Goal: Task Accomplishment & Management: Manage account settings

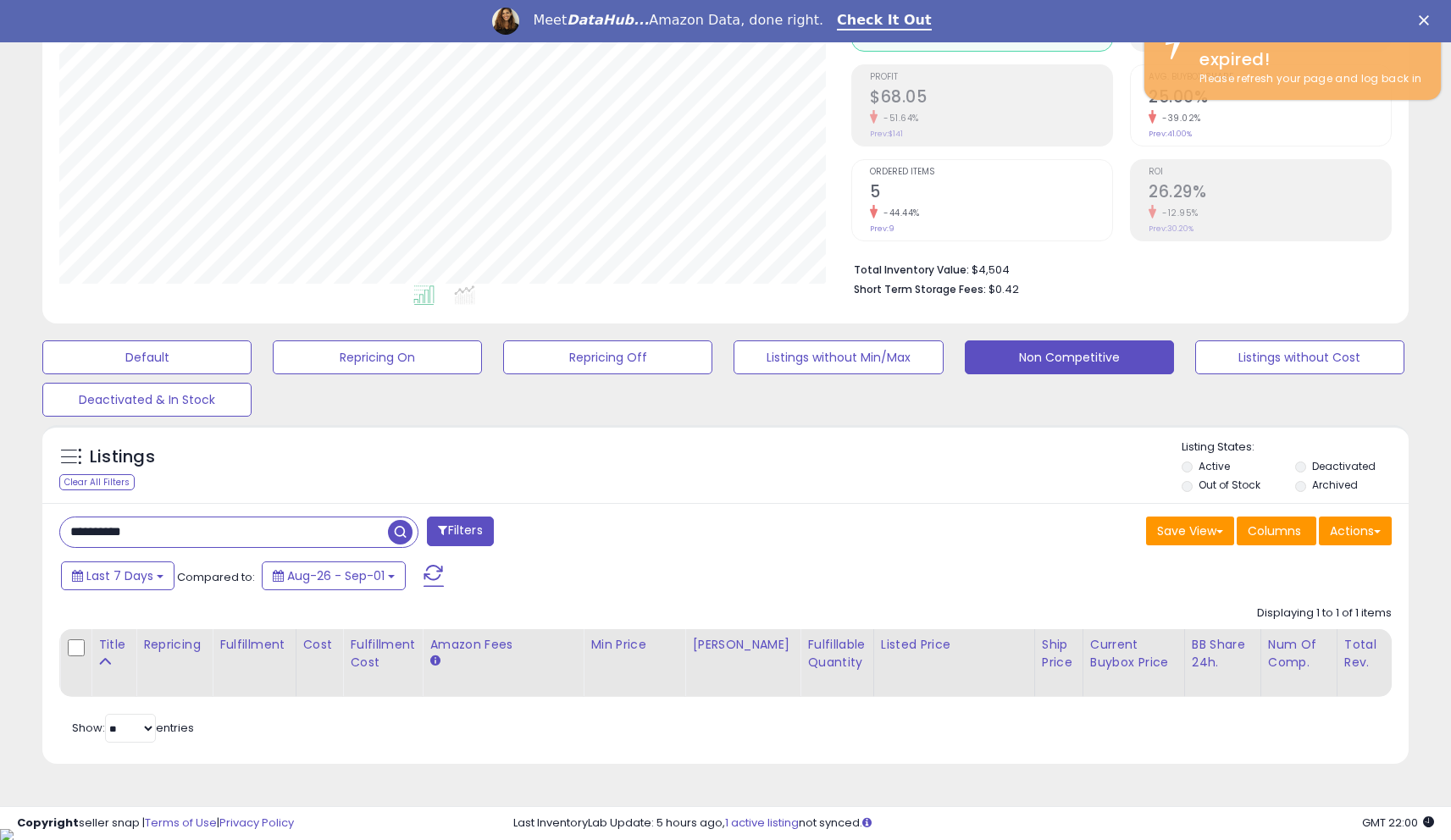
scroll to position [347, 792]
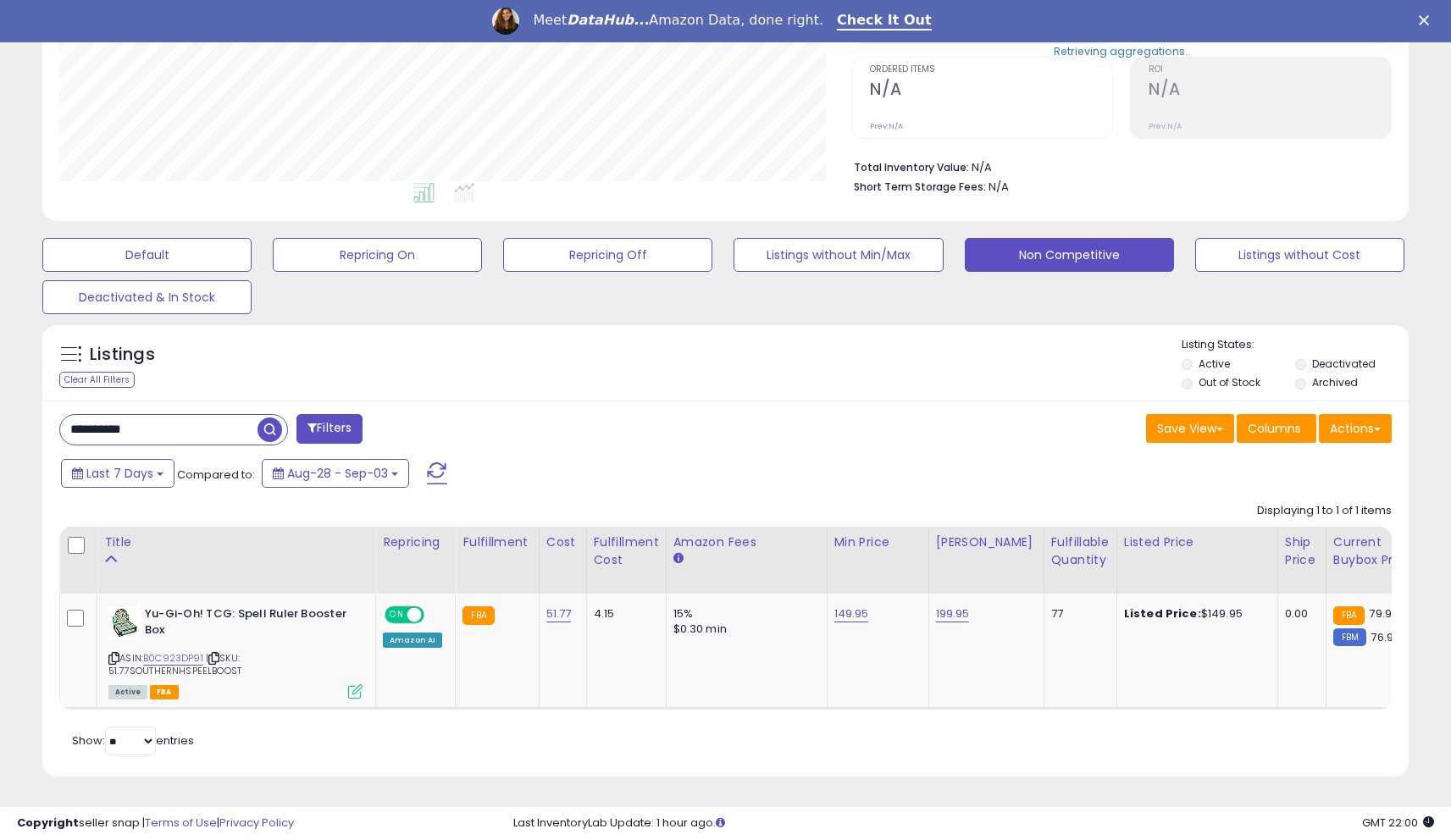
scroll to position [347, 792]
click at [198, 420] on input "**********" at bounding box center [158, 429] width 197 height 29
click at [197, 420] on input "**********" at bounding box center [224, 429] width 328 height 29
paste input "text"
type input "**********"
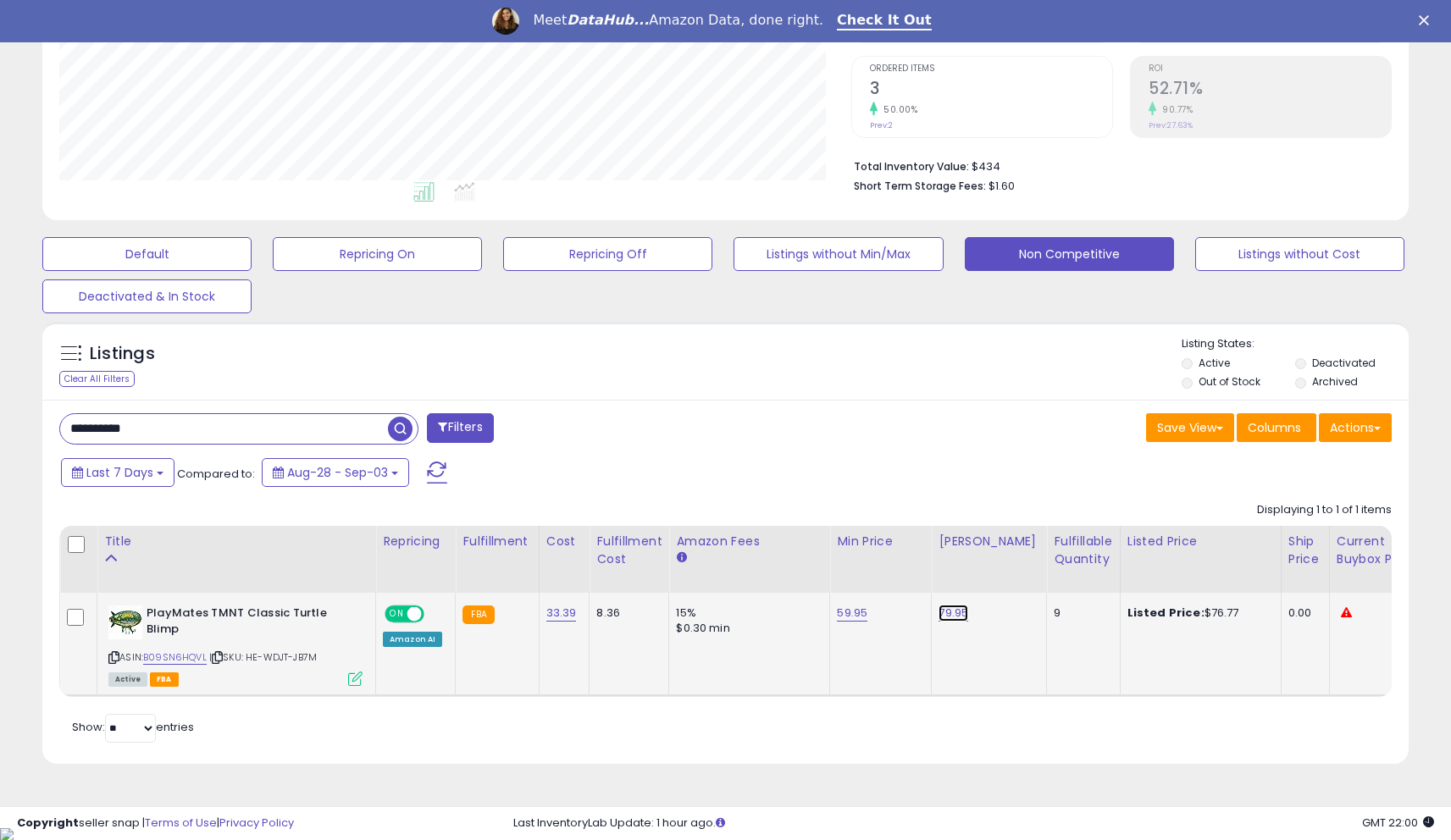
click at [943, 619] on link "79.95" at bounding box center [953, 613] width 29 height 17
click at [870, 582] on input "*****" at bounding box center [906, 573] width 151 height 29
type input "*****"
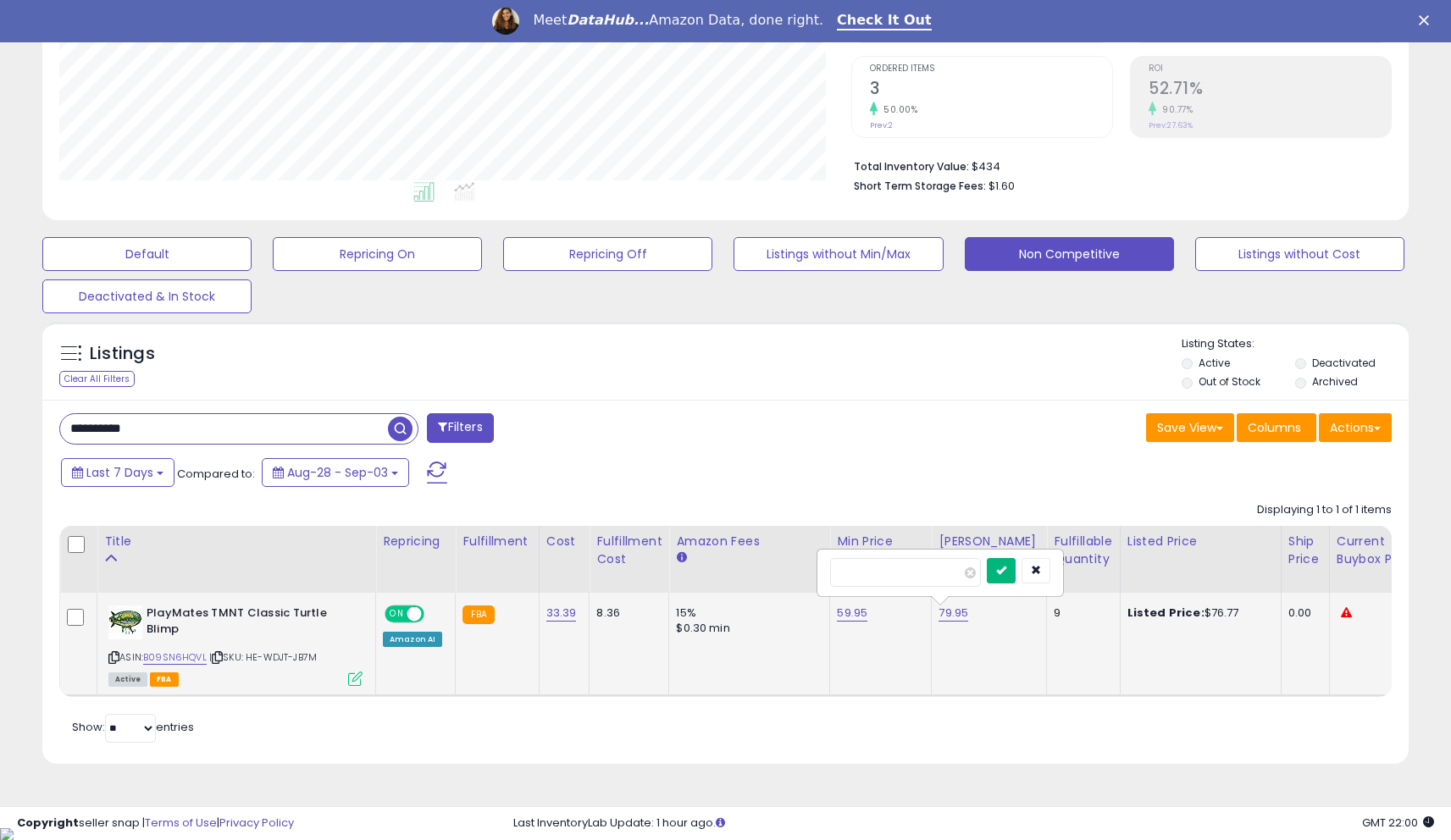
click at [1003, 575] on button "submit" at bounding box center [1001, 571] width 29 height 26
click at [841, 610] on link "59.95" at bounding box center [852, 613] width 30 height 17
click at [794, 582] on input "*****" at bounding box center [805, 573] width 151 height 29
click at [793, 581] on input "*****" at bounding box center [805, 573] width 151 height 29
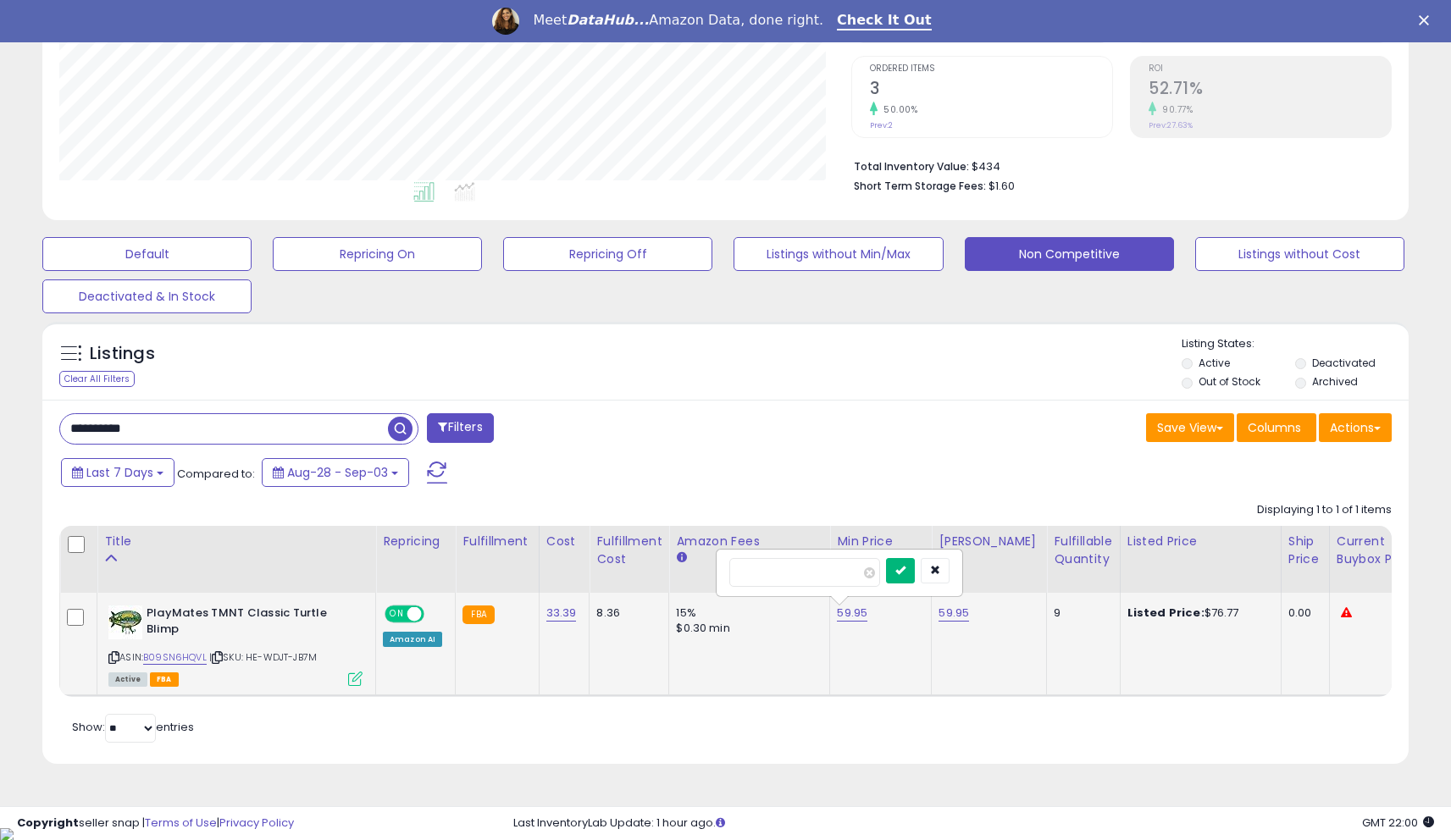
type input "*****"
click at [906, 574] on icon "submit" at bounding box center [899, 569] width 10 height 10
click at [366, 674] on td "PlayMates TMNT Classic Turtle Blimp ASIN: B09SN6HQVL | SKU: HE-WDJT-JB7M Active…" at bounding box center [236, 644] width 279 height 103
click at [351, 682] on icon at bounding box center [355, 679] width 14 height 14
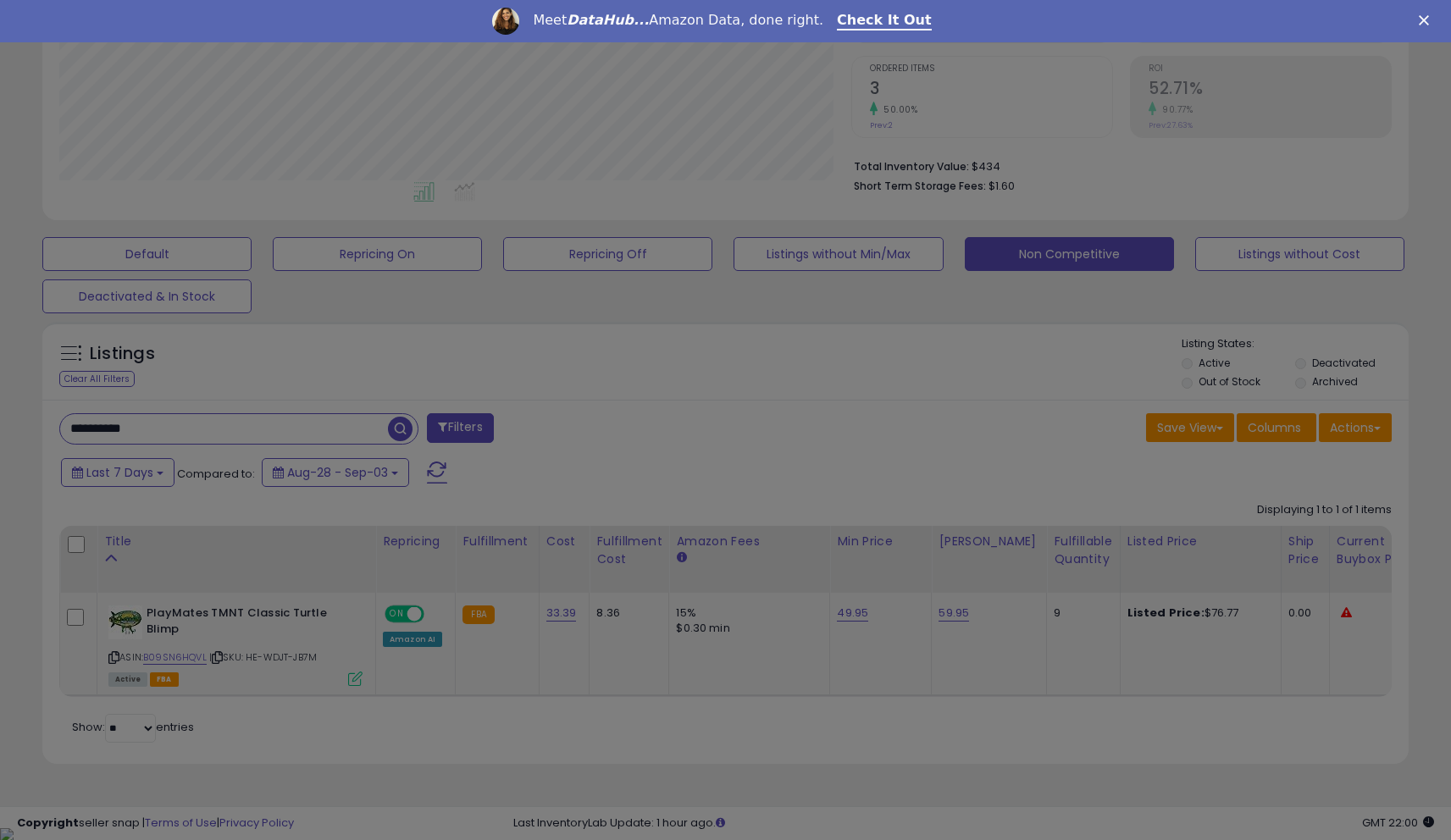
scroll to position [347, 799]
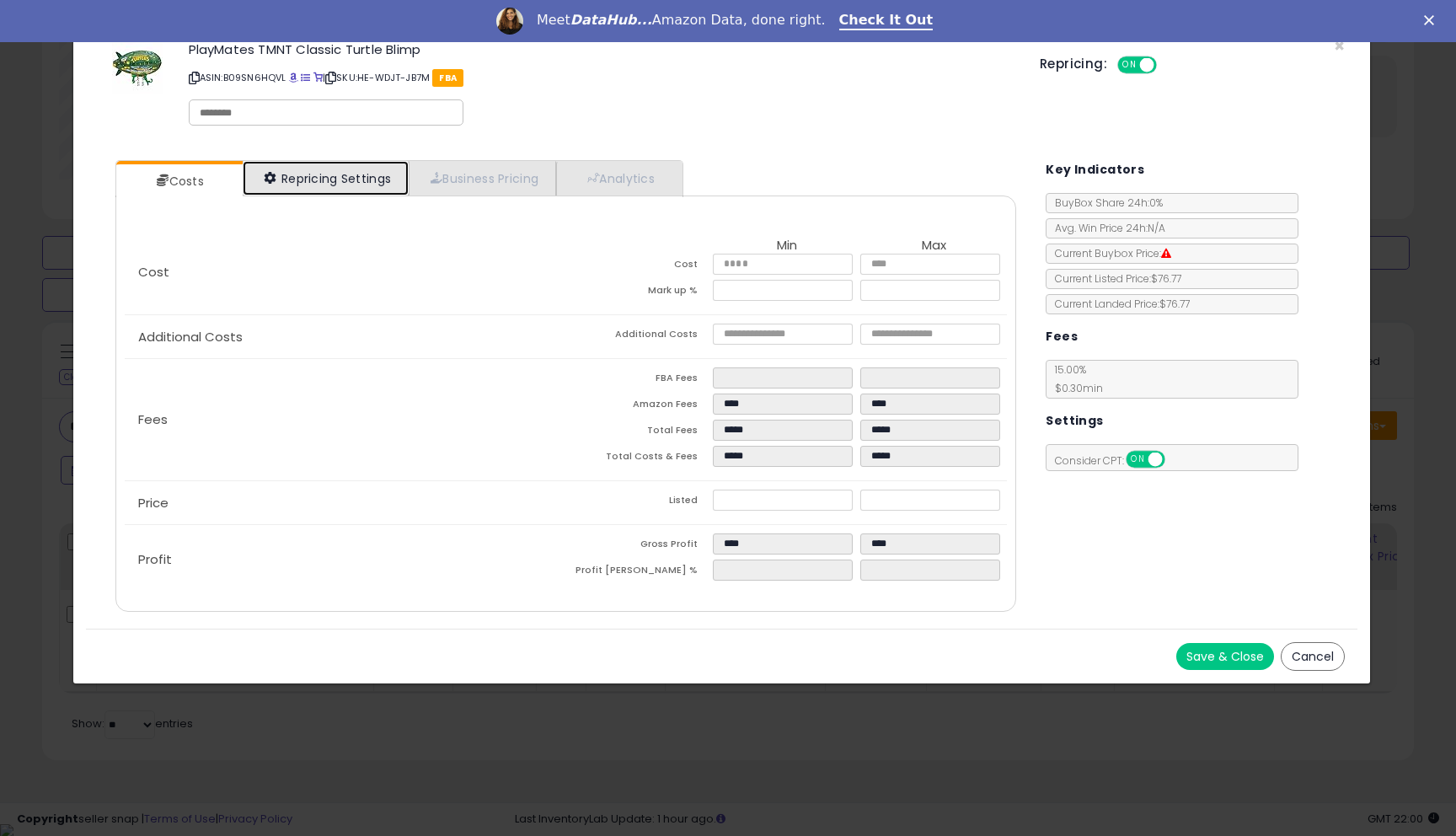
click at [312, 187] on link "Repricing Settings" at bounding box center [326, 178] width 166 height 34
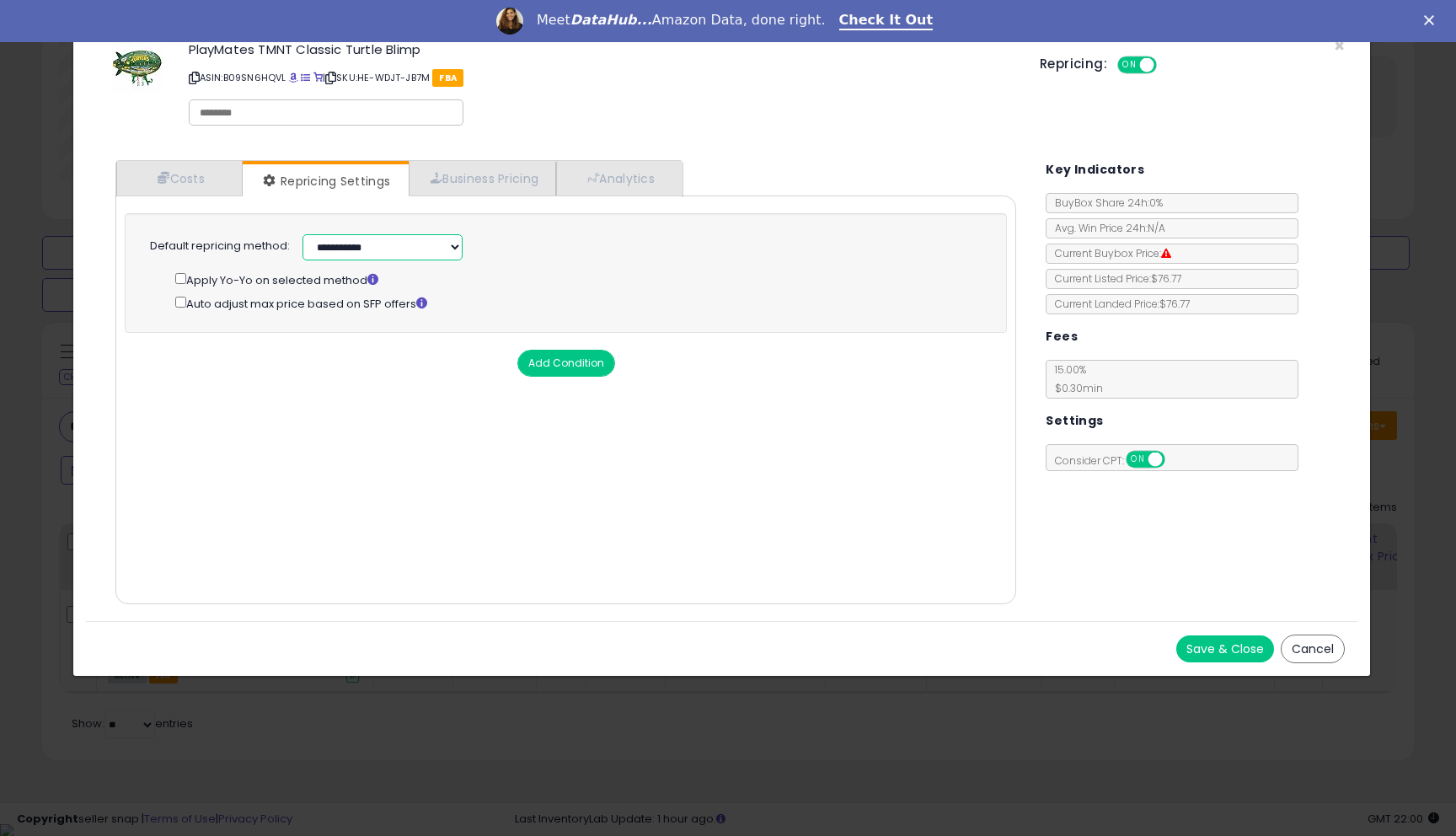
click at [397, 256] on select "**********" at bounding box center [383, 248] width 160 height 26
select select "******"
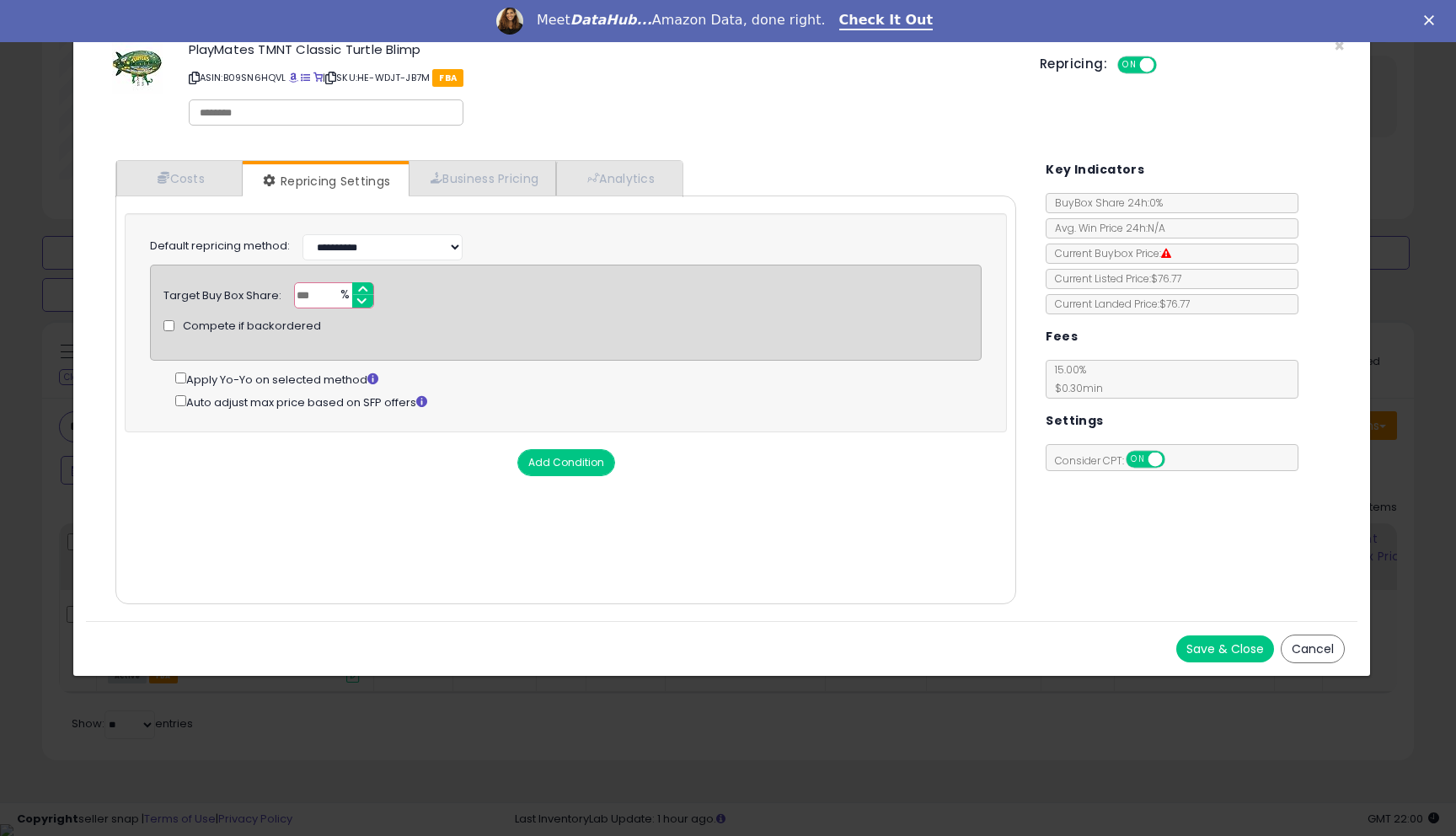
click at [319, 292] on input "***" at bounding box center [334, 296] width 80 height 26
type input "**"
click at [1120, 577] on div "Costs Repricing Settings Business Pricing Analytics Cost" at bounding box center [722, 384] width 1273 height 474
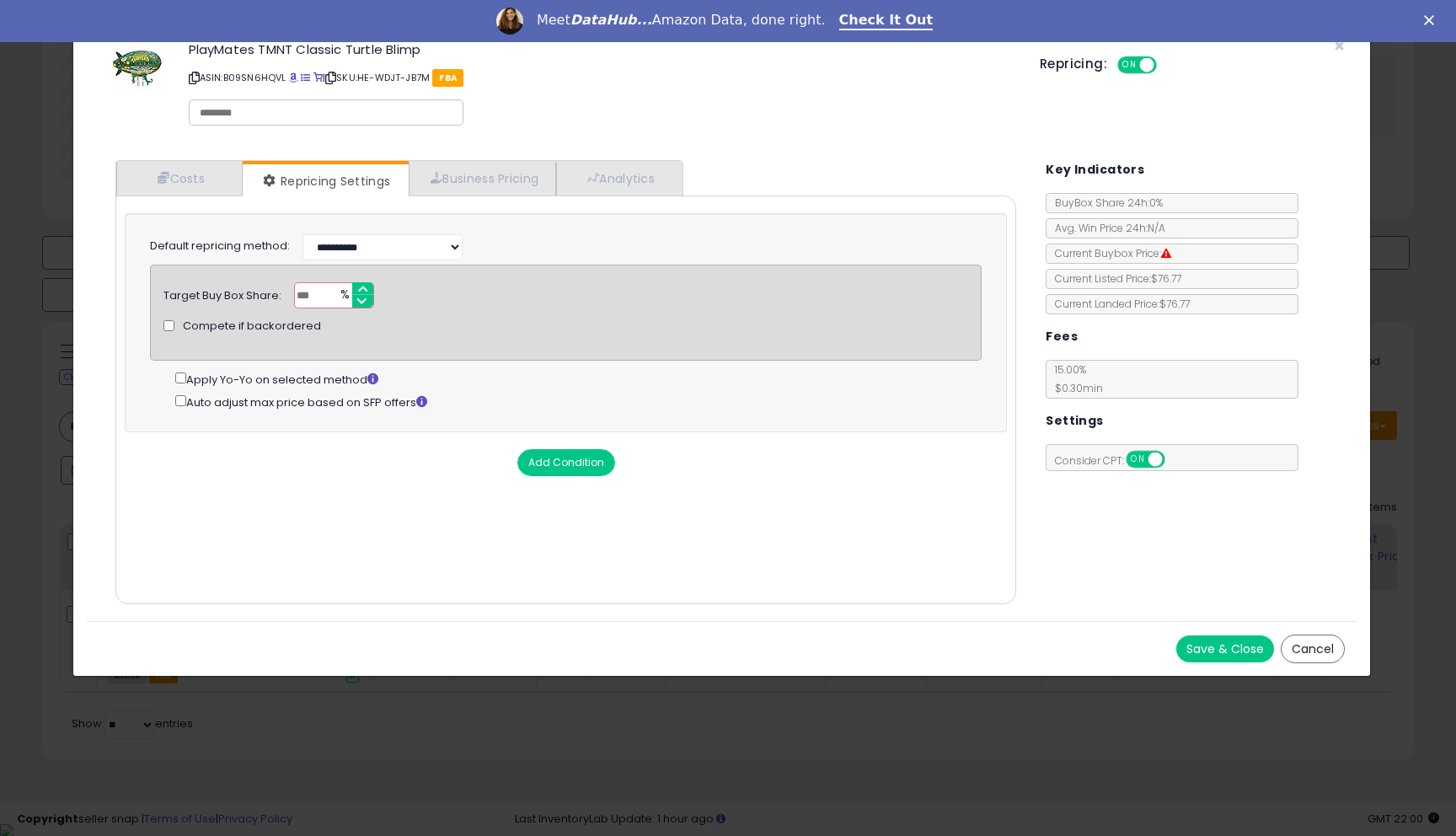
click at [1223, 637] on button "Save & Close" at bounding box center [1225, 648] width 98 height 27
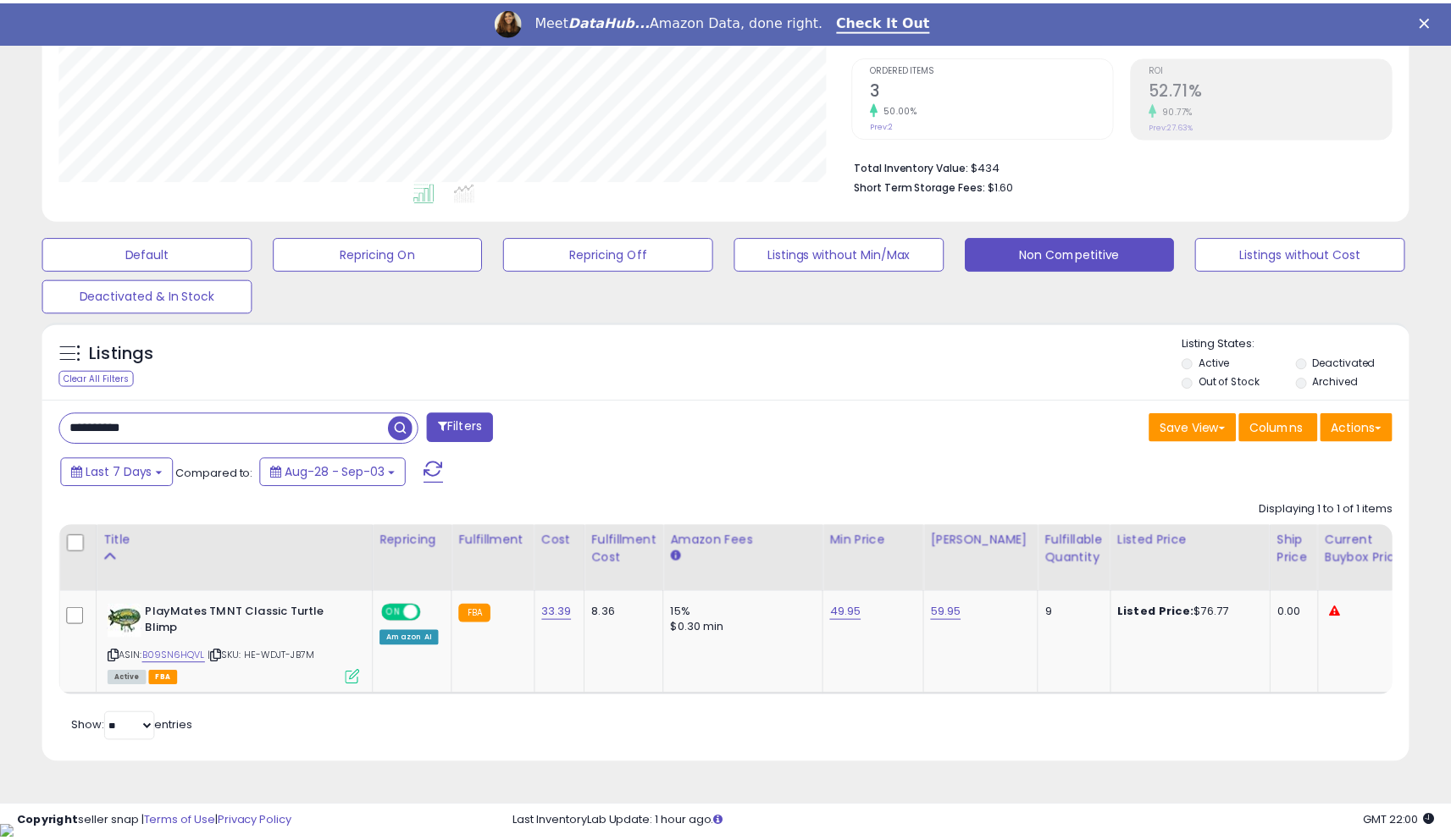
scroll to position [846588, 846291]
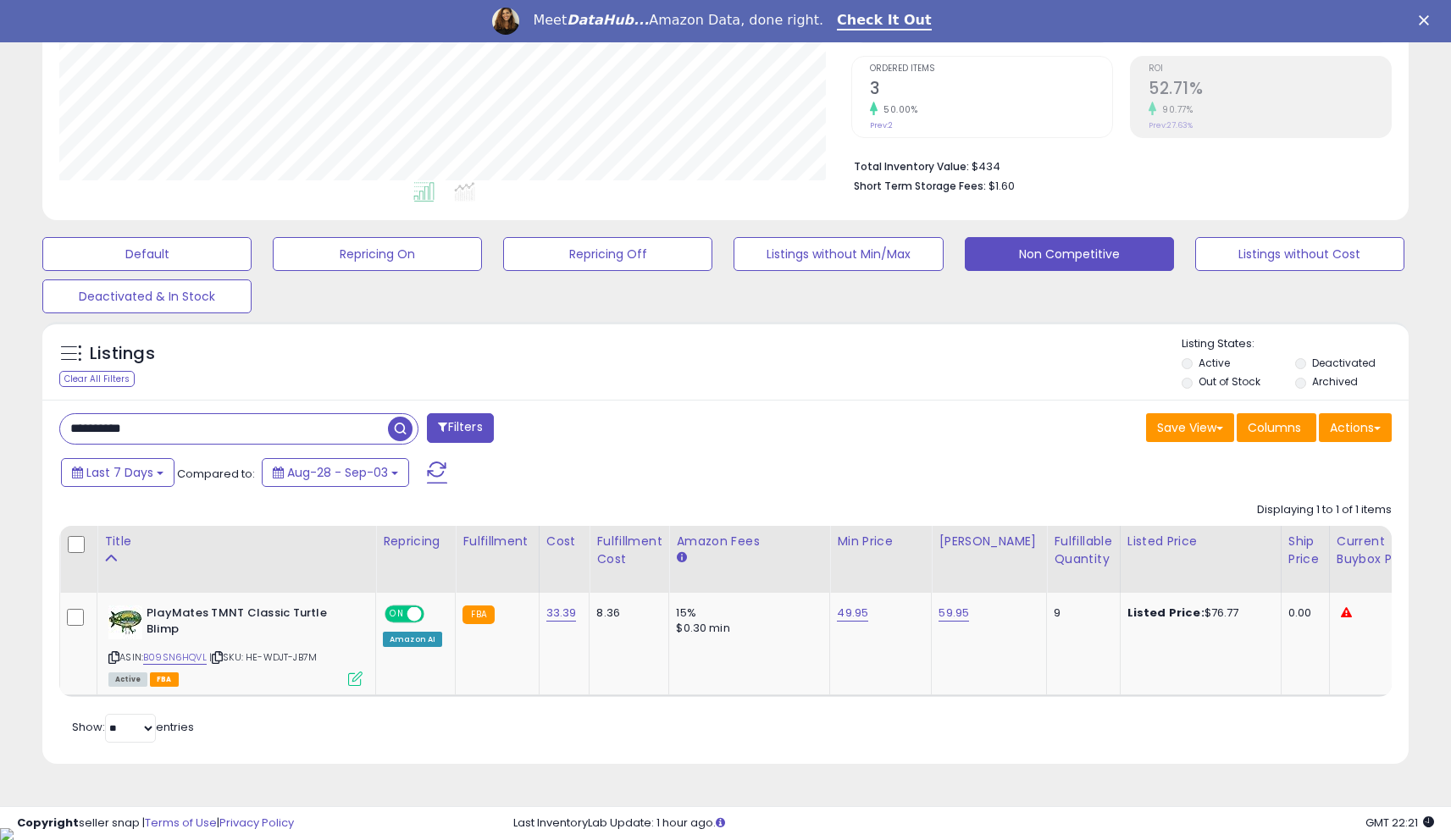
click at [308, 435] on input "**********" at bounding box center [224, 428] width 328 height 29
click at [536, 336] on div at bounding box center [728, 336] width 908 height 1
click at [404, 417] on span "button" at bounding box center [400, 429] width 25 height 25
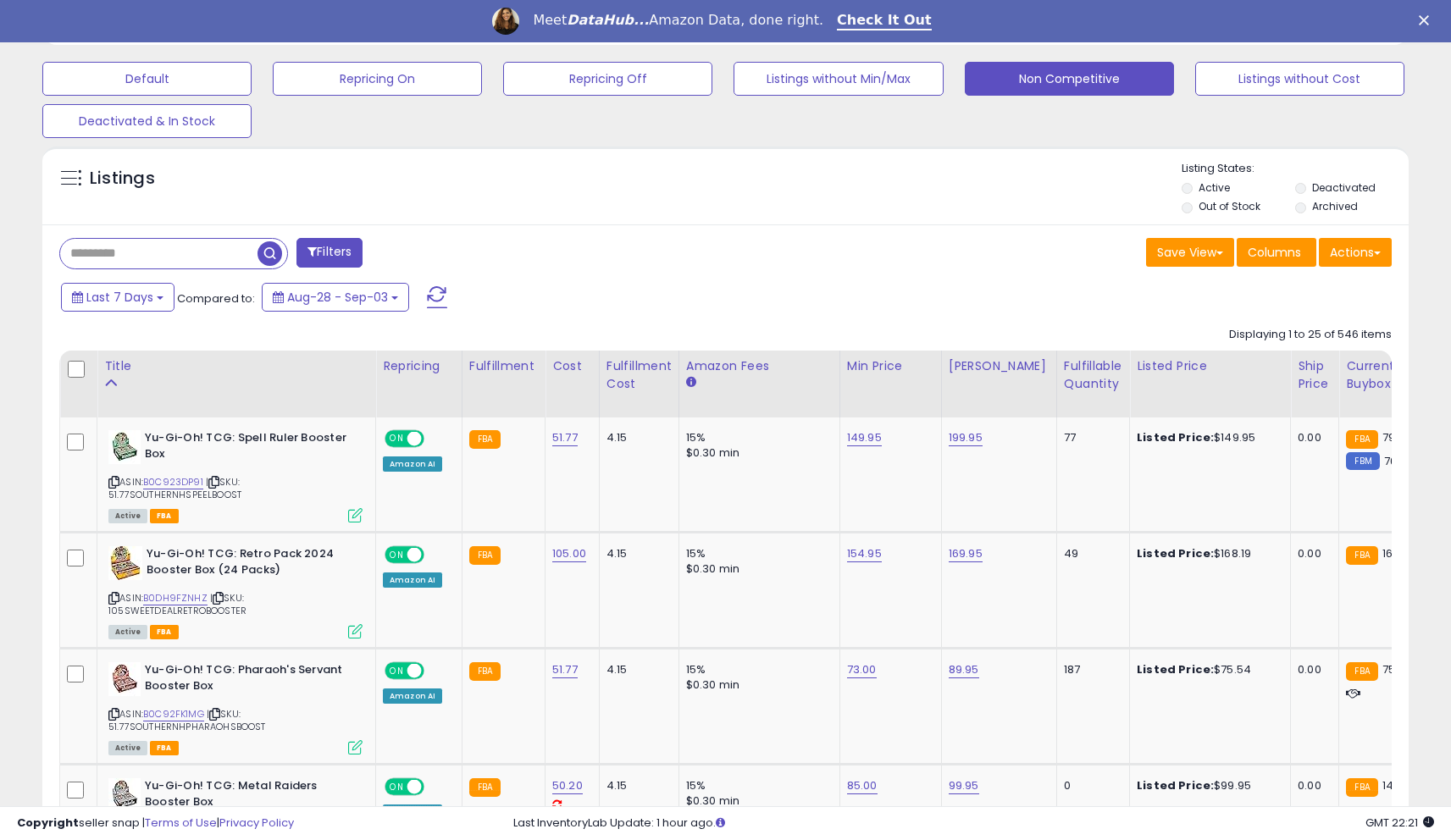
scroll to position [520, 0]
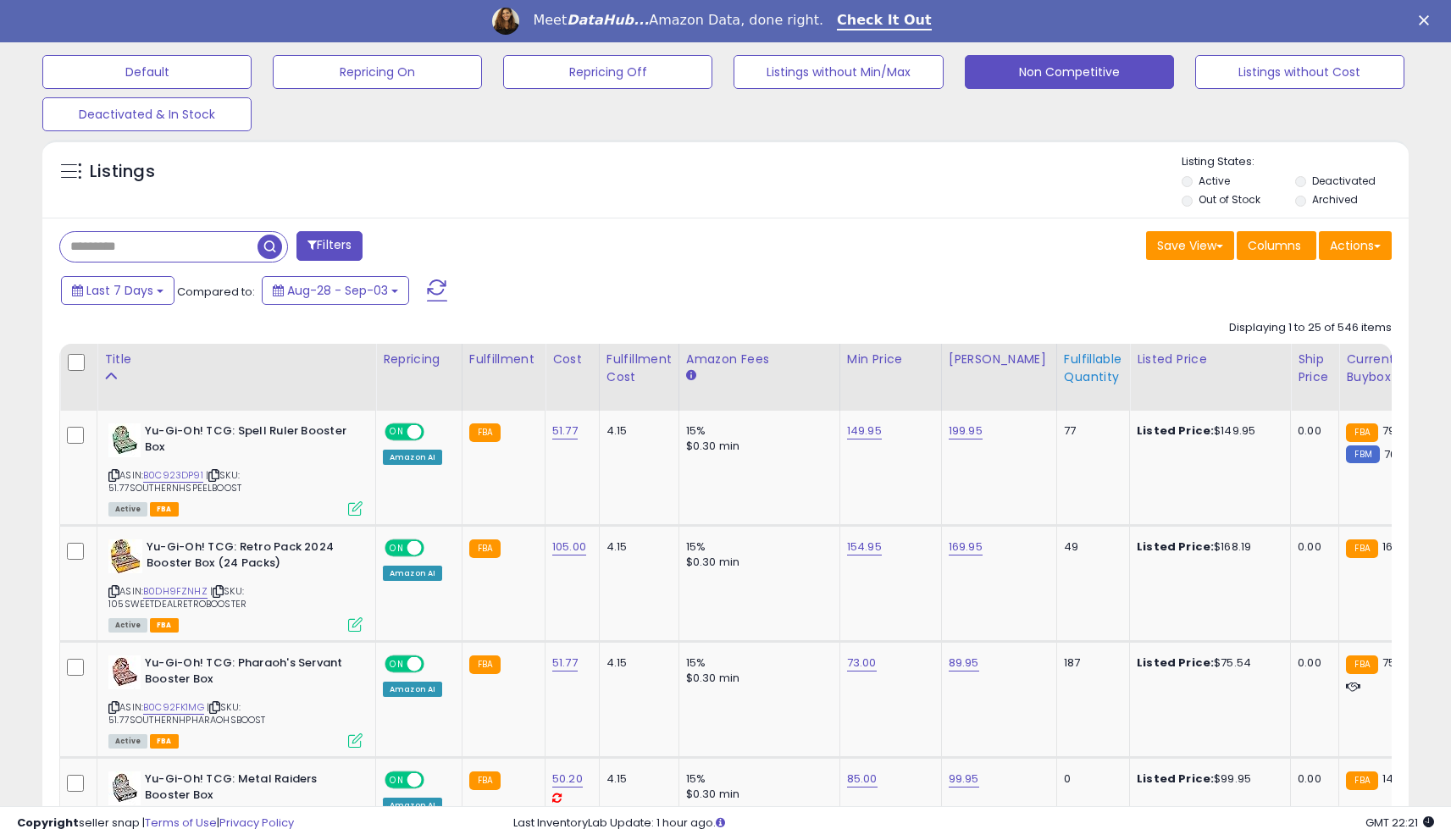
click at [1064, 381] on div "Fulfillable Quantity" at bounding box center [1093, 368] width 58 height 35
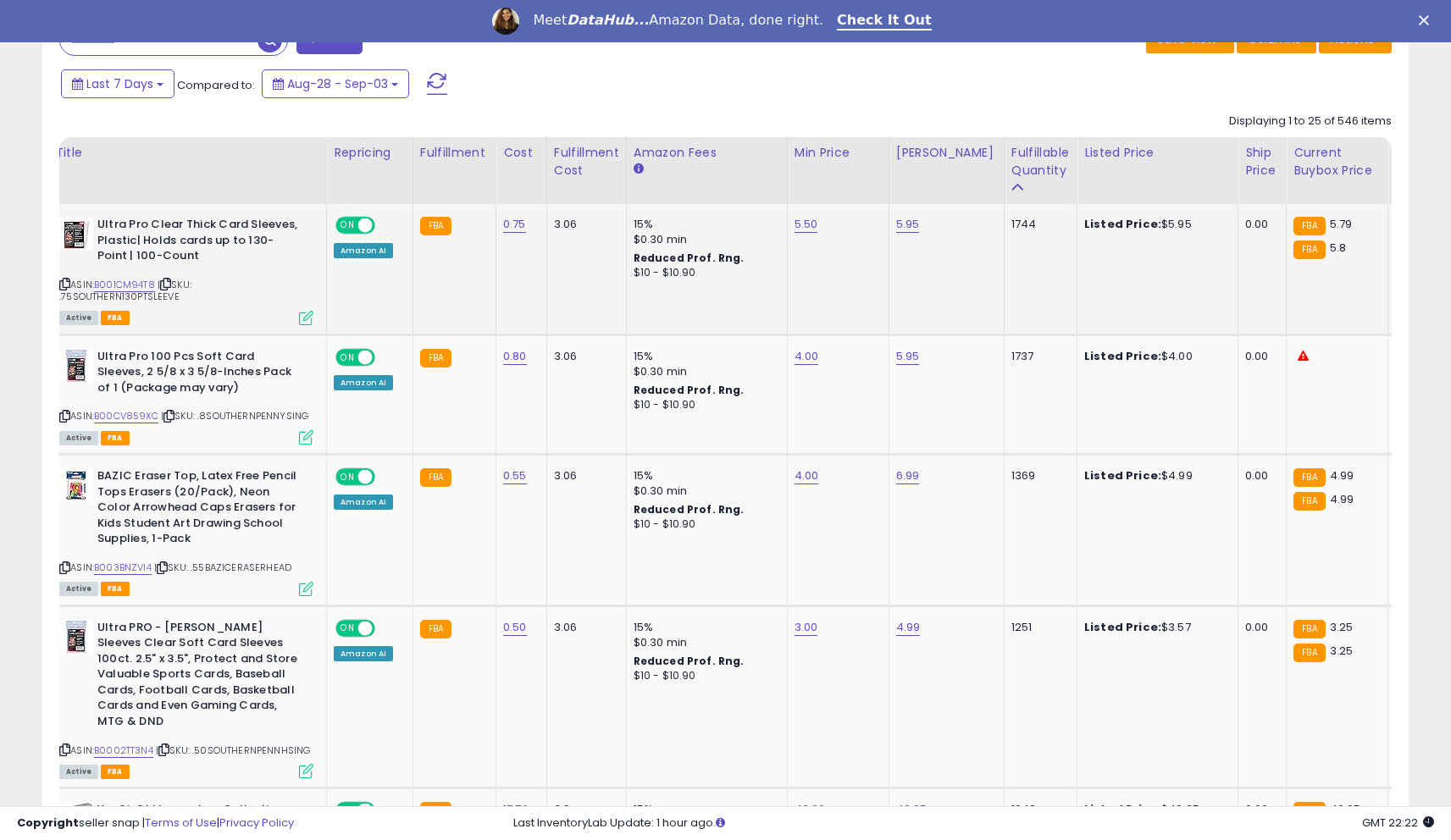
scroll to position [0, 0]
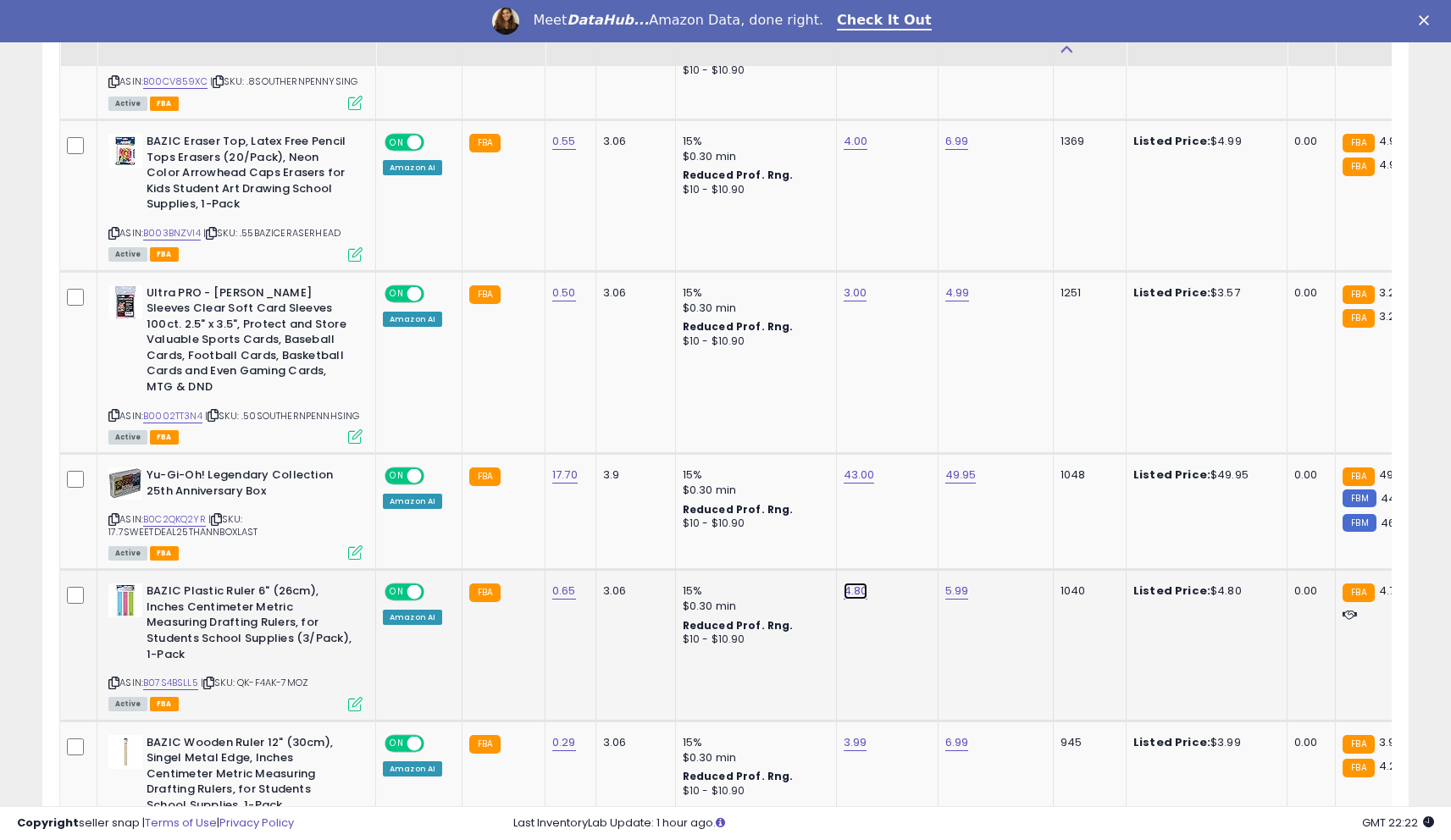
click at [850, 582] on link "4.80" at bounding box center [856, 590] width 25 height 17
click at [814, 544] on input "****" at bounding box center [807, 535] width 151 height 29
type input "*"
click at [917, 526] on button "submit" at bounding box center [903, 533] width 29 height 26
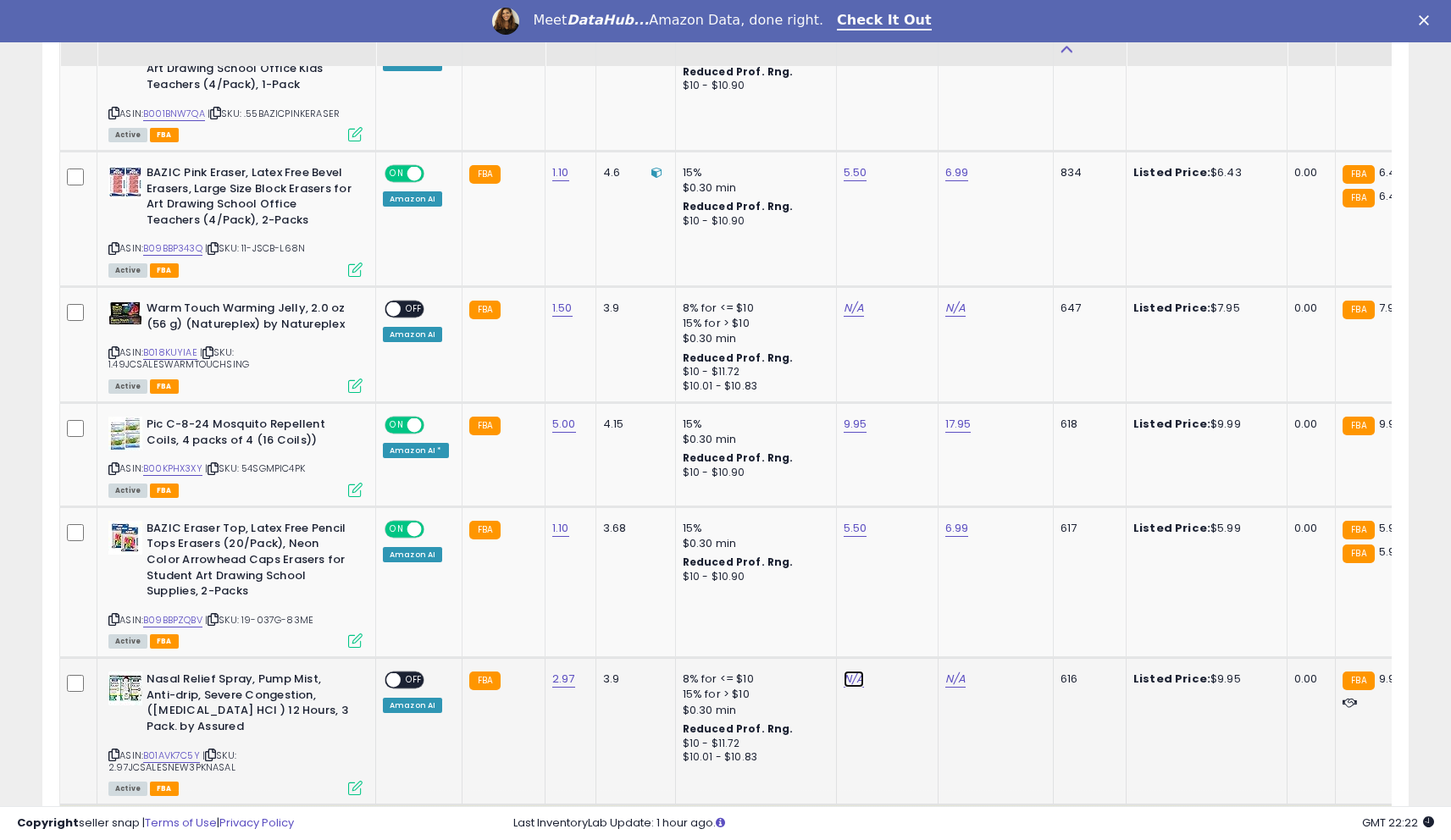
click at [854, 671] on link "N/A" at bounding box center [853, 679] width 20 height 17
click at [823, 628] on input "number" at bounding box center [806, 623] width 151 height 29
type input "****"
click at [907, 625] on icon "submit" at bounding box center [900, 620] width 10 height 10
click at [946, 671] on link "N/A" at bounding box center [955, 679] width 20 height 17
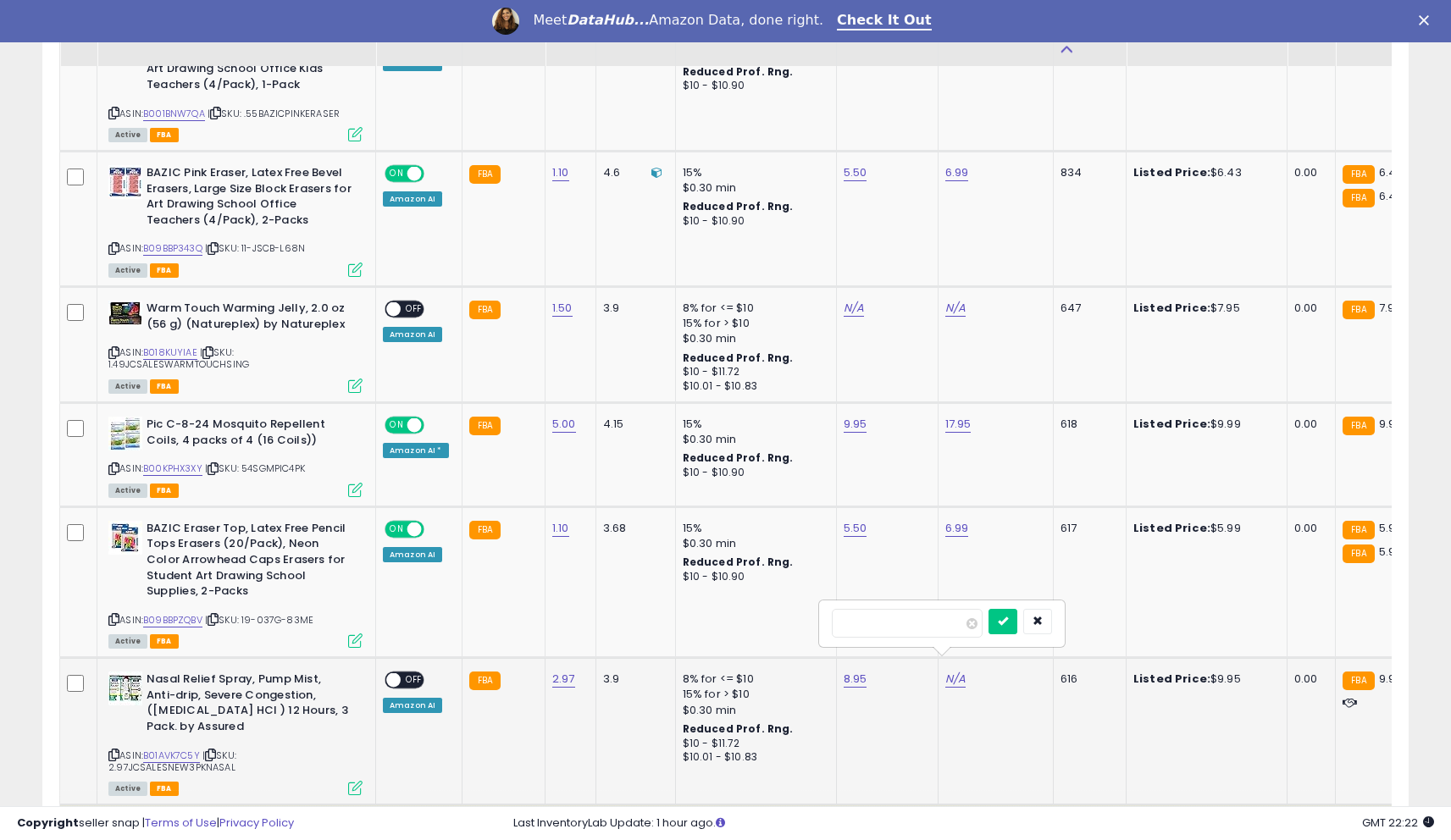
click at [926, 632] on input "number" at bounding box center [907, 623] width 151 height 29
type input "****"
click at [1008, 619] on icon "submit" at bounding box center [1002, 620] width 10 height 10
click at [408, 674] on span "OFF" at bounding box center [414, 681] width 27 height 14
click at [163, 749] on link "B01AVK7C5Y" at bounding box center [172, 756] width 57 height 14
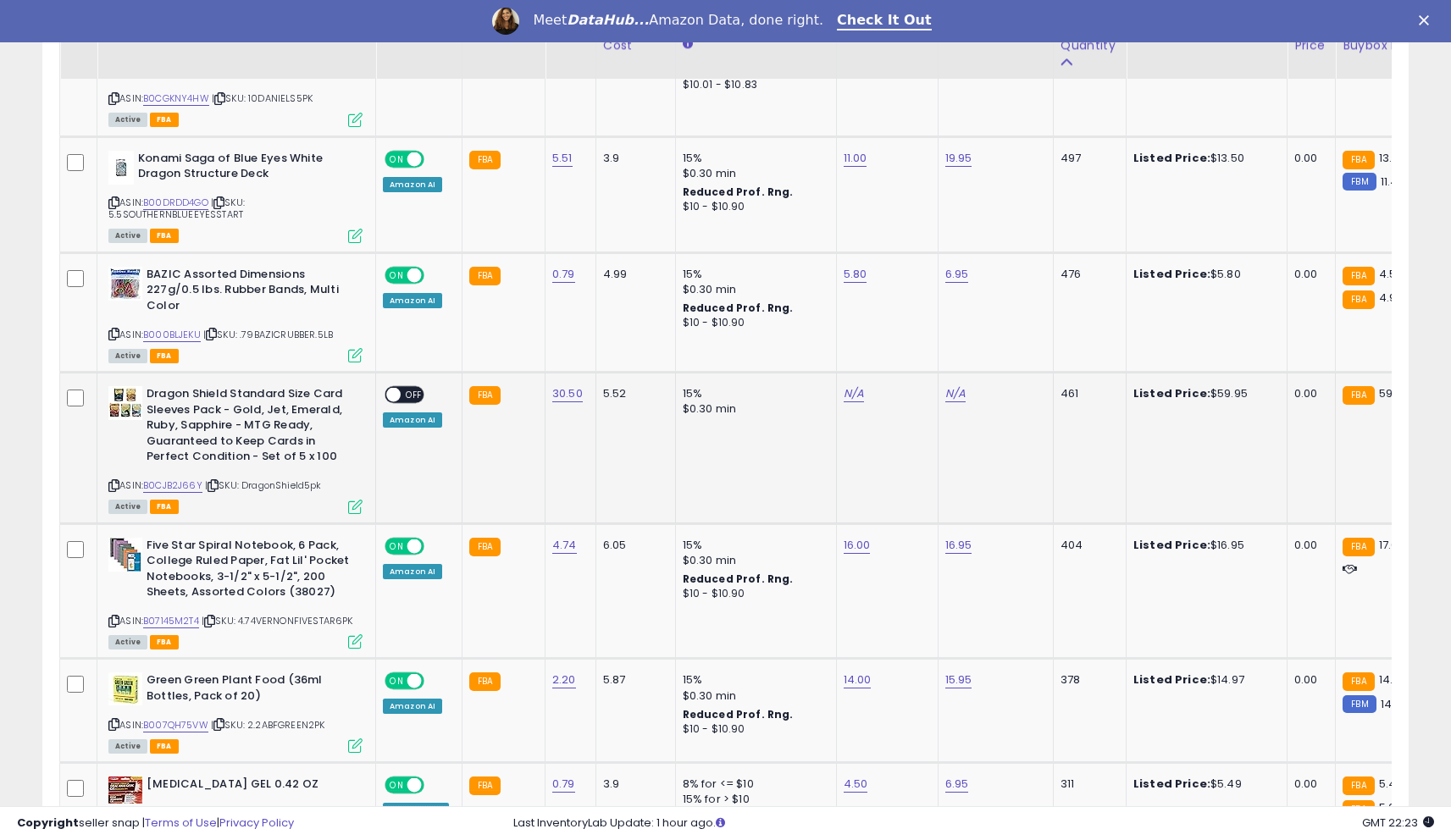
scroll to position [2869, 0]
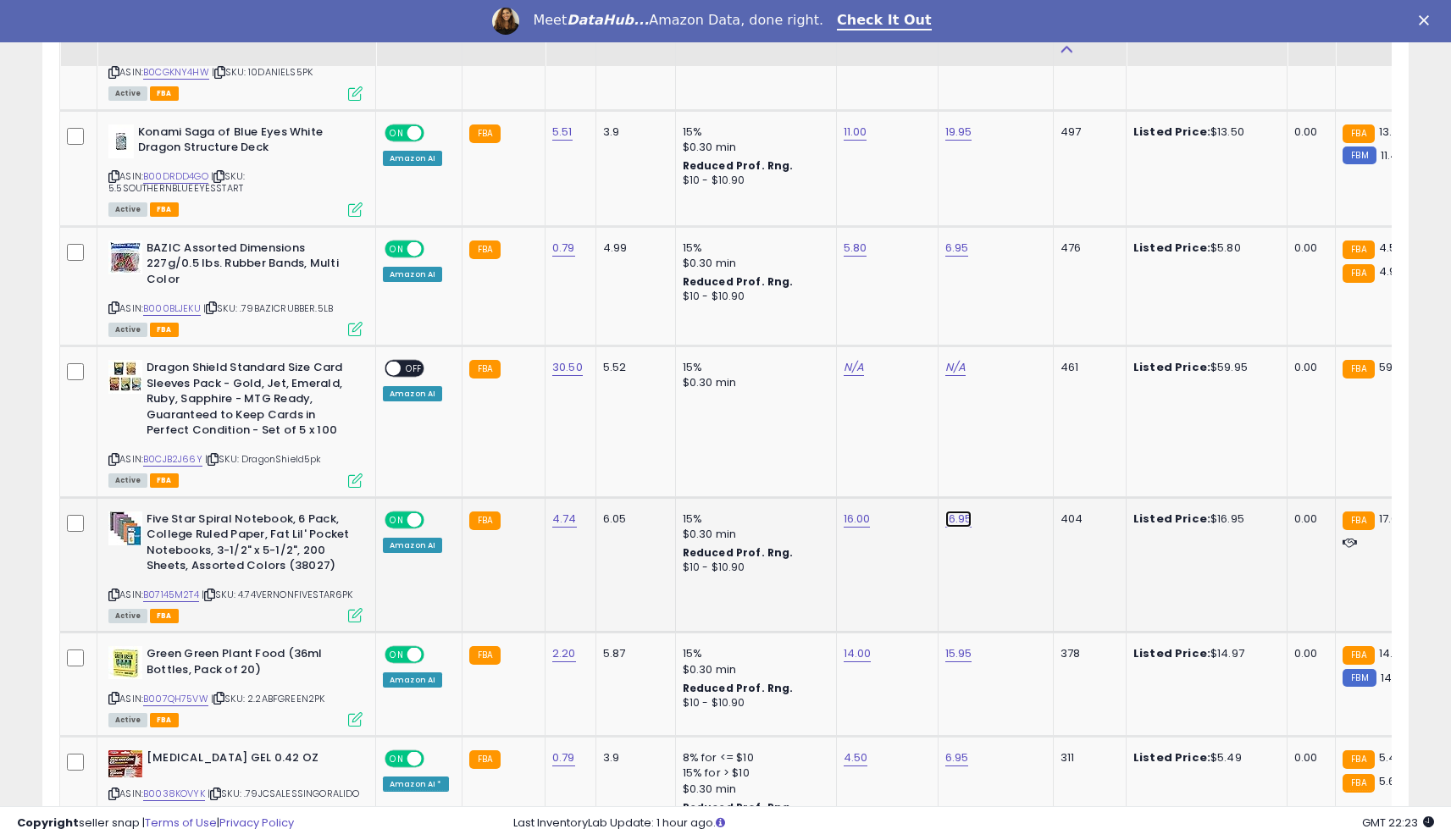
click at [961, 511] on link "16.95" at bounding box center [959, 519] width 27 height 17
type input "****"
click at [1011, 464] on icon "submit" at bounding box center [1006, 460] width 10 height 10
click at [844, 511] on link "16.00" at bounding box center [857, 519] width 27 height 17
click at [804, 468] on input "*****" at bounding box center [809, 463] width 151 height 29
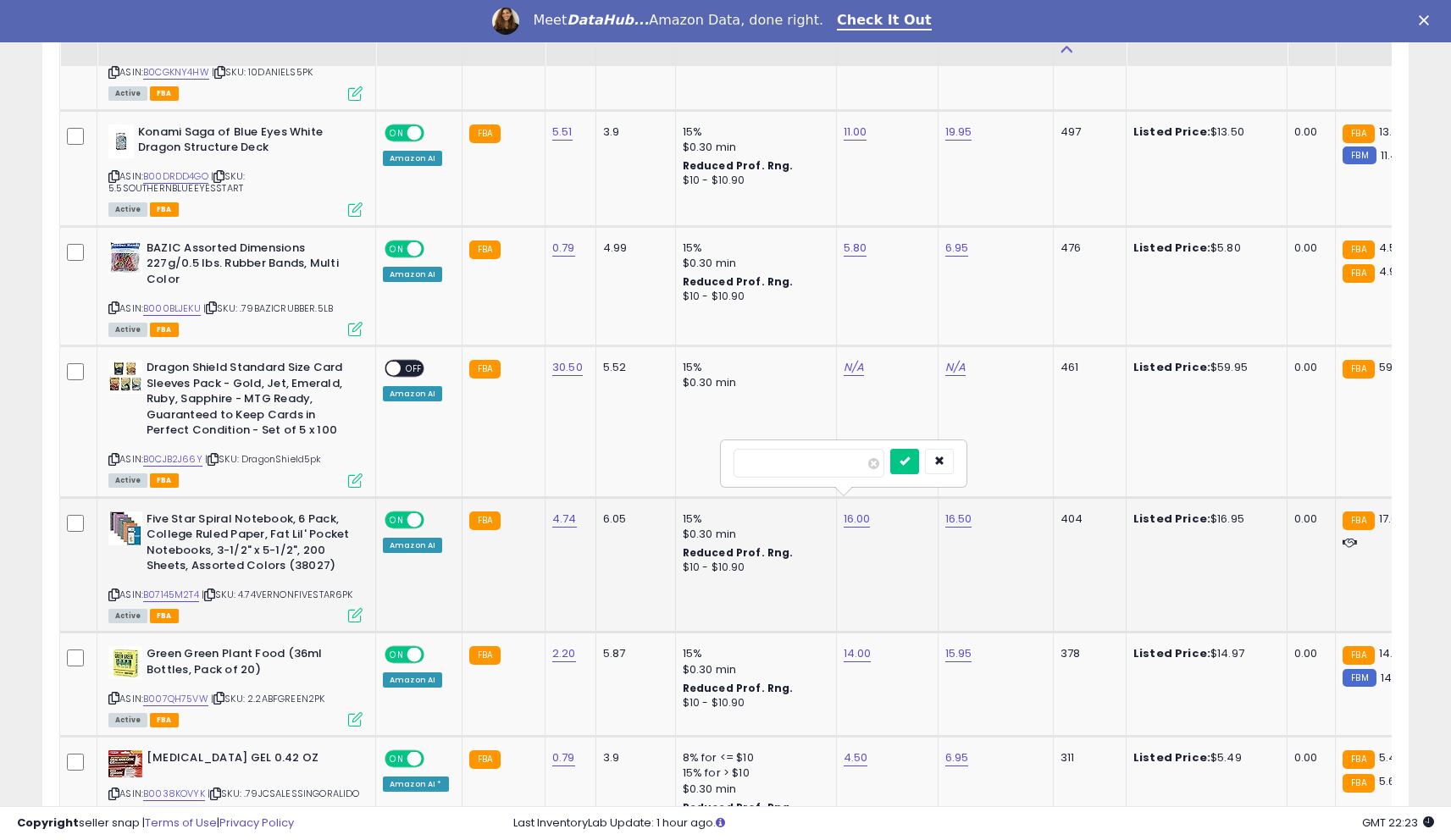
click at [804, 468] on input "*****" at bounding box center [809, 463] width 151 height 29
type input "*****"
click at [907, 466] on button "submit" at bounding box center [905, 461] width 29 height 26
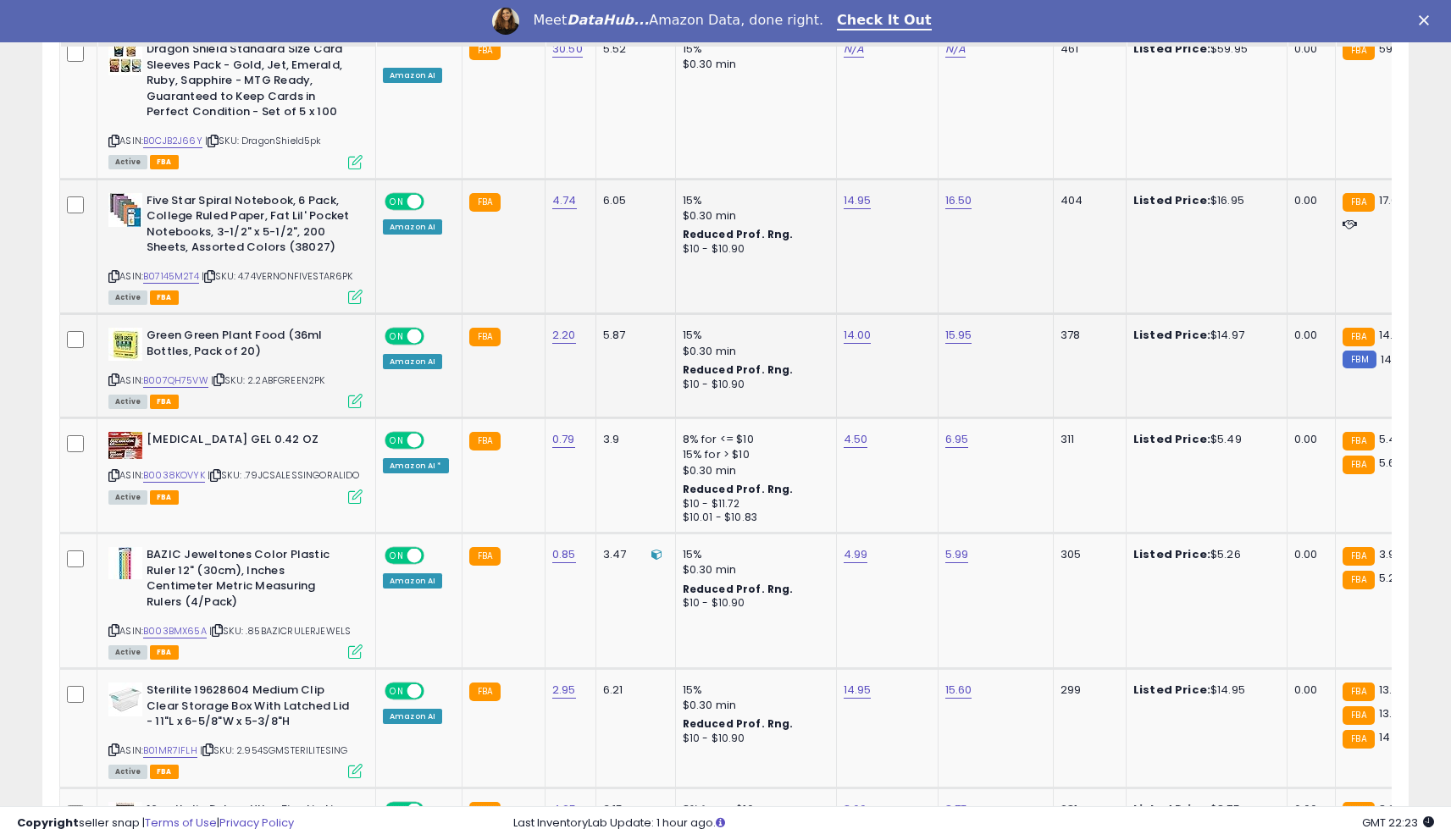
scroll to position [3188, 0]
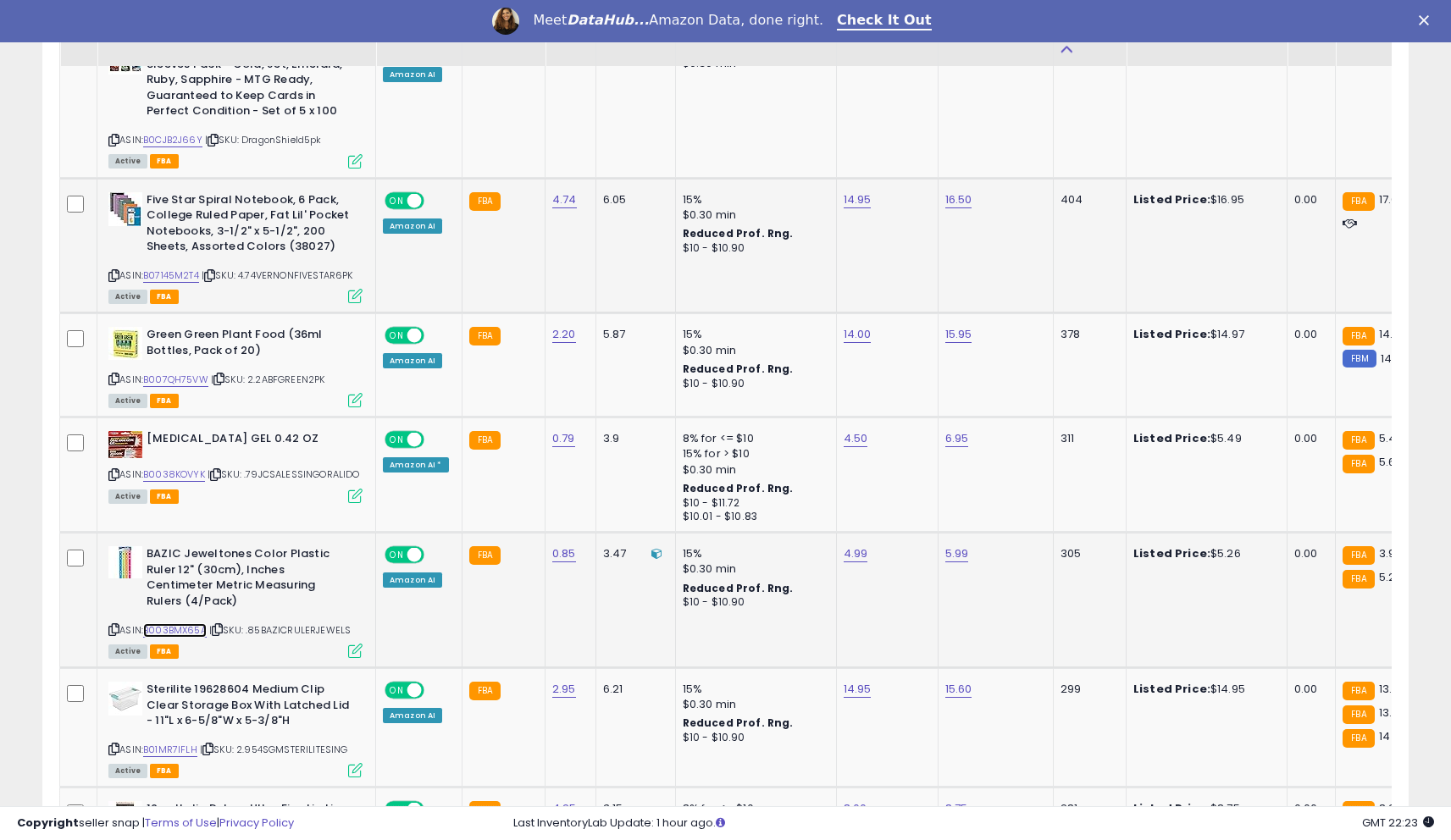
click at [197, 623] on link "B003BMX65A" at bounding box center [175, 630] width 64 height 14
click at [853, 545] on link "4.99" at bounding box center [856, 553] width 25 height 17
click at [802, 509] on input "****" at bounding box center [807, 497] width 151 height 29
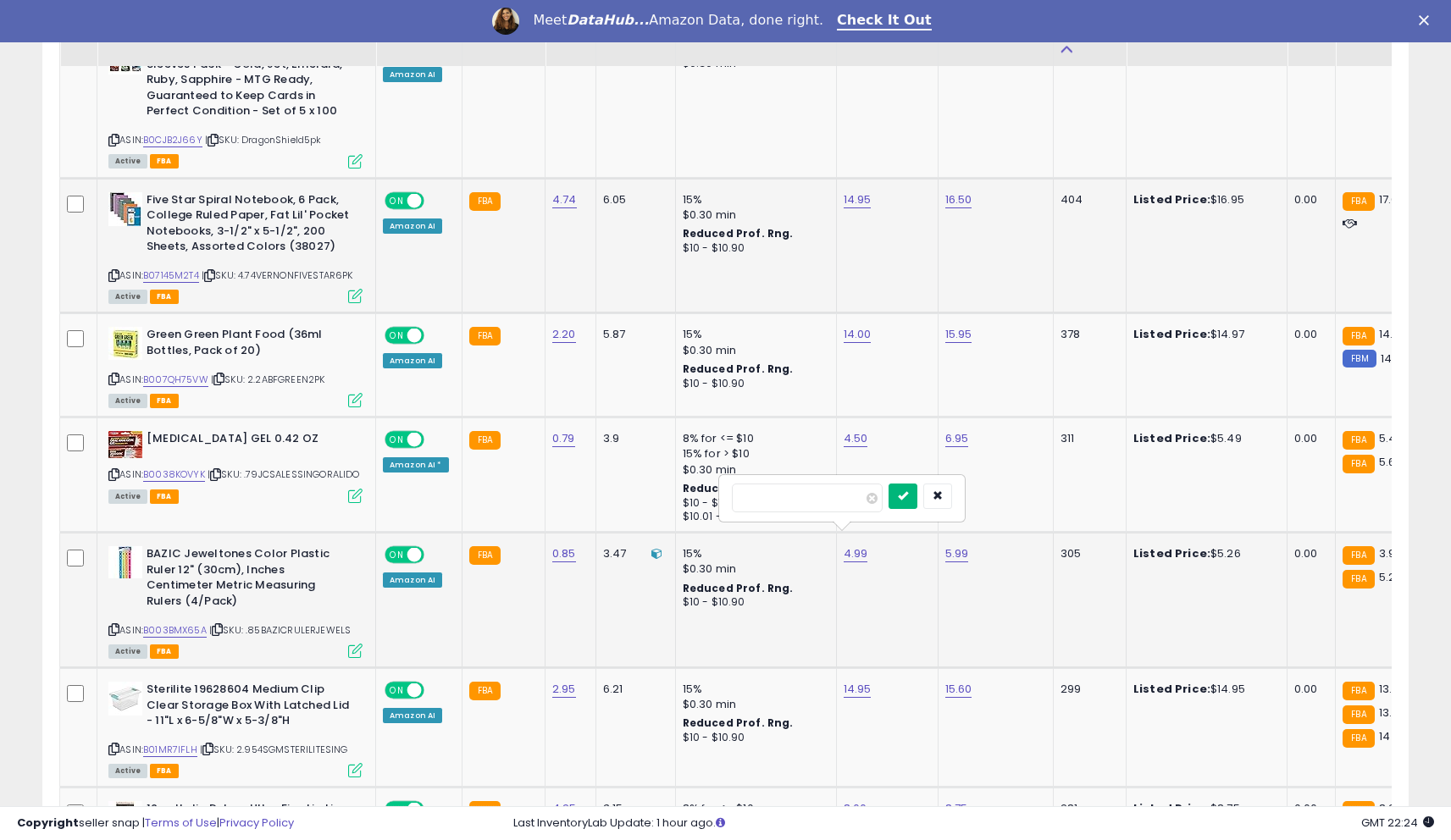
type input "****"
click at [908, 499] on icon "submit" at bounding box center [902, 495] width 10 height 10
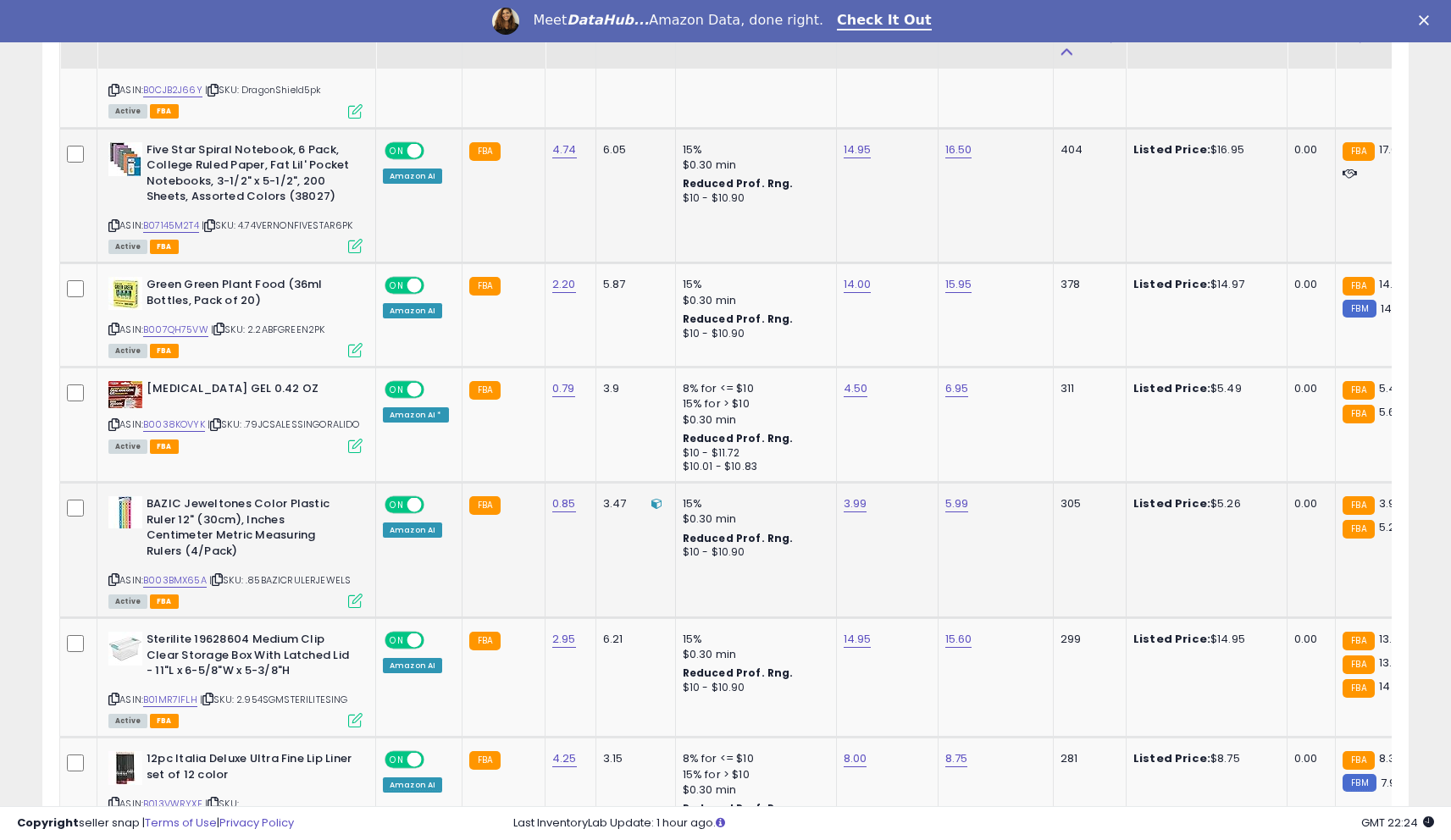
scroll to position [3247, 0]
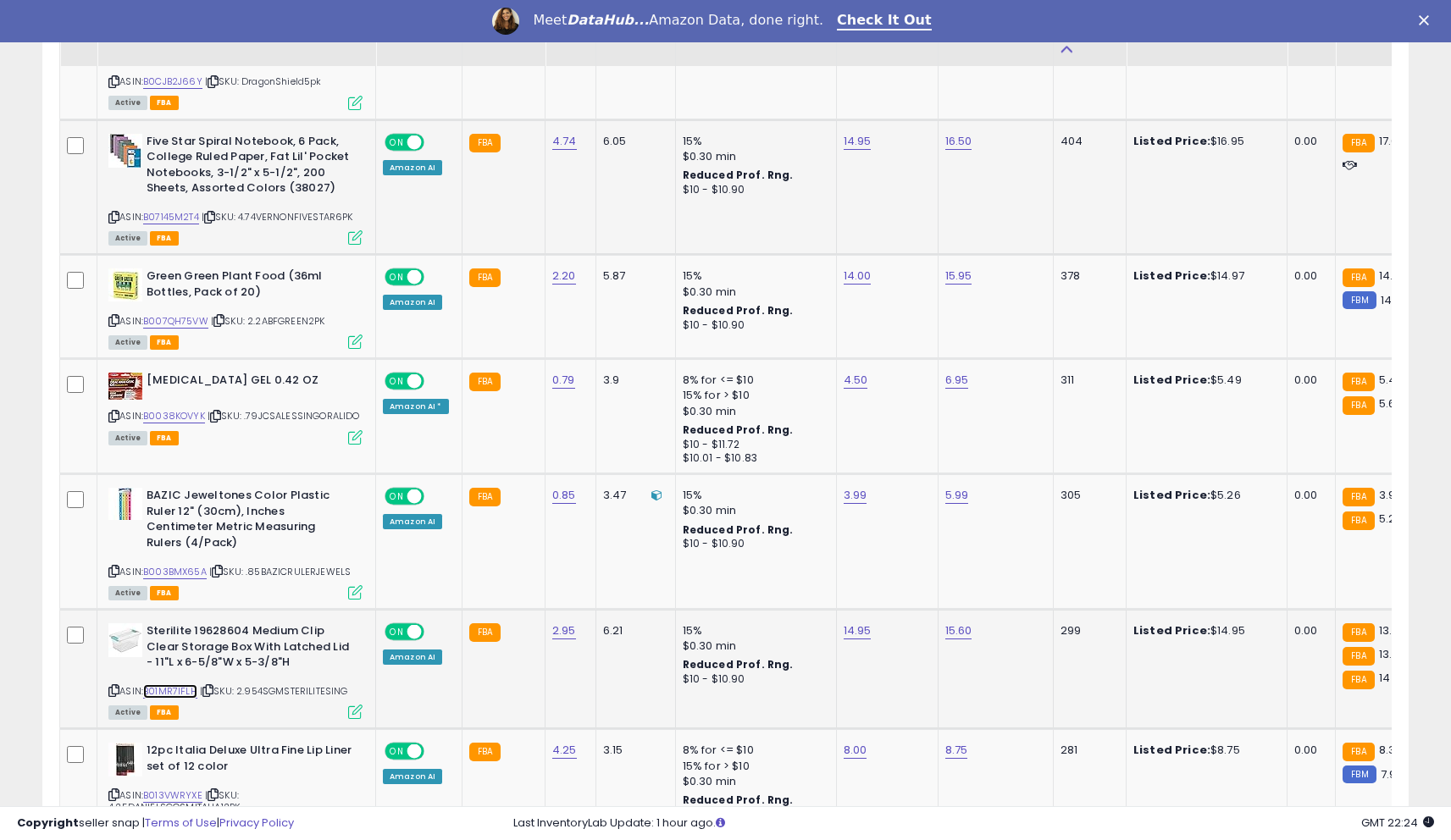
click at [171, 684] on link "B01MR7IFLH" at bounding box center [170, 691] width 54 height 14
click at [849, 622] on link "14.95" at bounding box center [858, 630] width 28 height 17
click at [806, 557] on input "*****" at bounding box center [809, 559] width 151 height 29
click at [805, 557] on input "*****" at bounding box center [809, 559] width 151 height 29
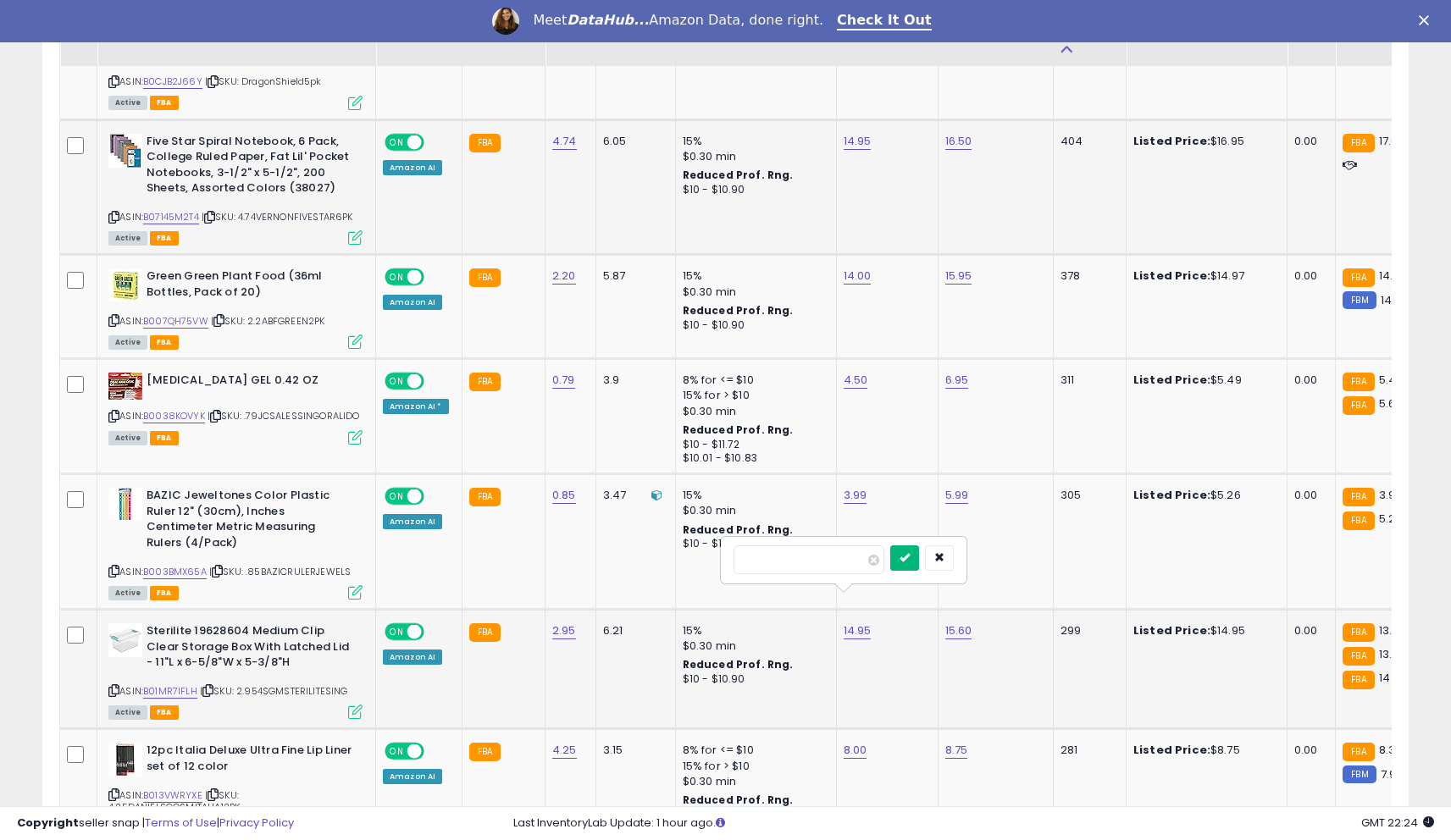
type input "*****"
click at [910, 556] on icon "submit" at bounding box center [904, 557] width 10 height 10
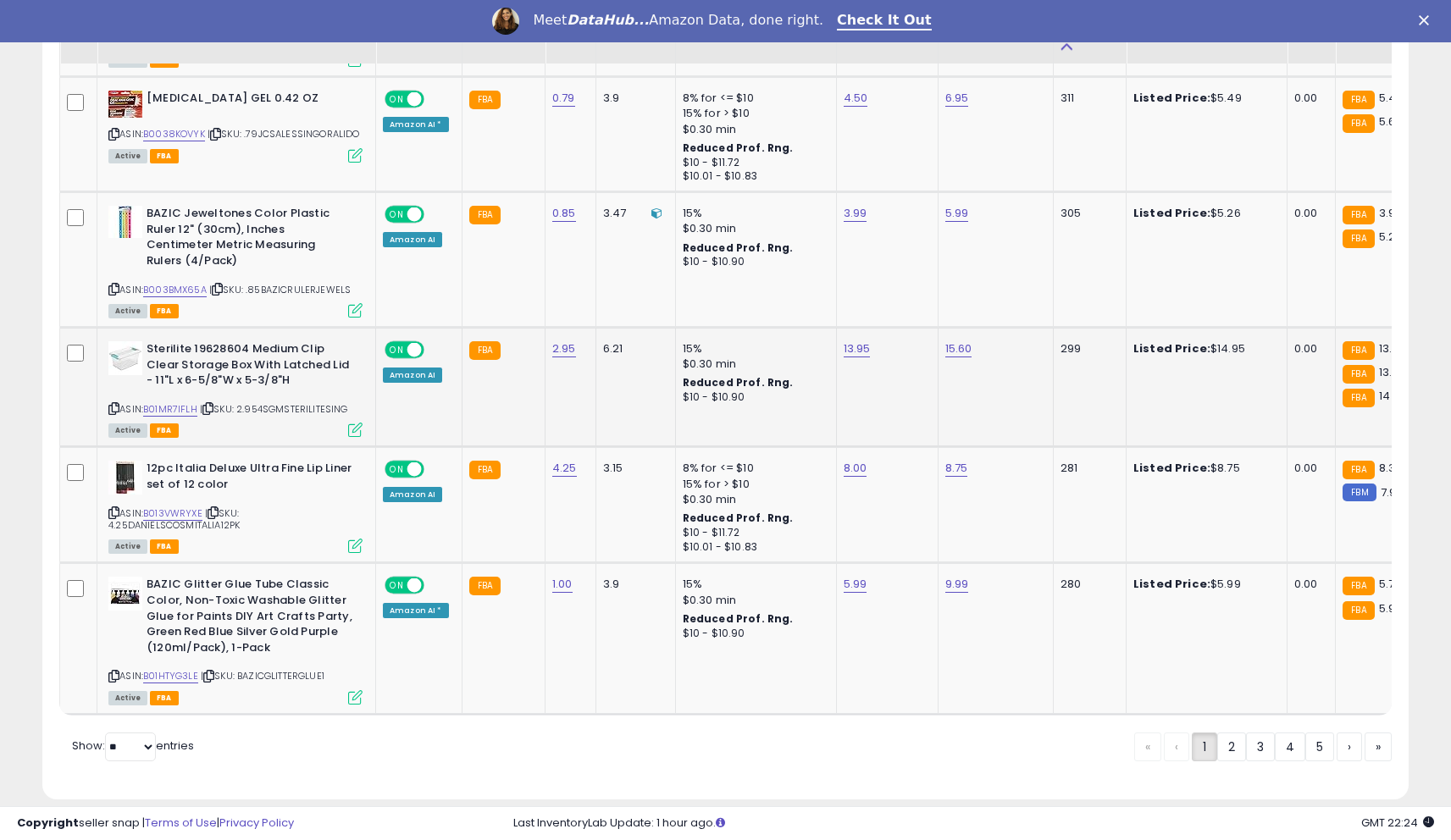
scroll to position [3533, 0]
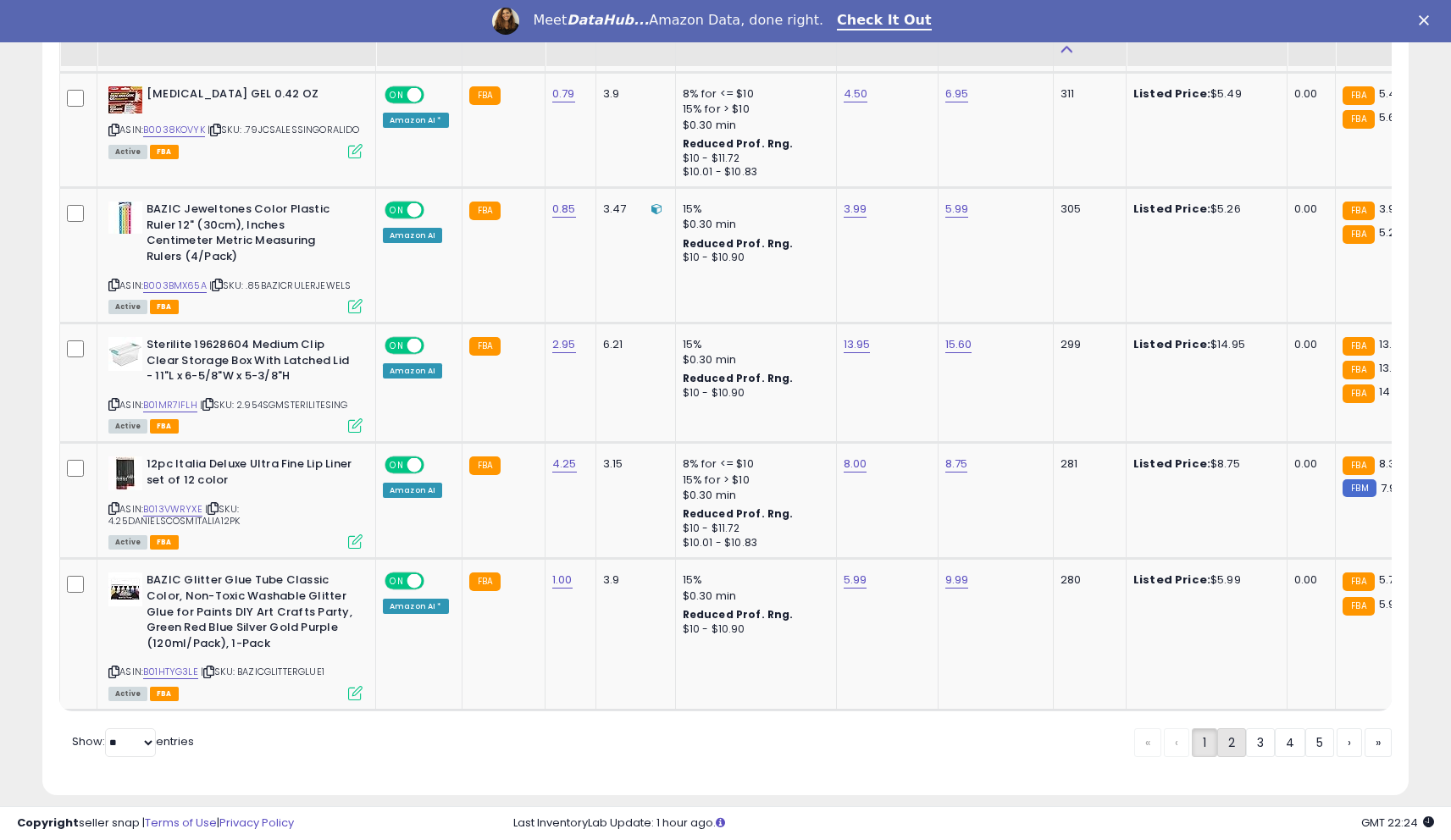
click at [1217, 728] on link "2" at bounding box center [1231, 743] width 29 height 29
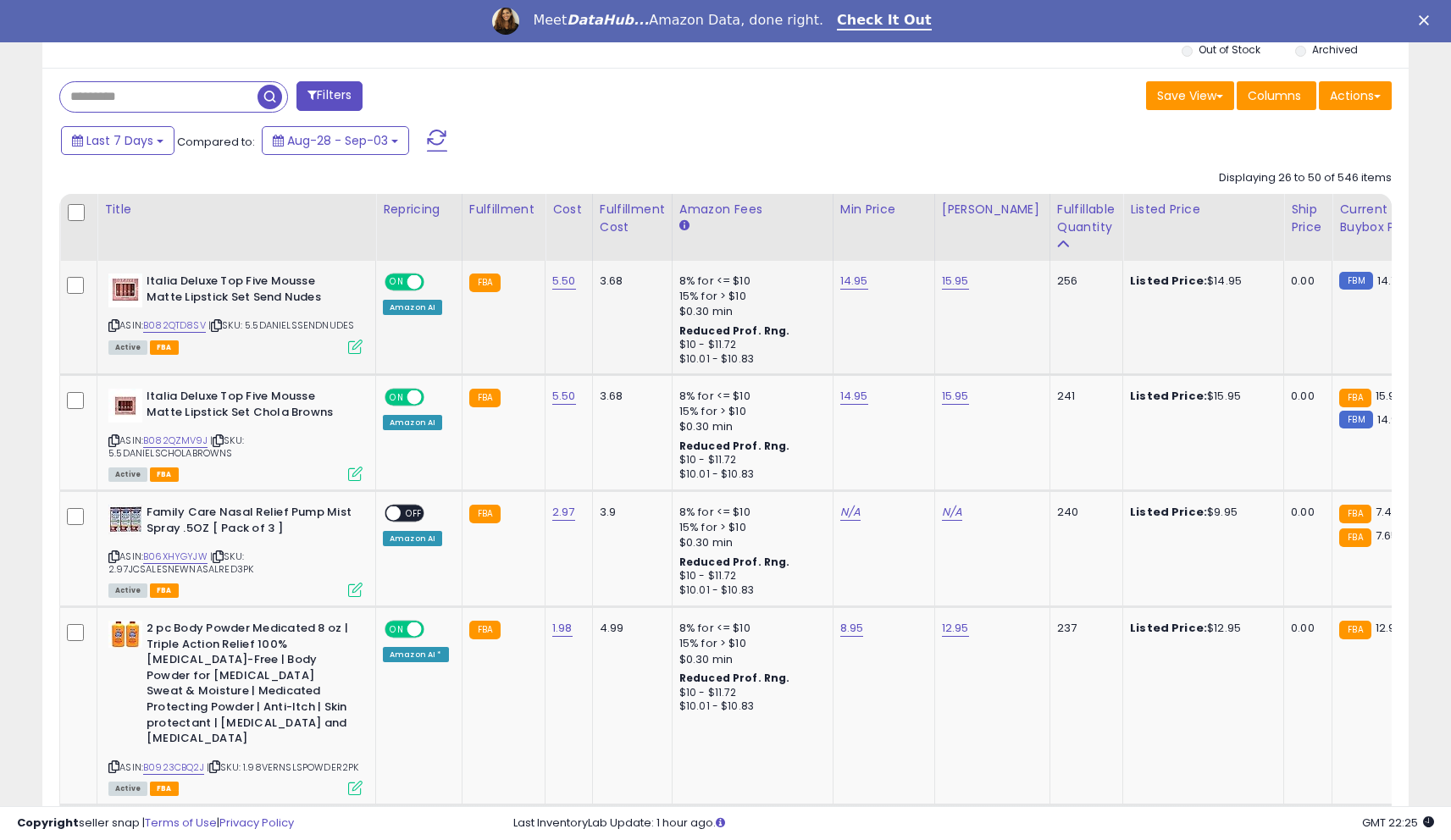
scroll to position [697, 0]
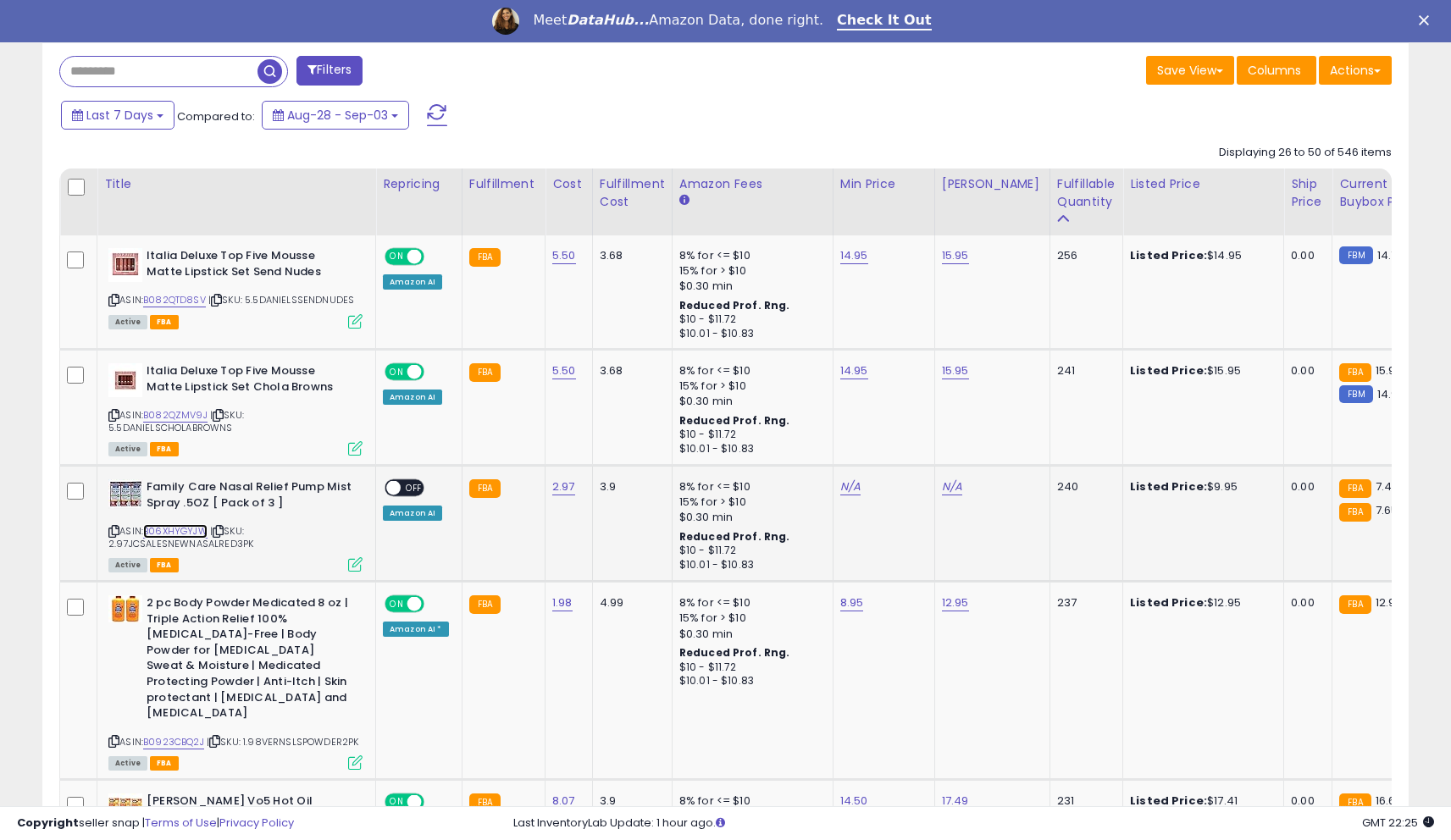
click at [190, 533] on link "B06XHYGYJW" at bounding box center [175, 531] width 65 height 14
click at [166, 532] on link "B06XHYGYJW" at bounding box center [175, 531] width 65 height 14
click at [849, 489] on link "N/A" at bounding box center [850, 487] width 20 height 17
click at [794, 454] on input "number" at bounding box center [801, 446] width 151 height 29
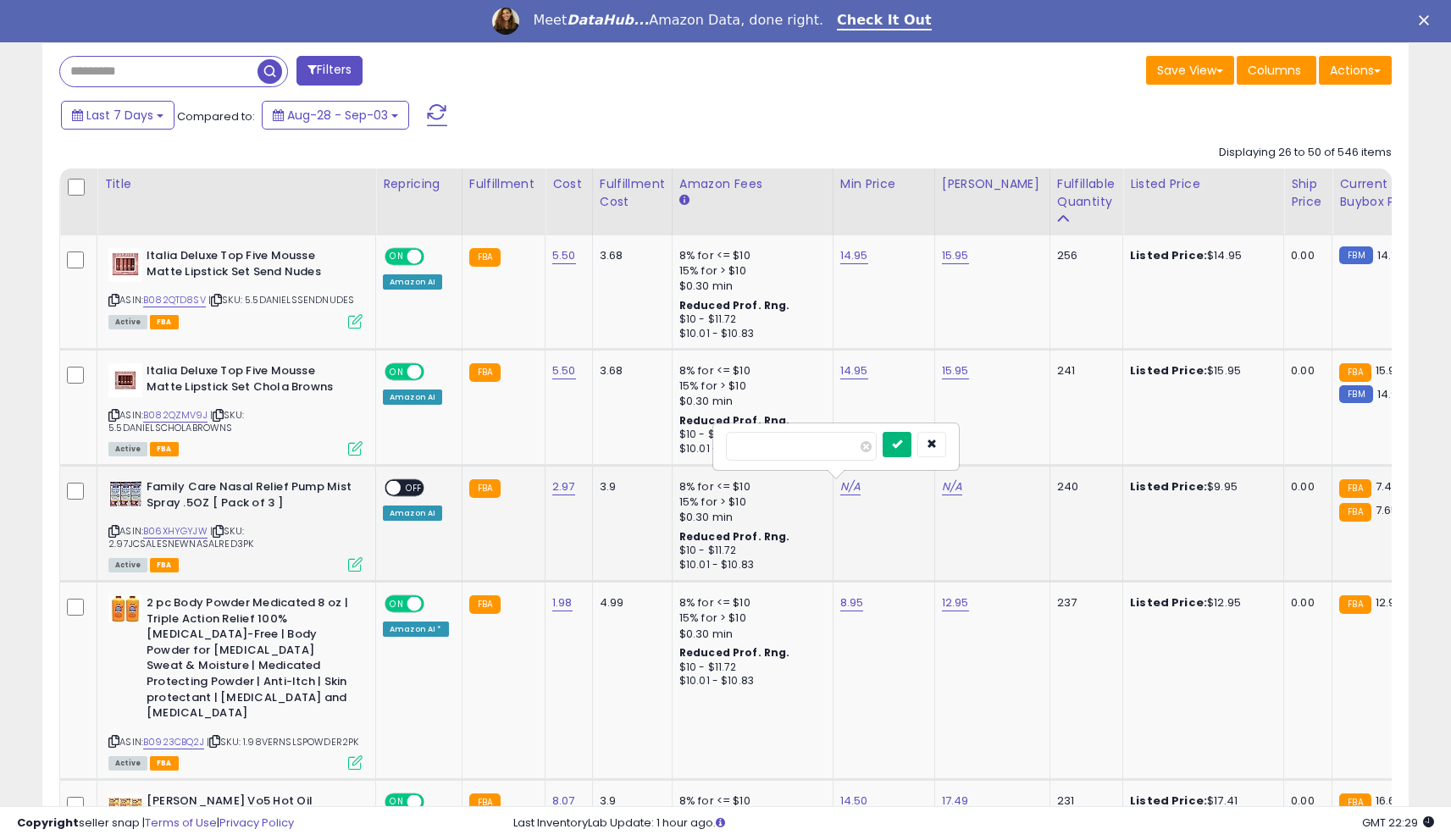
type input "*"
click at [902, 448] on icon "submit" at bounding box center [897, 443] width 10 height 10
click at [944, 486] on link "N/A" at bounding box center [952, 487] width 20 height 17
click at [906, 457] on input "number" at bounding box center [903, 446] width 151 height 29
type input "****"
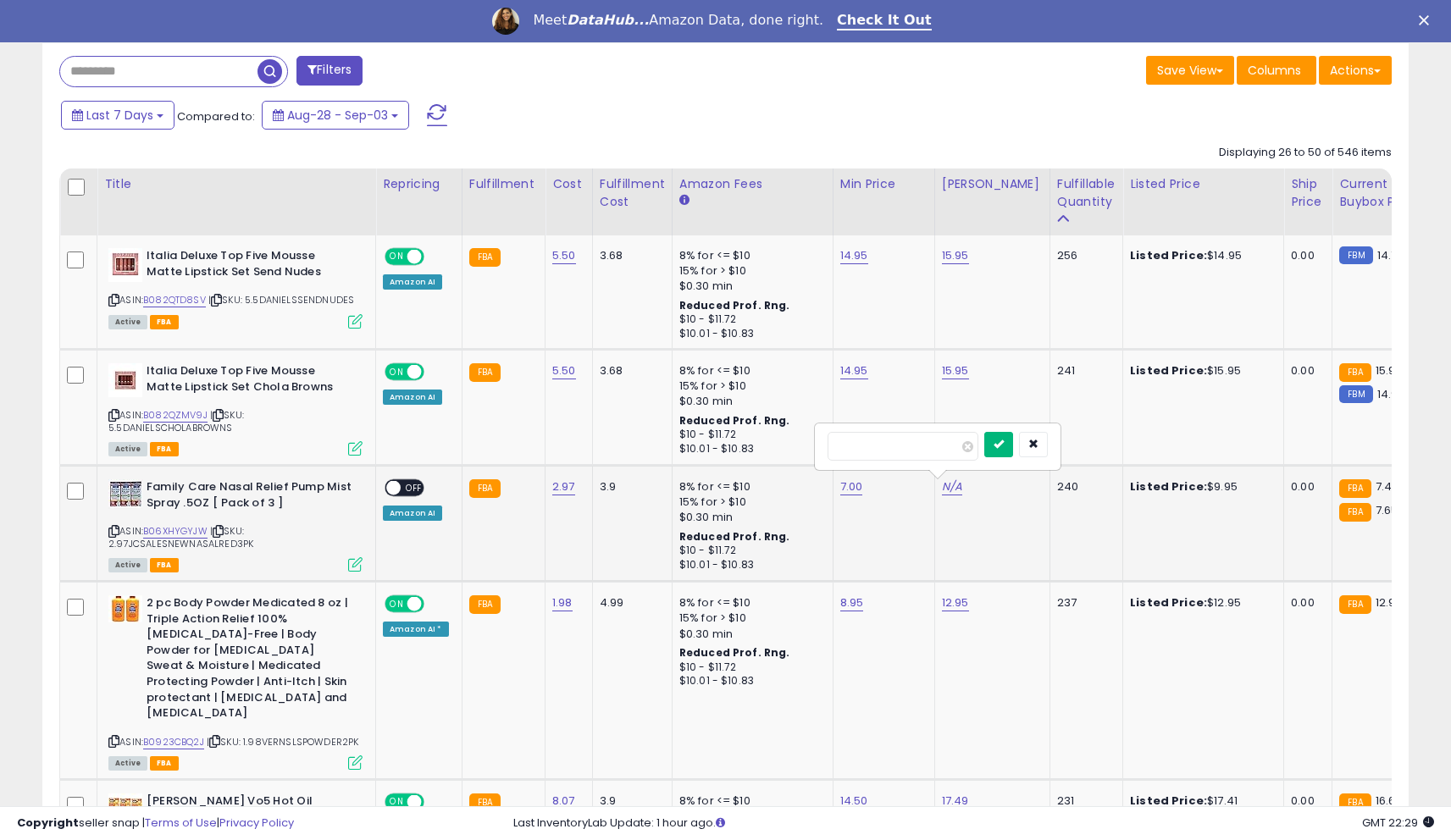
click at [1013, 448] on button "submit" at bounding box center [999, 444] width 29 height 26
click at [391, 484] on span at bounding box center [393, 488] width 14 height 14
click at [392, 484] on span at bounding box center [393, 488] width 14 height 14
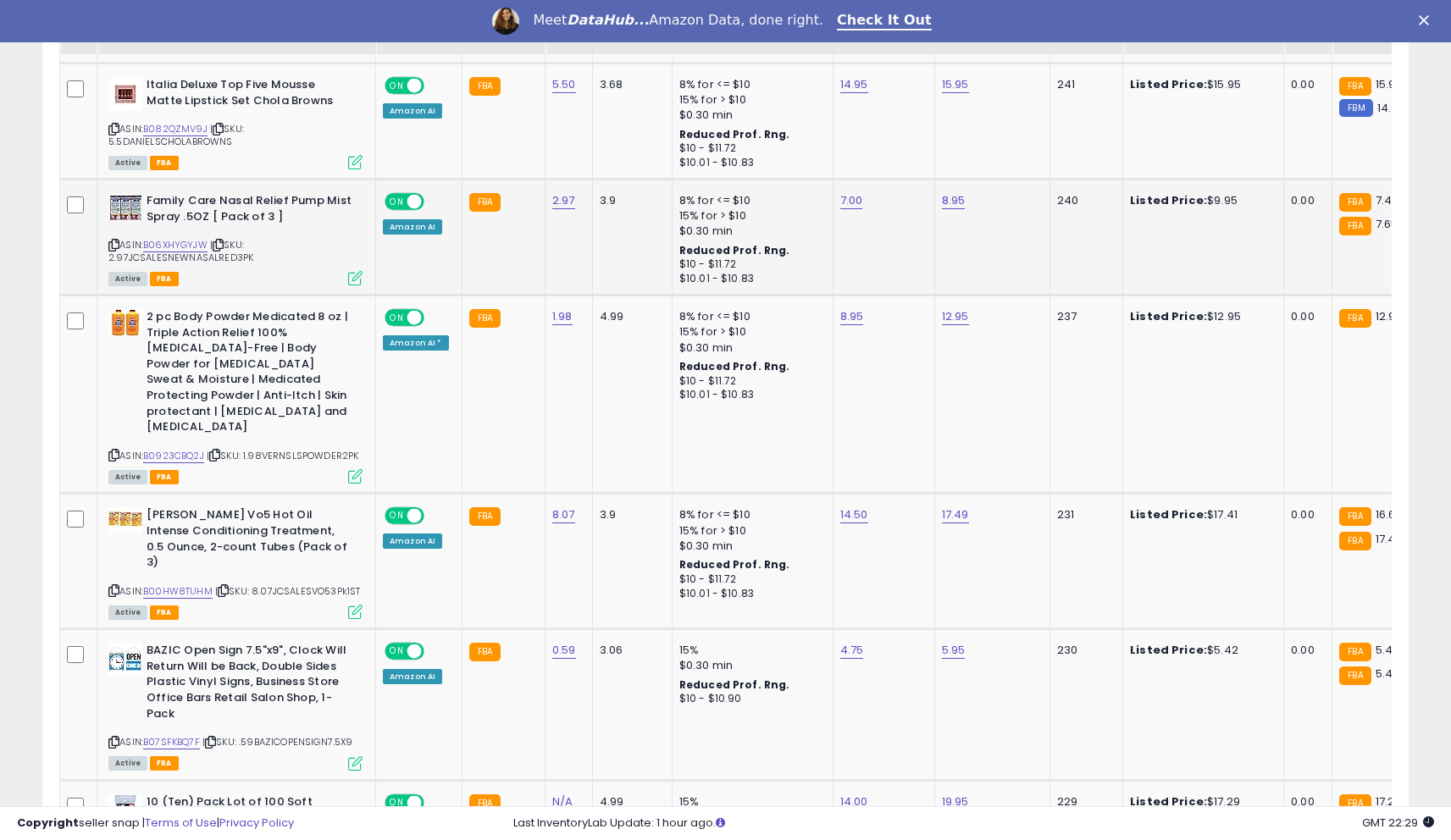
scroll to position [995, 0]
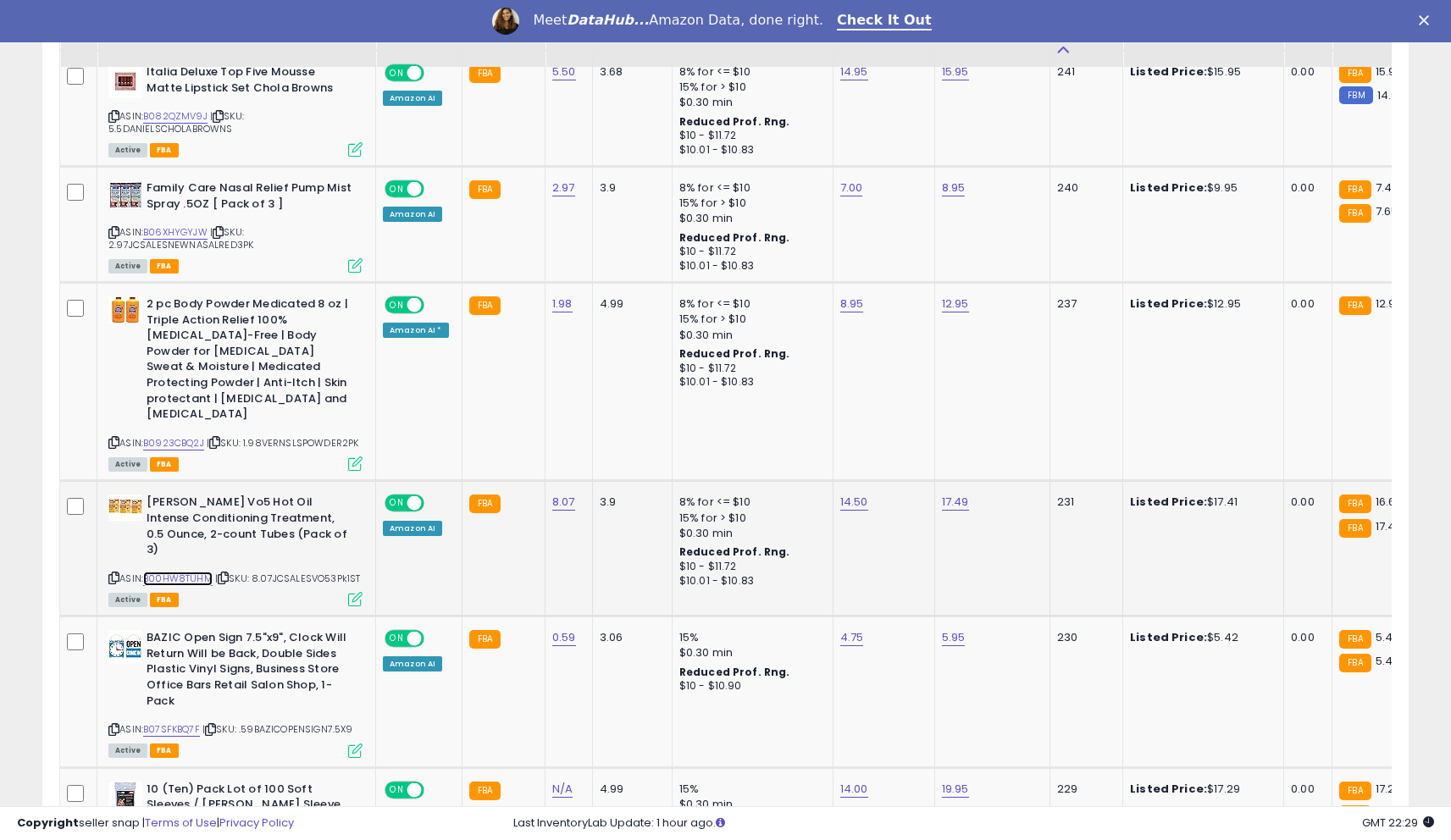
click at [187, 572] on link "B00HW8TUHM" at bounding box center [178, 579] width 69 height 14
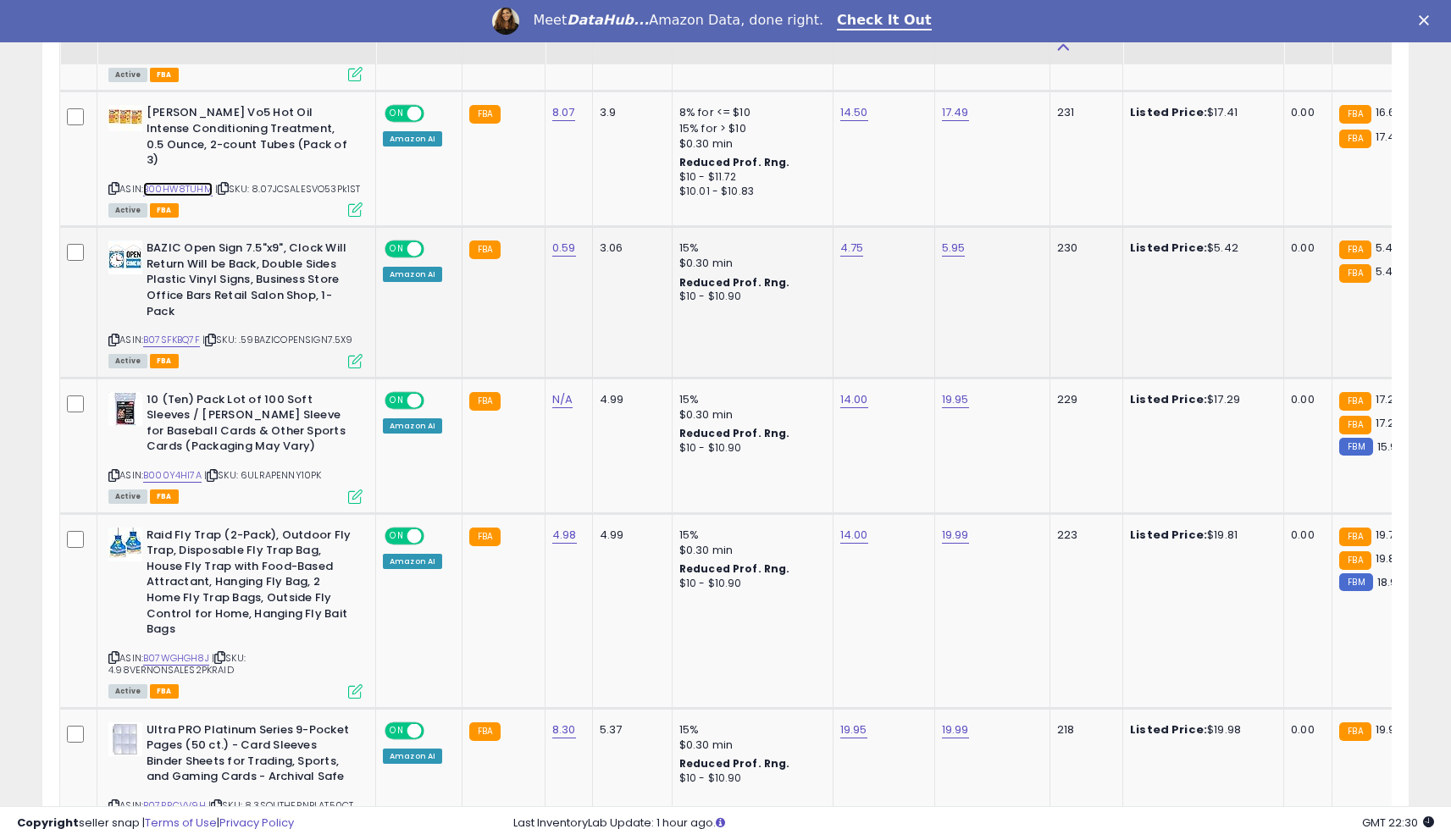
scroll to position [1386, 0]
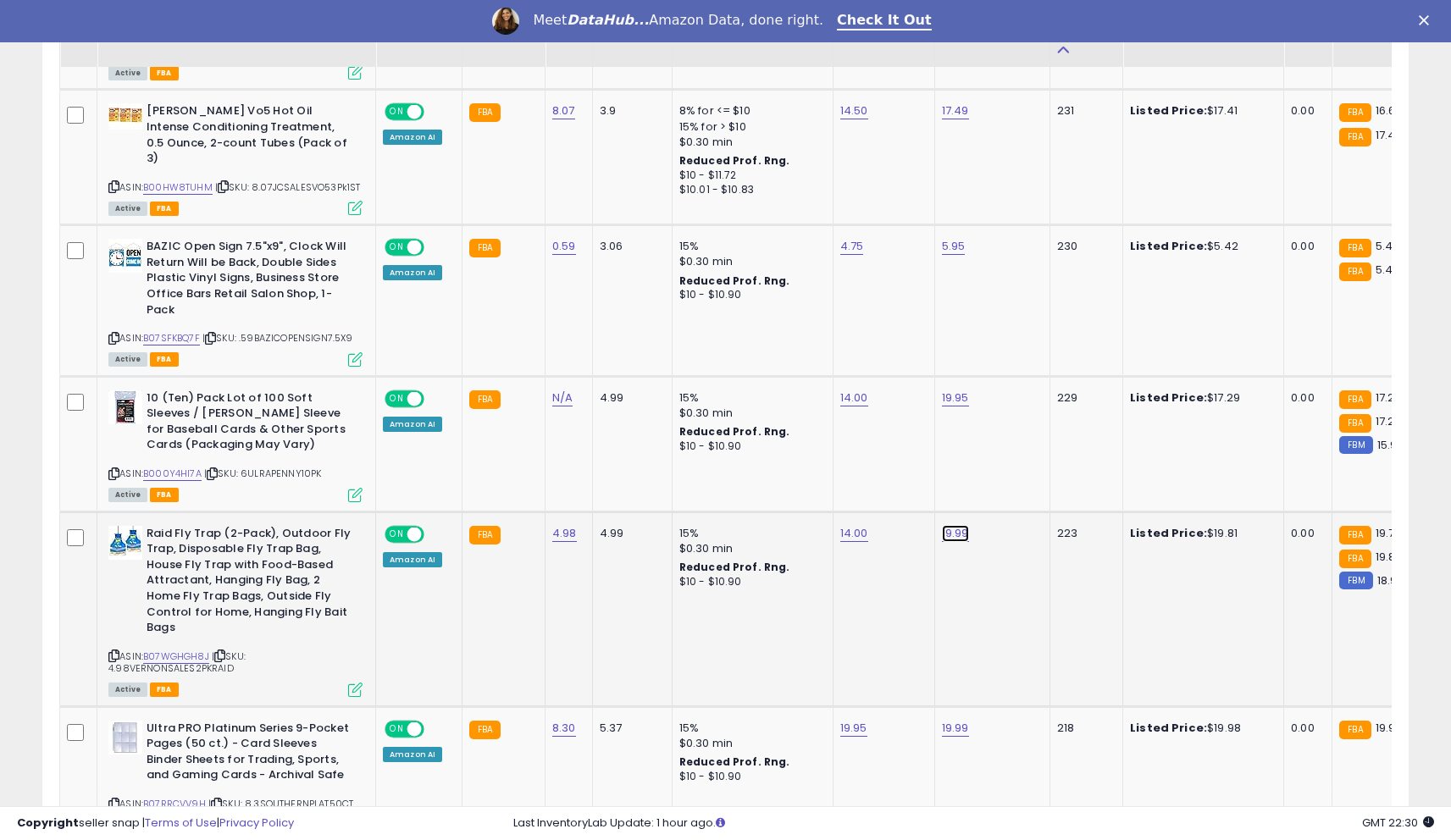
click at [942, 525] on link "19.99" at bounding box center [955, 533] width 27 height 17
click at [856, 446] on input "*****" at bounding box center [907, 445] width 151 height 29
click at [855, 445] on input "*****" at bounding box center [907, 445] width 151 height 29
type input "*****"
click at [1007, 443] on icon "submit" at bounding box center [1001, 443] width 10 height 10
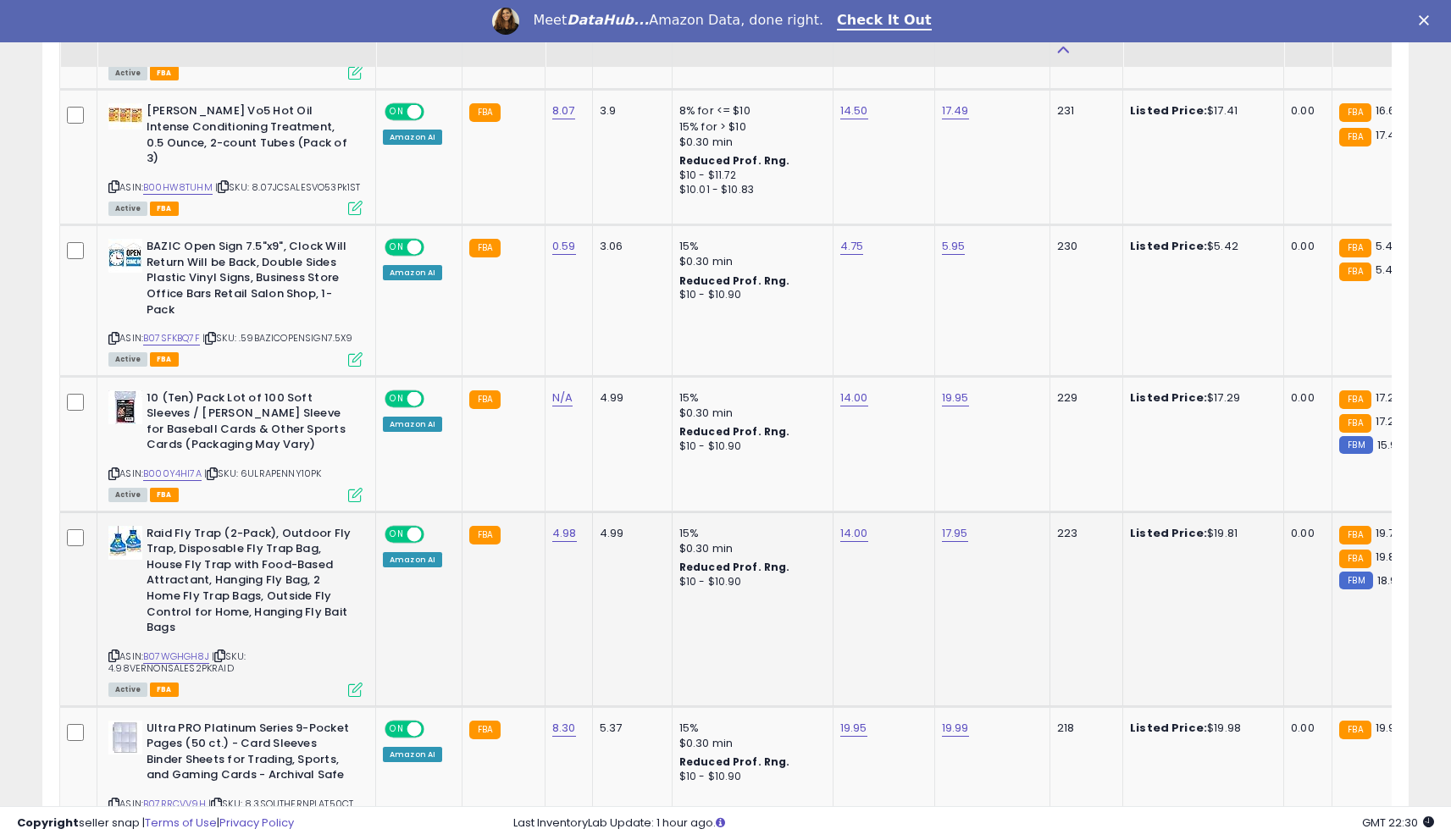
click at [899, 545] on td "14.00" at bounding box center [884, 609] width 102 height 195
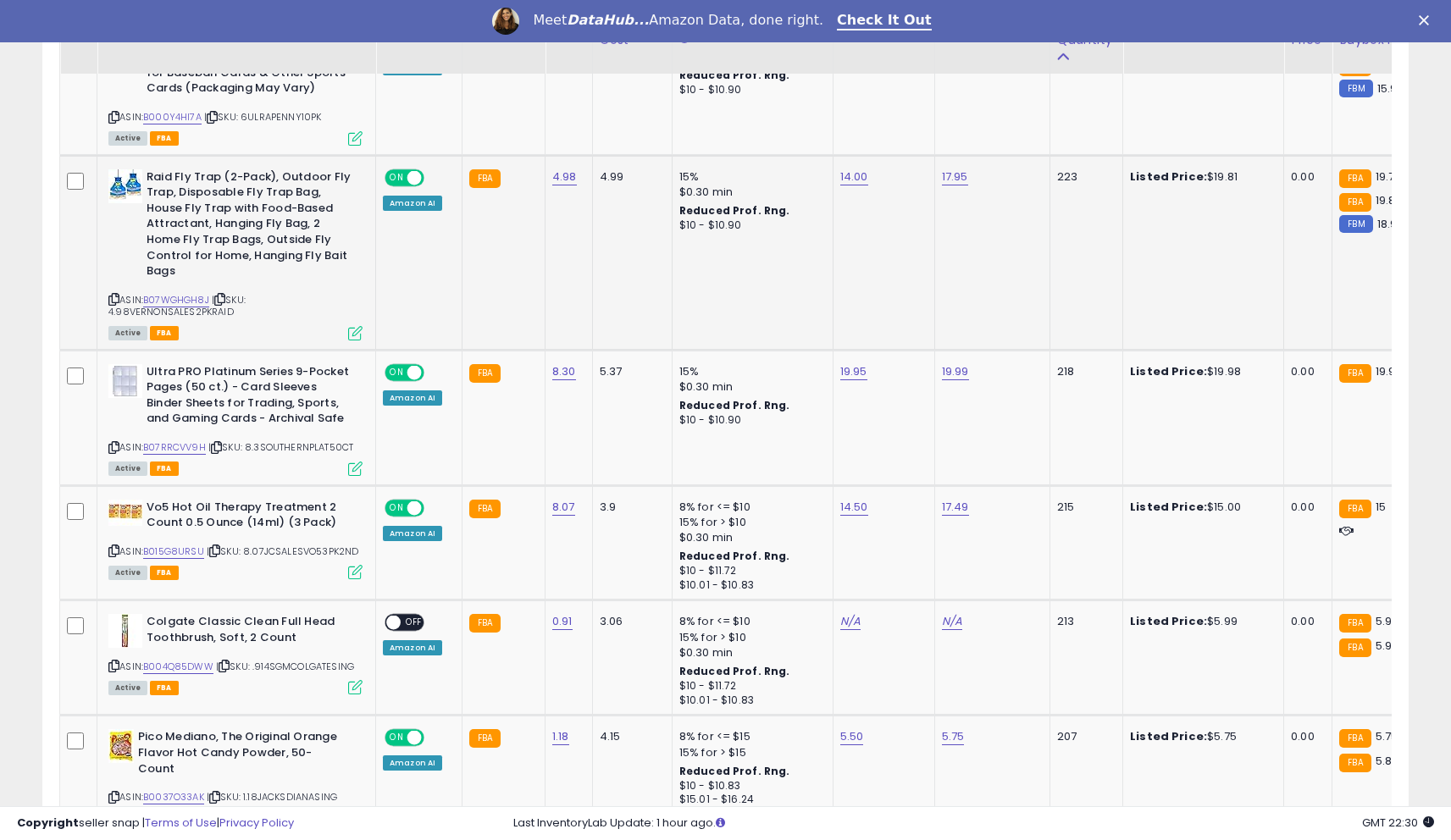
scroll to position [1750, 0]
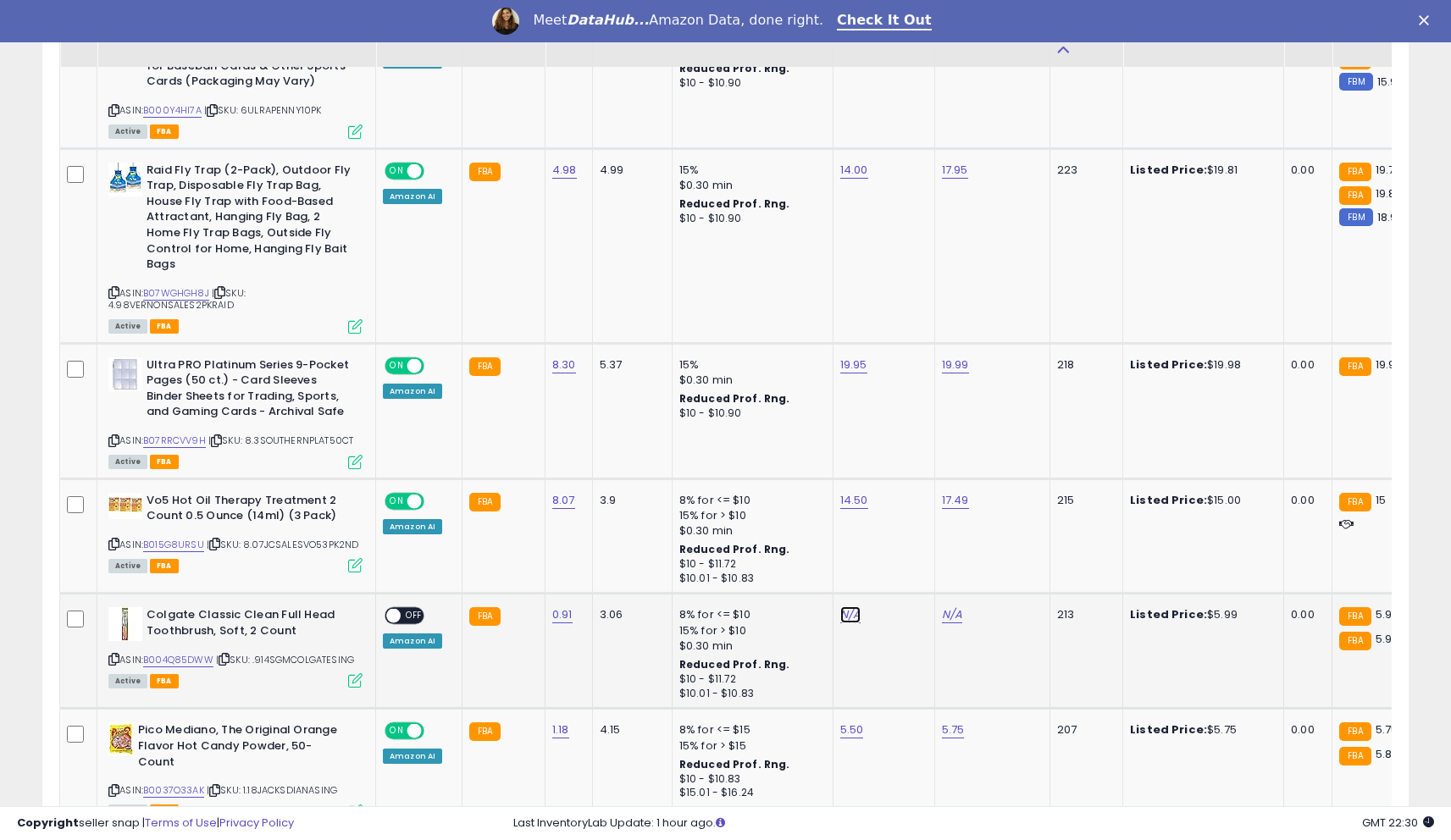
click at [842, 606] on link "N/A" at bounding box center [850, 614] width 20 height 17
click at [794, 526] on input "number" at bounding box center [801, 528] width 151 height 29
type input "*"
click at [902, 530] on icon "submit" at bounding box center [897, 524] width 10 height 10
click at [945, 606] on link "N/A" at bounding box center [952, 614] width 20 height 17
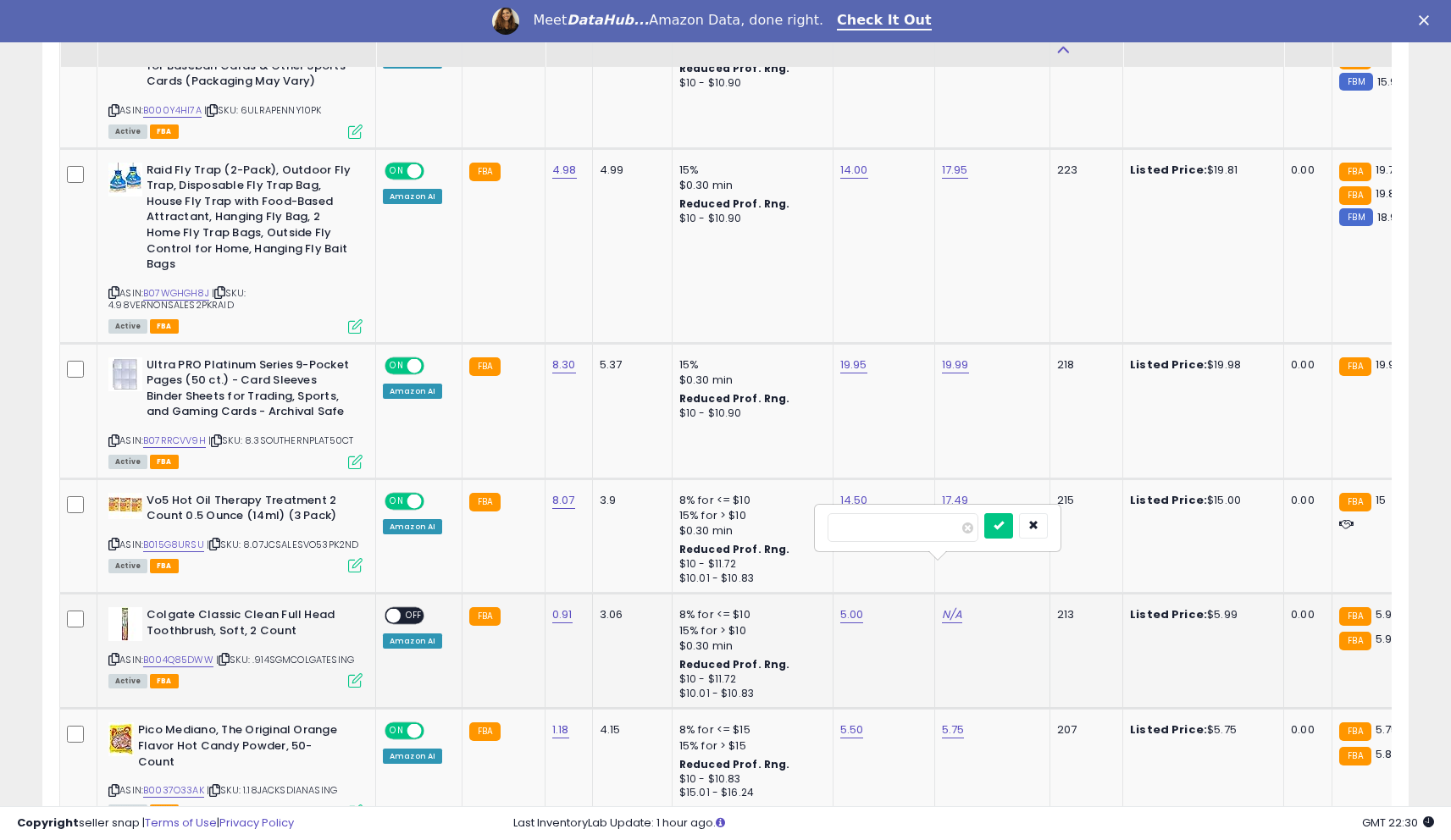
click at [913, 532] on input "number" at bounding box center [903, 528] width 151 height 29
type input "****"
click at [1004, 526] on icon "submit" at bounding box center [998, 524] width 10 height 10
click at [395, 609] on span at bounding box center [393, 616] width 14 height 14
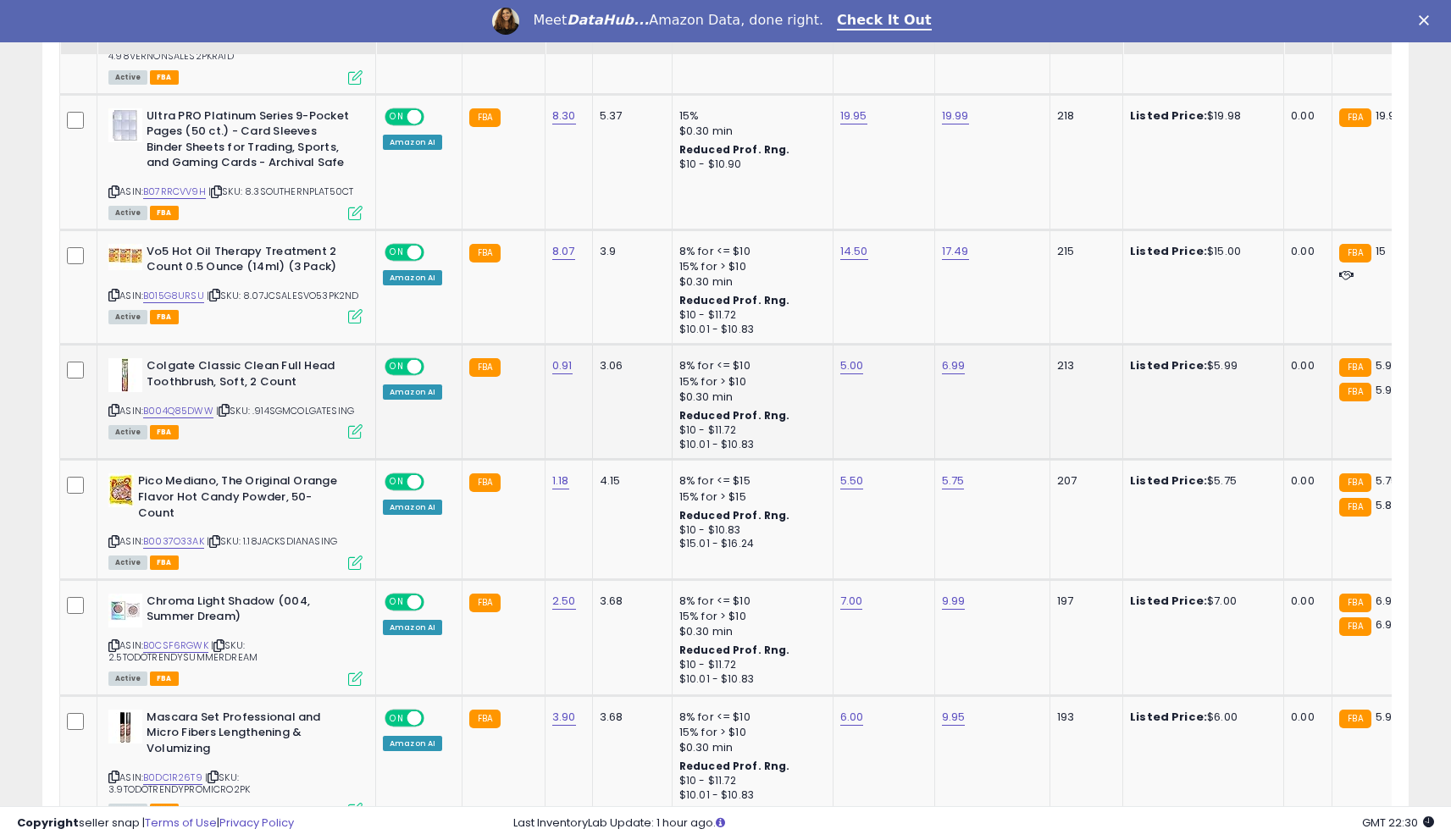
scroll to position [2002, 0]
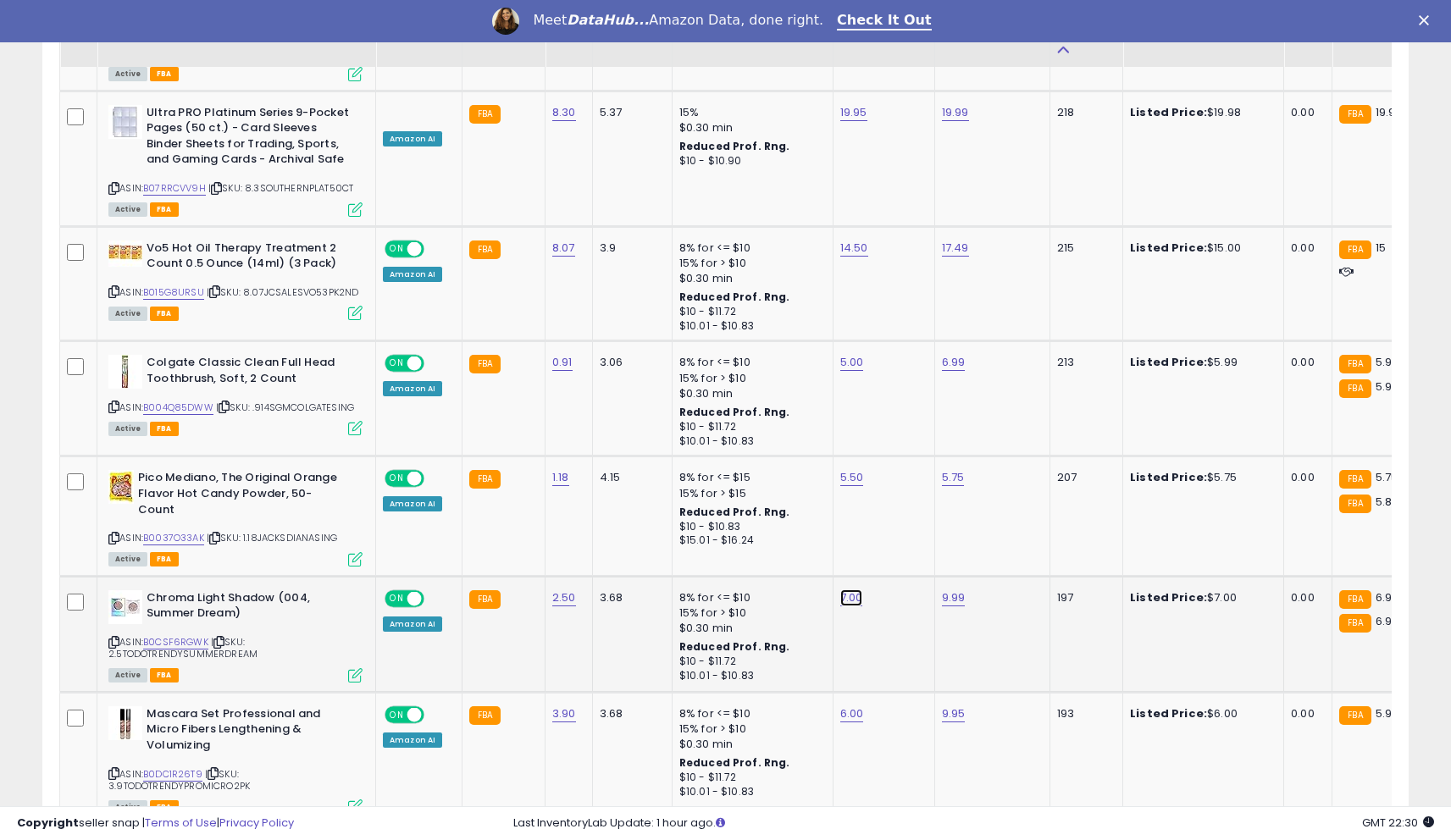
click at [849, 590] on link "7.00" at bounding box center [852, 597] width 23 height 17
click at [817, 505] on input "****" at bounding box center [803, 495] width 151 height 29
type input "*"
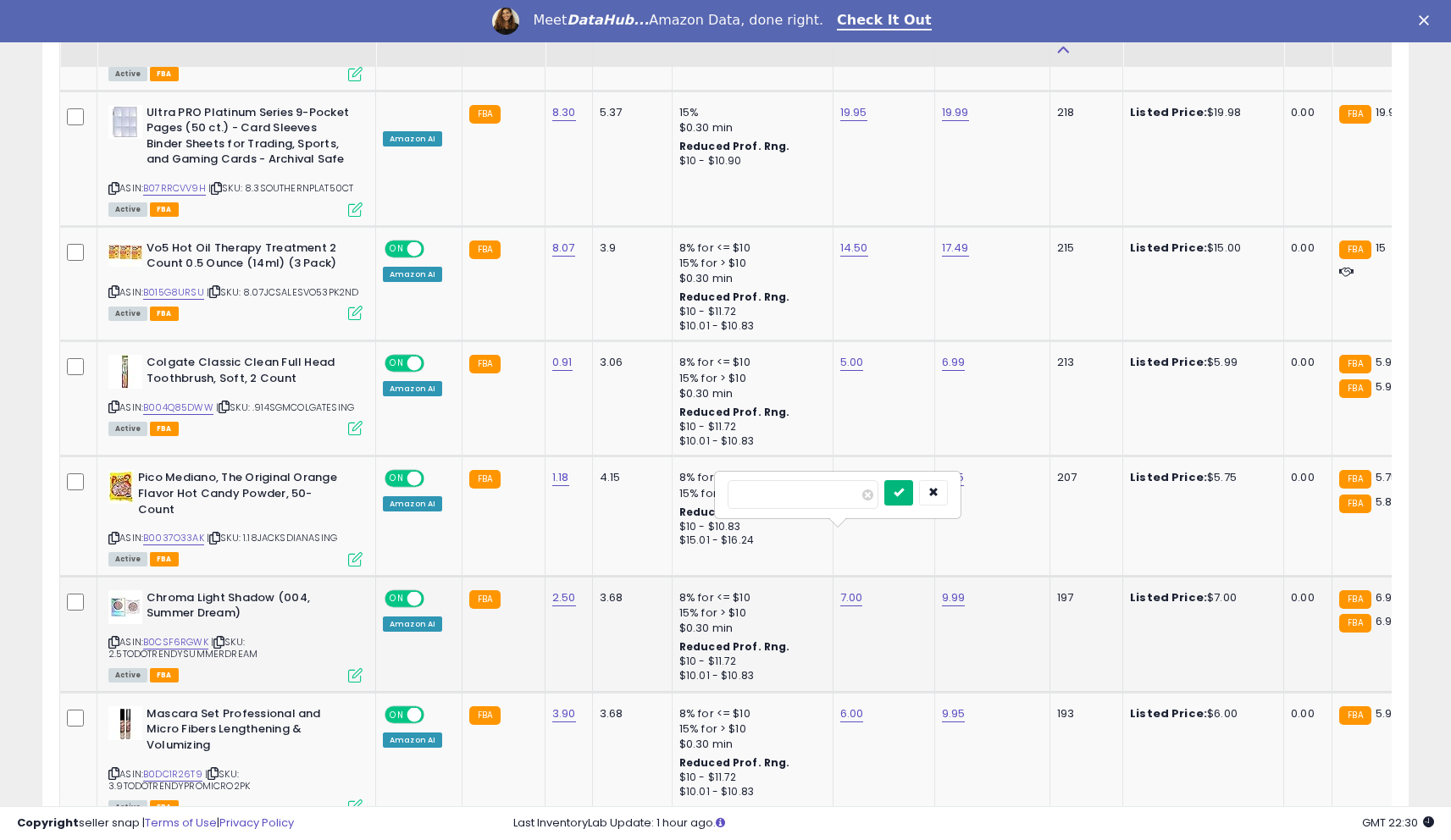
click at [913, 492] on button "submit" at bounding box center [899, 493] width 29 height 26
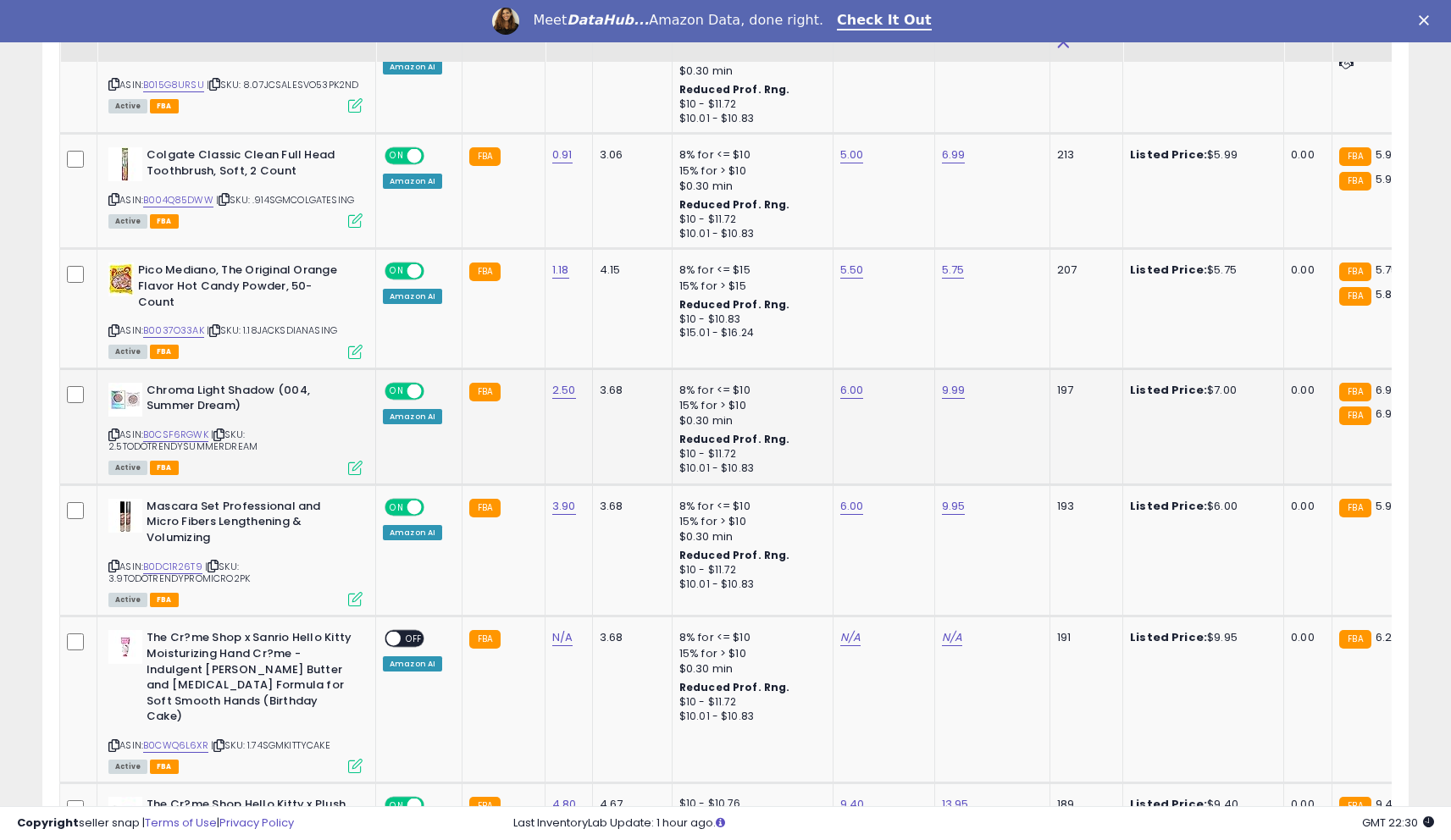
scroll to position [2213, 0]
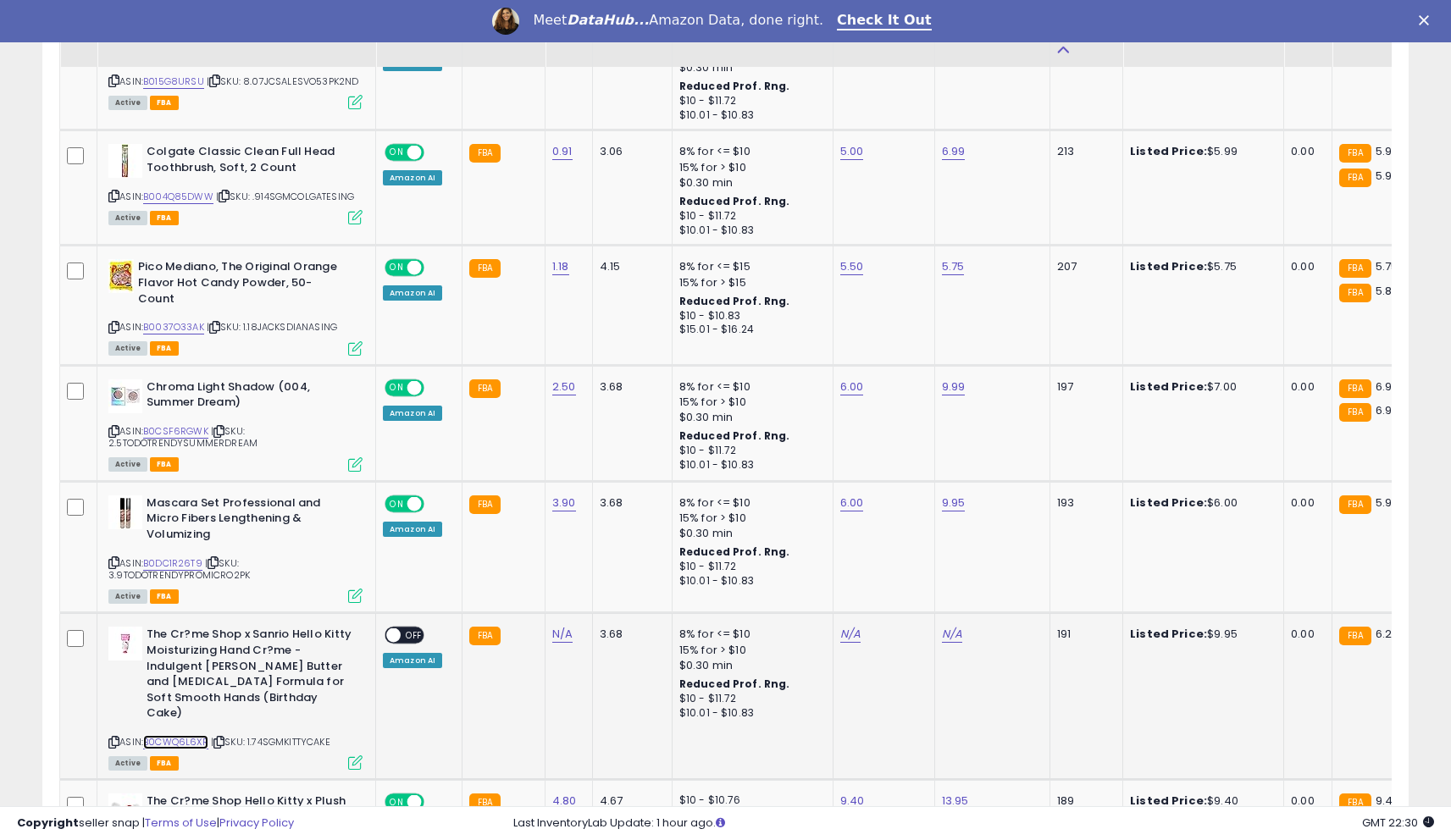
click at [180, 736] on link "B0CWQ6L6XR" at bounding box center [176, 743] width 66 height 14
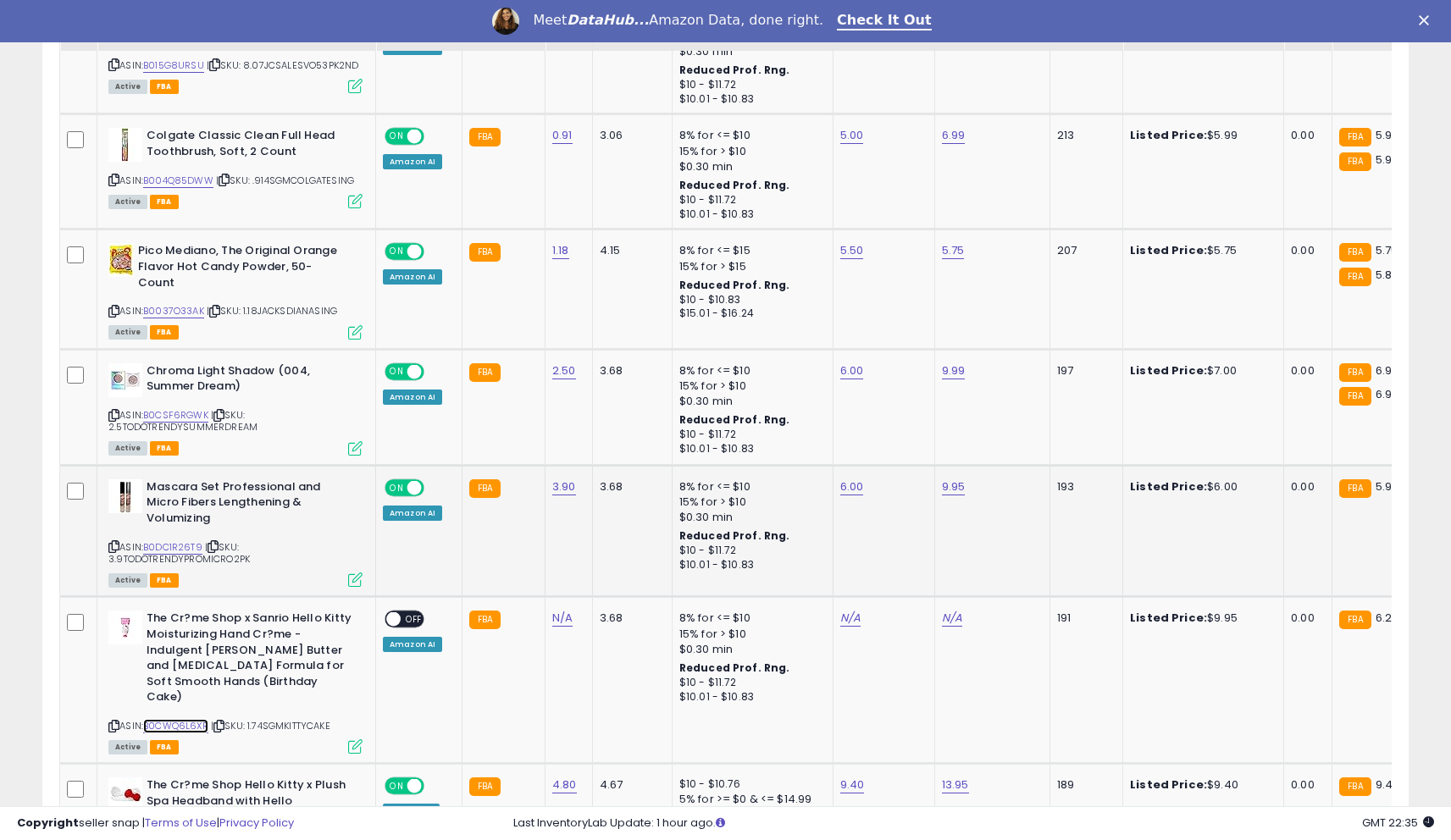
scroll to position [2235, 0]
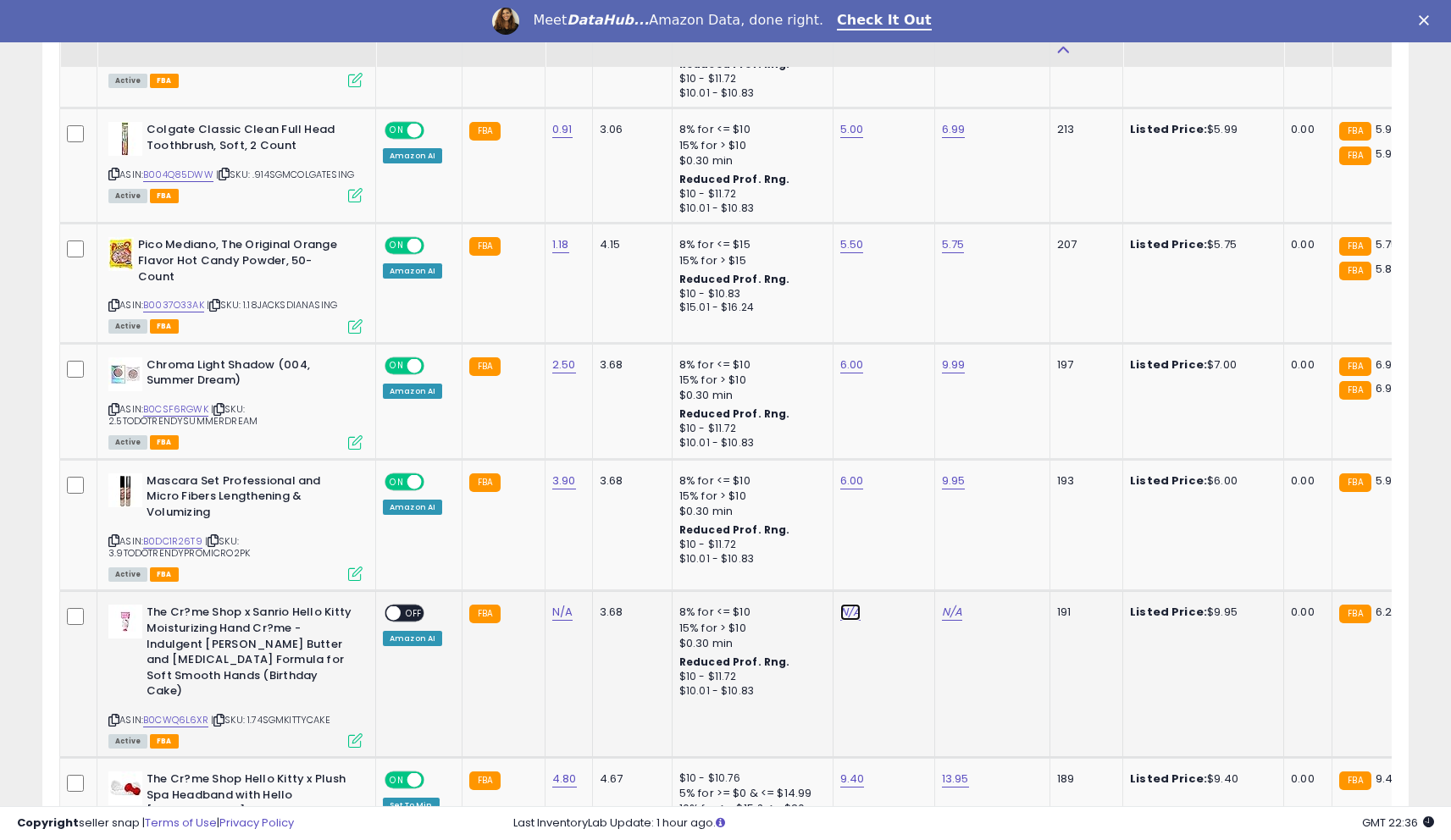
click at [845, 604] on link "N/A" at bounding box center [850, 612] width 20 height 17
click at [795, 503] on input "number" at bounding box center [801, 494] width 151 height 29
type input "****"
click at [902, 493] on icon "submit" at bounding box center [897, 490] width 10 height 10
click at [952, 604] on link "N/A" at bounding box center [952, 612] width 20 height 17
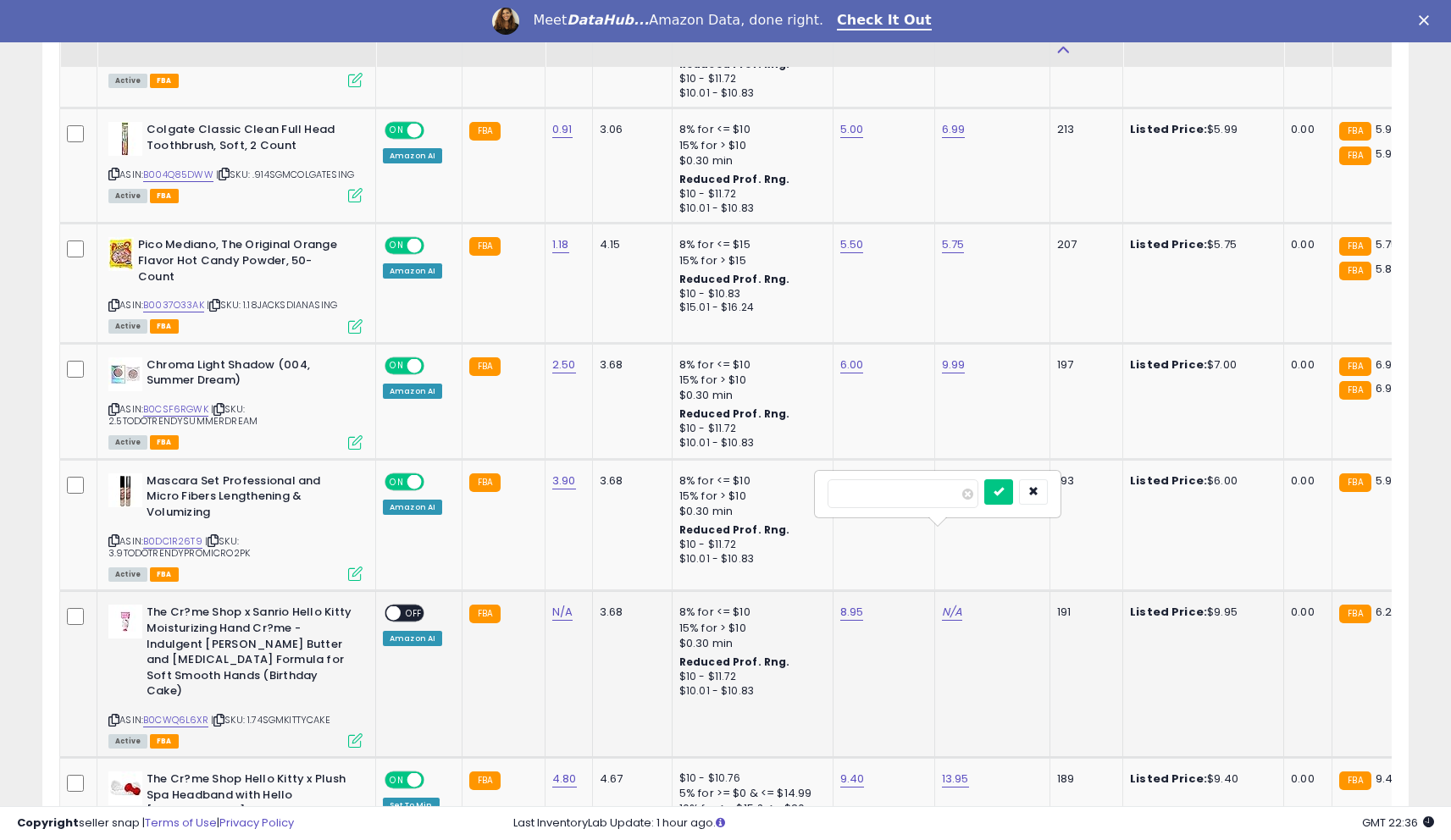
click at [893, 496] on input "number" at bounding box center [903, 494] width 151 height 29
type input "****"
click at [1004, 489] on icon "submit" at bounding box center [998, 490] width 10 height 10
click at [395, 606] on span at bounding box center [393, 613] width 14 height 14
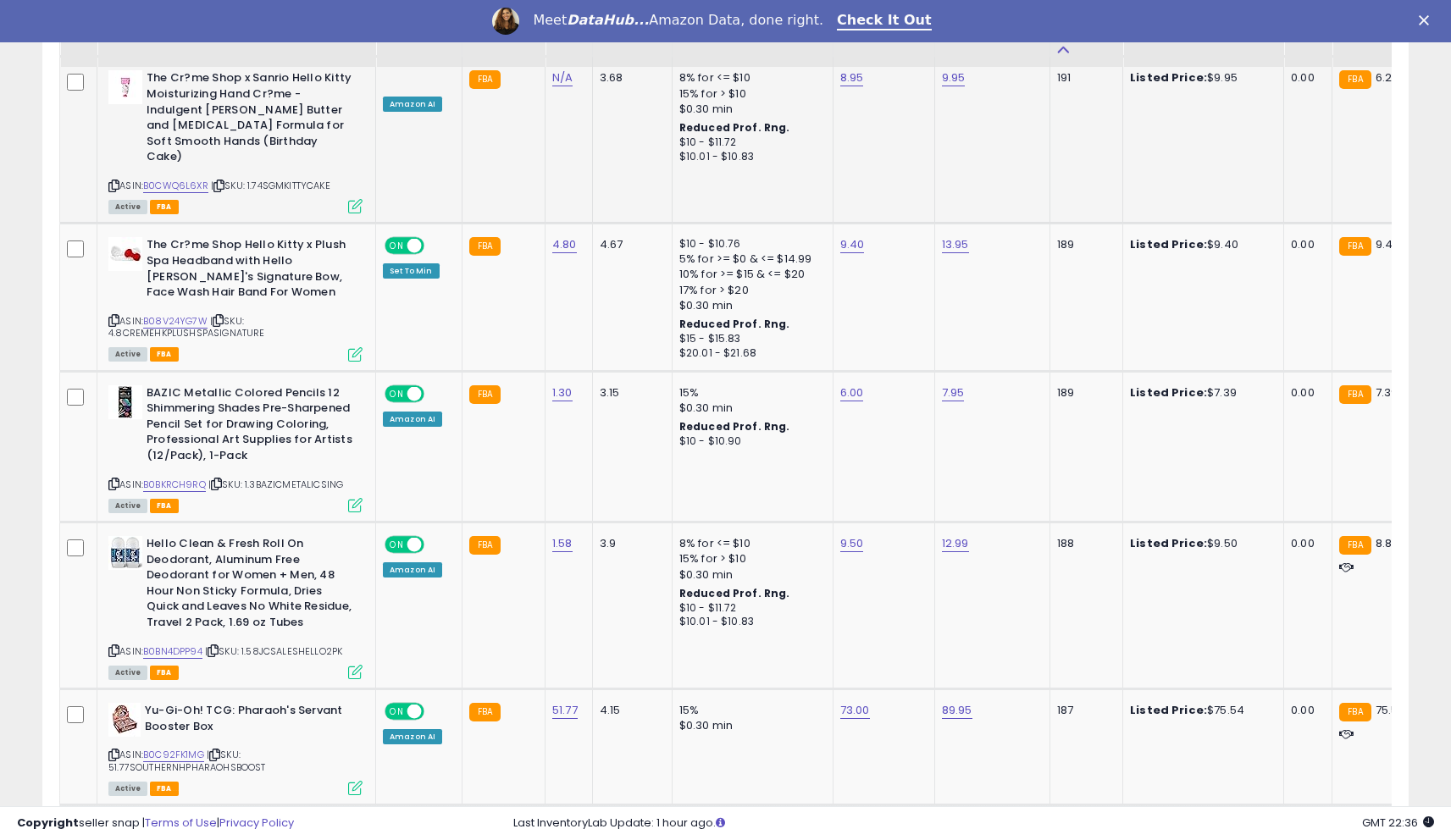
scroll to position [2773, 0]
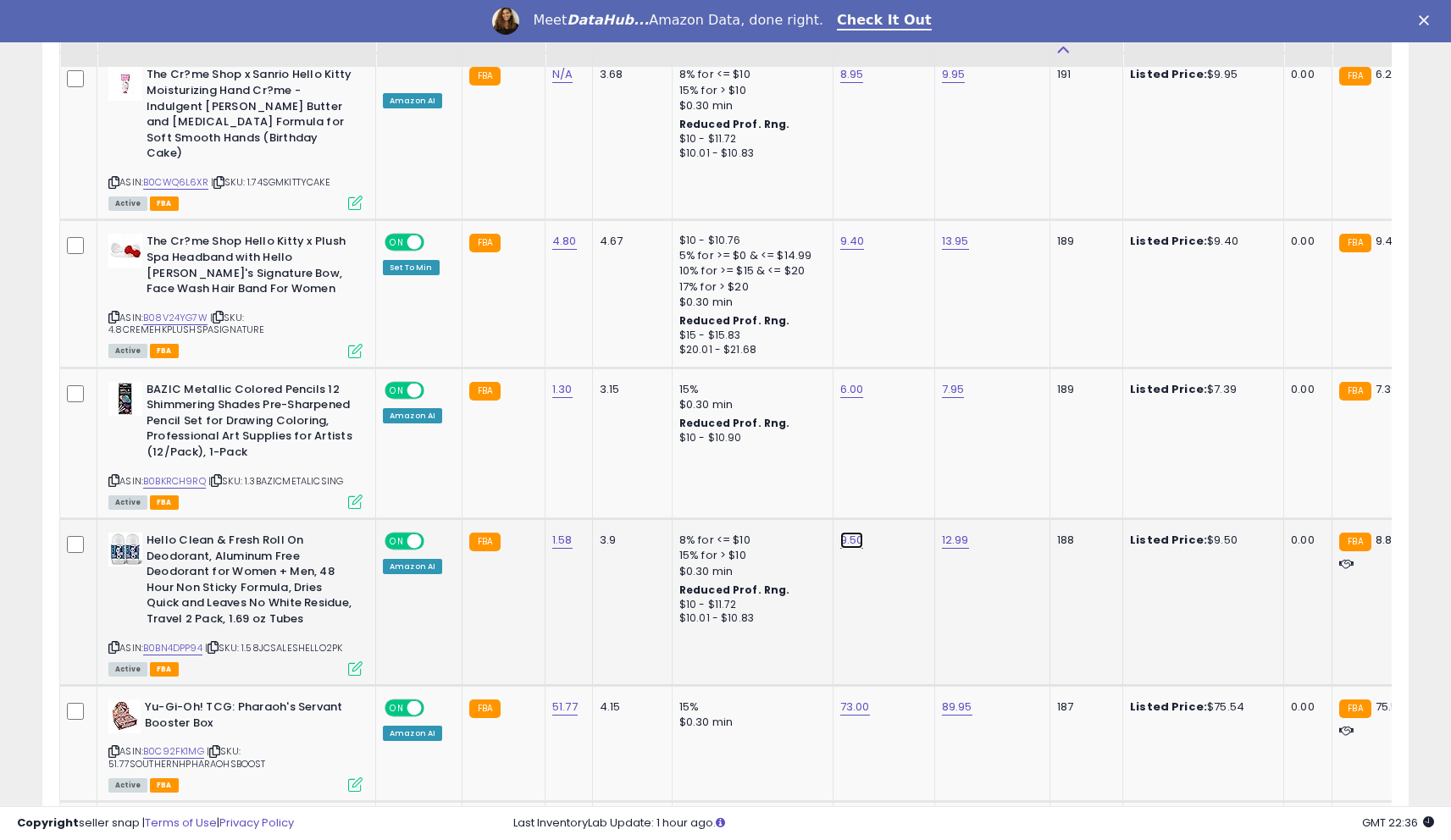
click at [840, 532] on link "9.50" at bounding box center [852, 540] width 24 height 17
click at [778, 403] on input "****" at bounding box center [803, 405] width 151 height 29
type input "*"
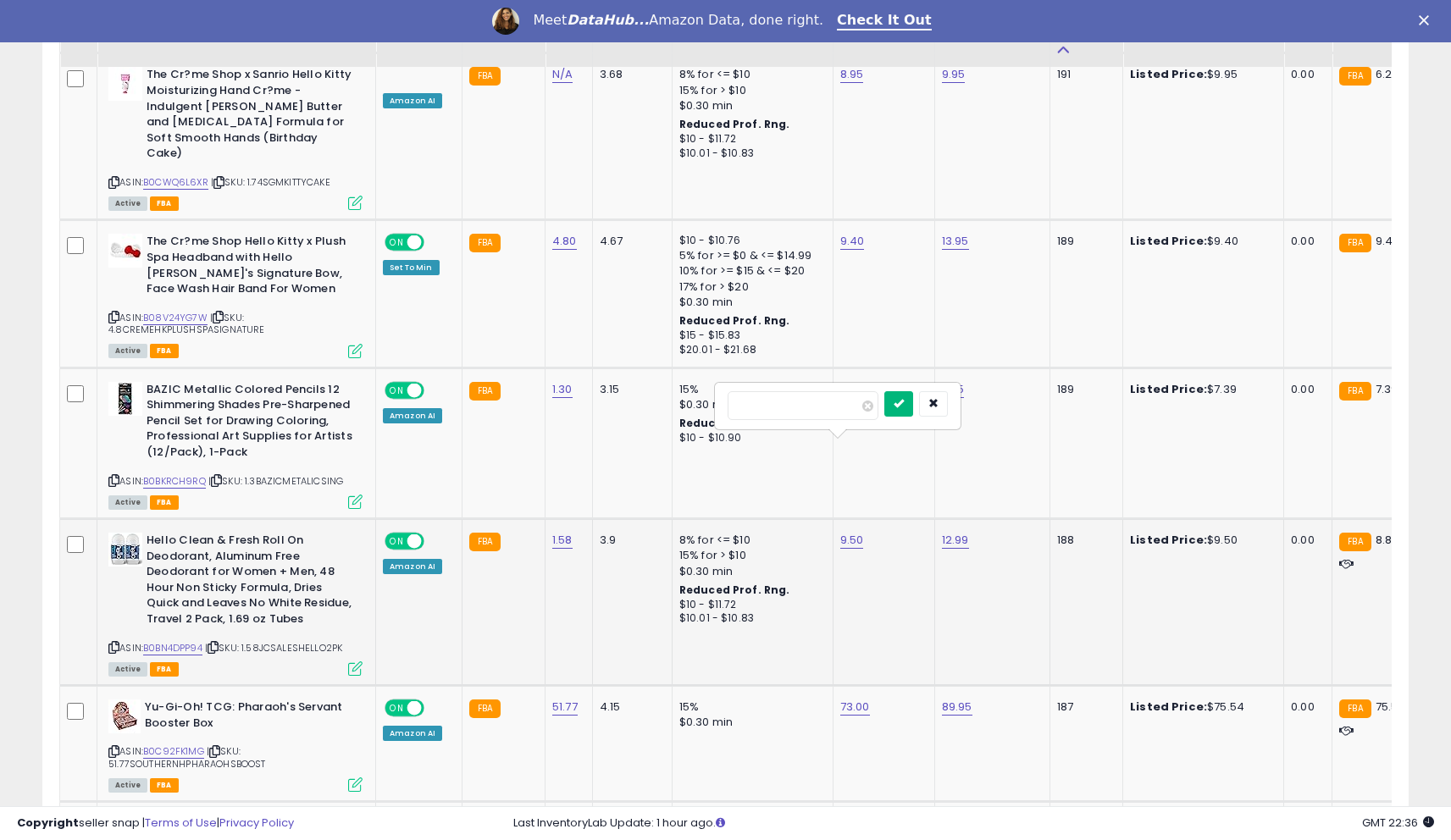
click at [913, 409] on button "submit" at bounding box center [899, 404] width 29 height 26
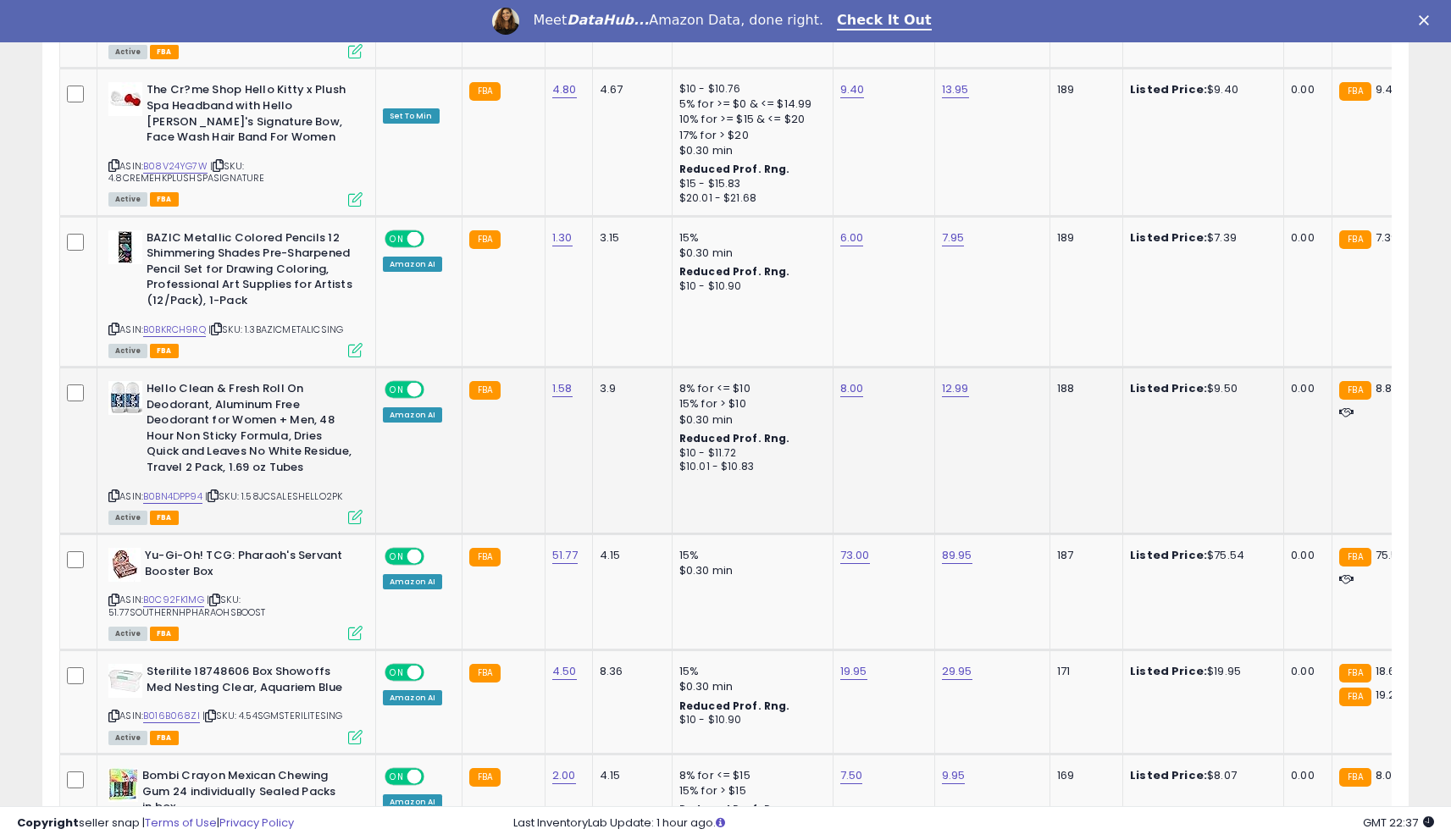
scroll to position [2927, 0]
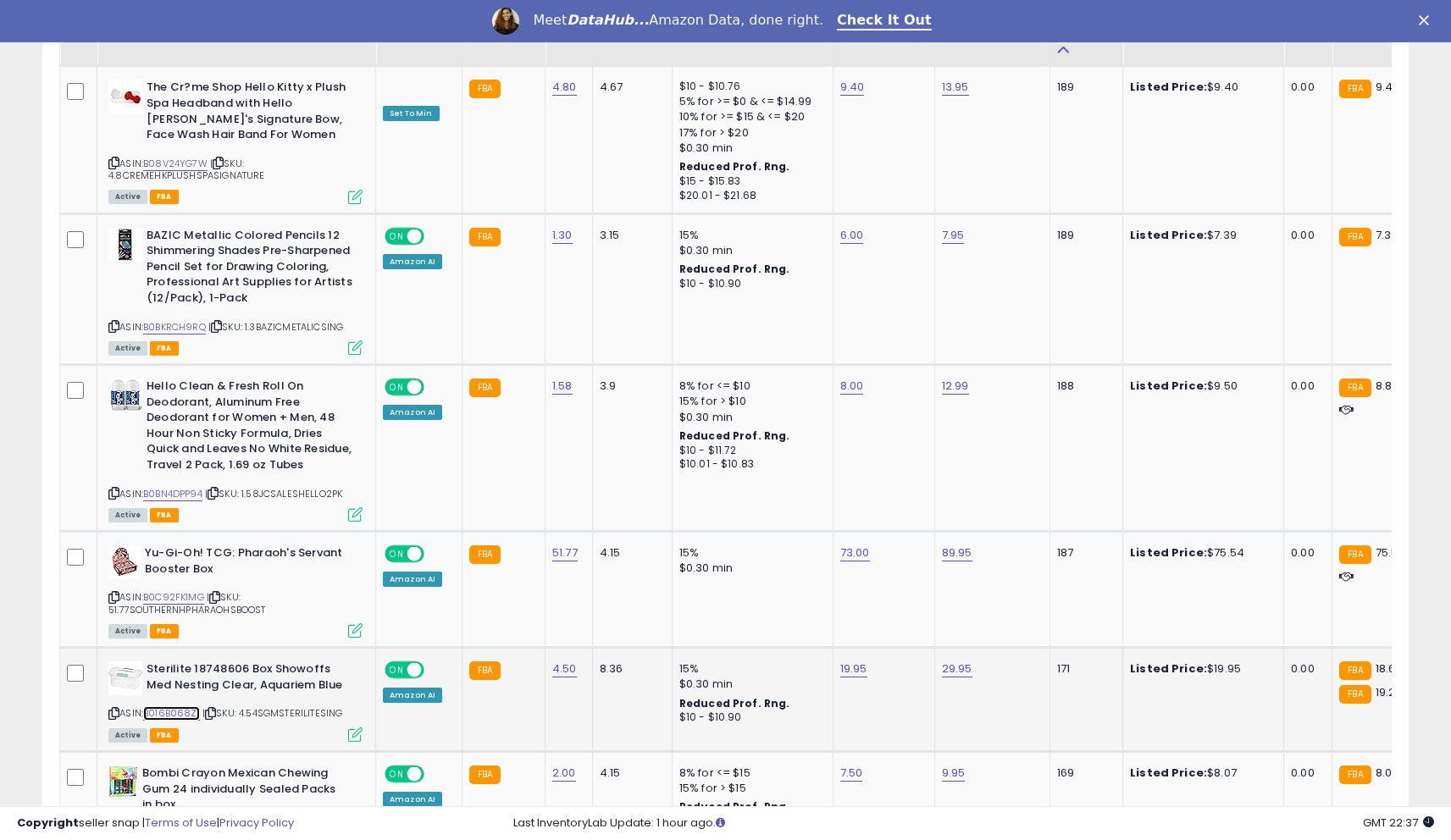
click at [166, 706] on link "B016B068ZI" at bounding box center [172, 713] width 57 height 14
click at [849, 660] on link "19.95" at bounding box center [853, 668] width 27 height 17
click at [802, 556] on input "*****" at bounding box center [805, 551] width 151 height 29
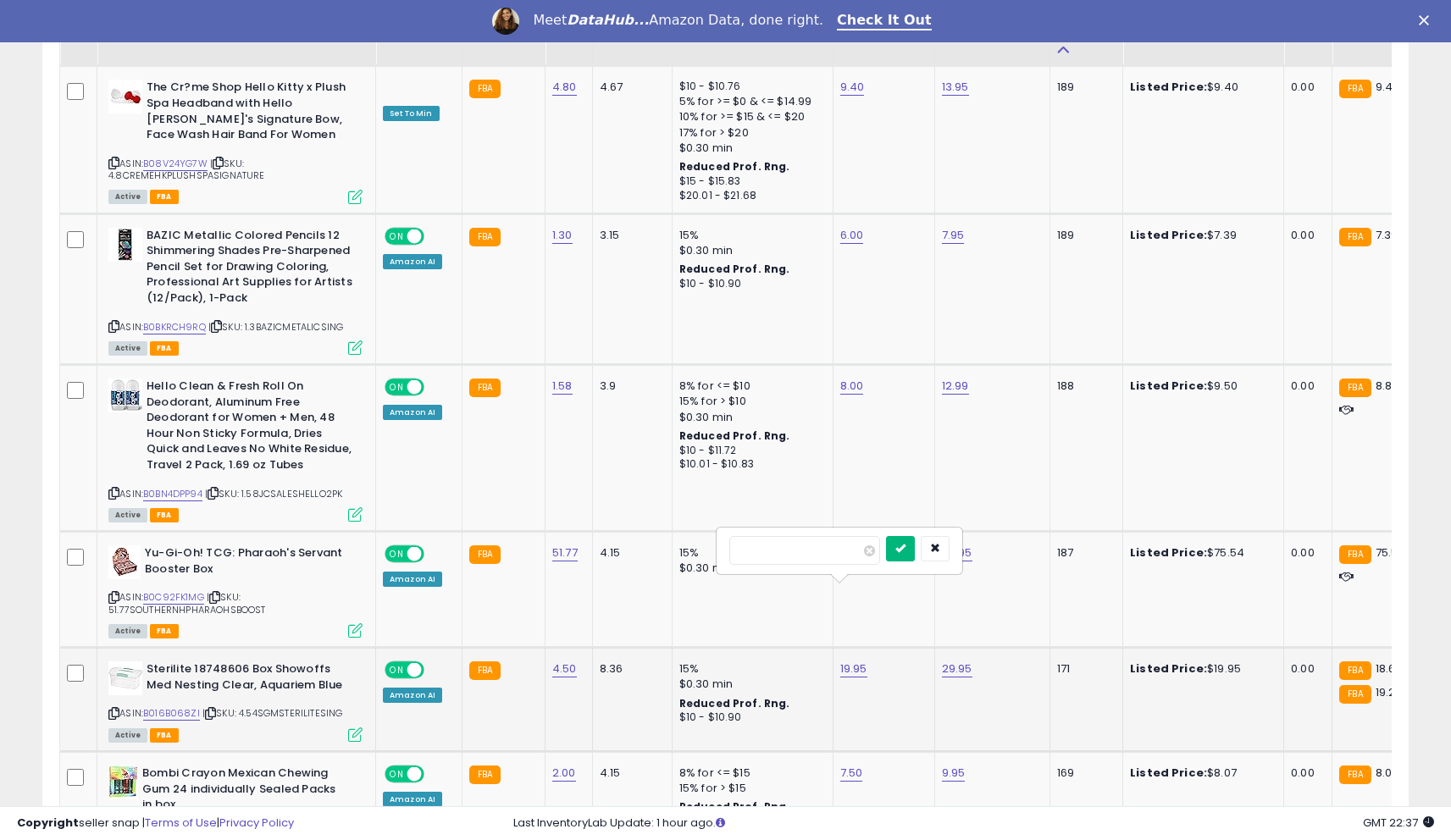
type input "*****"
click at [907, 547] on button "submit" at bounding box center [900, 549] width 29 height 26
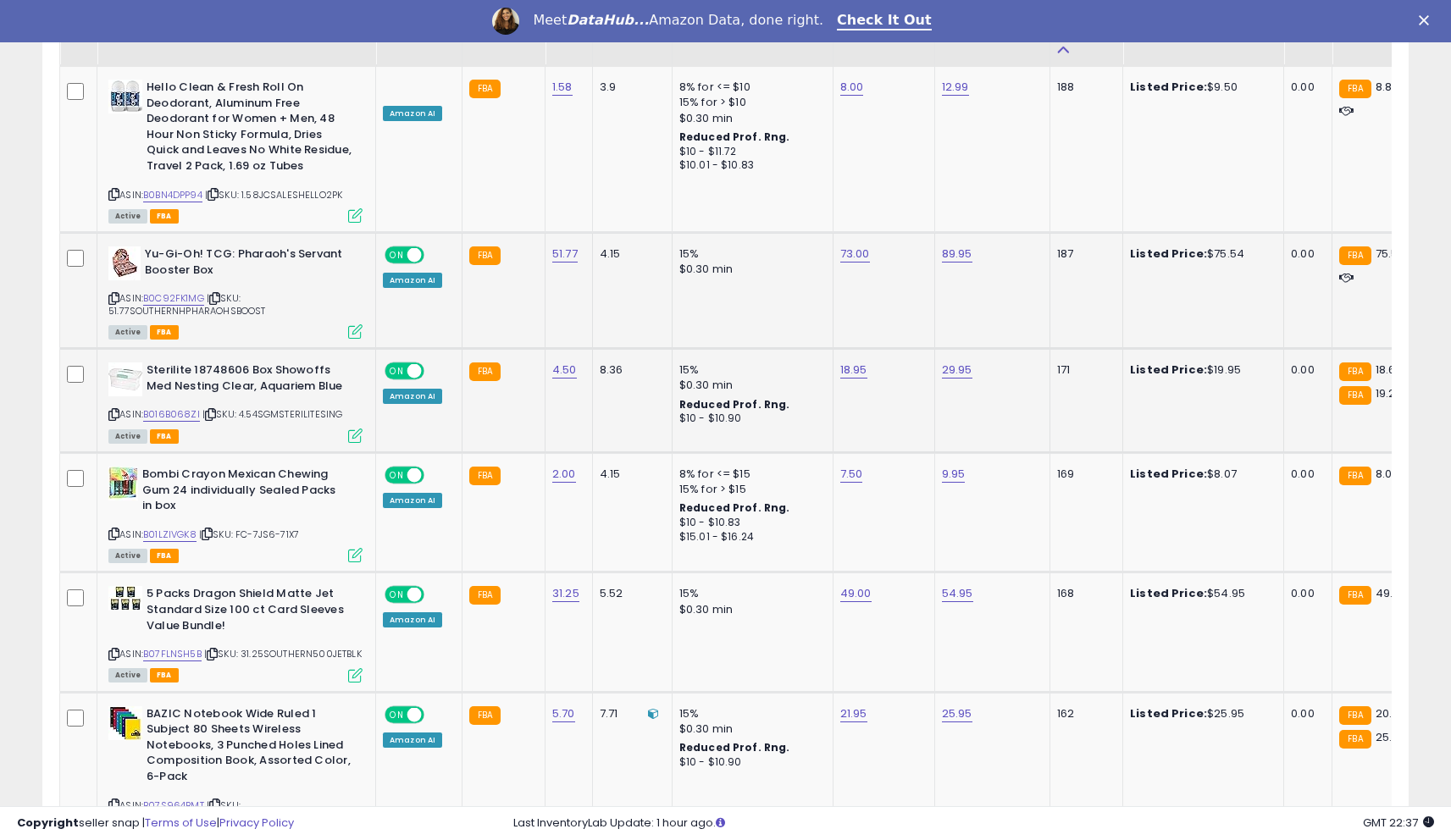
scroll to position [3247, 0]
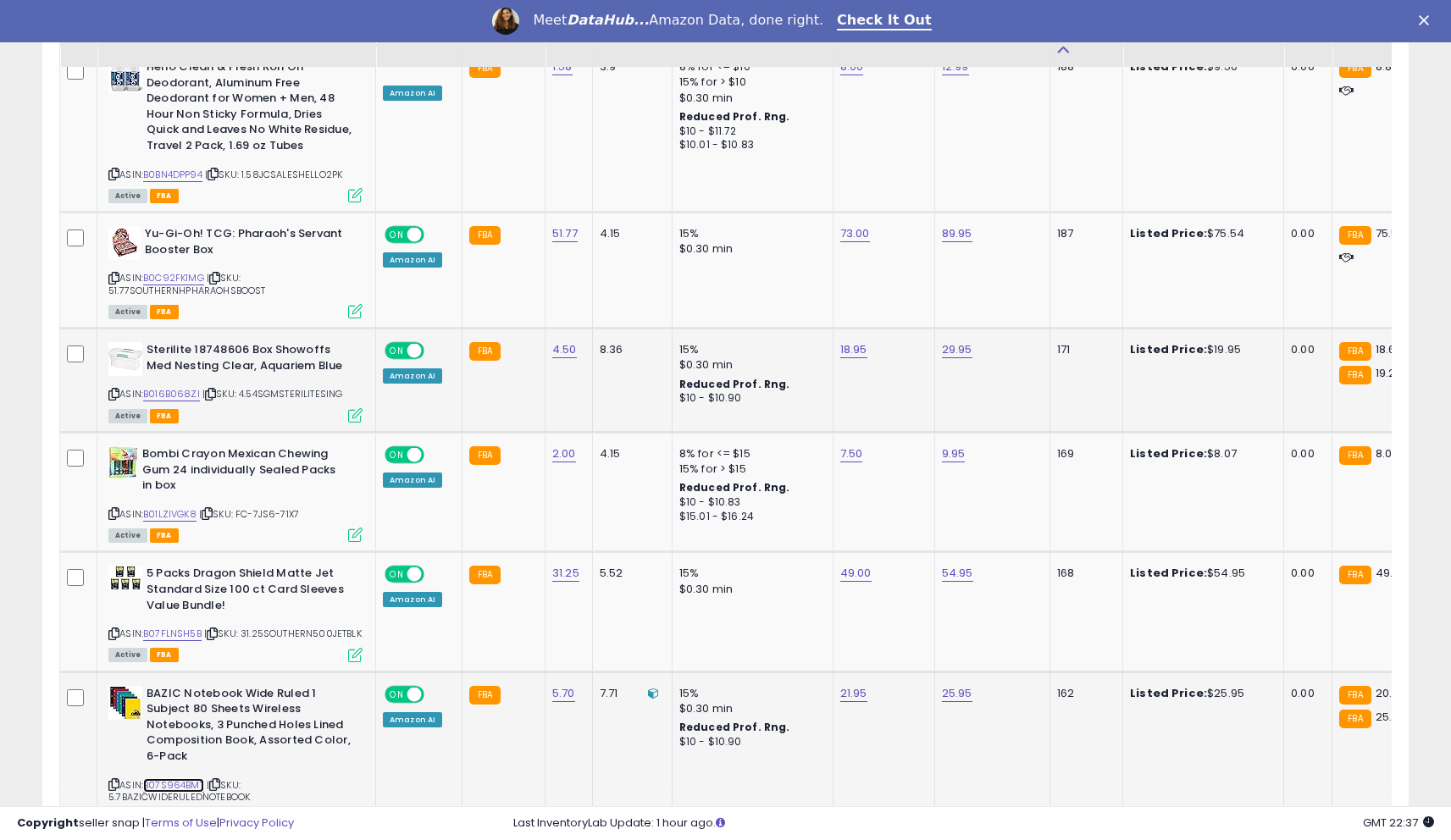
click at [197, 778] on link "B07S964BMT" at bounding box center [174, 785] width 61 height 14
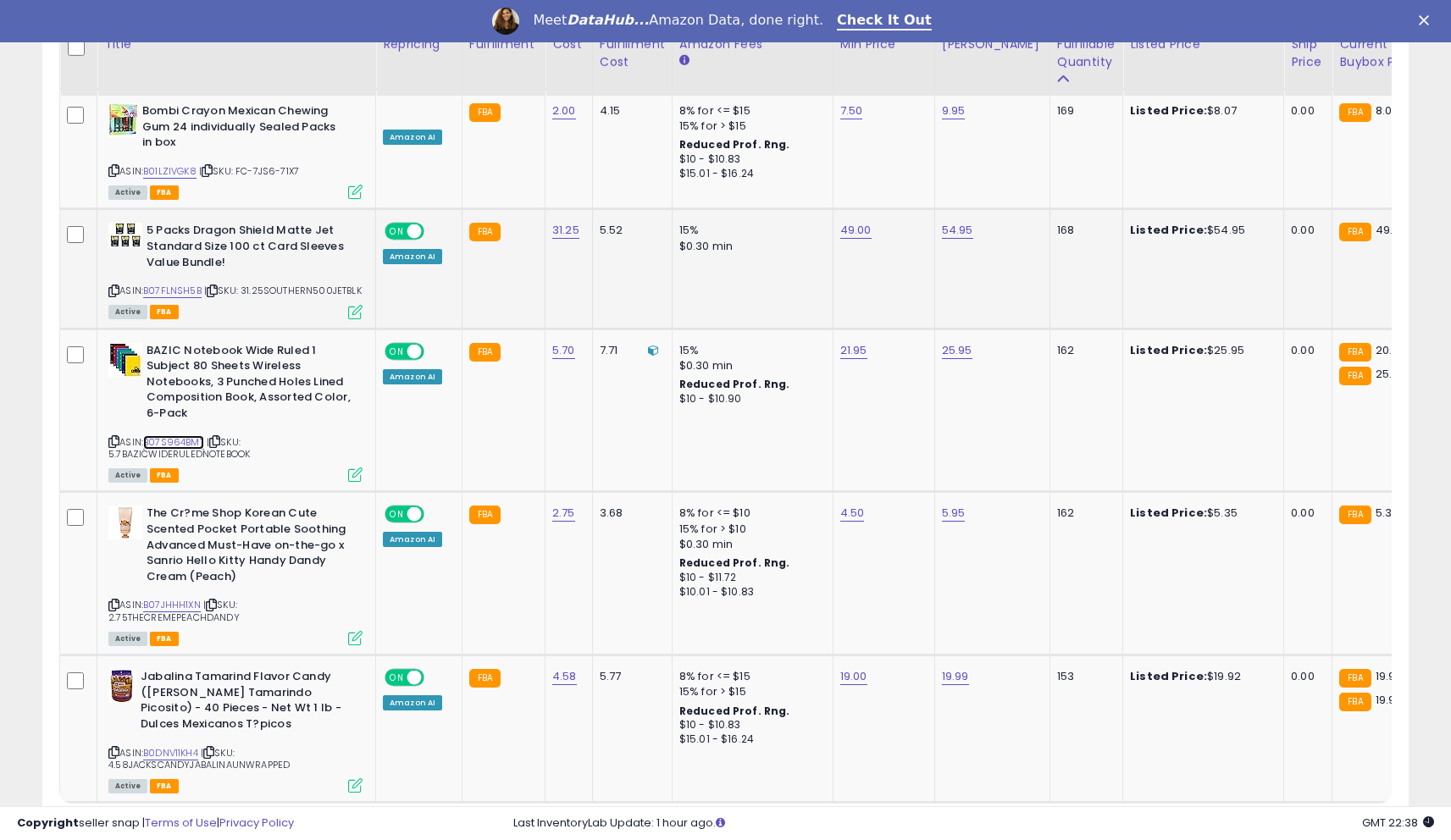
scroll to position [3618, 0]
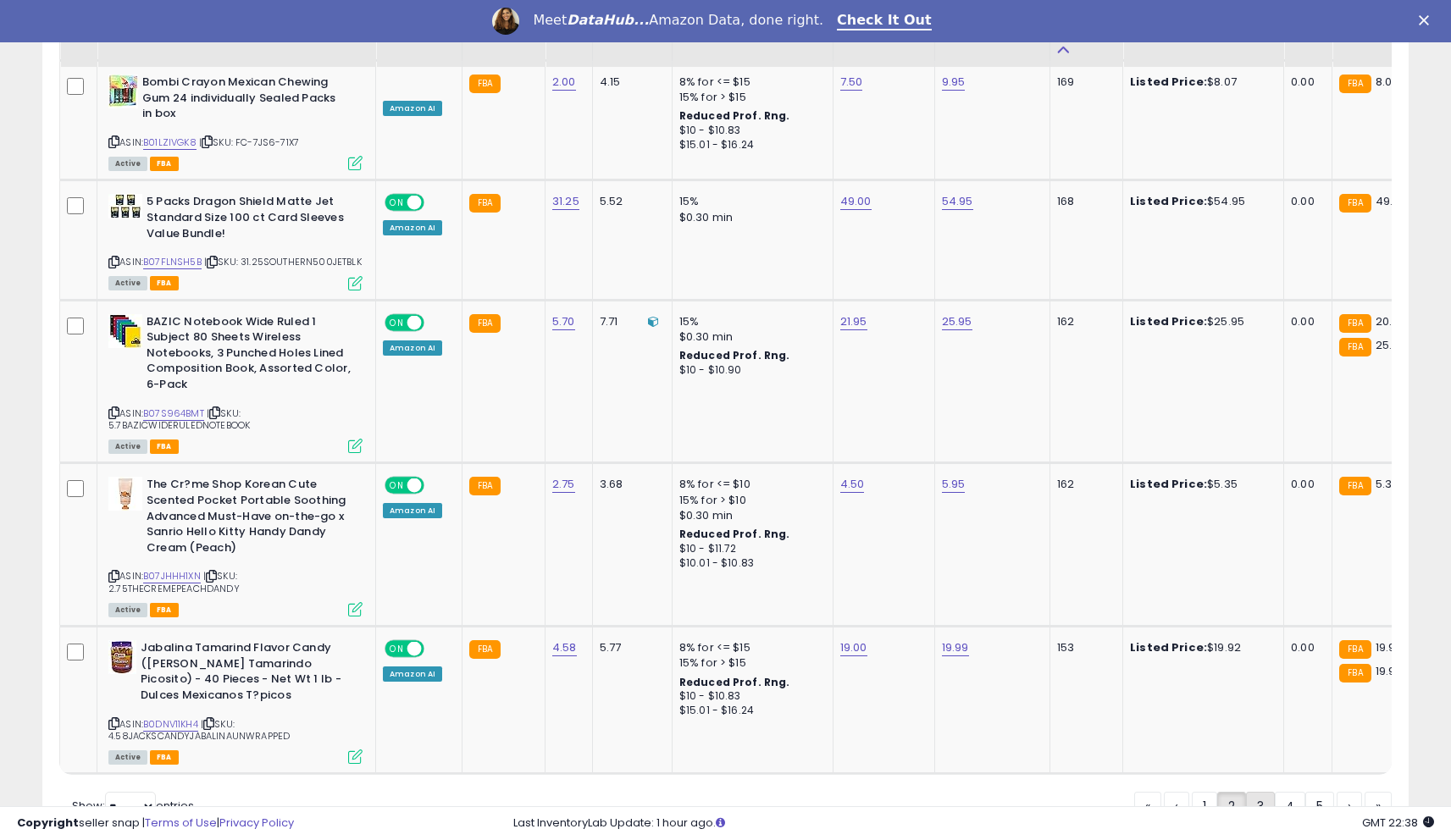
click at [1256, 792] on link "3" at bounding box center [1261, 806] width 29 height 29
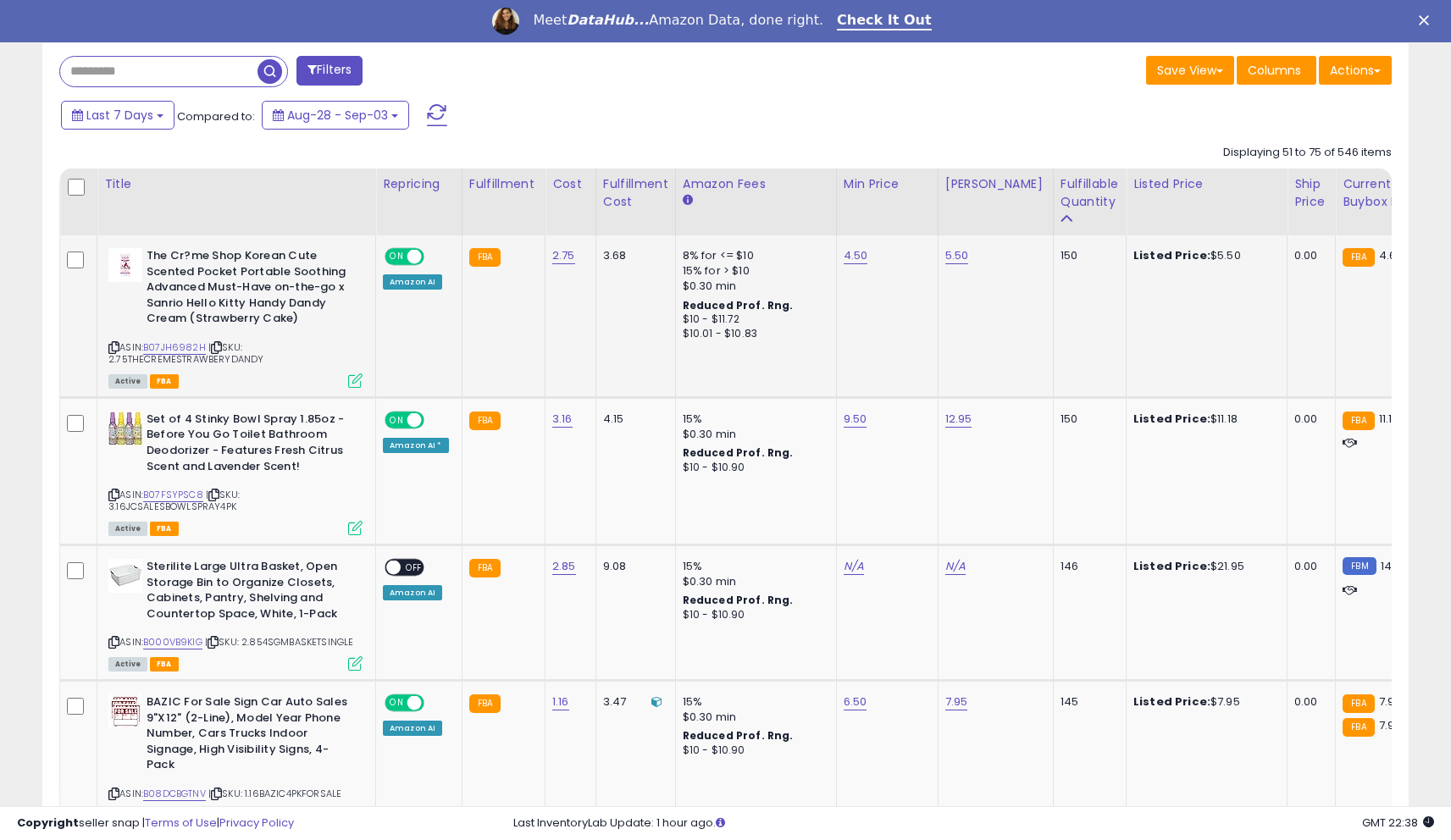
scroll to position [724, 0]
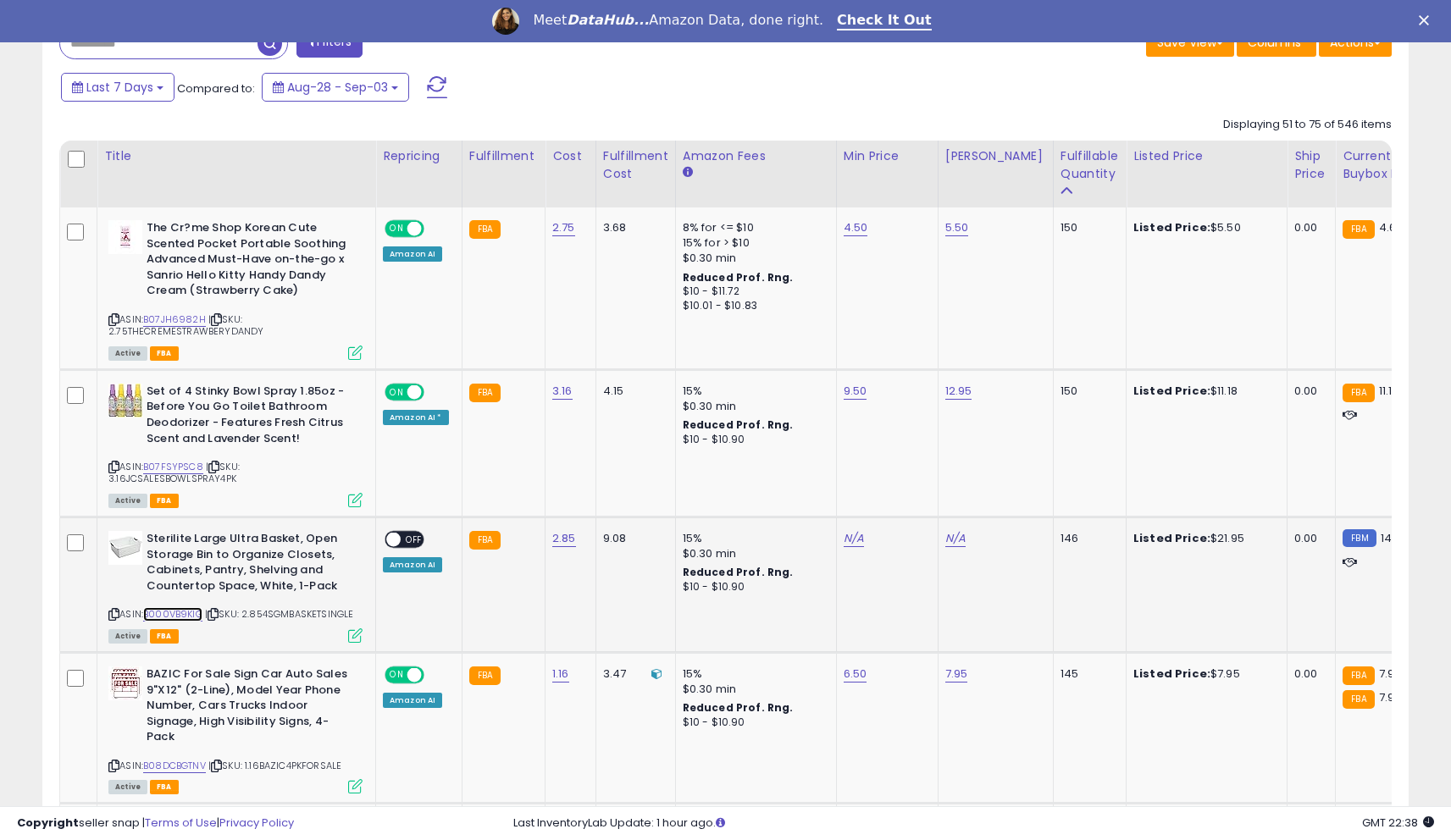
click at [179, 613] on link "B000VB9KIG" at bounding box center [173, 614] width 59 height 14
click at [853, 543] on link "N/A" at bounding box center [853, 538] width 20 height 17
click at [805, 498] on input "number" at bounding box center [806, 497] width 151 height 29
type input "****"
click at [907, 492] on button "submit" at bounding box center [901, 496] width 29 height 26
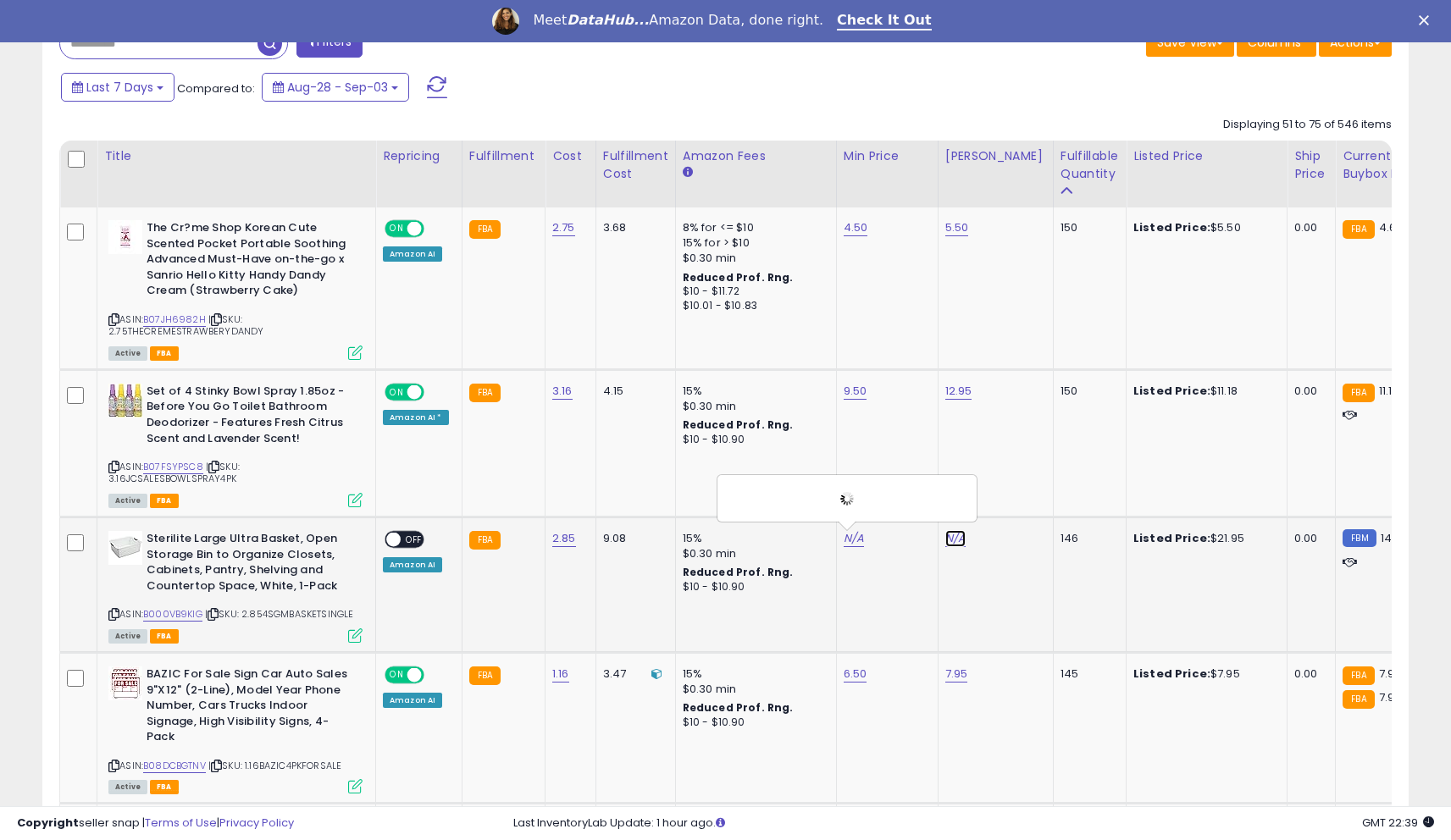
click at [945, 539] on td "N/A" at bounding box center [995, 585] width 115 height 135
click at [945, 539] on link "N/A" at bounding box center [955, 538] width 20 height 17
click at [884, 507] on input "number" at bounding box center [907, 497] width 151 height 29
type input "*****"
click at [1008, 496] on icon "submit" at bounding box center [1002, 495] width 10 height 10
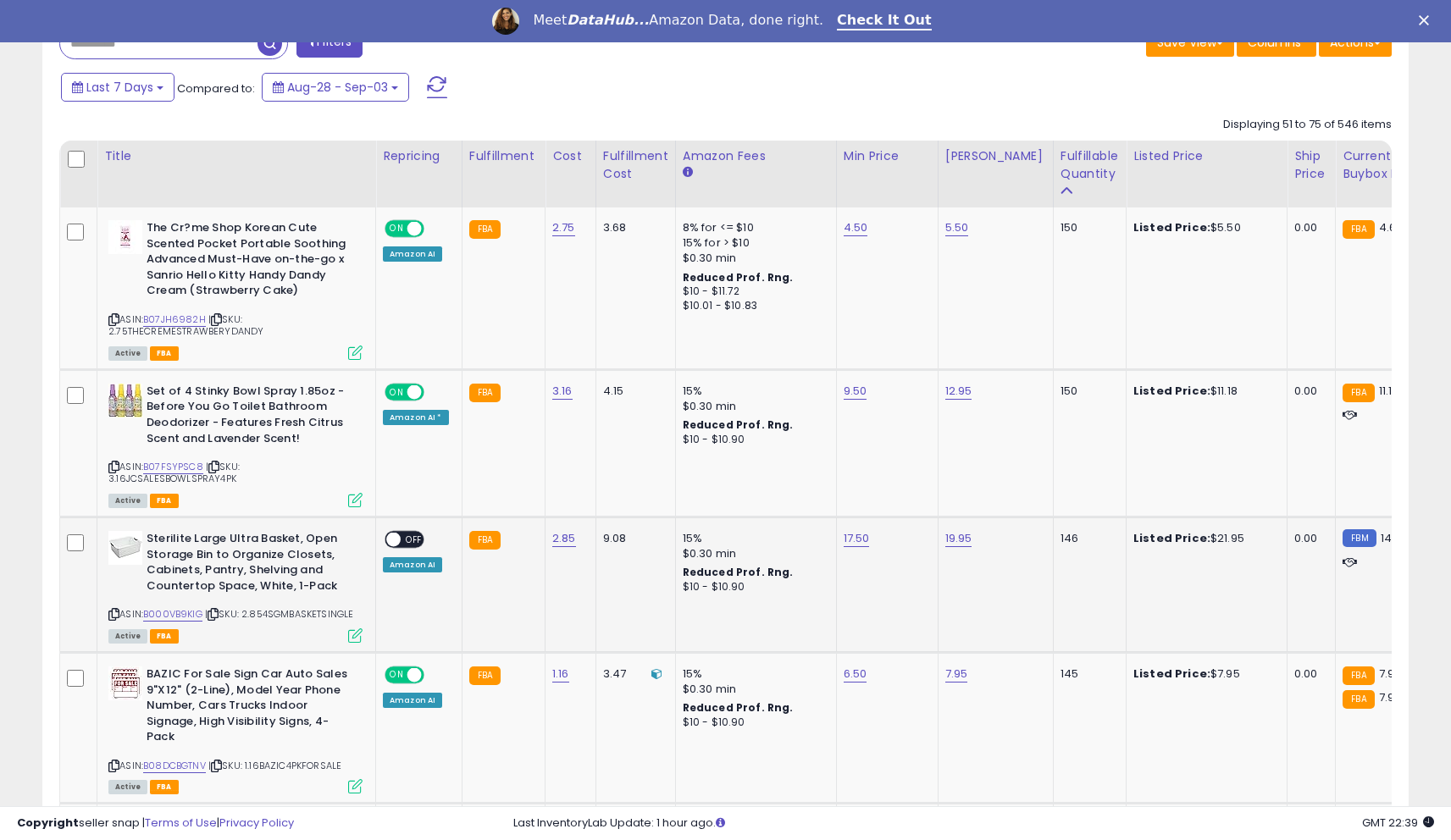
click at [405, 533] on div "ON OFF" at bounding box center [385, 540] width 40 height 14
click at [395, 538] on span at bounding box center [393, 540] width 14 height 14
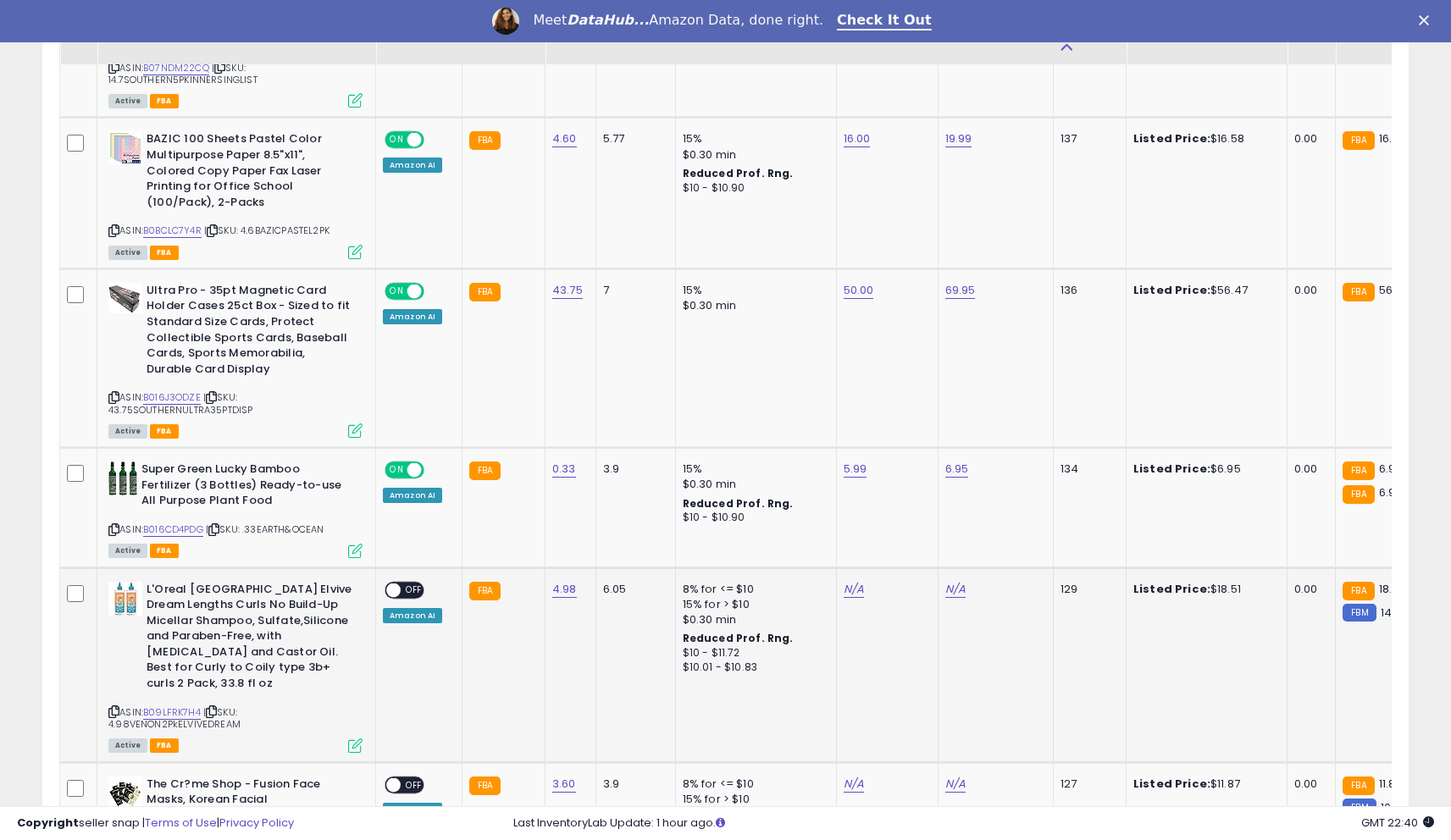
scroll to position [1843, 0]
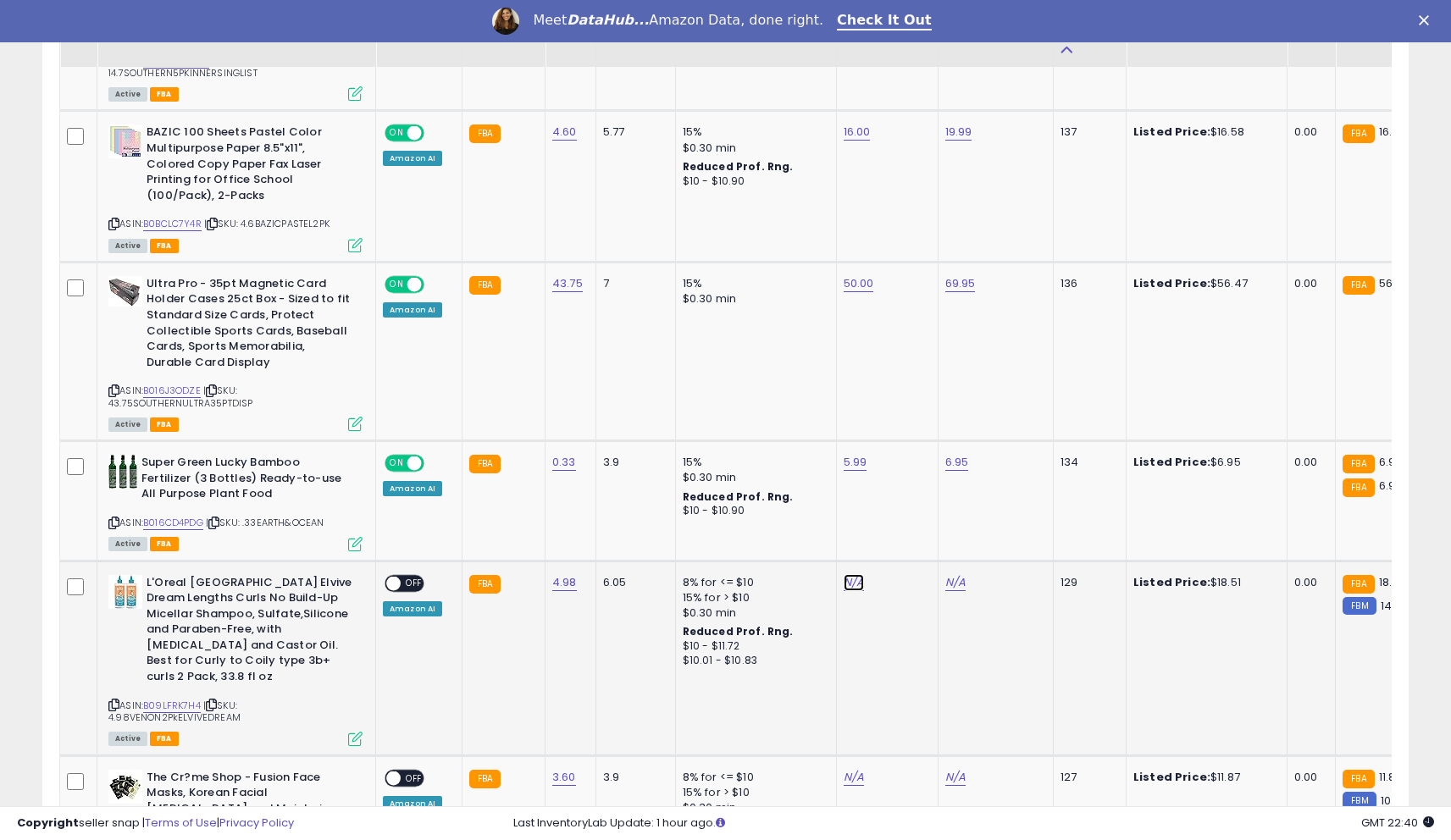
click at [846, 574] on link "N/A" at bounding box center [853, 582] width 20 height 17
click at [791, 511] on input "number" at bounding box center [806, 511] width 151 height 29
type input "**"
click at [907, 512] on icon "submit" at bounding box center [900, 507] width 10 height 10
click at [945, 560] on td "N/A" at bounding box center [995, 658] width 115 height 195
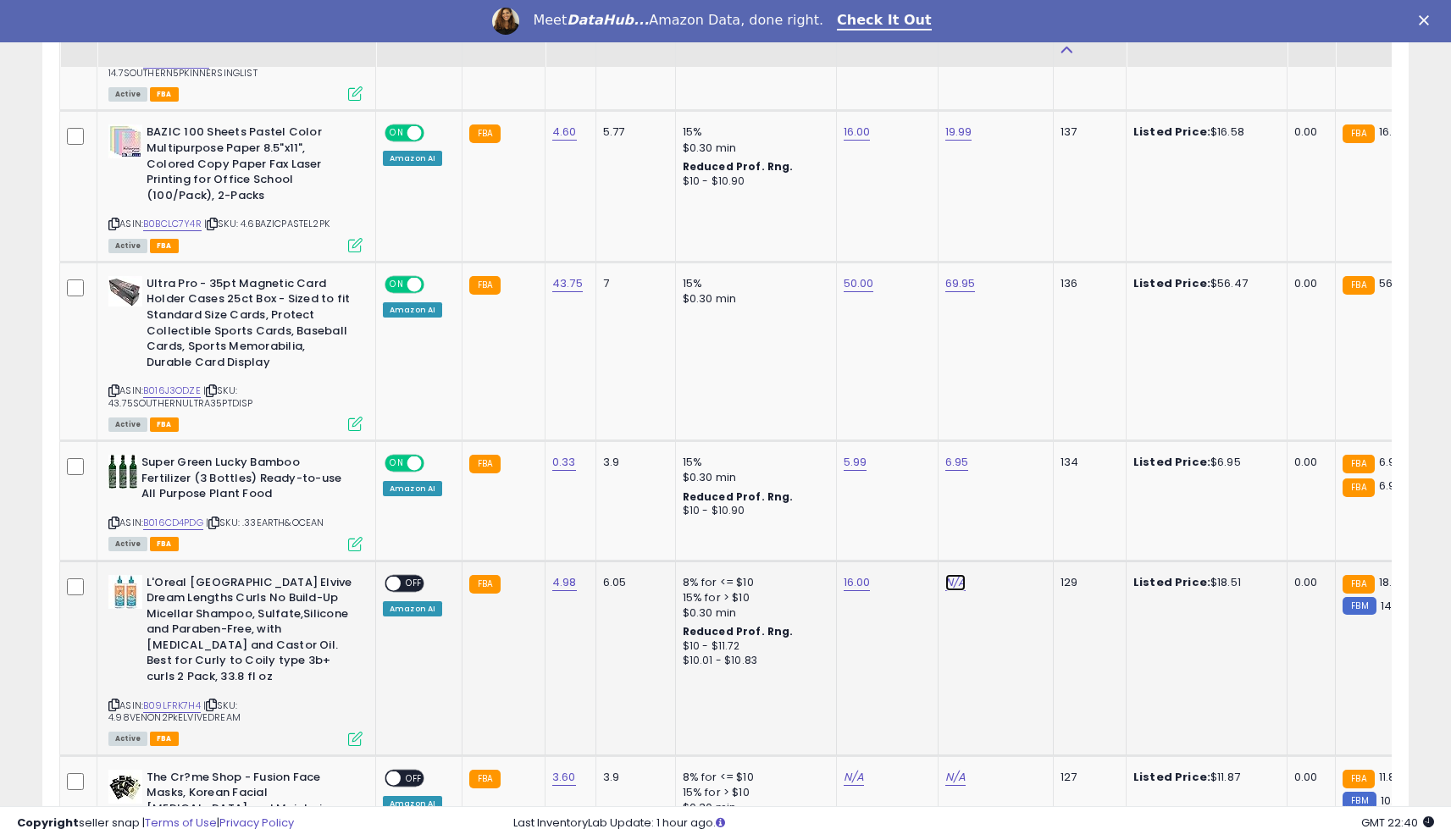
click at [947, 574] on link "N/A" at bounding box center [955, 582] width 20 height 17
click at [901, 515] on input "number" at bounding box center [907, 511] width 151 height 29
type input "*****"
click at [1017, 504] on button "submit" at bounding box center [1003, 509] width 29 height 26
click at [397, 576] on span at bounding box center [393, 583] width 14 height 14
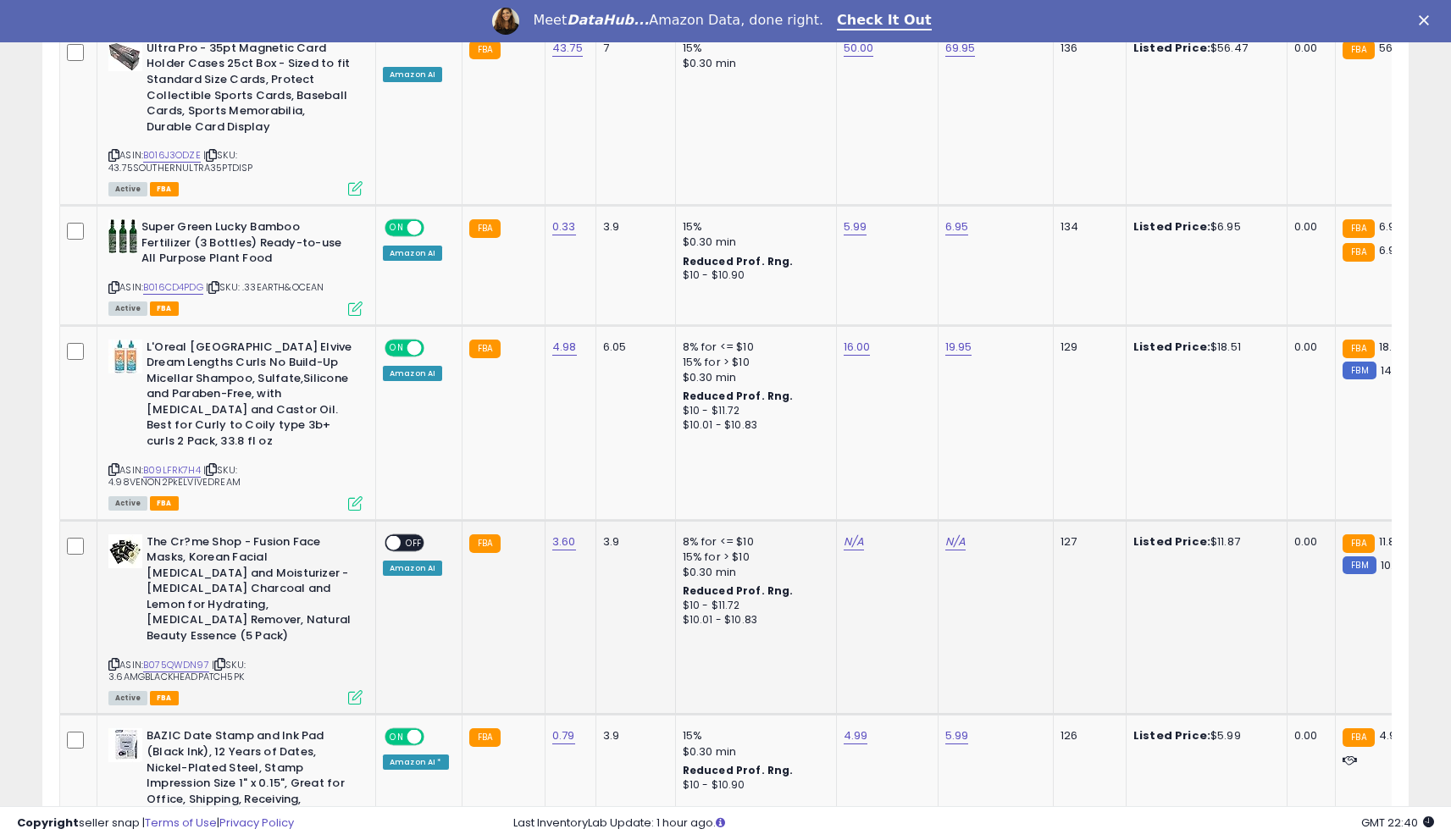
scroll to position [2091, 0]
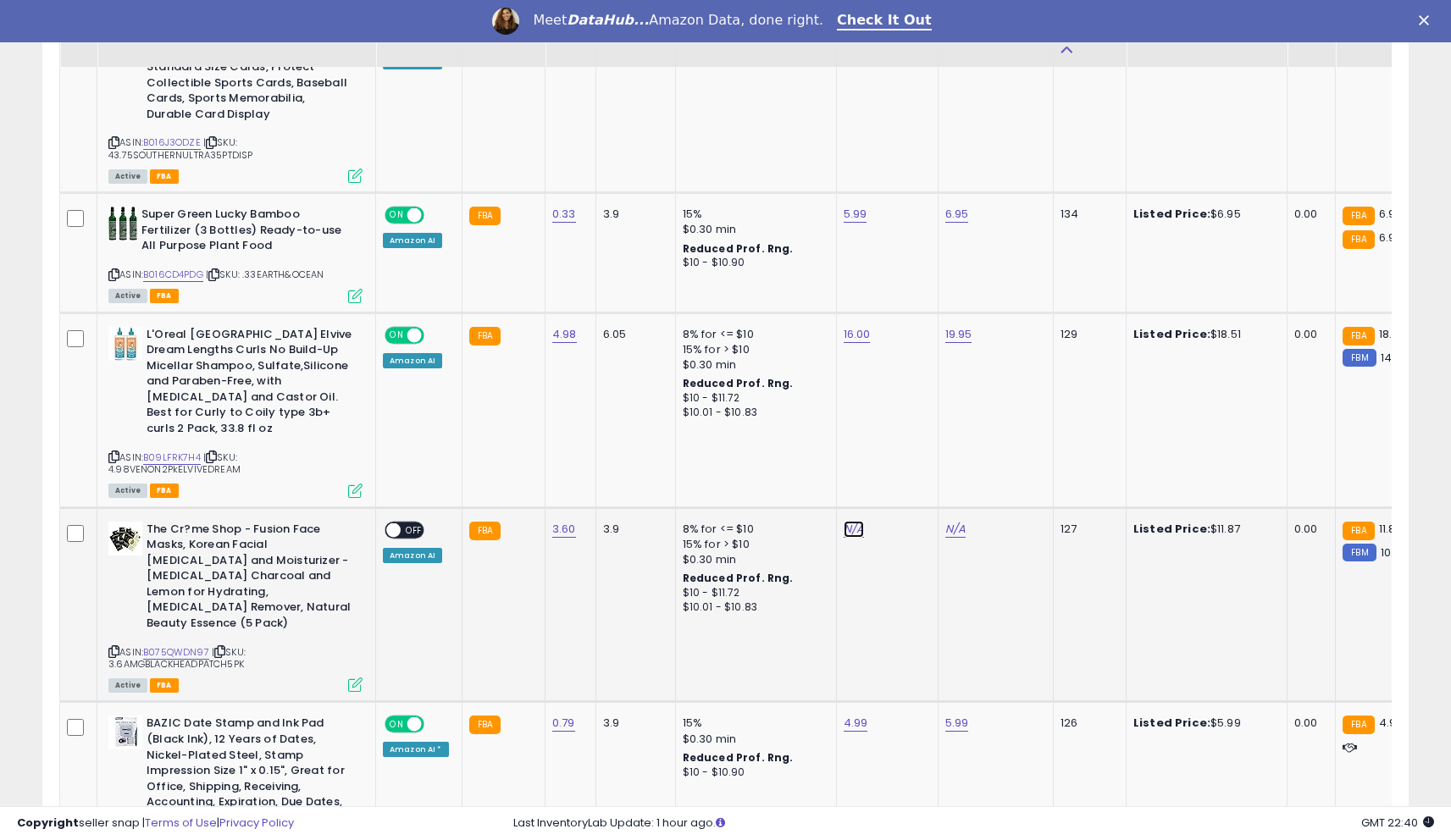
click at [845, 520] on link "N/A" at bounding box center [853, 528] width 20 height 17
click at [778, 466] on input "number" at bounding box center [806, 457] width 151 height 29
click at [172, 645] on link "B075QWDN97" at bounding box center [176, 652] width 66 height 14
click at [823, 464] on input "number" at bounding box center [806, 457] width 151 height 29
type input "*"
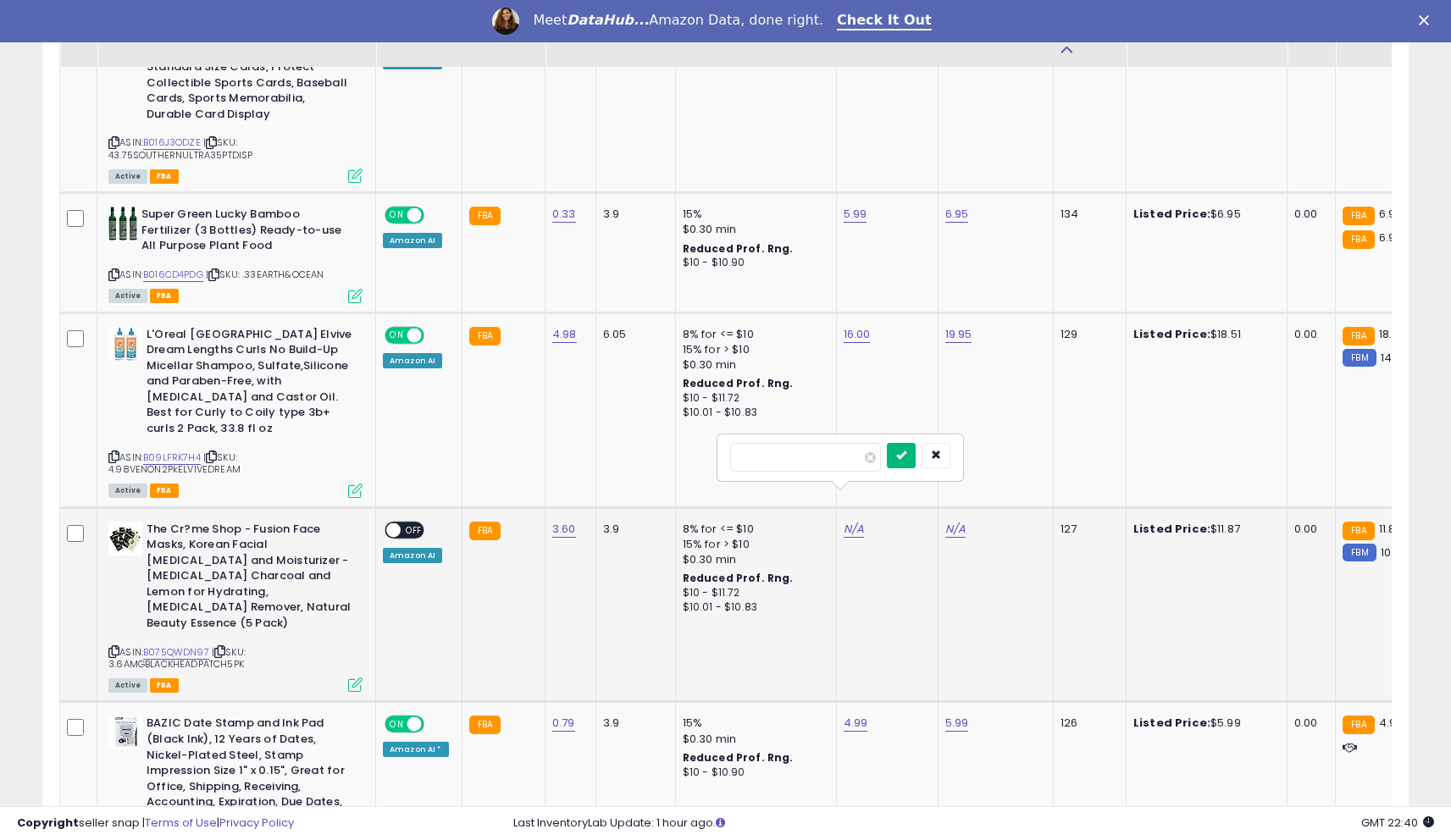
click at [907, 455] on icon "submit" at bounding box center [900, 454] width 10 height 10
click at [948, 520] on link "N/A" at bounding box center [955, 528] width 20 height 17
click at [904, 466] on input "number" at bounding box center [907, 457] width 151 height 29
type input "****"
click at [1008, 460] on icon "submit" at bounding box center [1002, 454] width 10 height 10
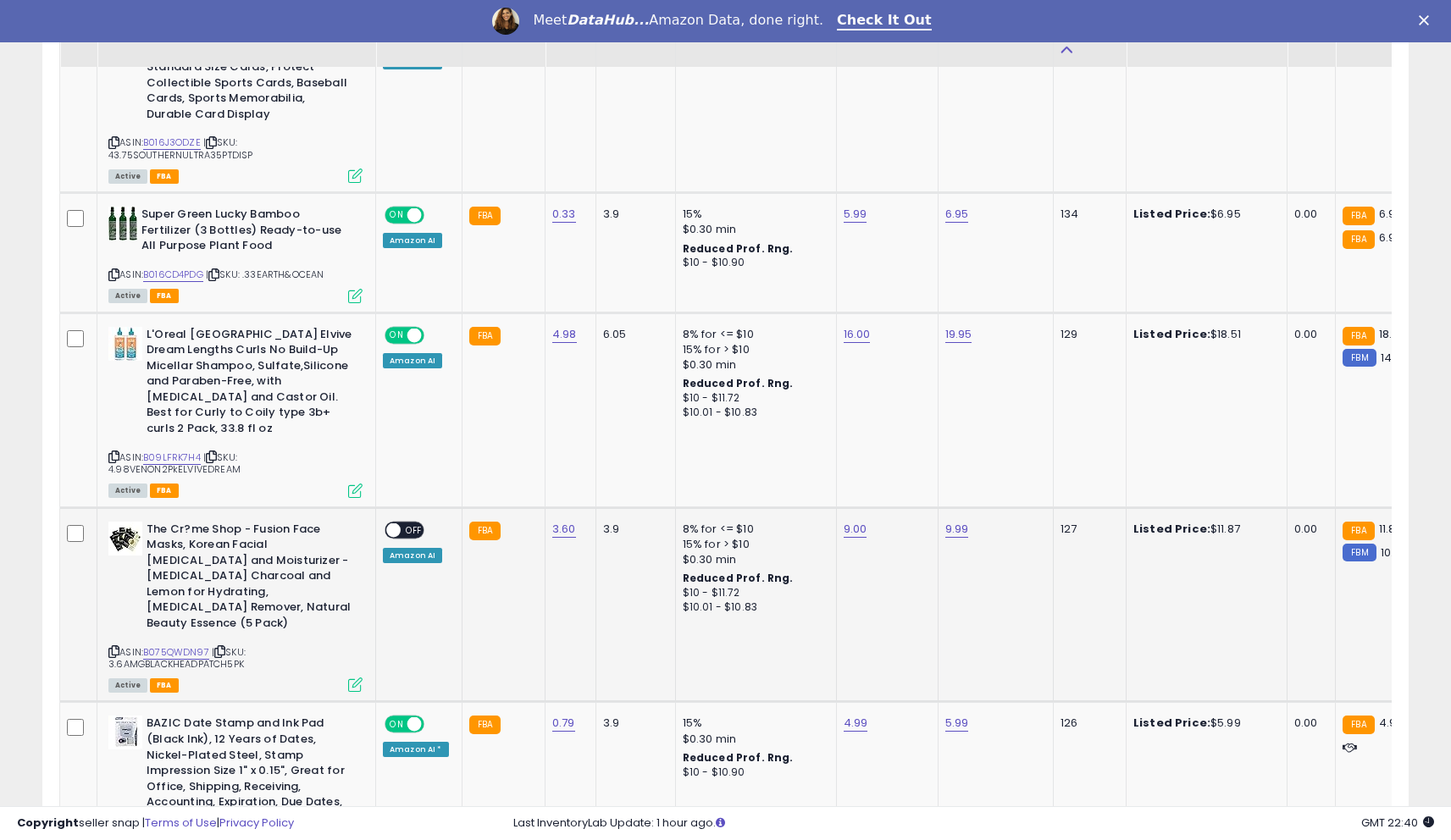
click at [398, 522] on span at bounding box center [393, 529] width 14 height 14
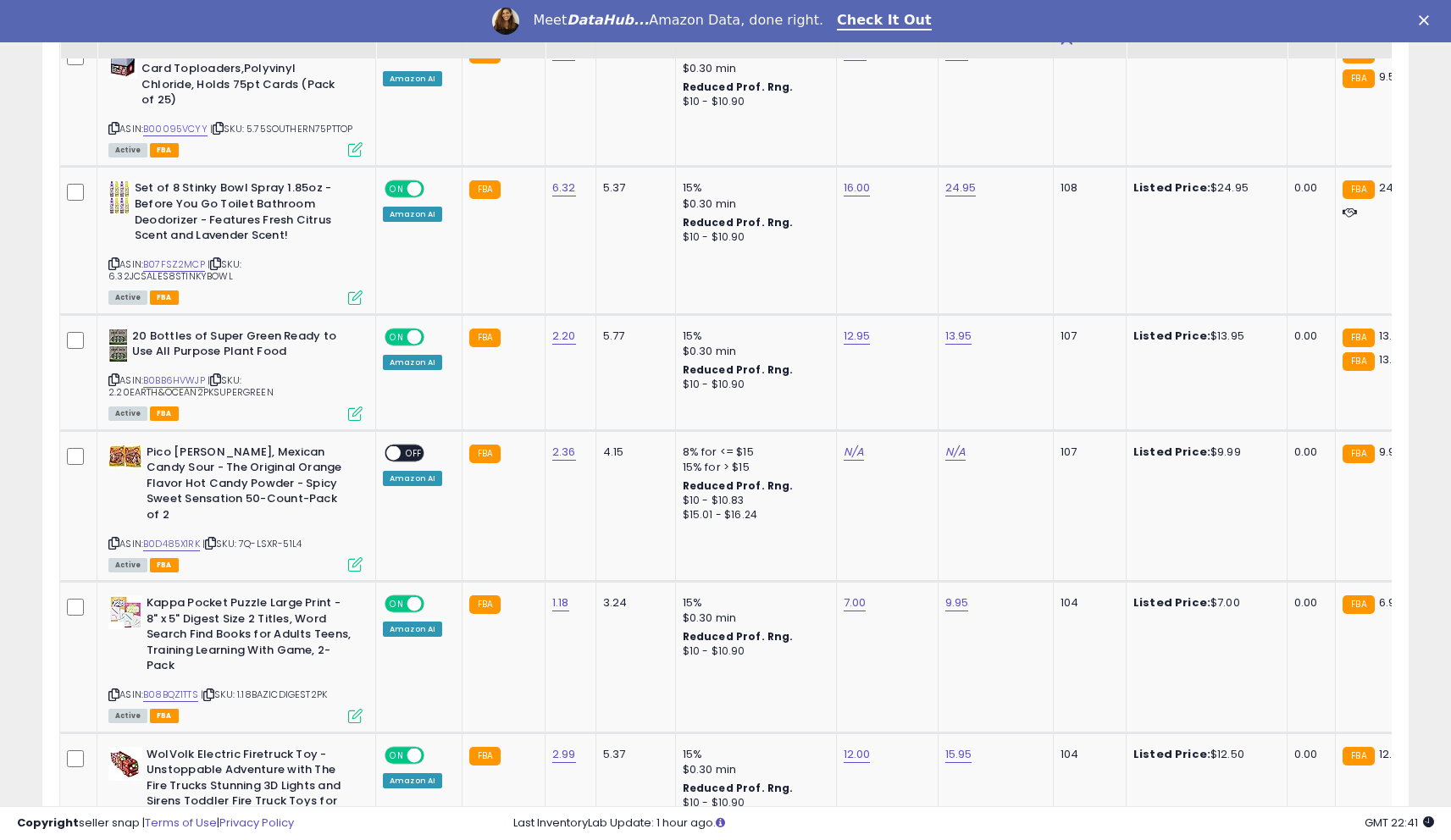
scroll to position [3776, 0]
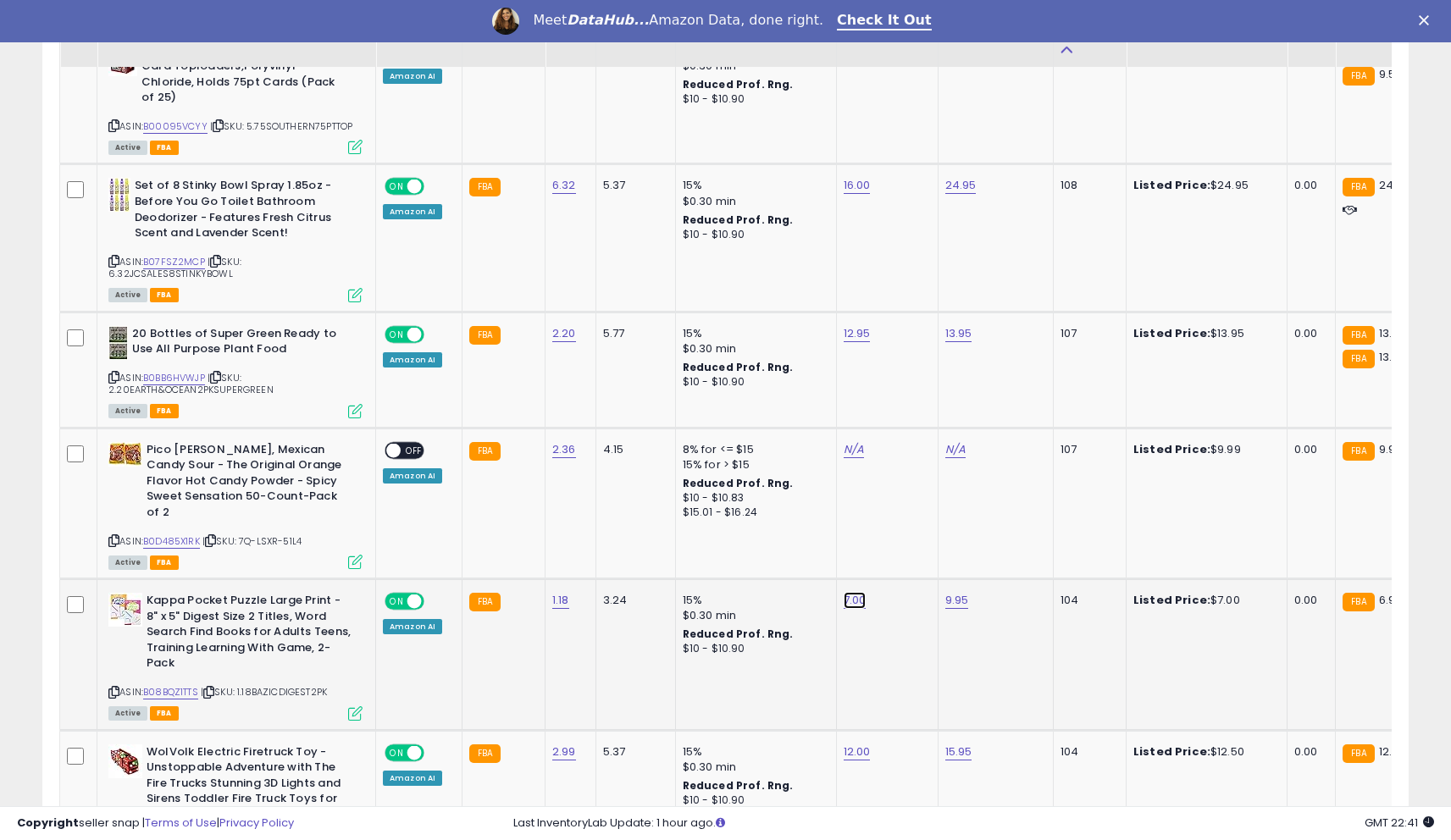
click at [849, 592] on link "7.00" at bounding box center [855, 600] width 23 height 17
click at [780, 490] on input "****" at bounding box center [807, 497] width 151 height 29
type input "*"
click at [904, 504] on button "submit" at bounding box center [902, 496] width 29 height 26
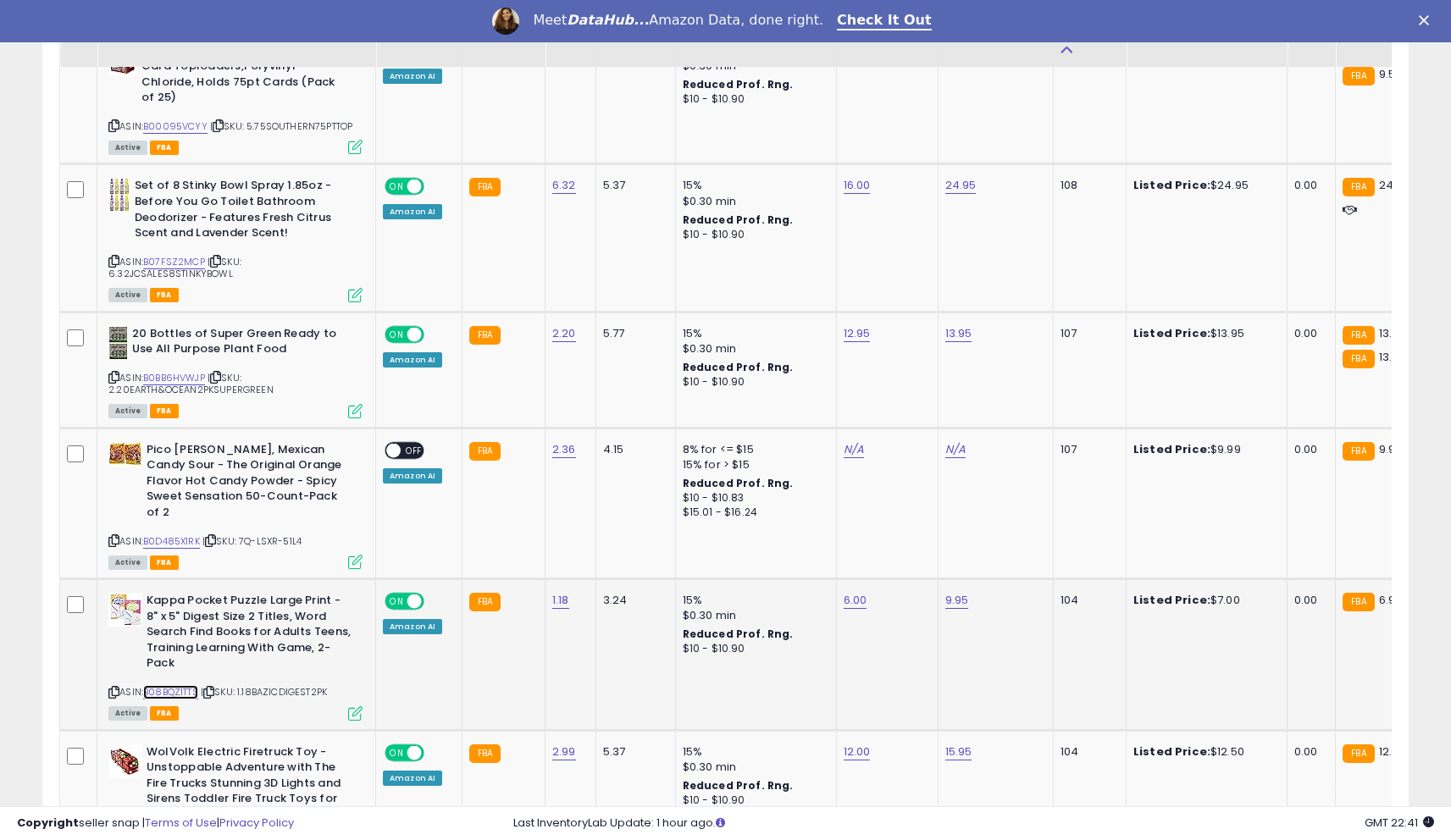
click at [175, 685] on link "B08BQZ1TTS" at bounding box center [171, 692] width 55 height 14
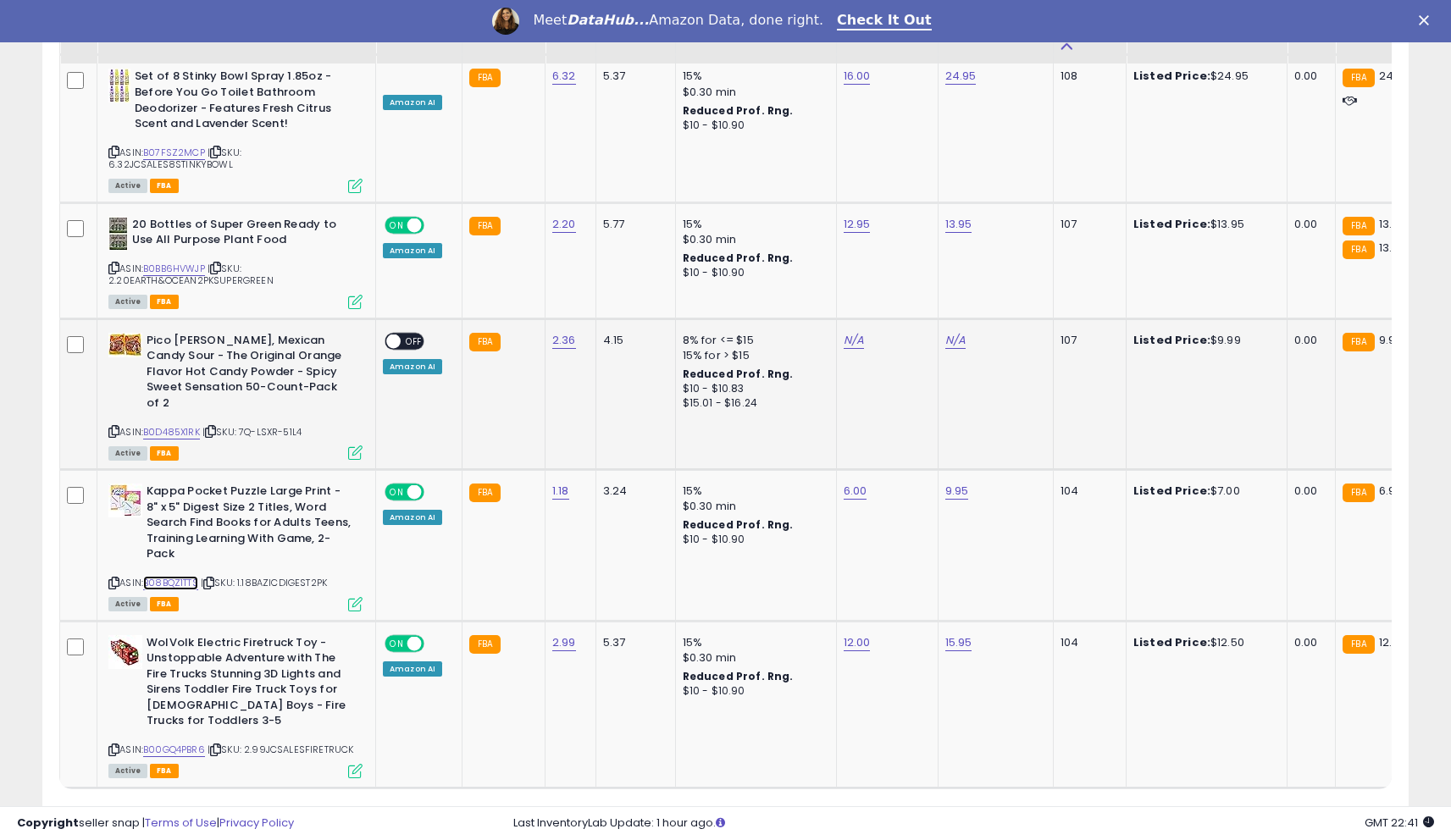
scroll to position [3897, 0]
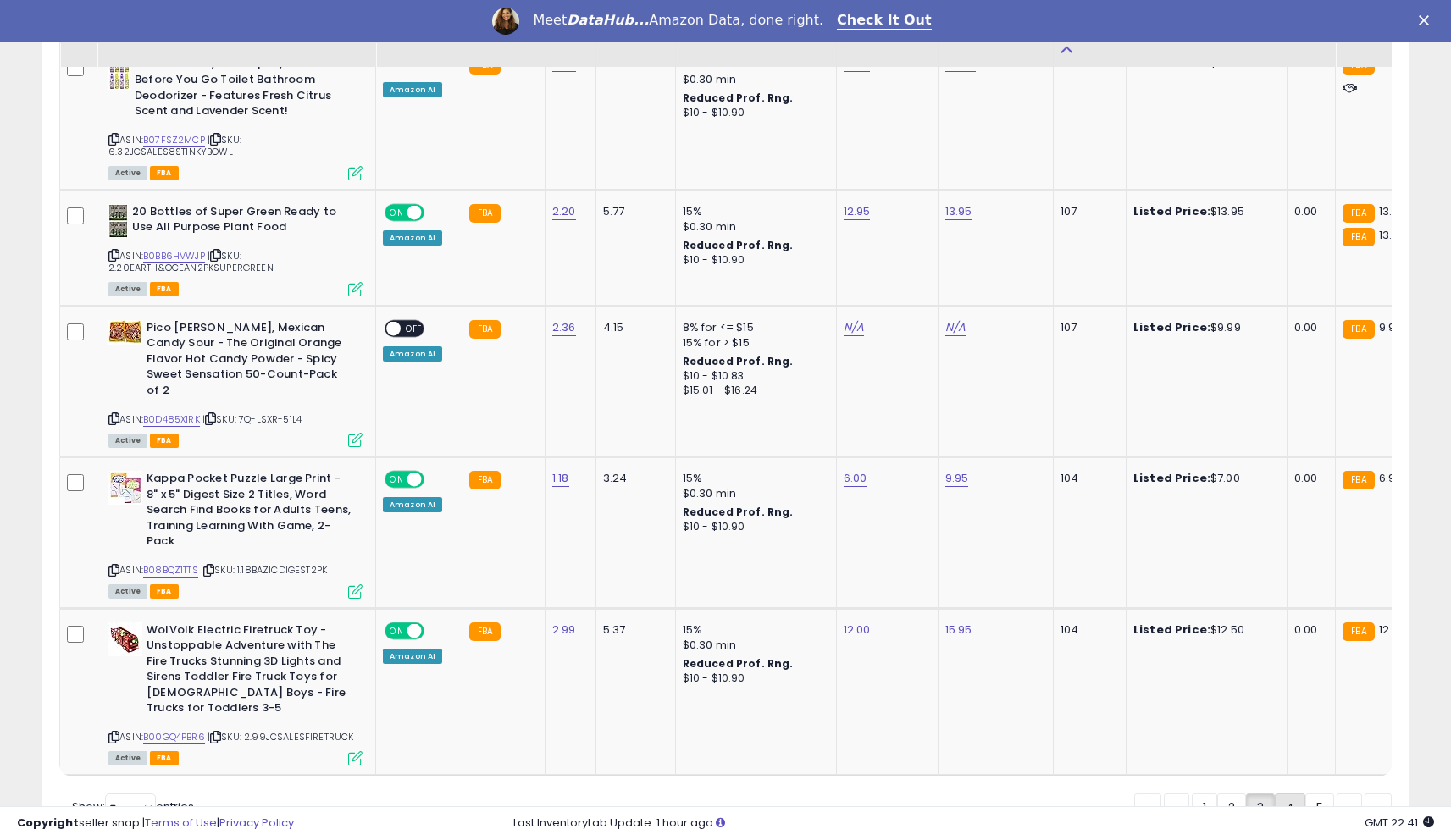
click at [1280, 794] on link "4" at bounding box center [1290, 808] width 30 height 29
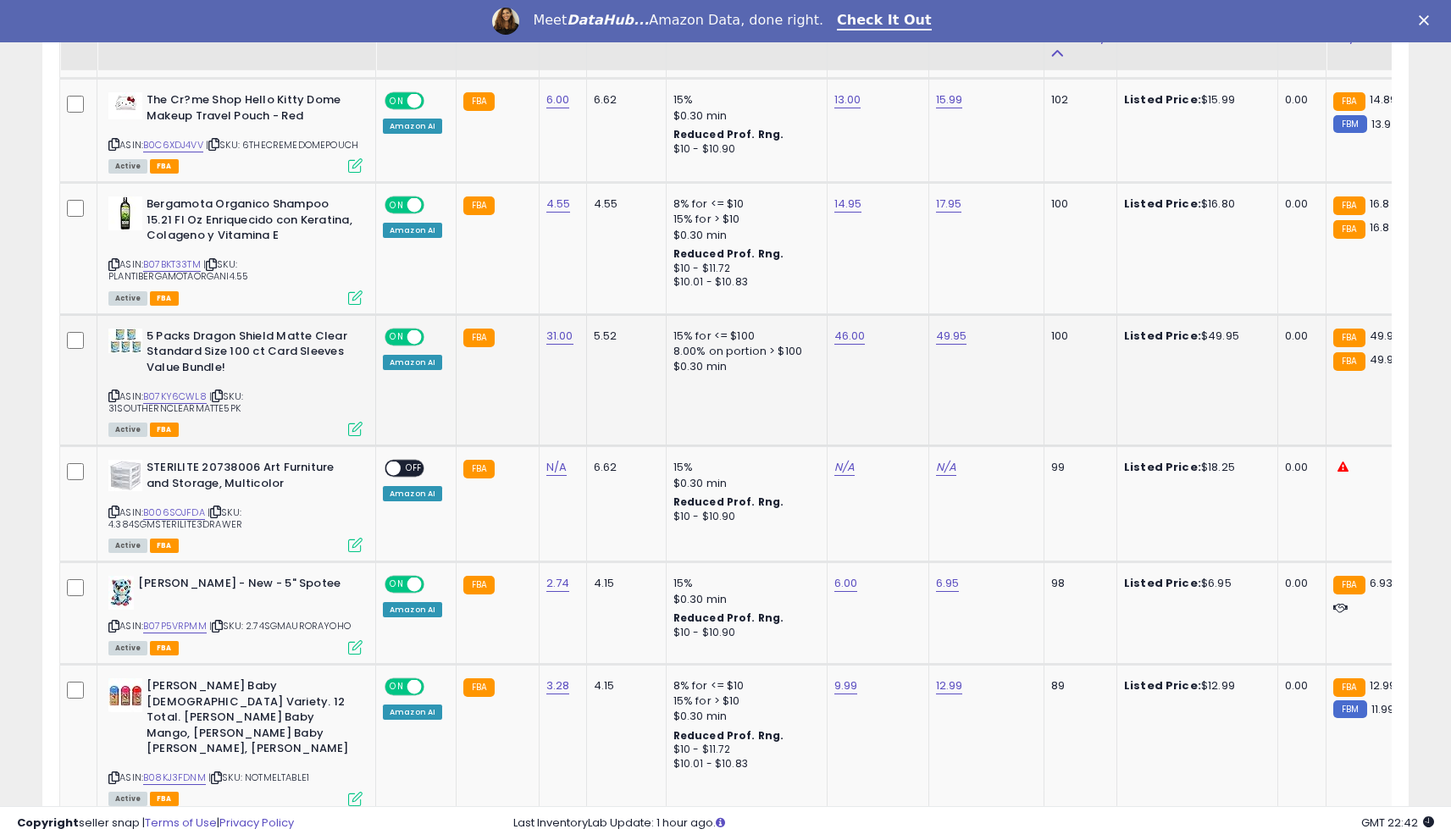
scroll to position [975, 0]
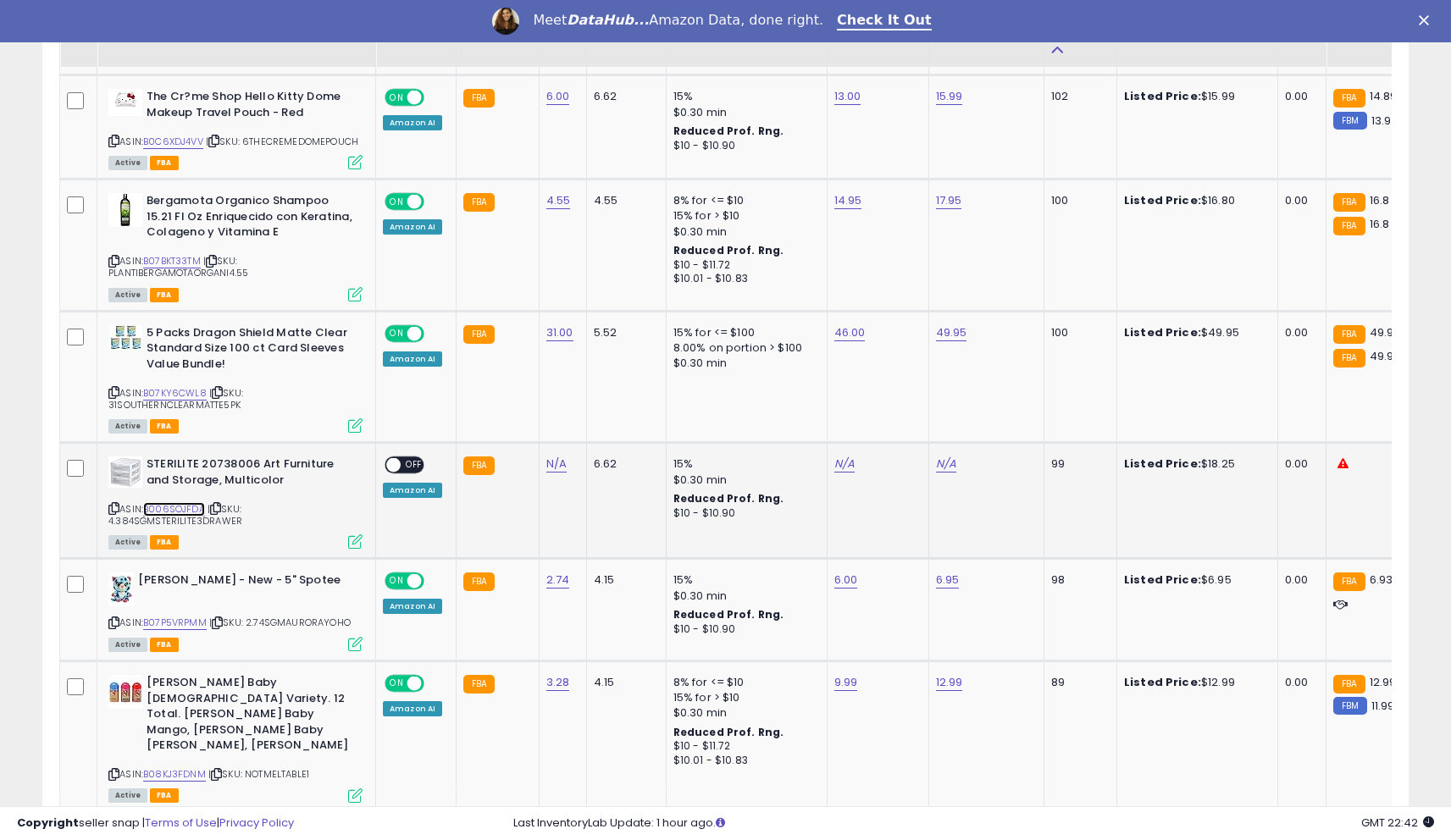
click at [184, 511] on link "B006SOJFDA" at bounding box center [174, 509] width 62 height 14
click at [840, 473] on link "N/A" at bounding box center [844, 464] width 20 height 17
click at [801, 427] on input "number" at bounding box center [799, 431] width 151 height 29
type input "**"
click at [903, 439] on button "submit" at bounding box center [895, 429] width 29 height 26
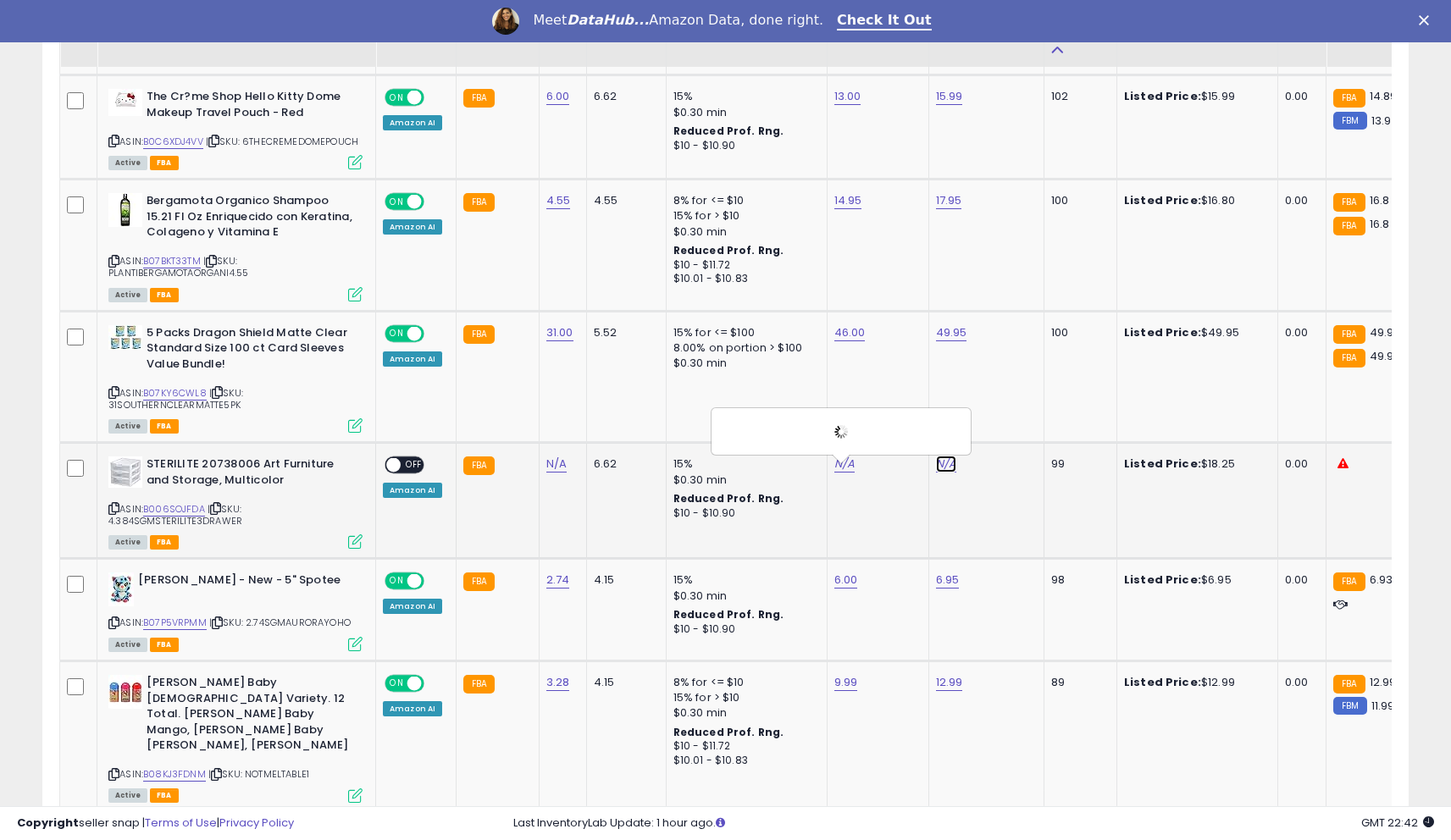
click at [945, 467] on link "N/A" at bounding box center [945, 464] width 20 height 17
click at [927, 437] on input "number" at bounding box center [901, 431] width 151 height 29
type input "*****"
click at [1002, 432] on icon "submit" at bounding box center [996, 428] width 10 height 10
click at [409, 468] on span "OFF" at bounding box center [414, 466] width 27 height 14
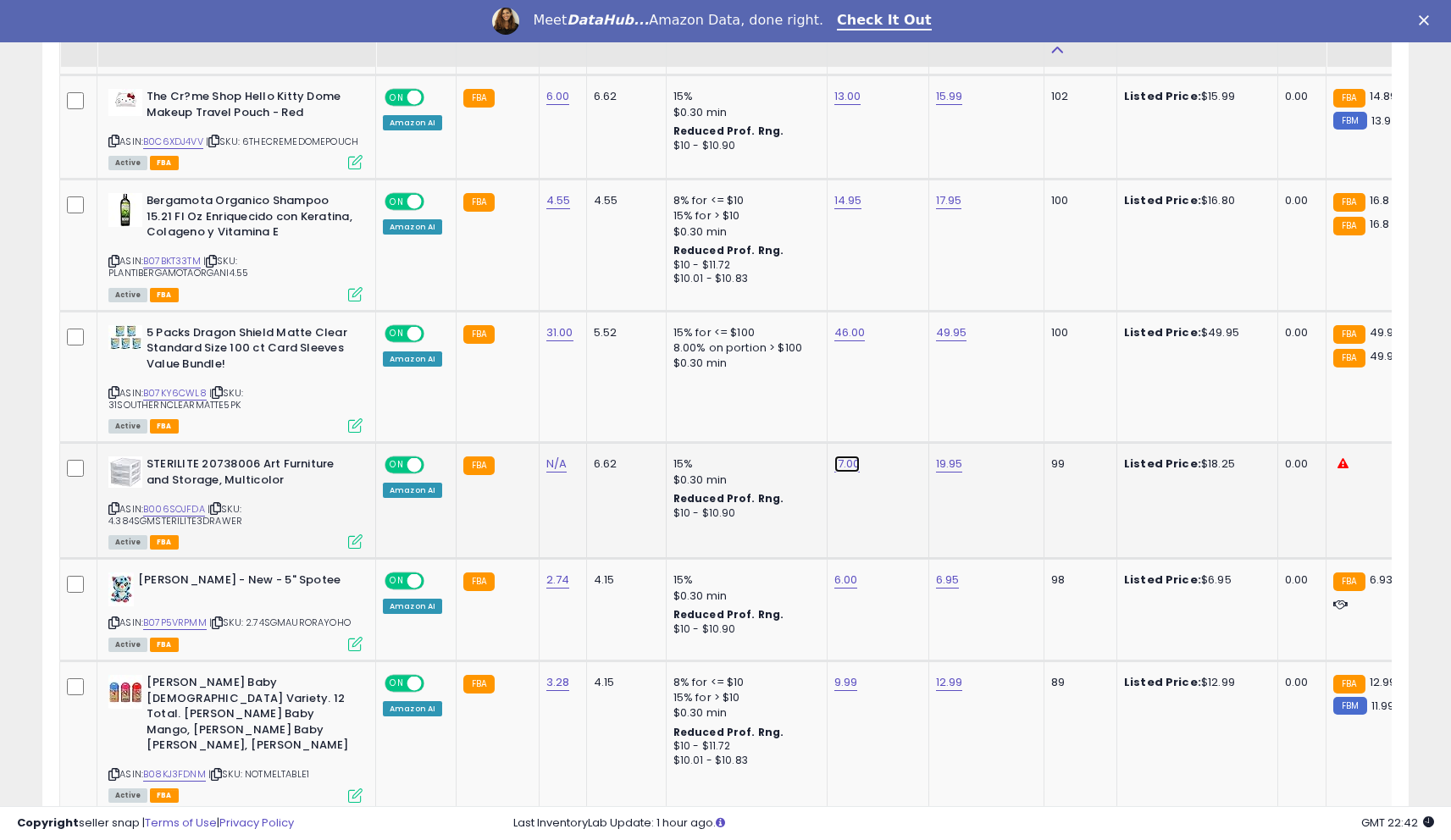
click at [836, 472] on link "17.00" at bounding box center [847, 464] width 27 height 17
click at [827, 439] on input "*****" at bounding box center [803, 431] width 151 height 29
type input "****"
click at [904, 426] on icon "submit" at bounding box center [898, 428] width 10 height 10
click at [882, 537] on td "17.30" at bounding box center [877, 500] width 102 height 116
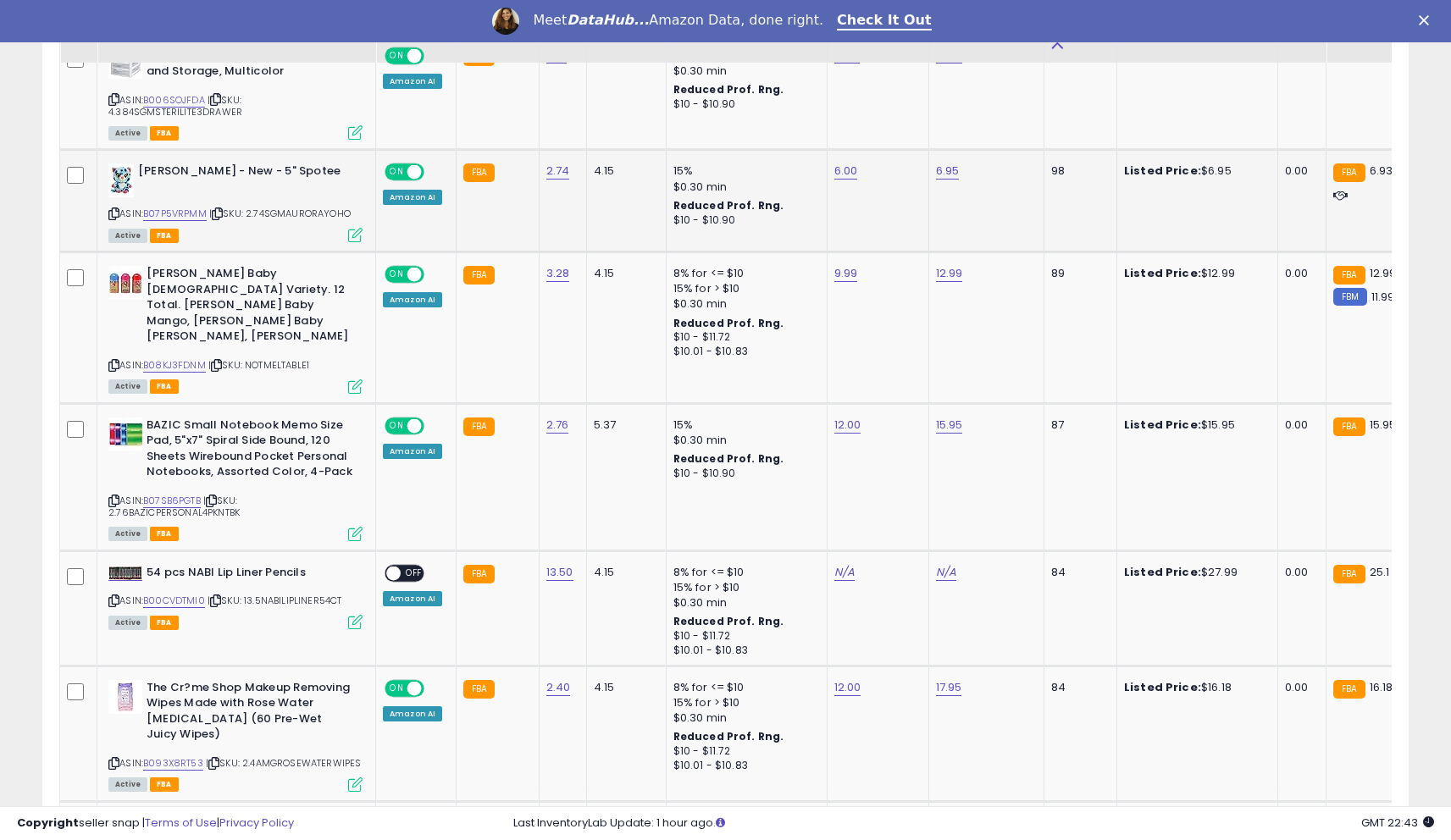
scroll to position [1387, 0]
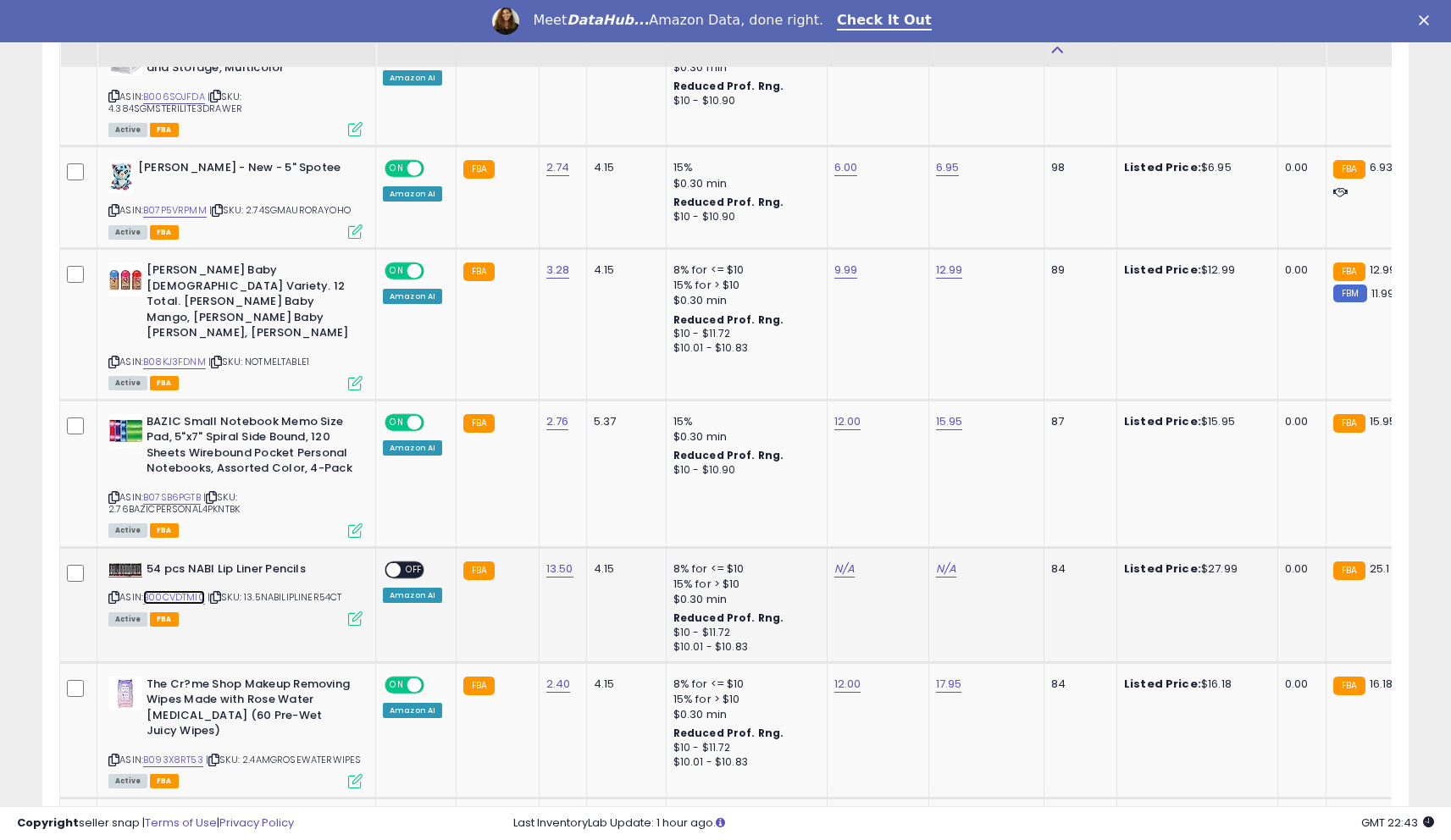
click at [183, 590] on link "B00CVDTMI0" at bounding box center [174, 597] width 62 height 14
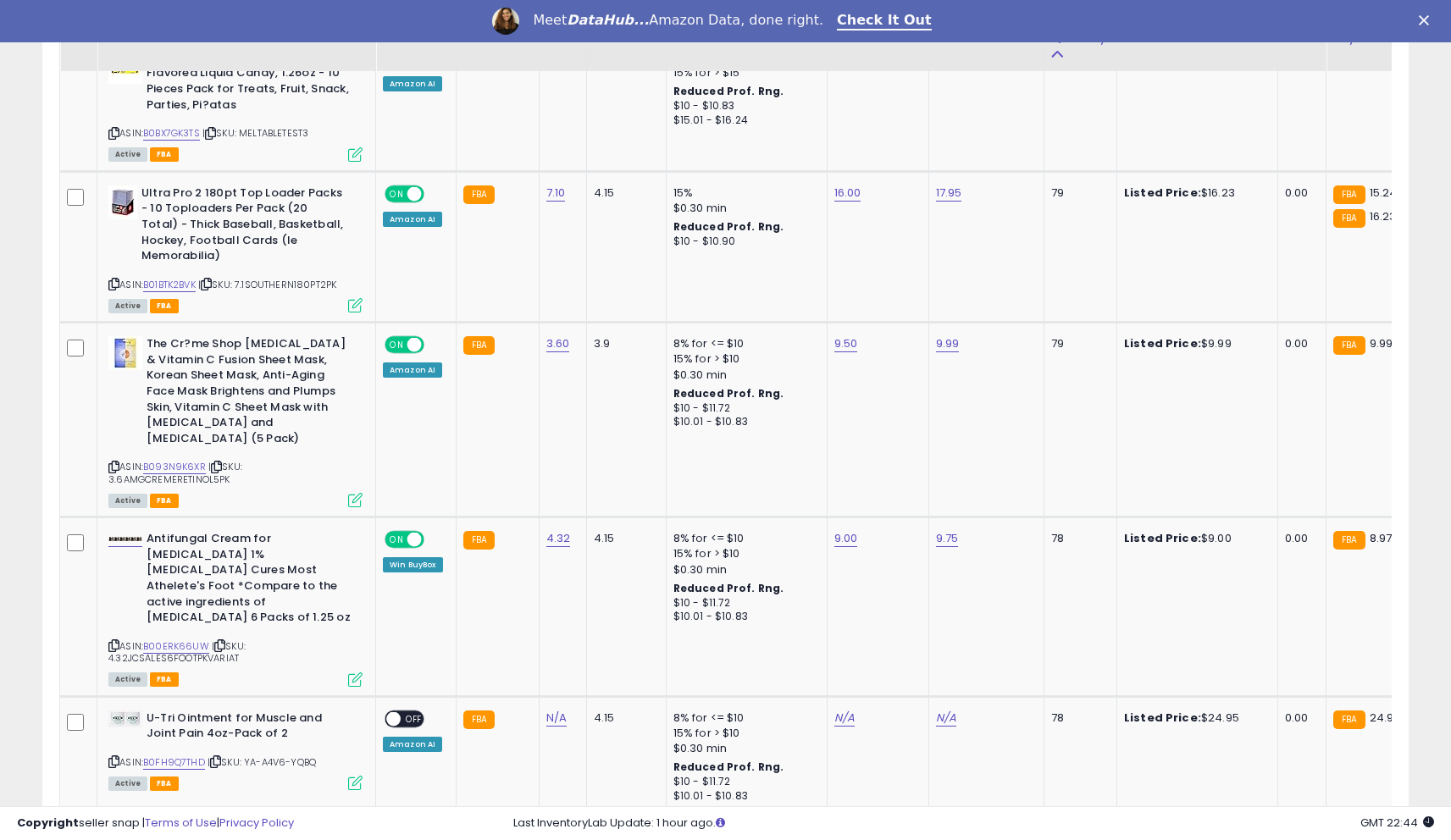
scroll to position [2826, 0]
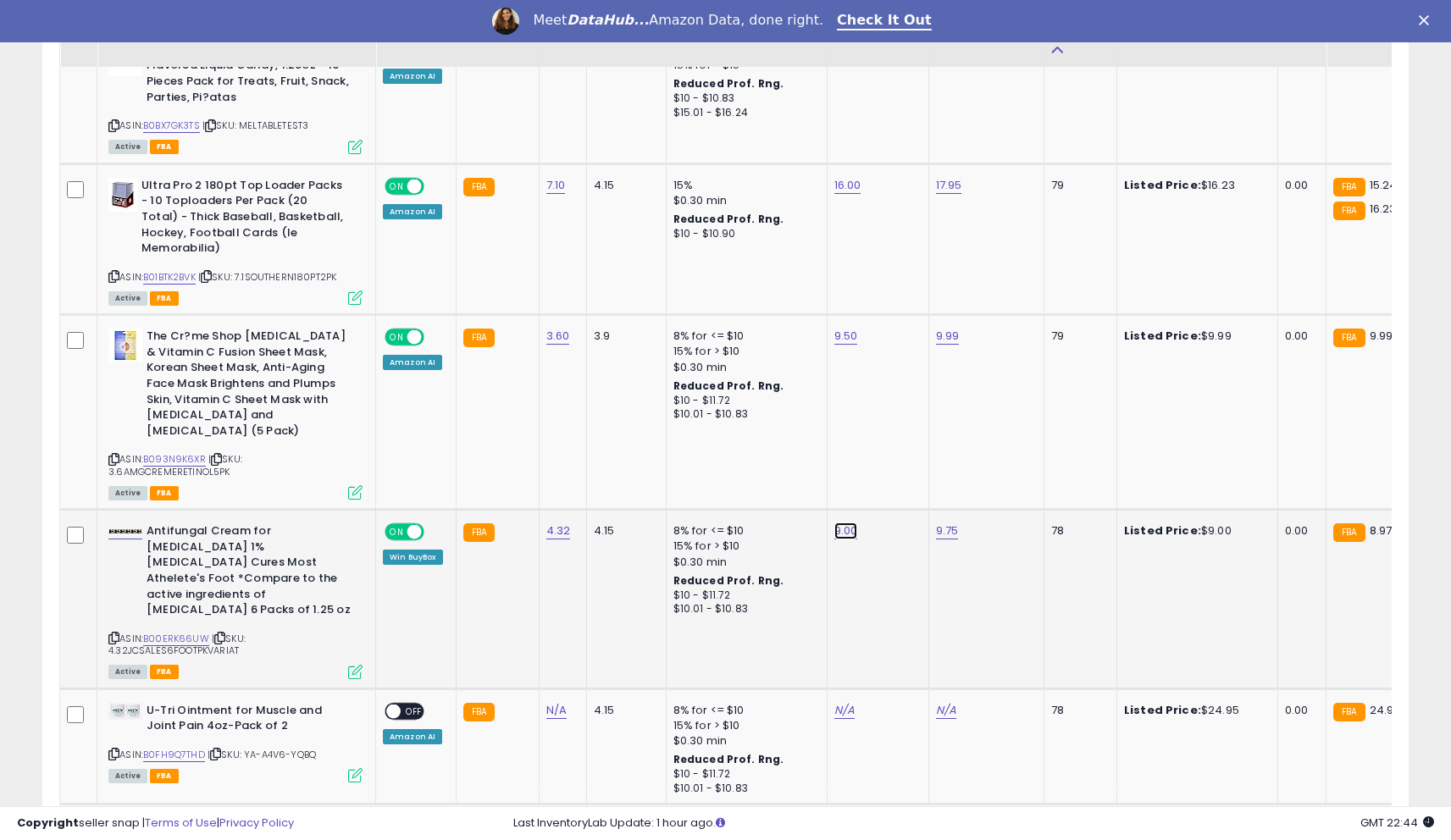
click at [843, 522] on link "9.00" at bounding box center [845, 530] width 24 height 17
click at [807, 458] on input "****" at bounding box center [801, 448] width 151 height 29
click at [806, 457] on input "****" at bounding box center [801, 448] width 151 height 29
type input "*"
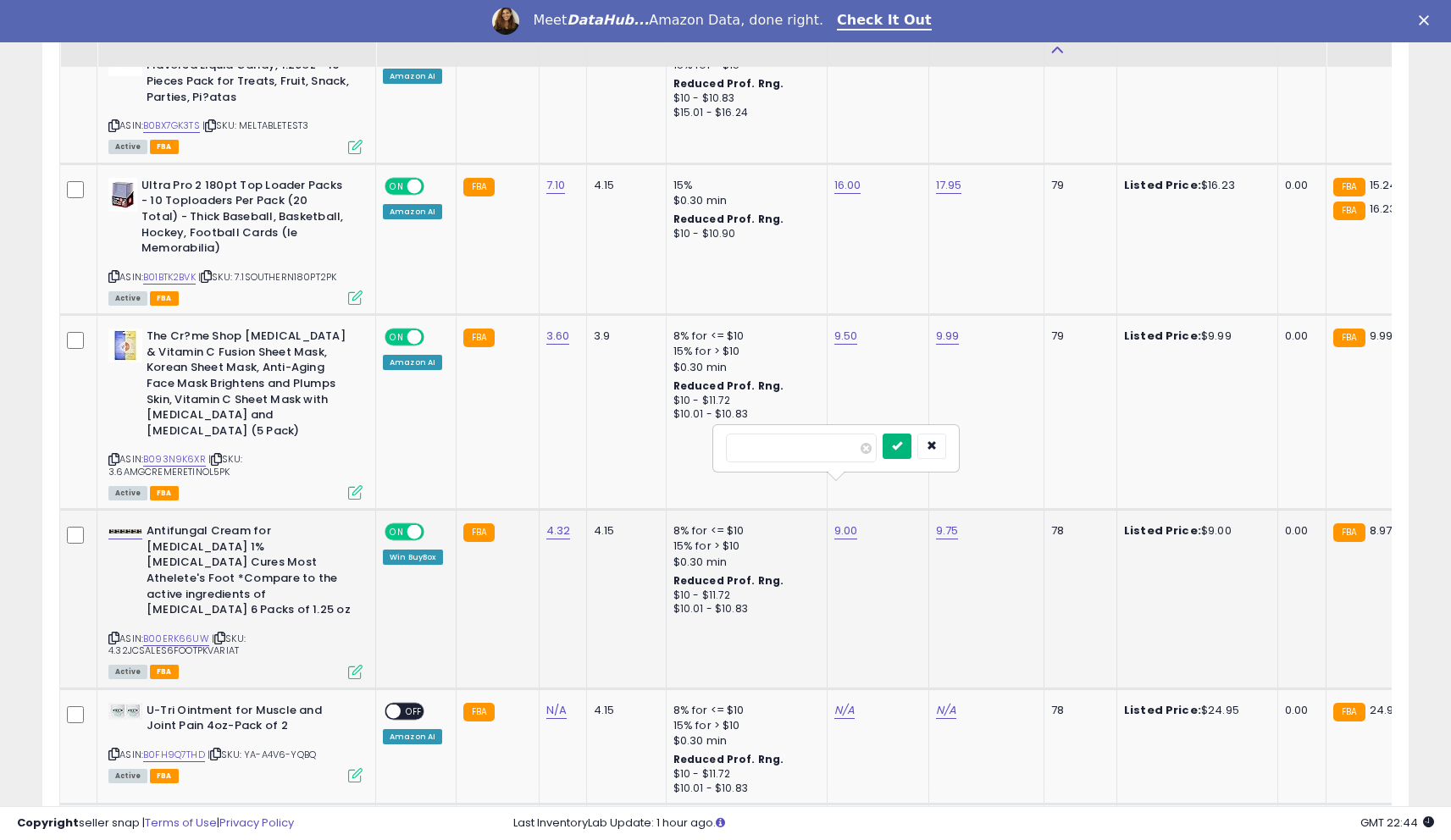
click at [902, 449] on icon "submit" at bounding box center [897, 445] width 10 height 10
click at [906, 541] on td "8.00" at bounding box center [877, 599] width 102 height 179
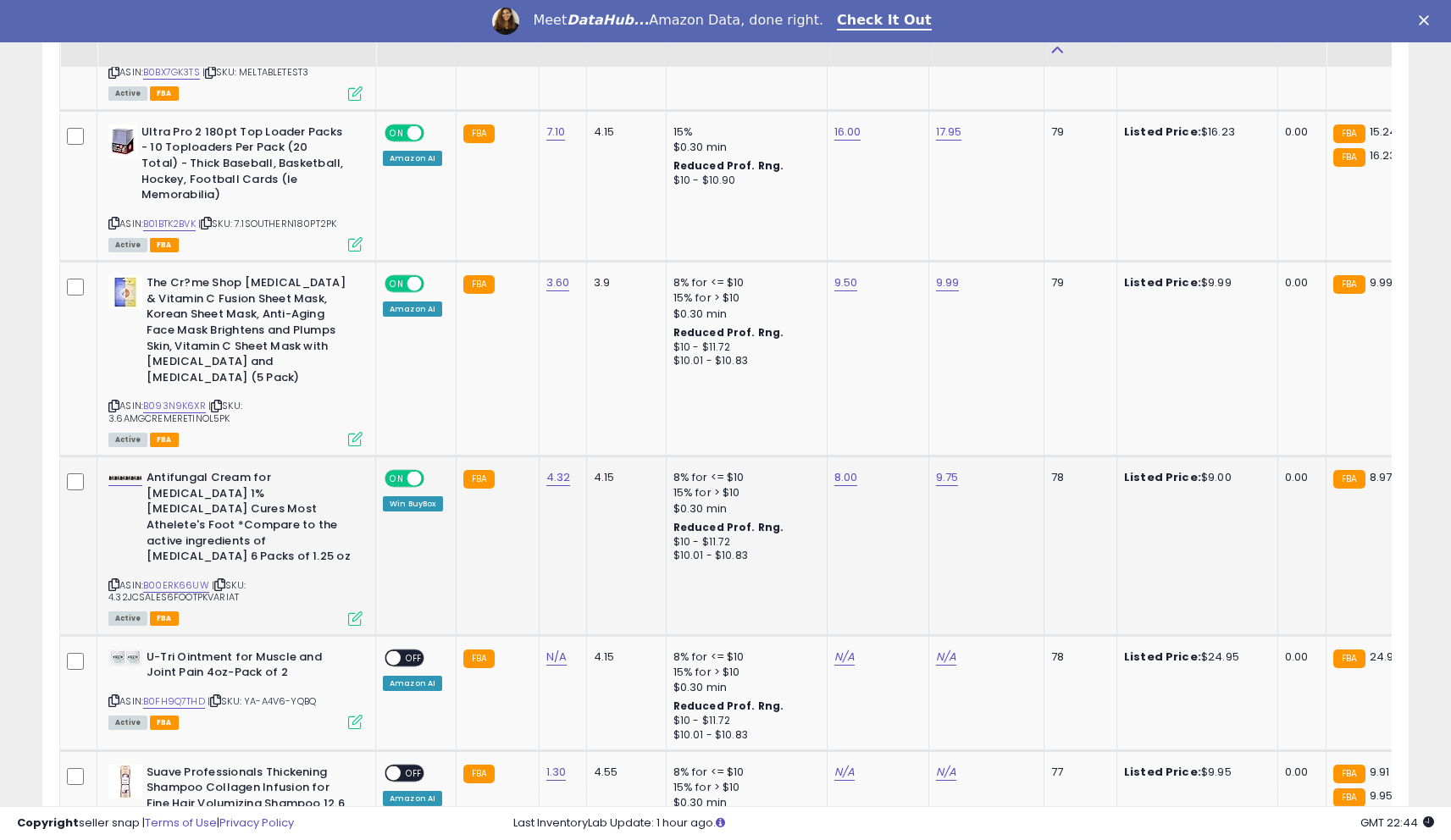
scroll to position [2893, 0]
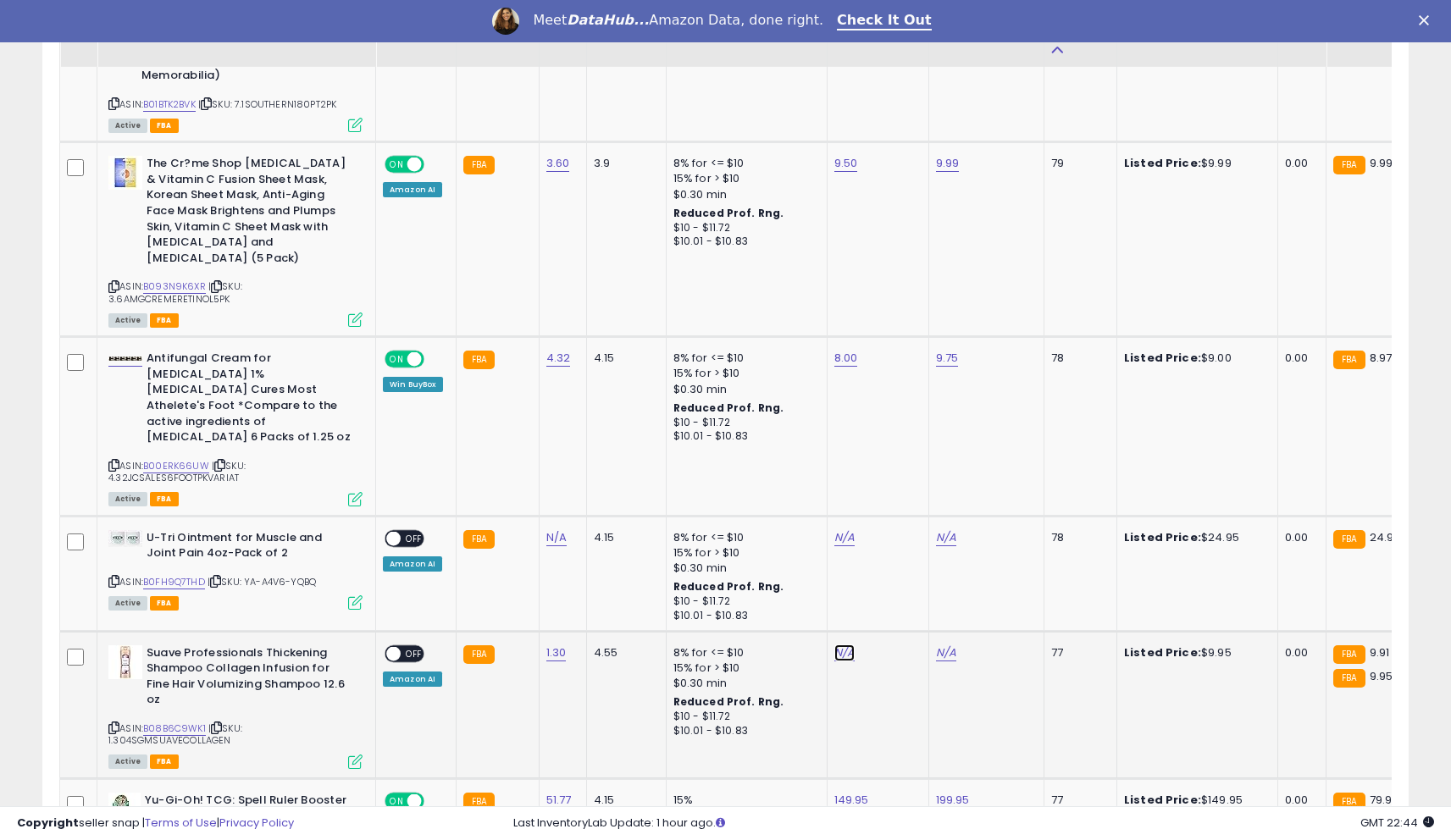
click at [843, 644] on link "N/A" at bounding box center [844, 652] width 20 height 17
click at [765, 550] on input "number" at bounding box center [799, 553] width 151 height 29
type input "*"
click at [906, 559] on button "submit" at bounding box center [895, 551] width 29 height 26
click at [942, 644] on link "N/A" at bounding box center [945, 652] width 20 height 17
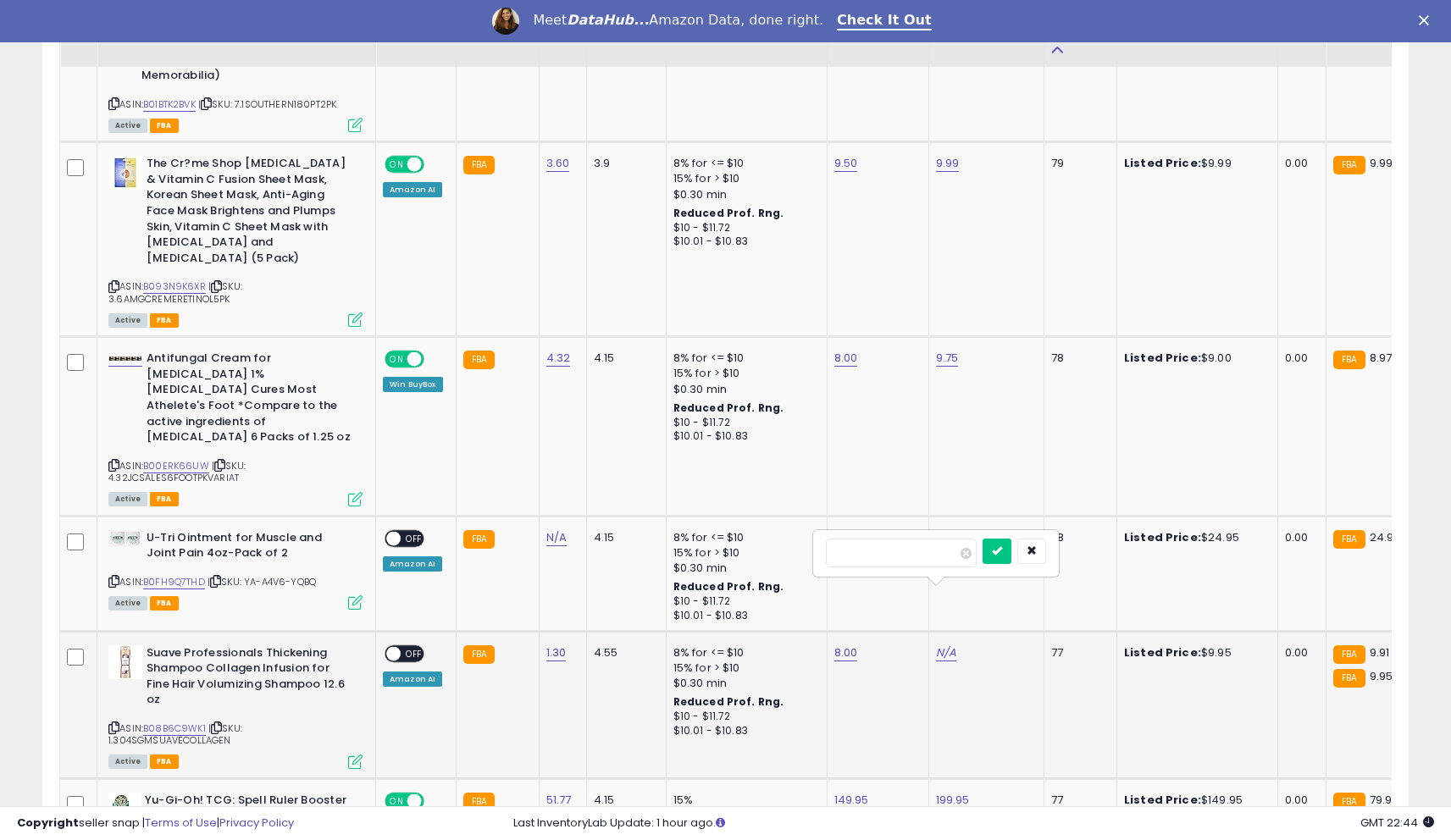
click at [900, 559] on input "number" at bounding box center [901, 553] width 151 height 29
type input "****"
click at [1002, 549] on icon "submit" at bounding box center [996, 550] width 10 height 10
click at [402, 646] on span "OFF" at bounding box center [414, 653] width 27 height 14
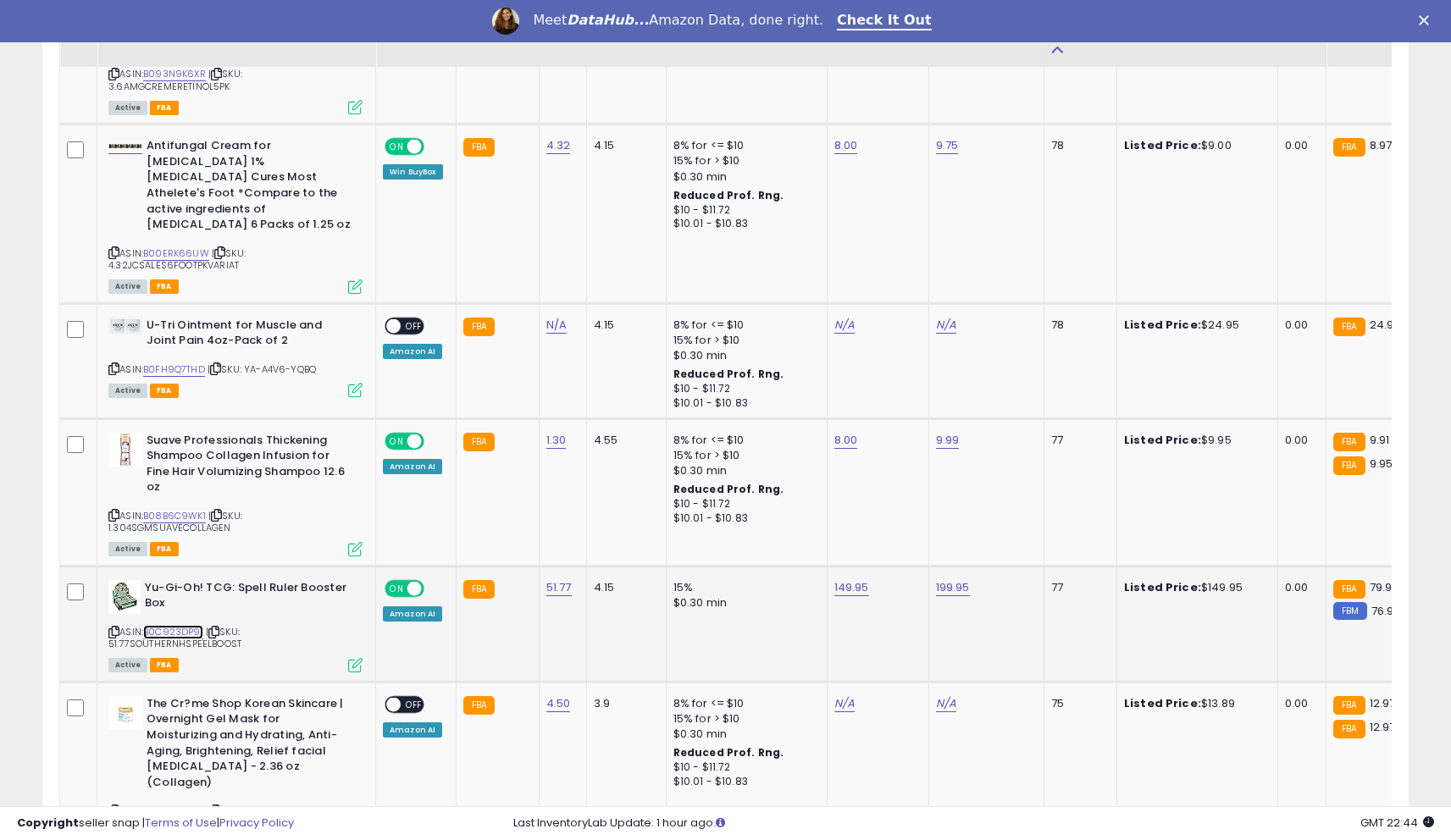
click at [190, 625] on link "B0C923DP91" at bounding box center [174, 632] width 60 height 14
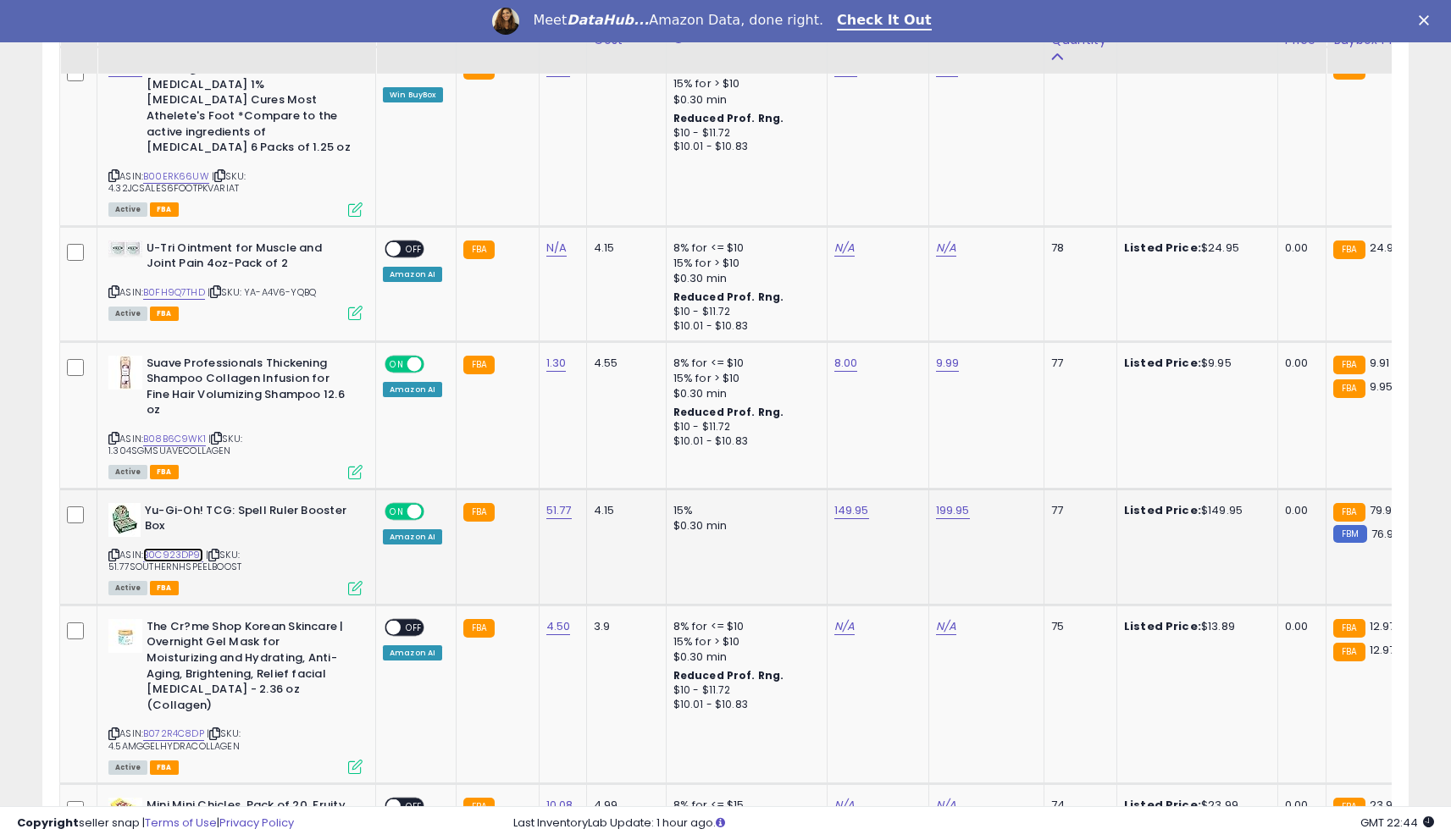
scroll to position [3300, 0]
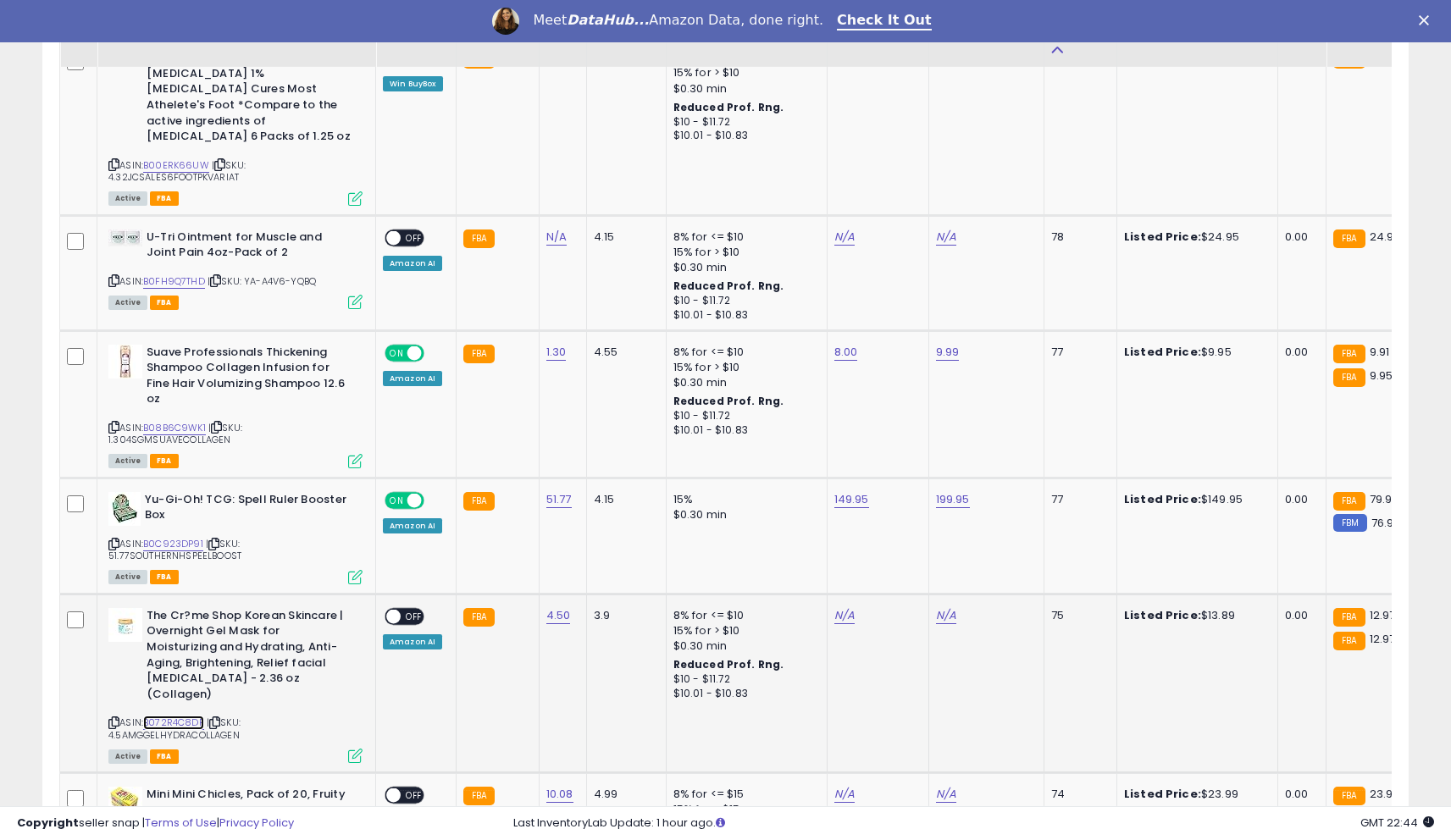
click at [169, 716] on link "B072R4C8DP" at bounding box center [174, 723] width 61 height 14
click at [834, 607] on link "N/A" at bounding box center [844, 615] width 20 height 17
click at [785, 497] on input "number" at bounding box center [799, 500] width 151 height 29
type input "***"
click at [900, 500] on icon "submit" at bounding box center [895, 497] width 10 height 10
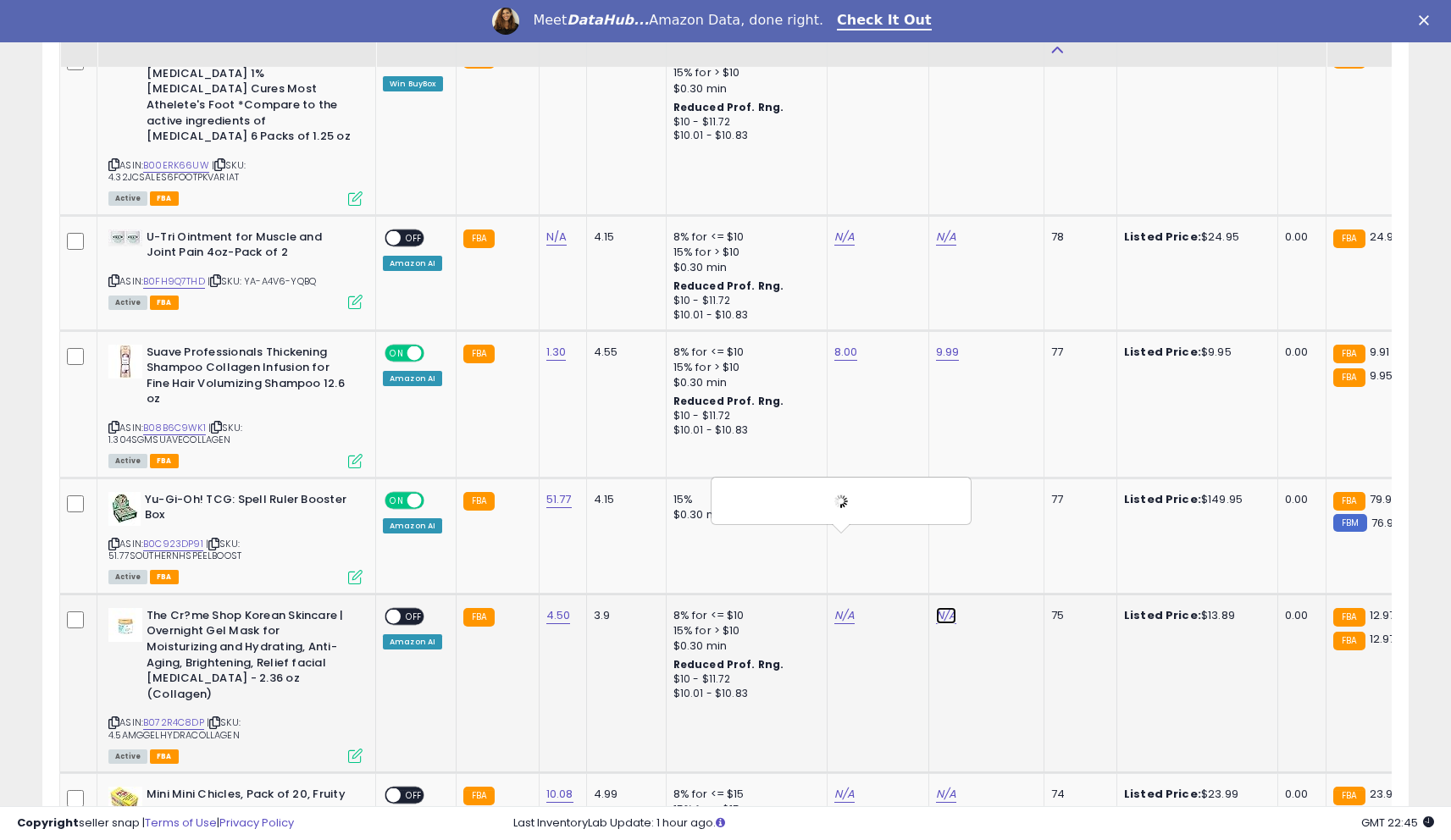
click at [938, 607] on link "N/A" at bounding box center [945, 615] width 20 height 17
type input "*****"
click at [1002, 493] on icon "submit" at bounding box center [996, 497] width 10 height 10
click at [402, 609] on span "OFF" at bounding box center [414, 616] width 27 height 14
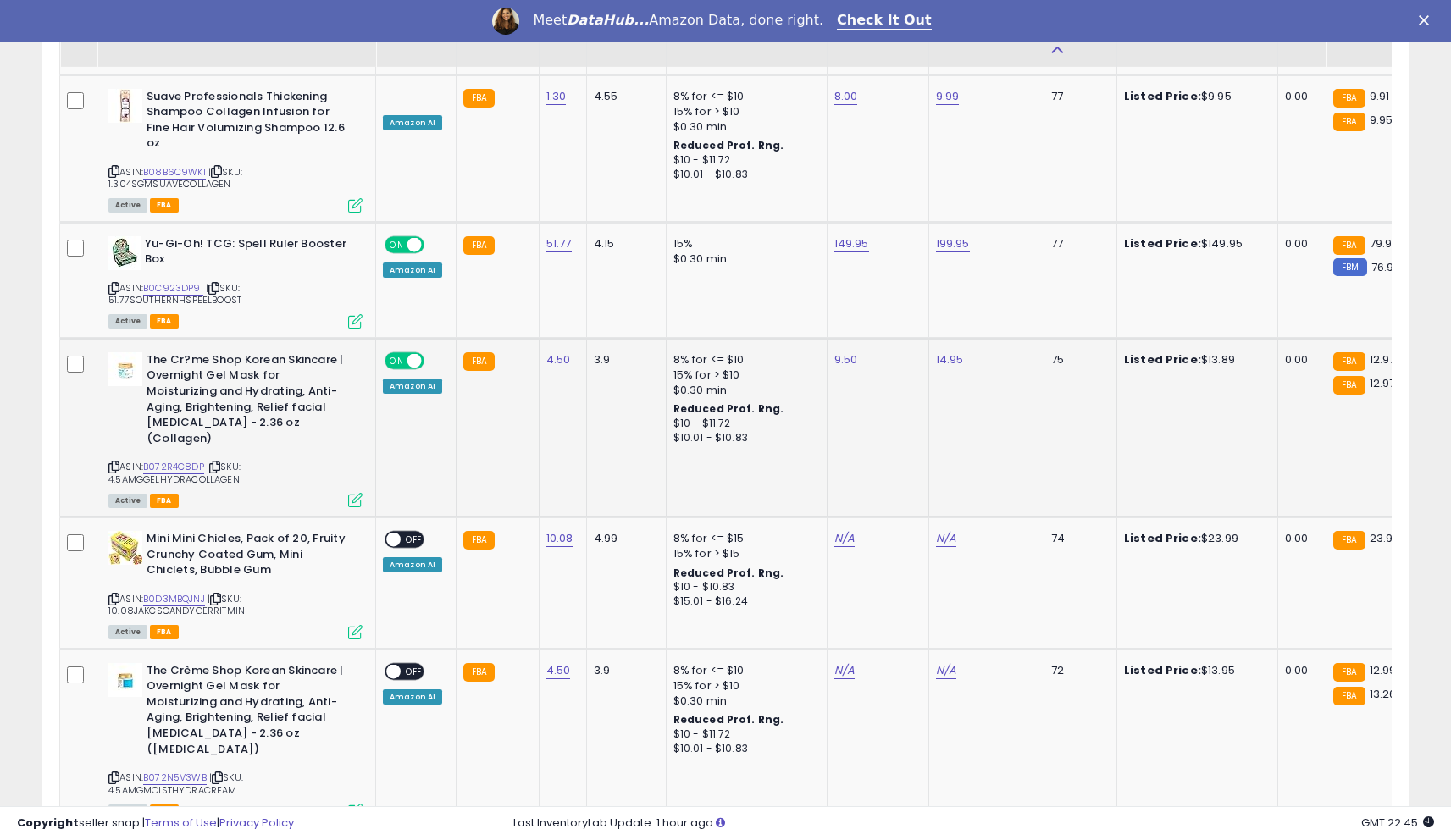
scroll to position [3557, 0]
click at [845, 661] on link "N/A" at bounding box center [844, 669] width 20 height 17
click at [783, 541] on input "number" at bounding box center [799, 539] width 151 height 29
type input "***"
click at [925, 535] on div at bounding box center [913, 539] width 64 height 29
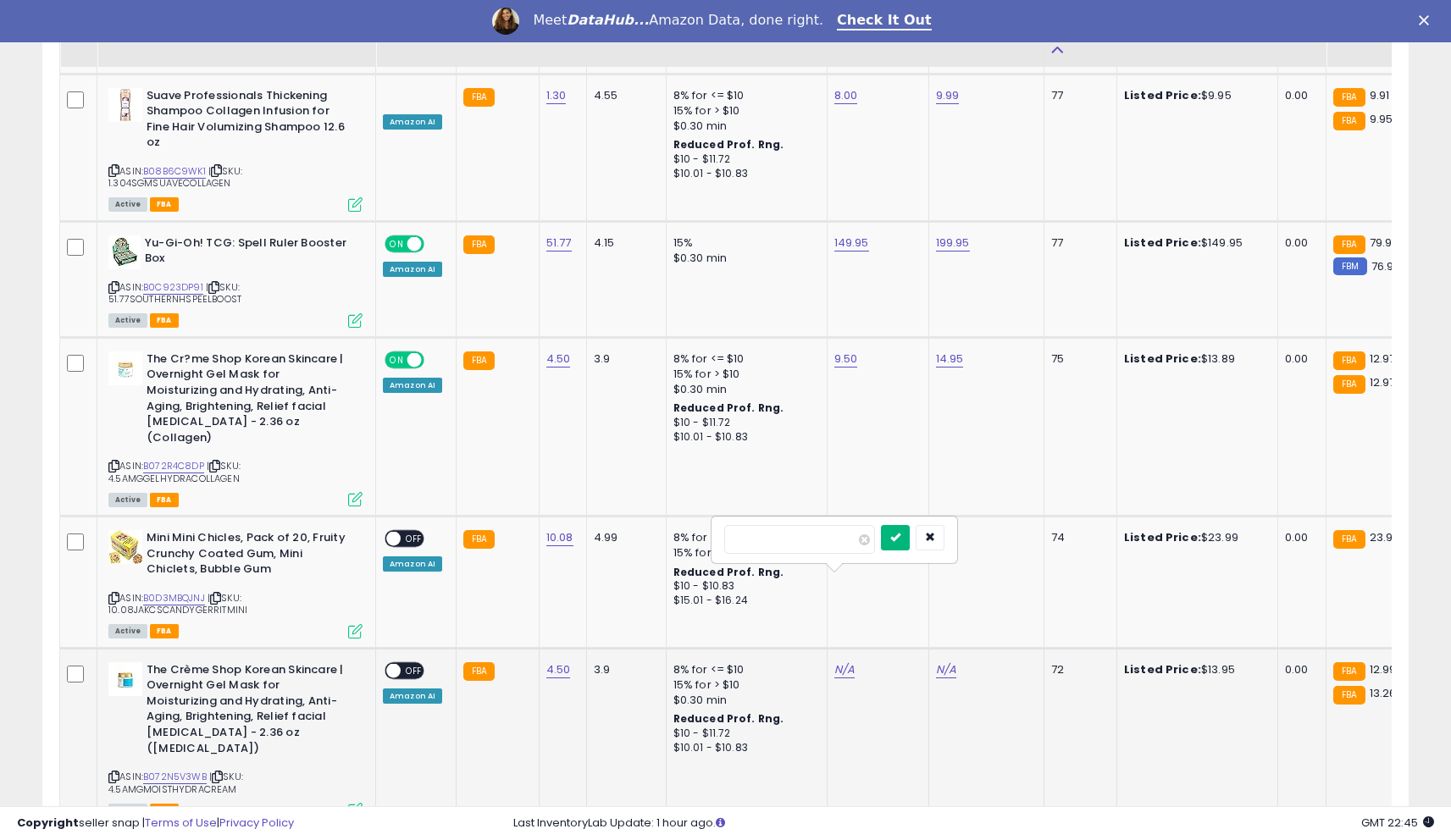
click at [900, 537] on icon "submit" at bounding box center [895, 536] width 10 height 10
click at [952, 661] on link "N/A" at bounding box center [945, 669] width 20 height 17
click at [911, 548] on input "number" at bounding box center [901, 539] width 151 height 29
type input "*****"
click at [1002, 541] on icon "submit" at bounding box center [996, 536] width 10 height 10
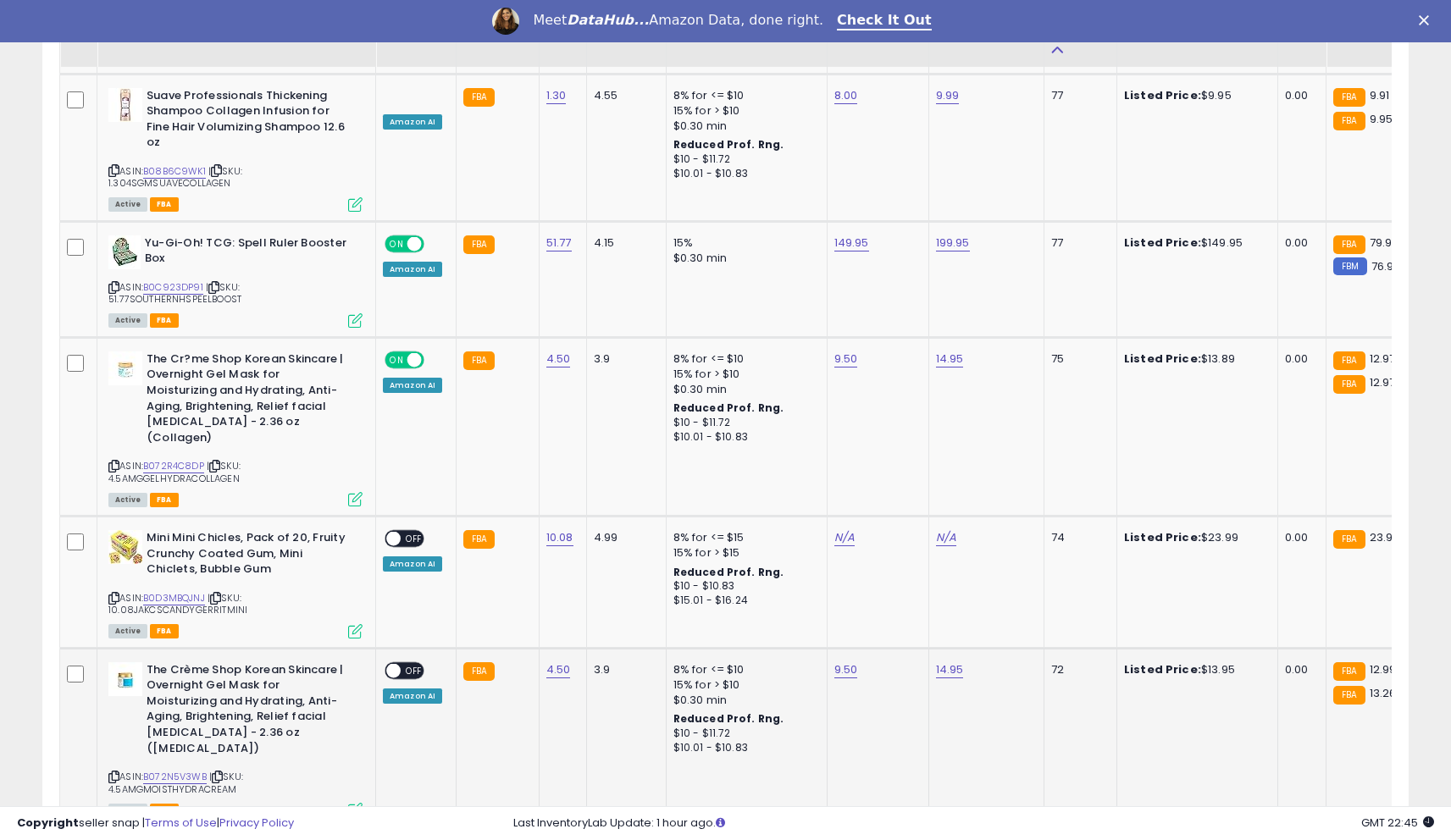
click at [401, 663] on span "OFF" at bounding box center [414, 670] width 27 height 14
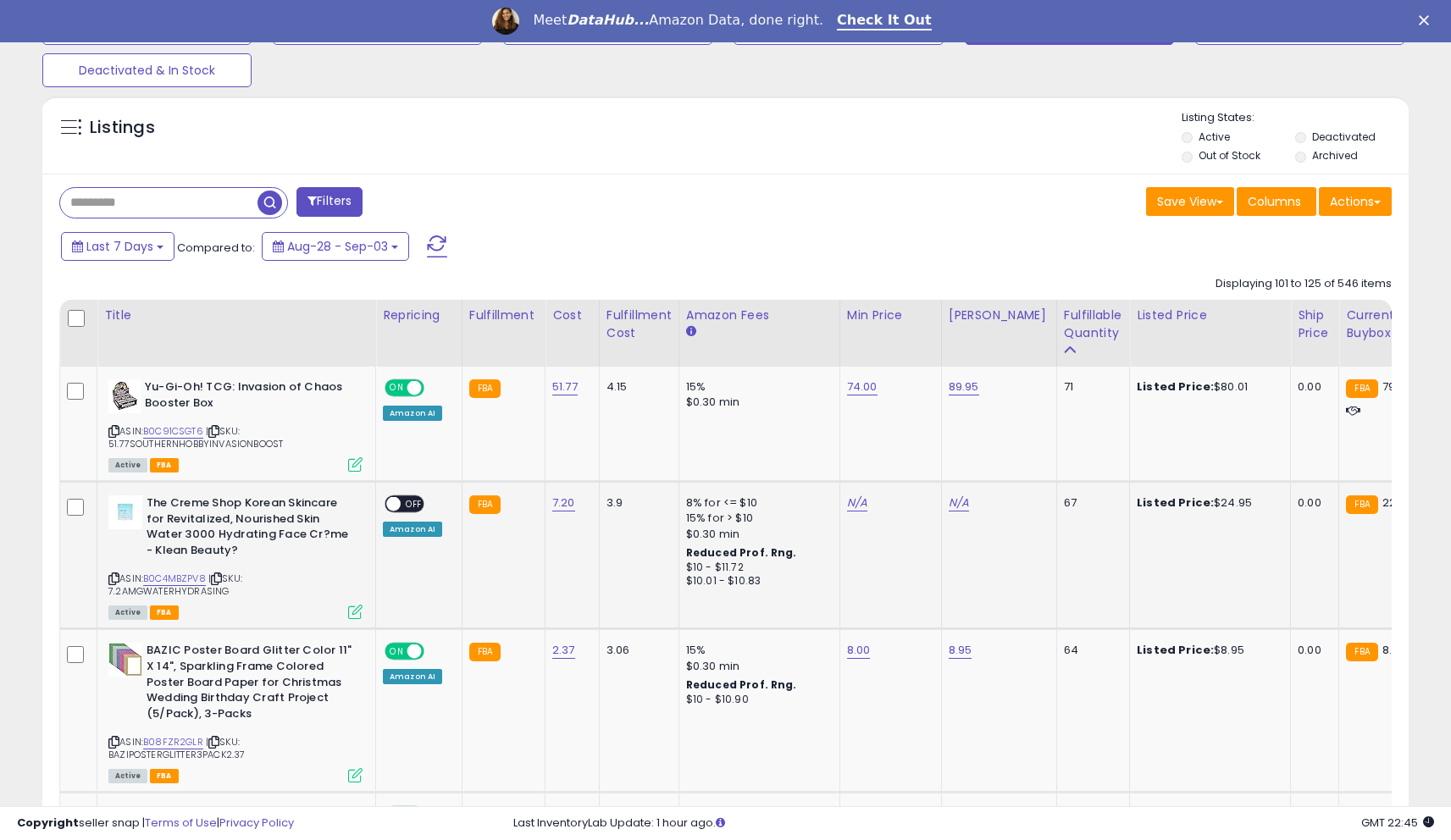
scroll to position [572, 0]
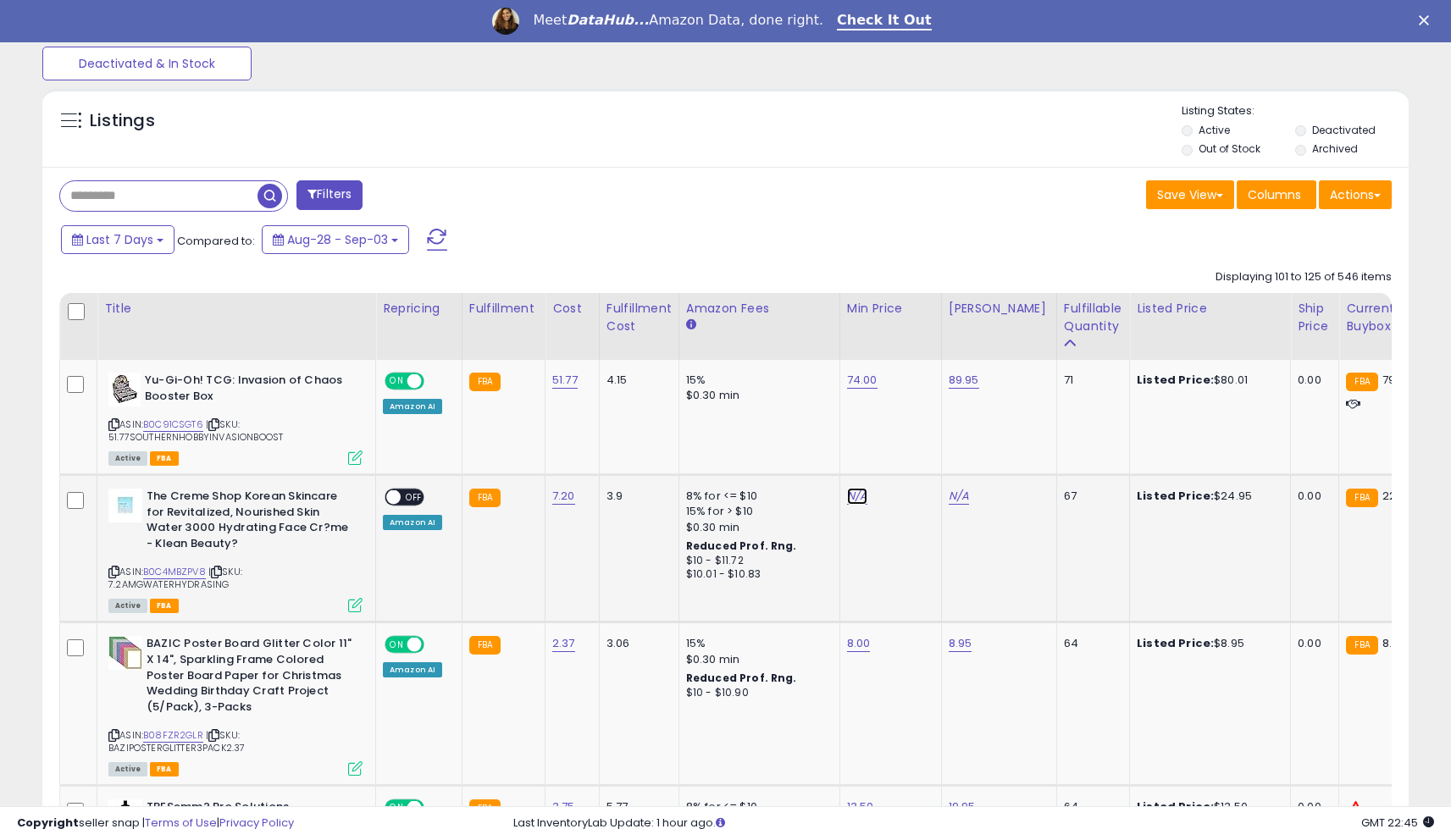
click at [856, 500] on link "N/A" at bounding box center [857, 496] width 20 height 17
click at [192, 567] on link "B0C4MBZPV8" at bounding box center [174, 572] width 63 height 14
click at [798, 451] on input "number" at bounding box center [810, 456] width 151 height 29
type input "**"
click at [920, 454] on button "submit" at bounding box center [906, 454] width 29 height 26
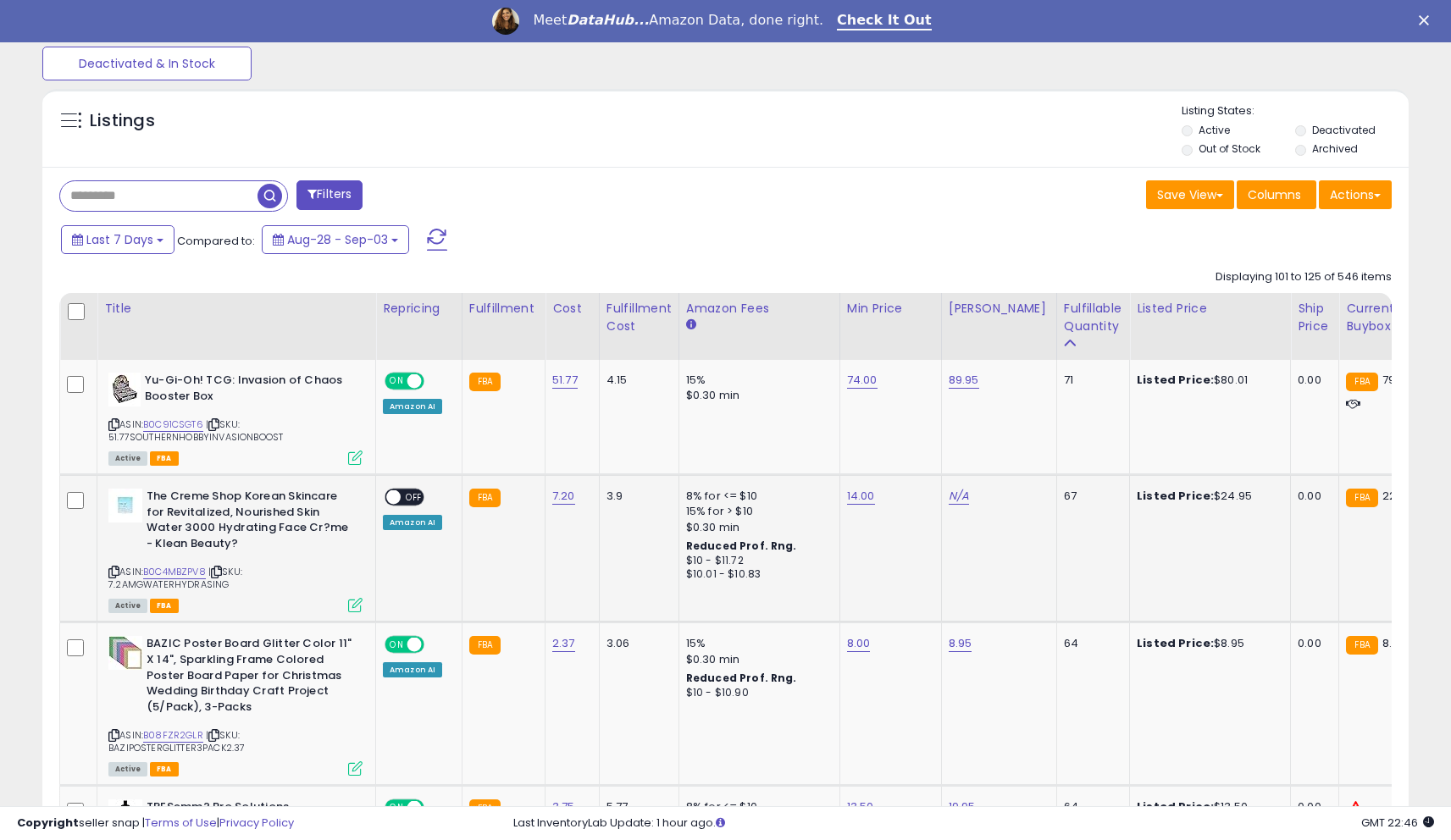
click at [964, 493] on div "N/A" at bounding box center [996, 496] width 95 height 15
click at [958, 500] on link "N/A" at bounding box center [959, 496] width 20 height 17
click at [922, 456] on input "number" at bounding box center [911, 456] width 151 height 29
type input "*****"
click at [1012, 456] on icon "submit" at bounding box center [1007, 452] width 10 height 10
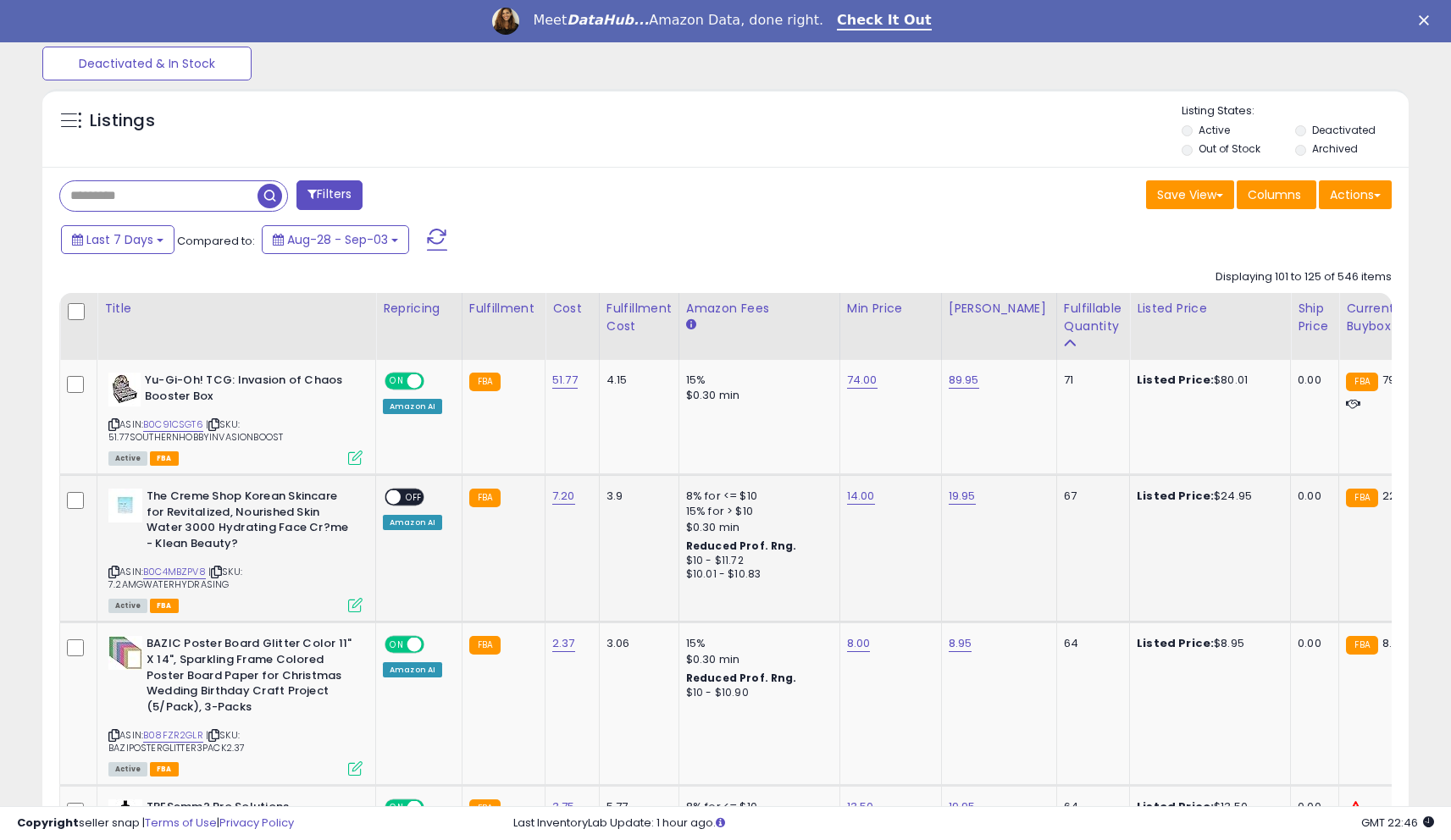
click at [402, 496] on span "OFF" at bounding box center [414, 497] width 27 height 14
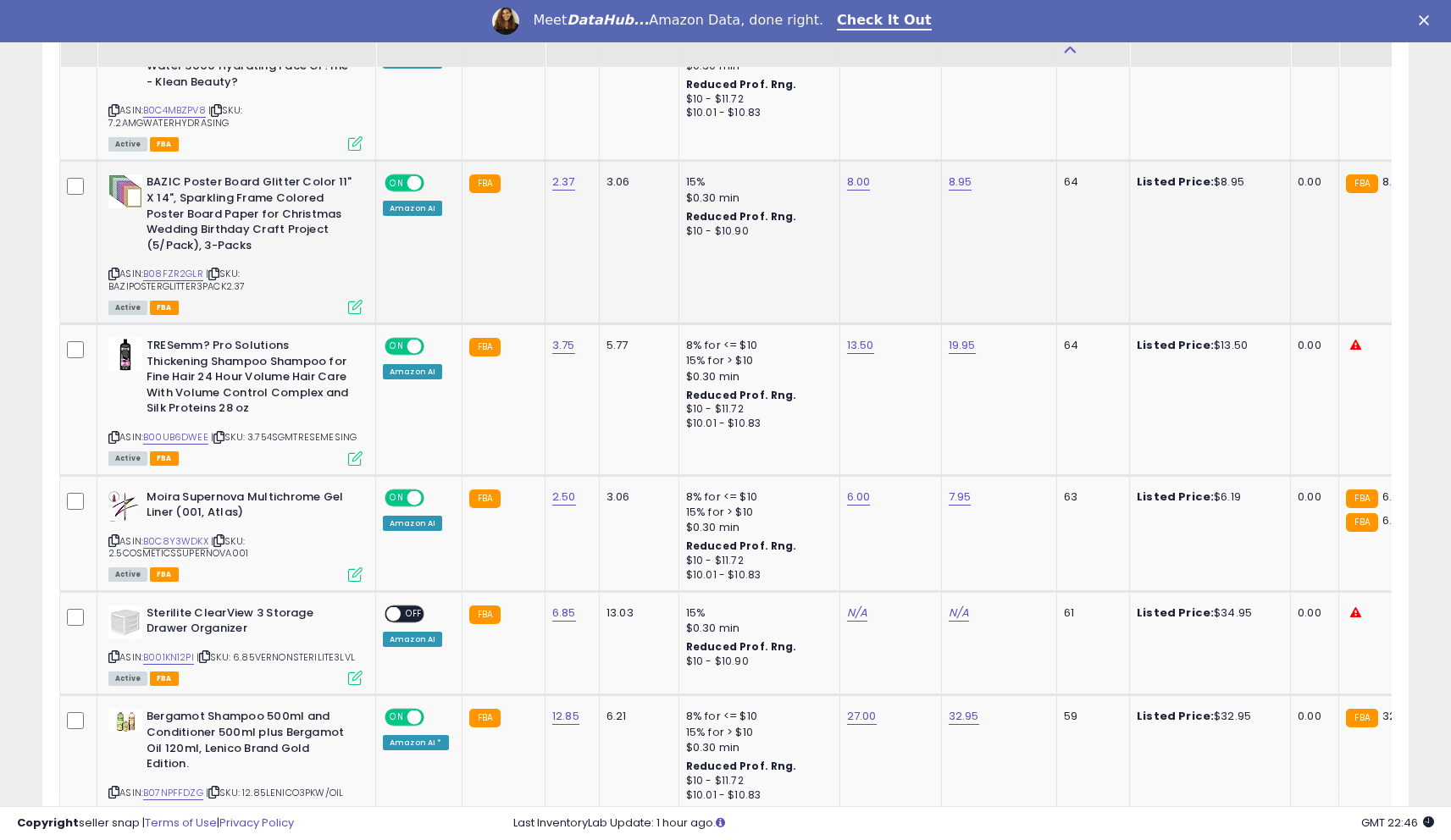
scroll to position [1039, 0]
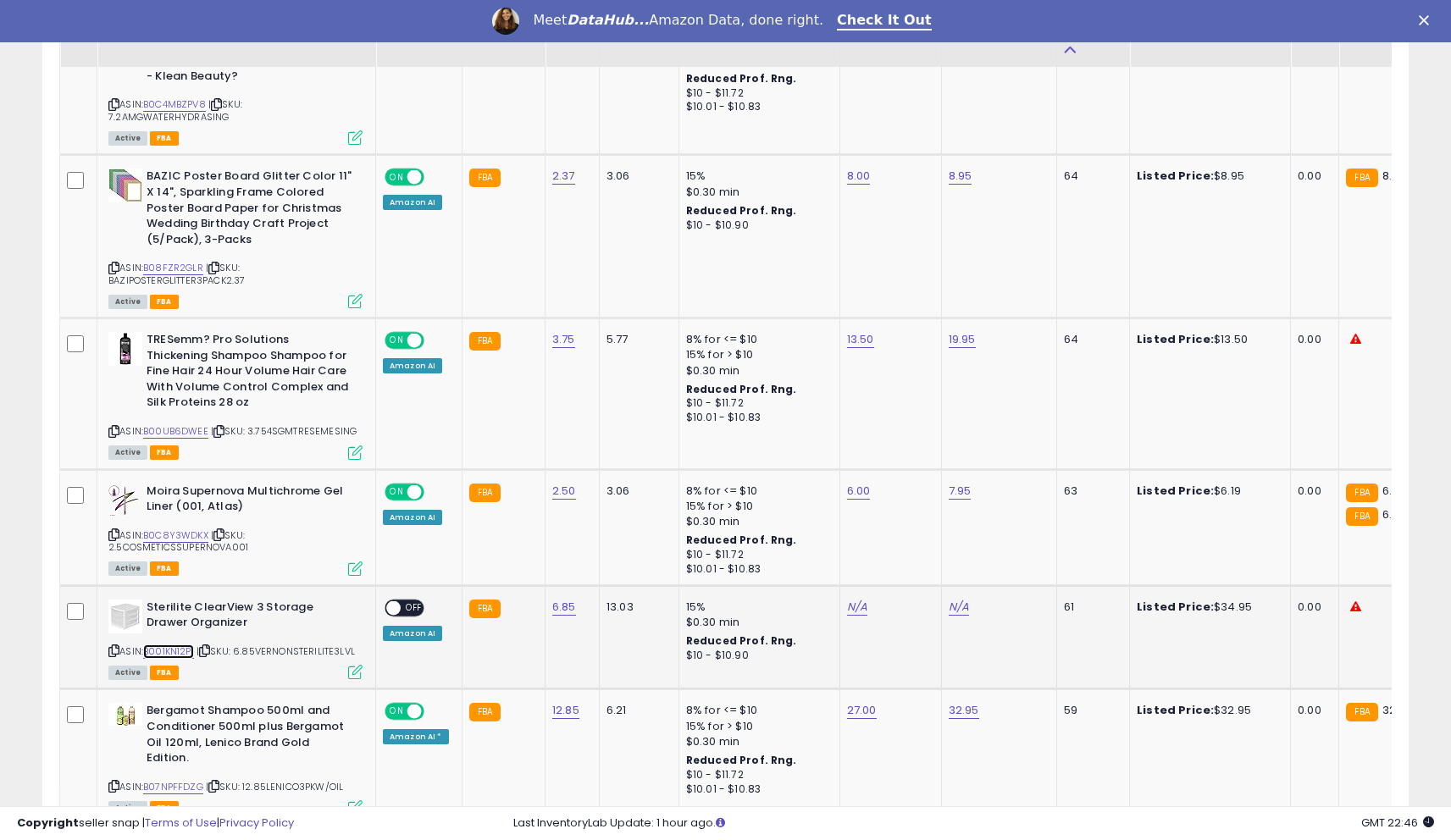
click at [174, 648] on link "B001KN12PI" at bounding box center [168, 651] width 50 height 14
click at [847, 606] on link "N/A" at bounding box center [857, 606] width 20 height 17
click at [783, 566] on input "number" at bounding box center [810, 566] width 151 height 29
type input "*****"
click at [920, 568] on button "submit" at bounding box center [906, 565] width 29 height 26
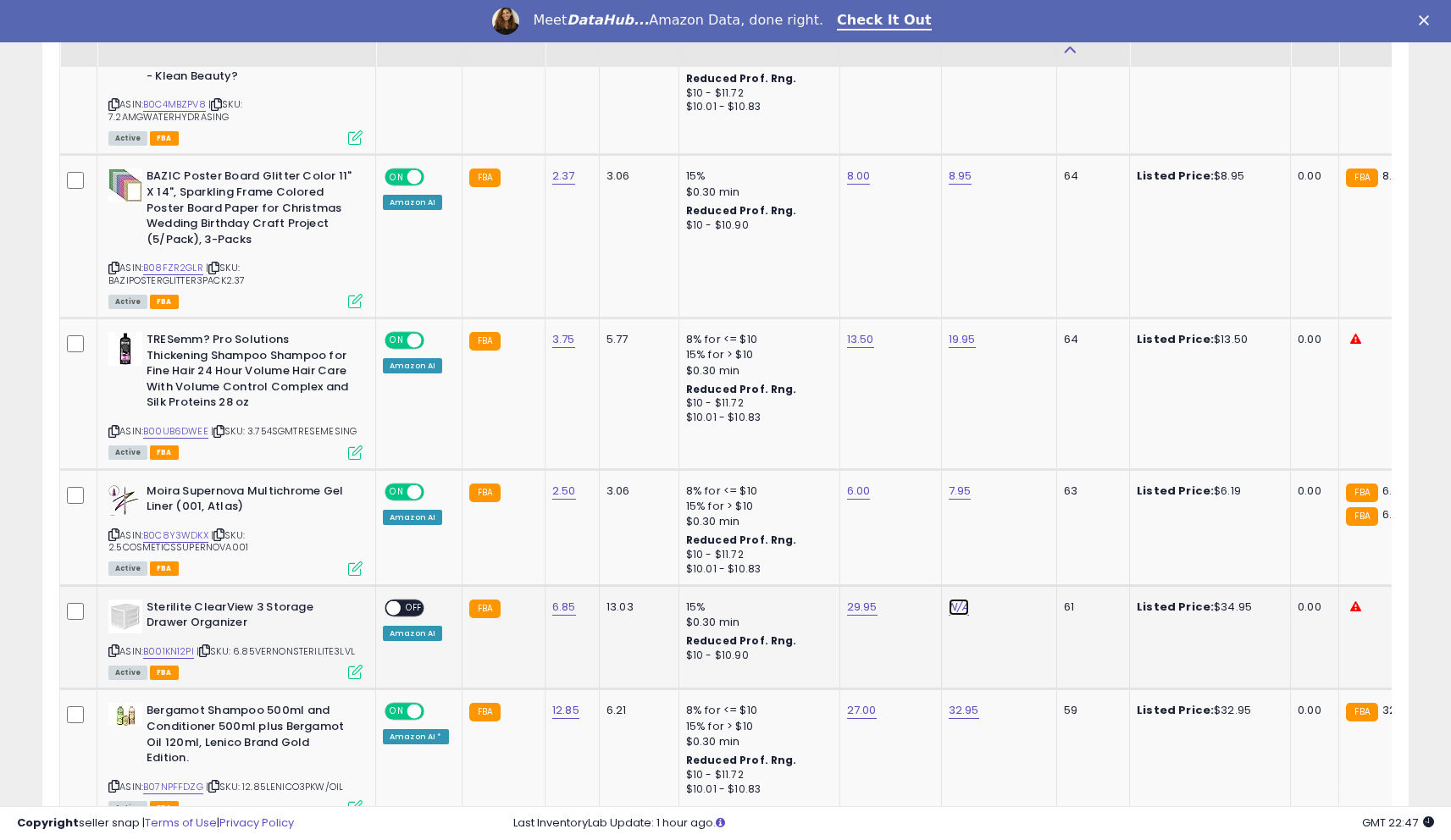
click at [949, 604] on link "N/A" at bounding box center [959, 606] width 20 height 17
click at [903, 569] on input "number" at bounding box center [911, 566] width 151 height 29
type input "*****"
click at [1016, 574] on button "submit" at bounding box center [1007, 565] width 29 height 26
click at [409, 612] on span "OFF" at bounding box center [414, 607] width 27 height 14
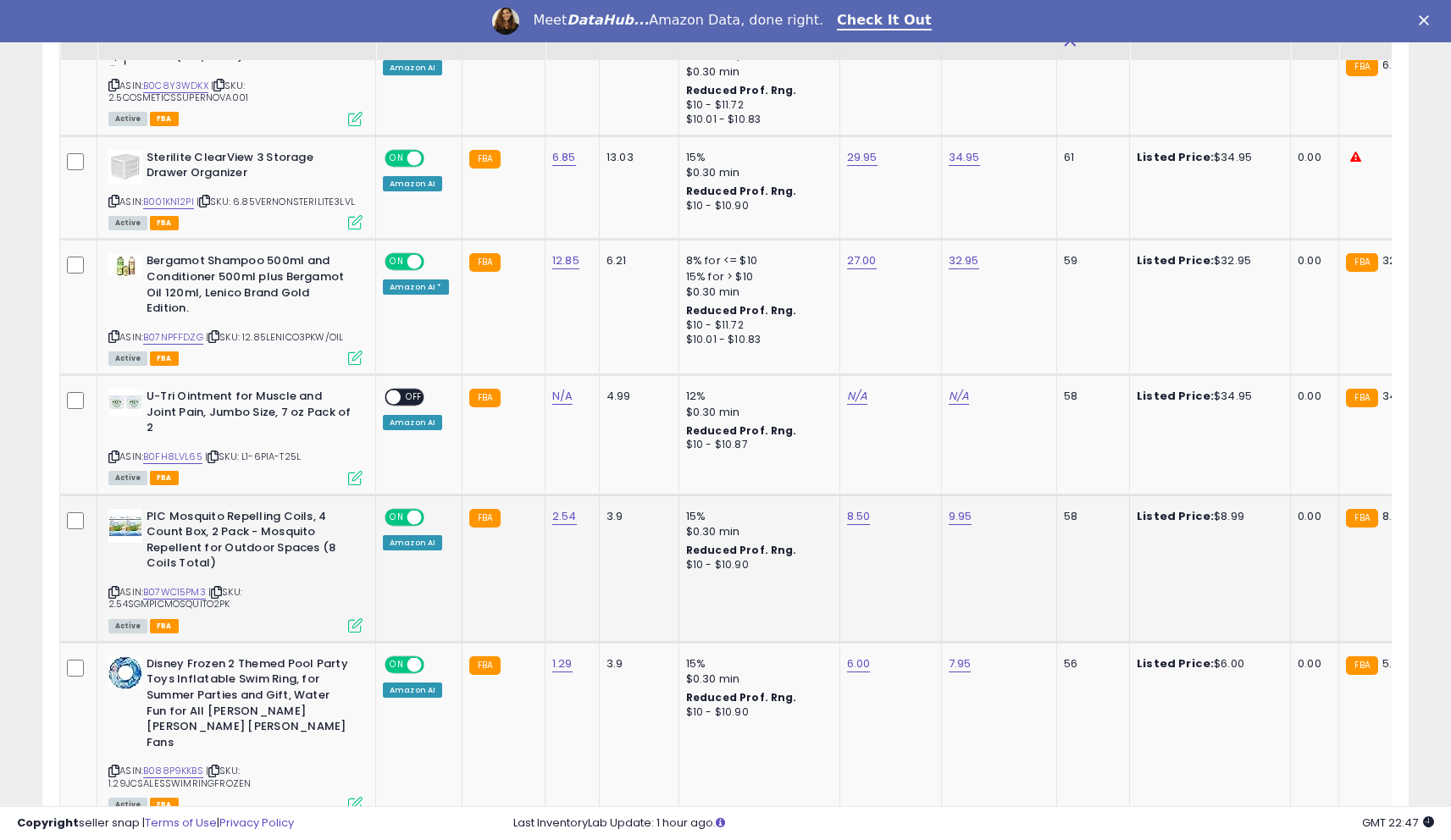
scroll to position [1490, 0]
click at [527, 605] on td "FBA" at bounding box center [503, 567] width 83 height 147
click at [847, 655] on link "6.00" at bounding box center [859, 663] width 24 height 17
click at [794, 578] on input "****" at bounding box center [811, 591] width 151 height 29
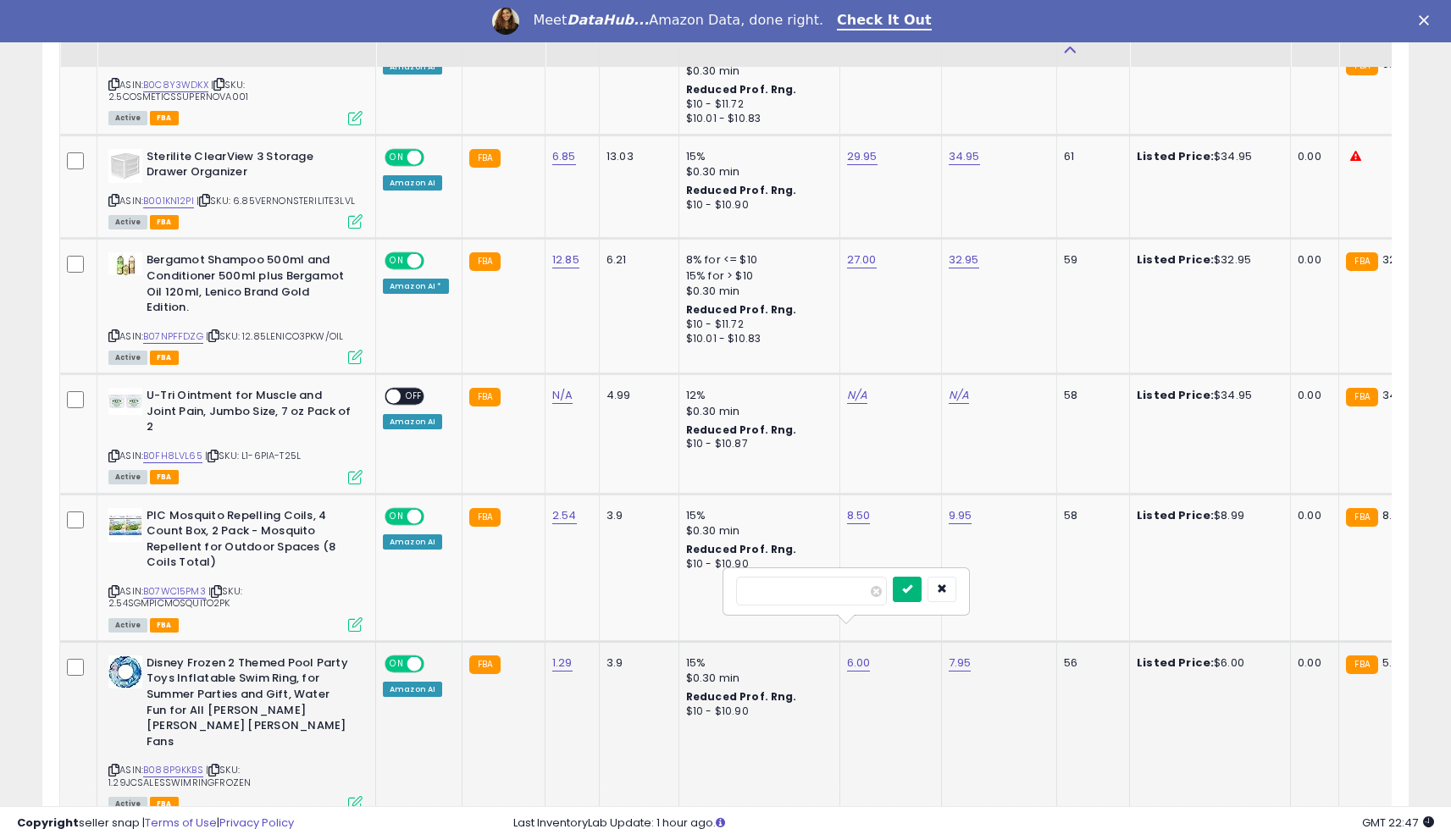
type input "*"
click at [913, 590] on icon "submit" at bounding box center [907, 588] width 10 height 10
click at [190, 763] on link "B088P9KKBS" at bounding box center [174, 770] width 60 height 14
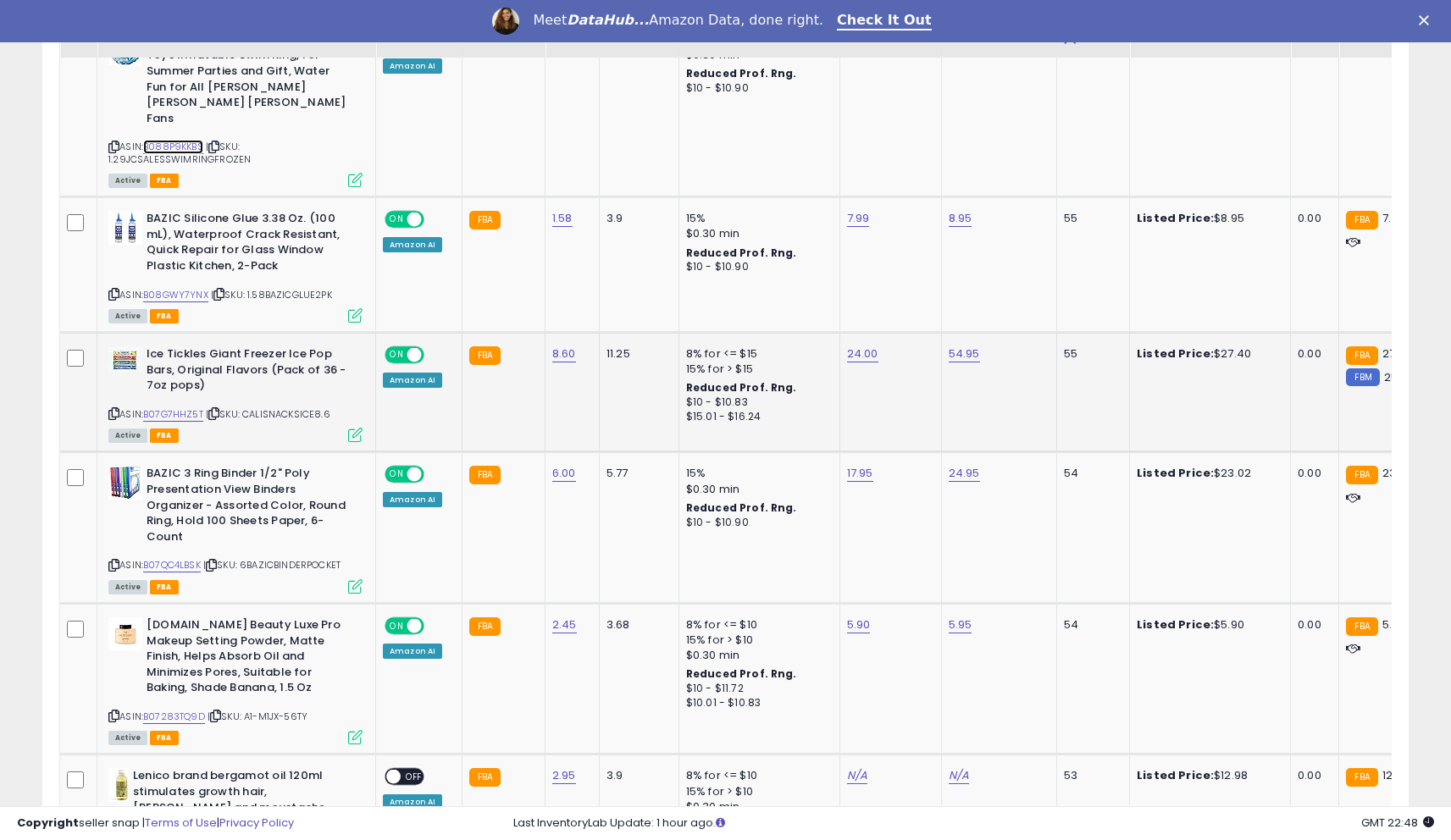
scroll to position [2114, 0]
click at [849, 616] on link "5.90" at bounding box center [859, 624] width 24 height 17
type input "*"
click at [913, 520] on icon "submit" at bounding box center [907, 518] width 10 height 10
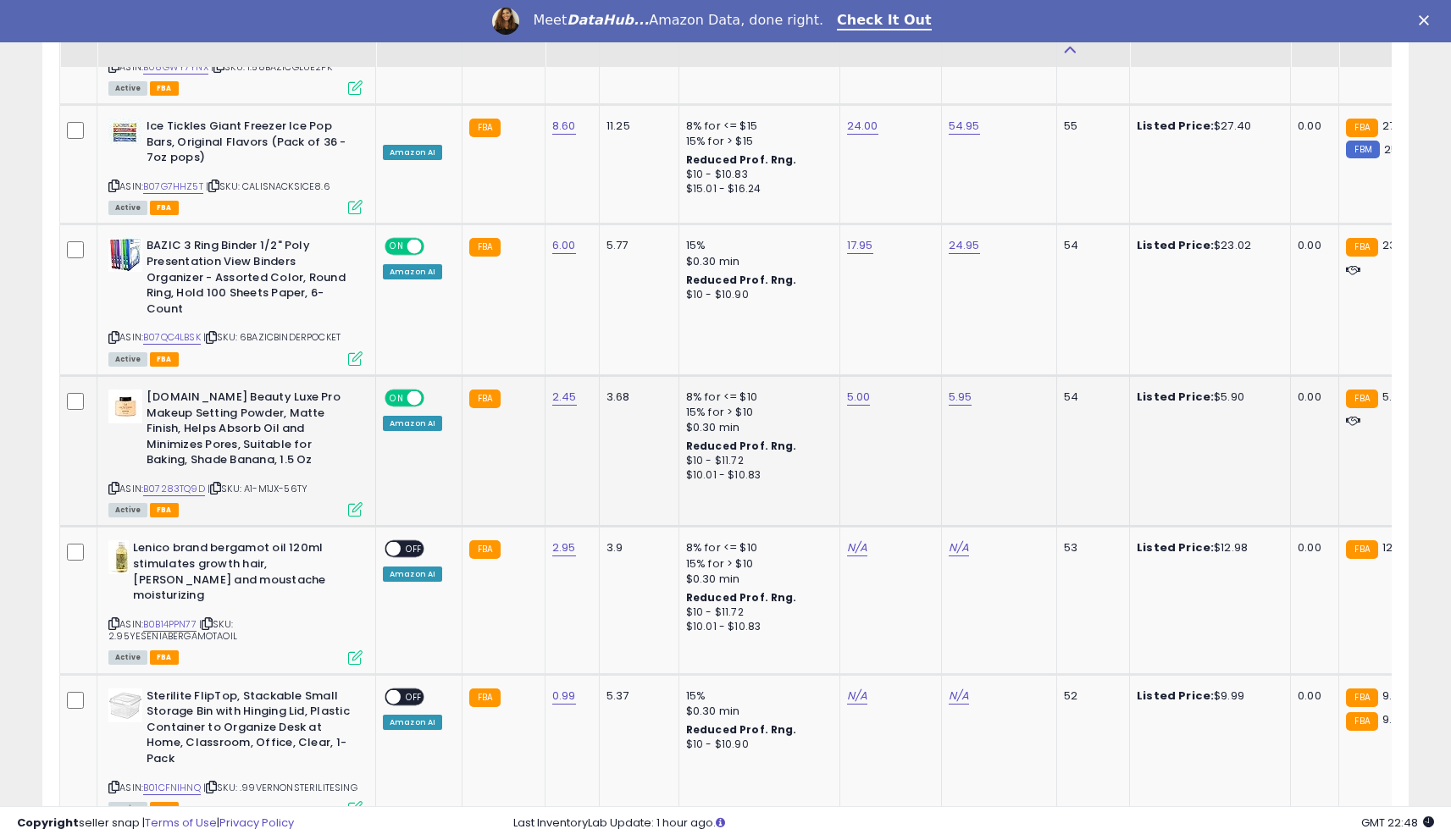
scroll to position [2353, 0]
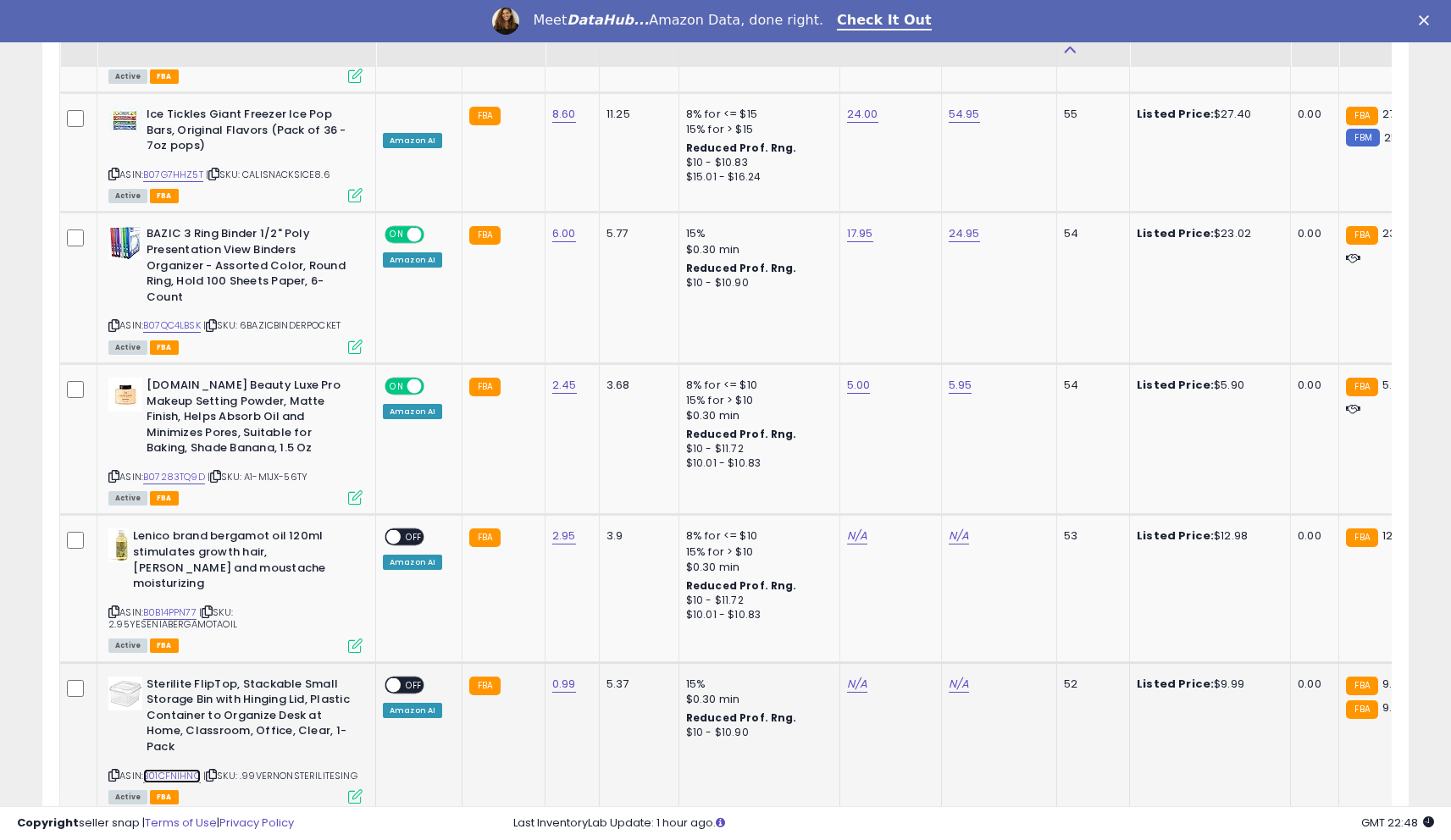
click at [183, 769] on link "B01CFNIHNQ" at bounding box center [172, 776] width 58 height 14
click at [955, 676] on link "N/A" at bounding box center [959, 684] width 20 height 17
click at [893, 562] on input "number" at bounding box center [911, 565] width 151 height 29
type input "****"
click at [1011, 563] on button "submit" at bounding box center [1007, 563] width 29 height 26
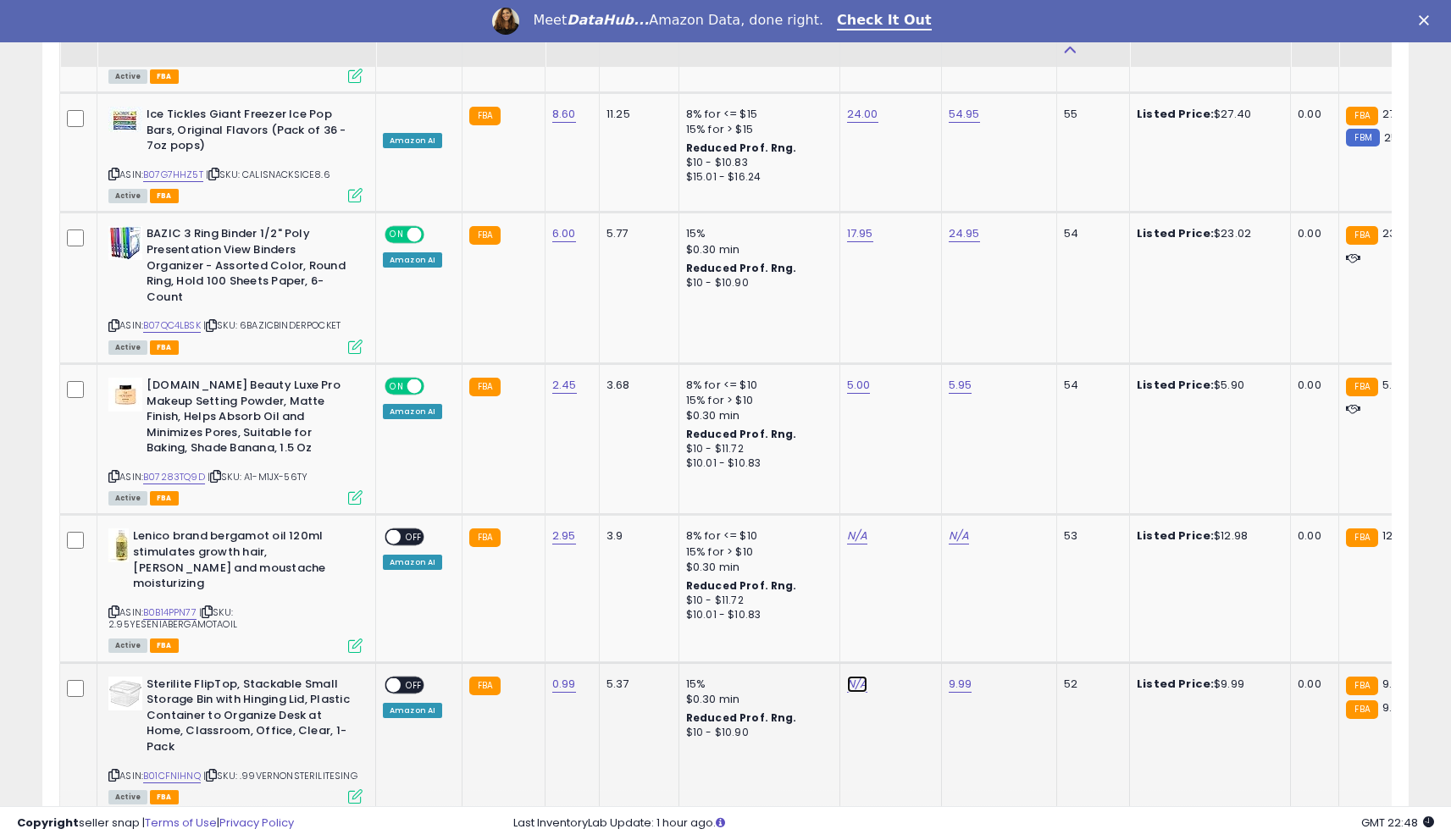
click at [847, 676] on link "N/A" at bounding box center [857, 684] width 20 height 17
click at [813, 579] on input "number" at bounding box center [810, 565] width 151 height 29
type input "*"
click at [911, 566] on icon "submit" at bounding box center [905, 562] width 10 height 10
click at [405, 677] on div "ON OFF" at bounding box center [385, 684] width 40 height 14
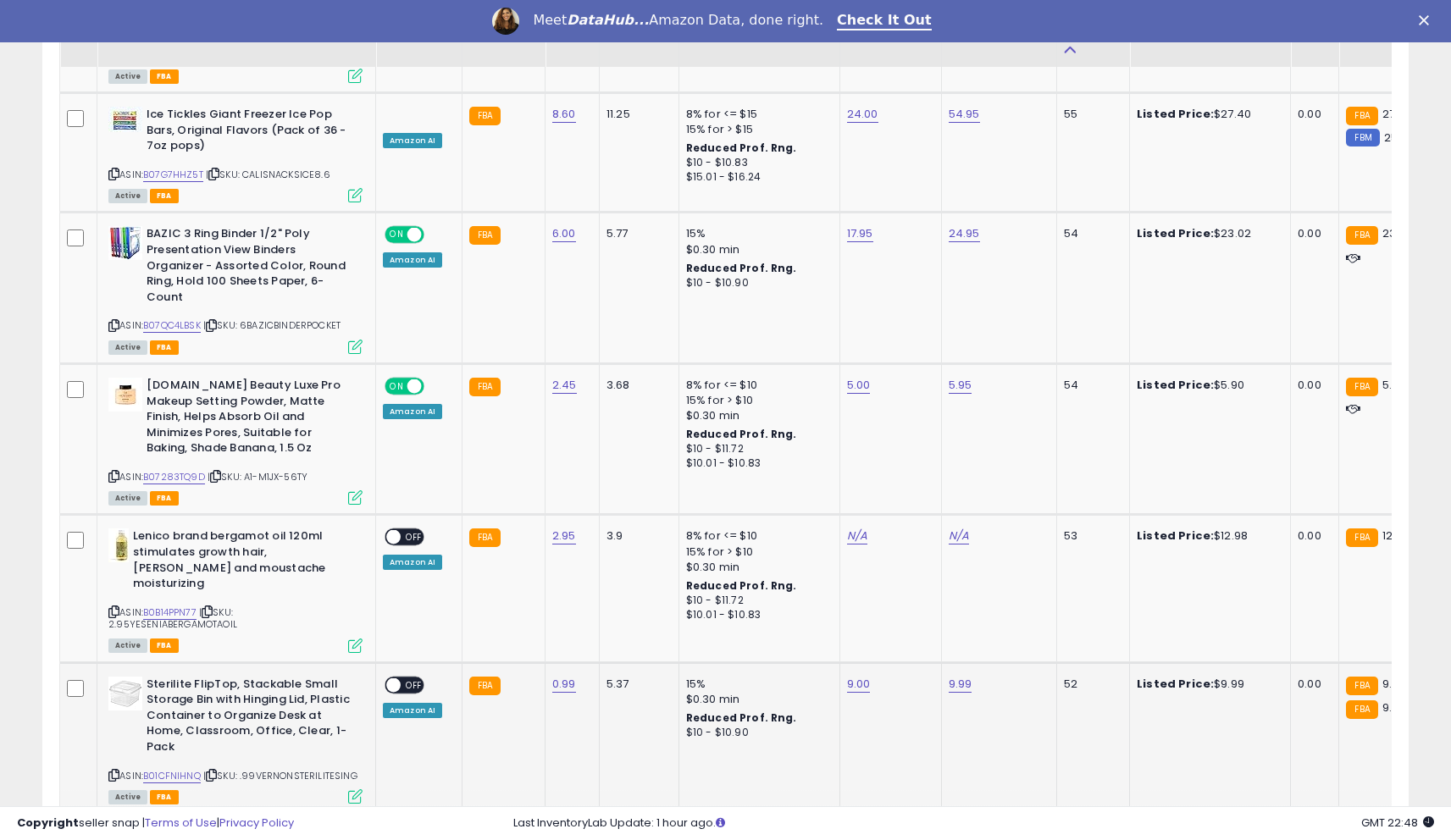
click at [394, 677] on span at bounding box center [393, 684] width 14 height 14
click at [393, 677] on span at bounding box center [393, 684] width 14 height 14
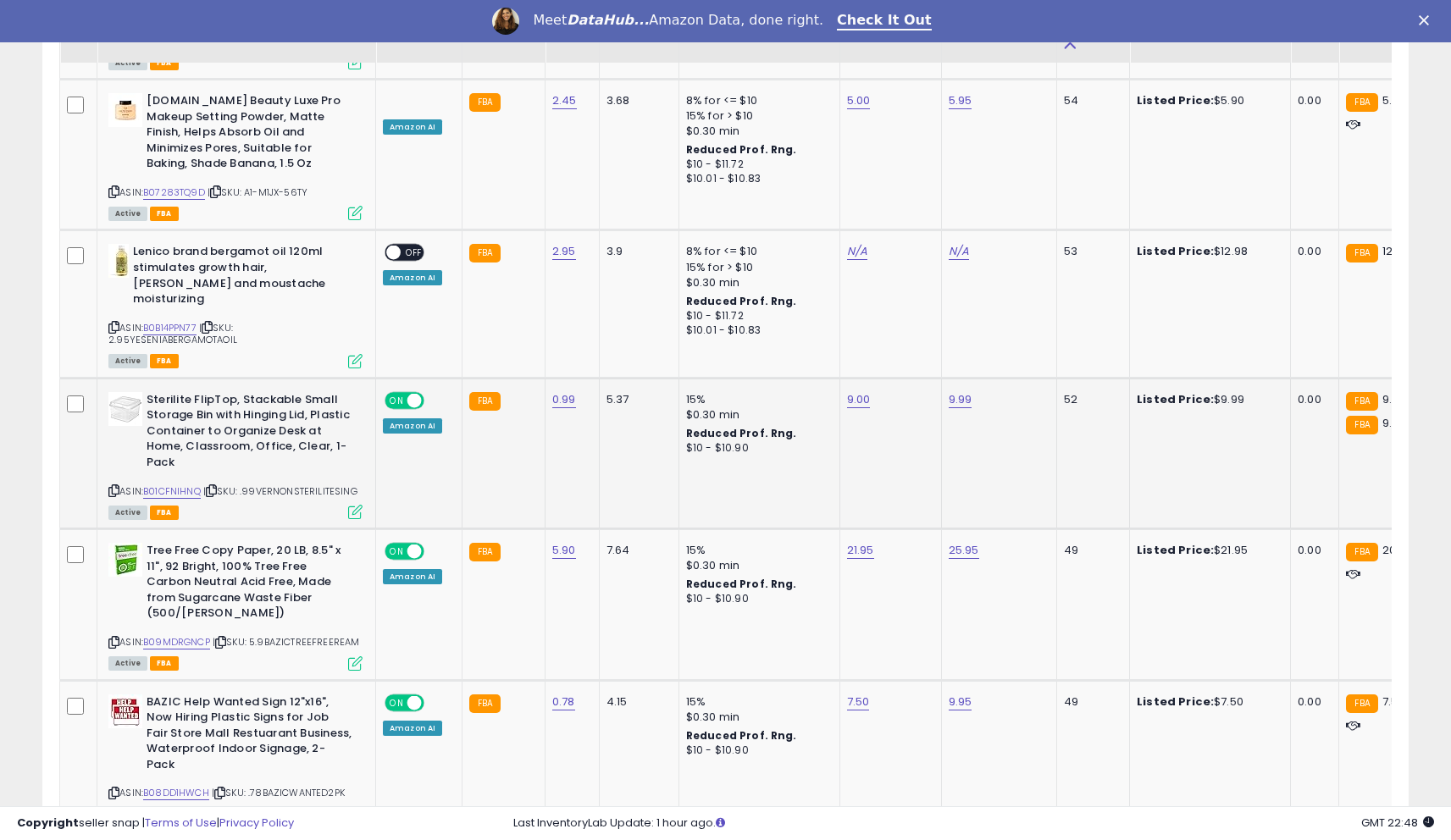
scroll to position [2639, 0]
click at [182, 635] on link "B09MDRGNCP" at bounding box center [177, 642] width 67 height 14
click at [850, 541] on link "21.95" at bounding box center [861, 549] width 27 height 17
click at [804, 434] on input "*****" at bounding box center [812, 431] width 151 height 29
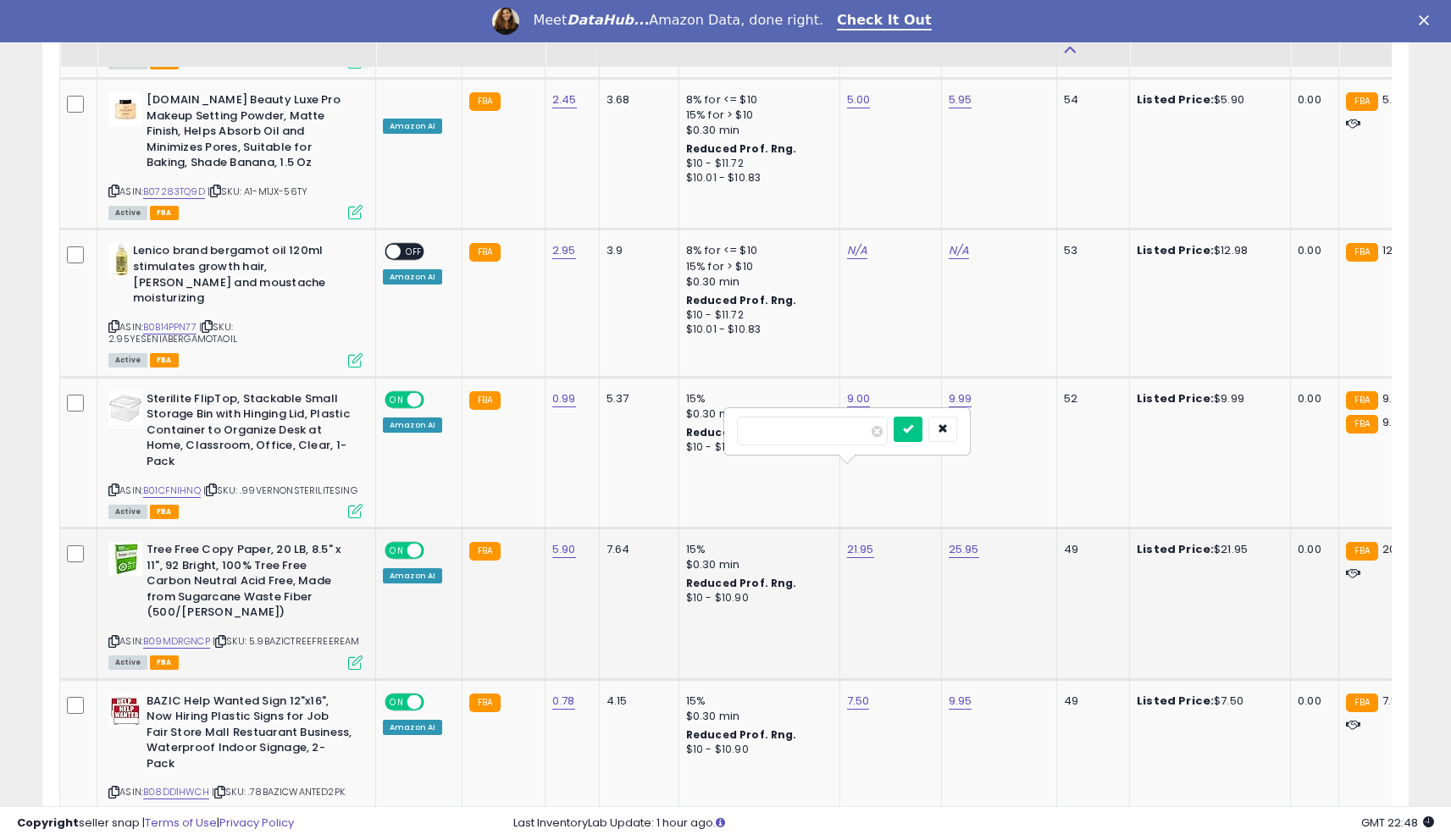
click at [804, 434] on input "*****" at bounding box center [812, 431] width 151 height 29
type input "**"
click at [918, 441] on button "submit" at bounding box center [907, 429] width 29 height 26
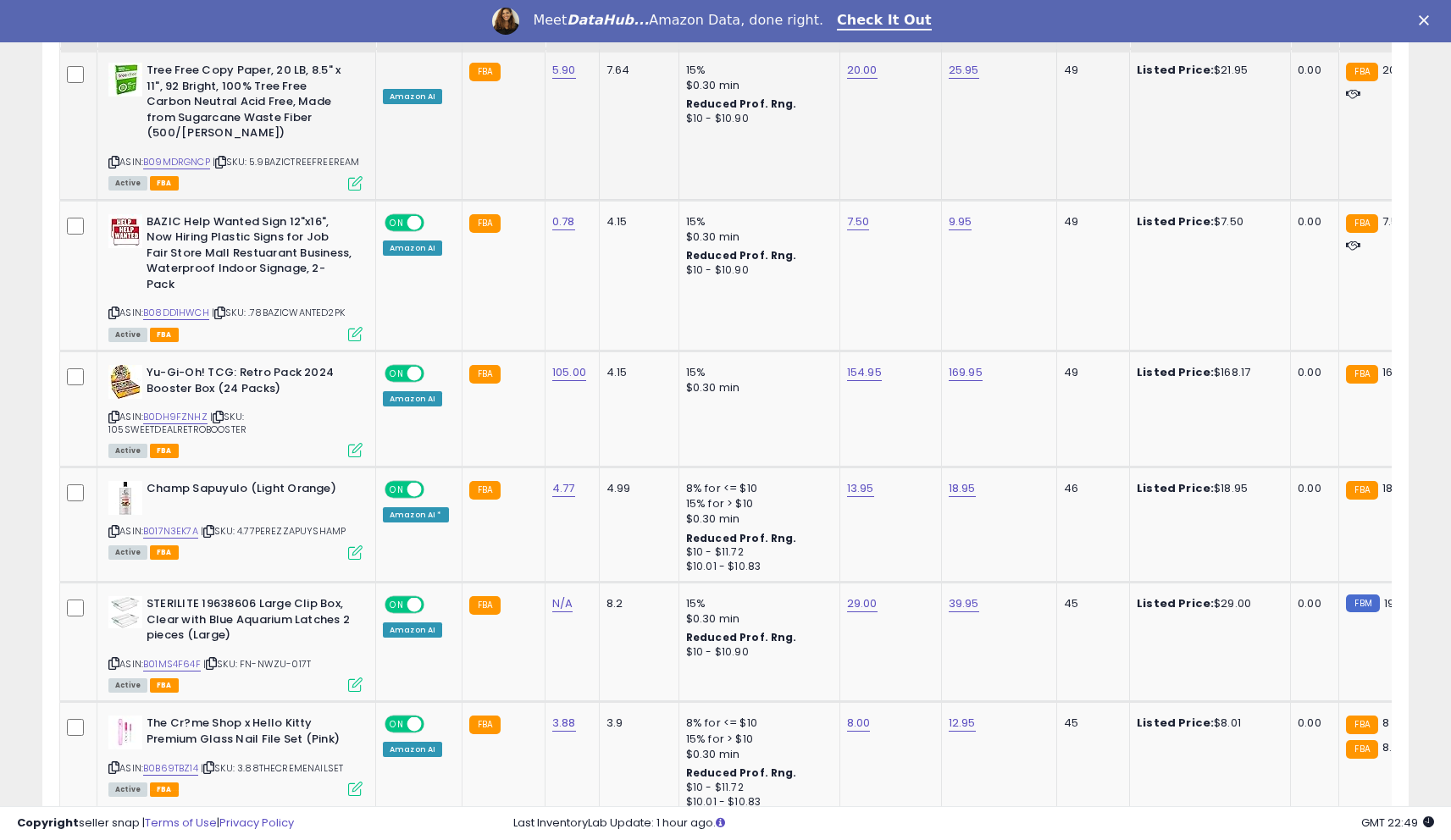
scroll to position [3122, 0]
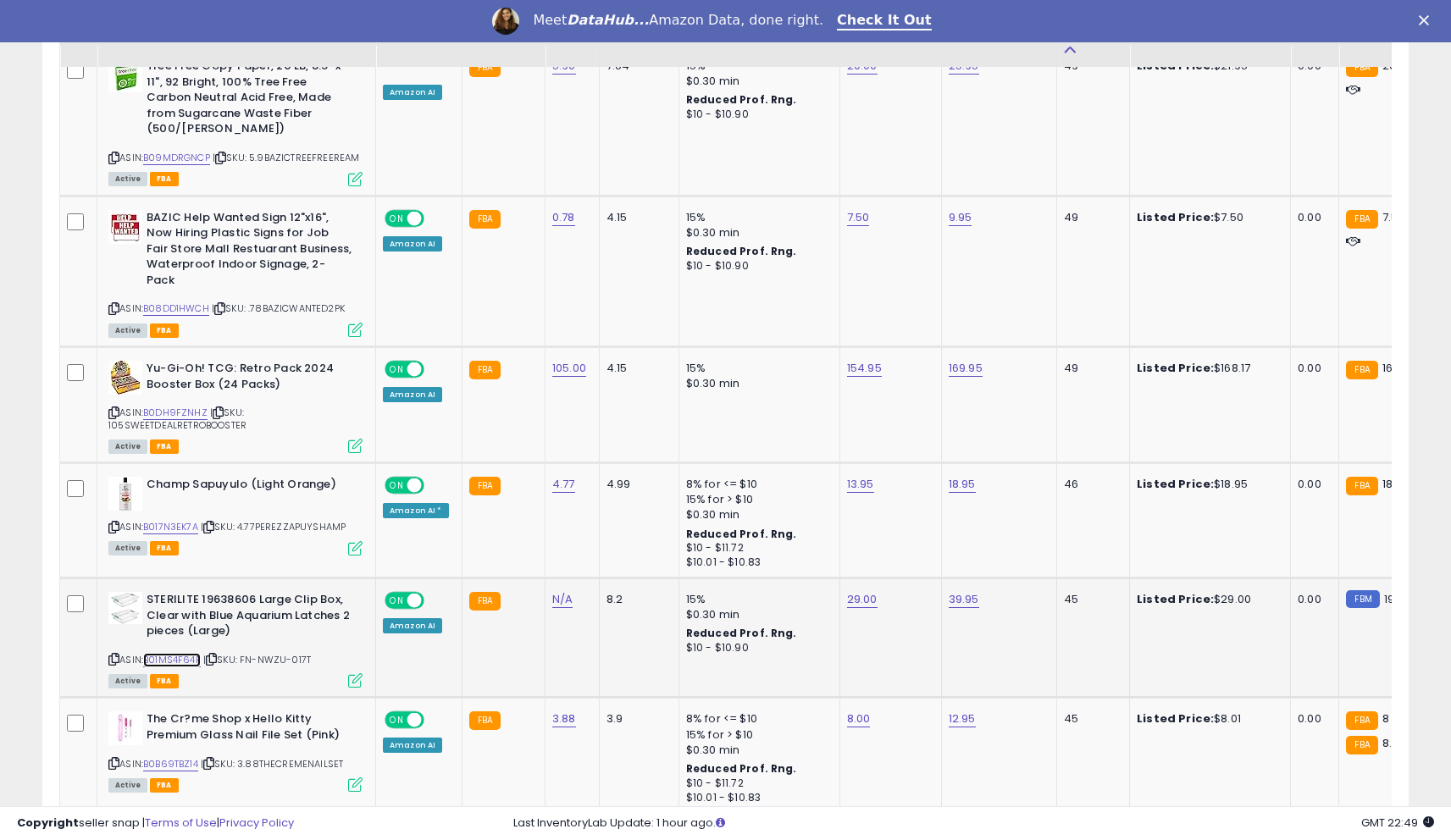
click at [178, 653] on link "B01MS4F64F" at bounding box center [172, 660] width 58 height 14
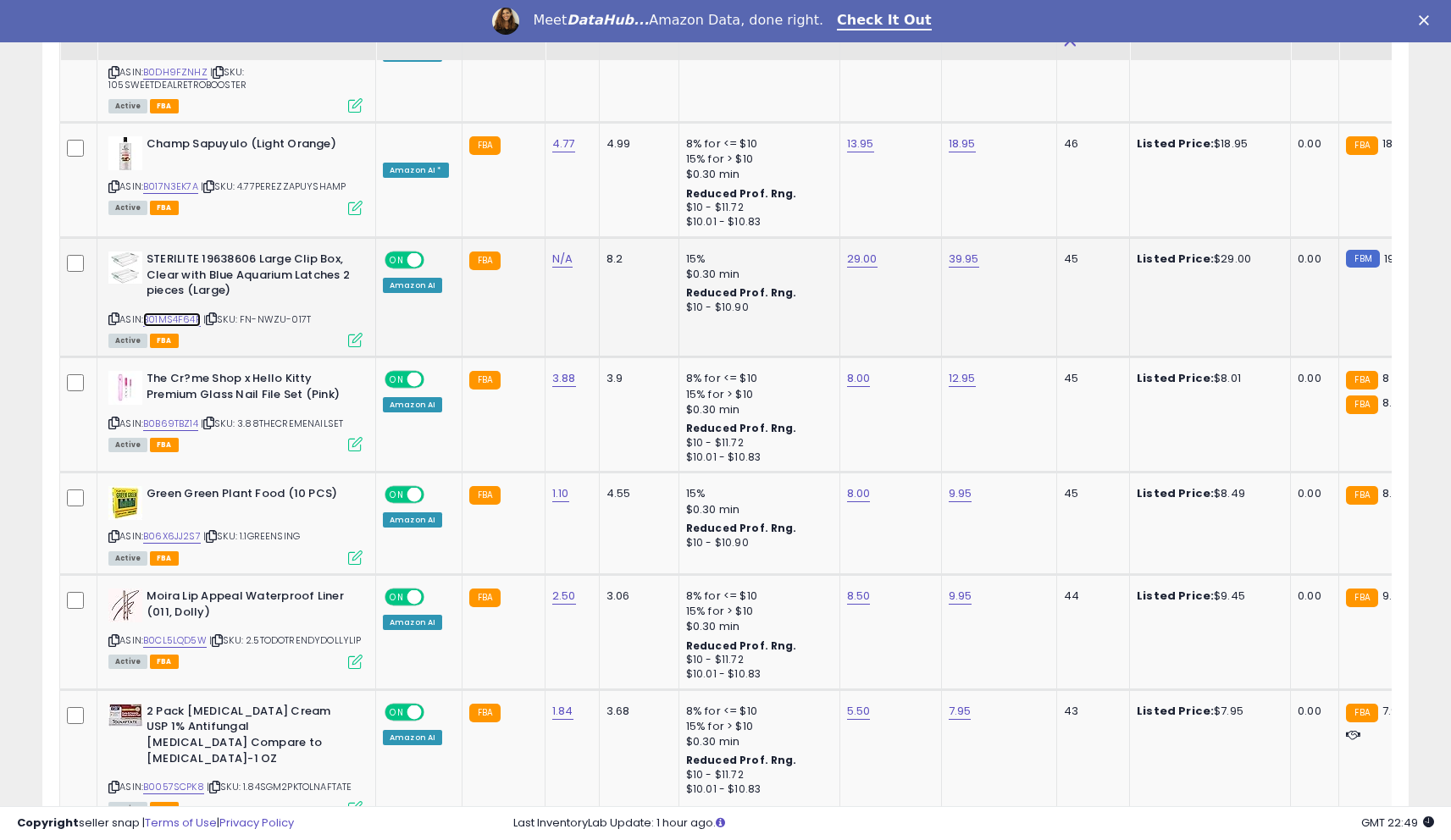
scroll to position [3472, 0]
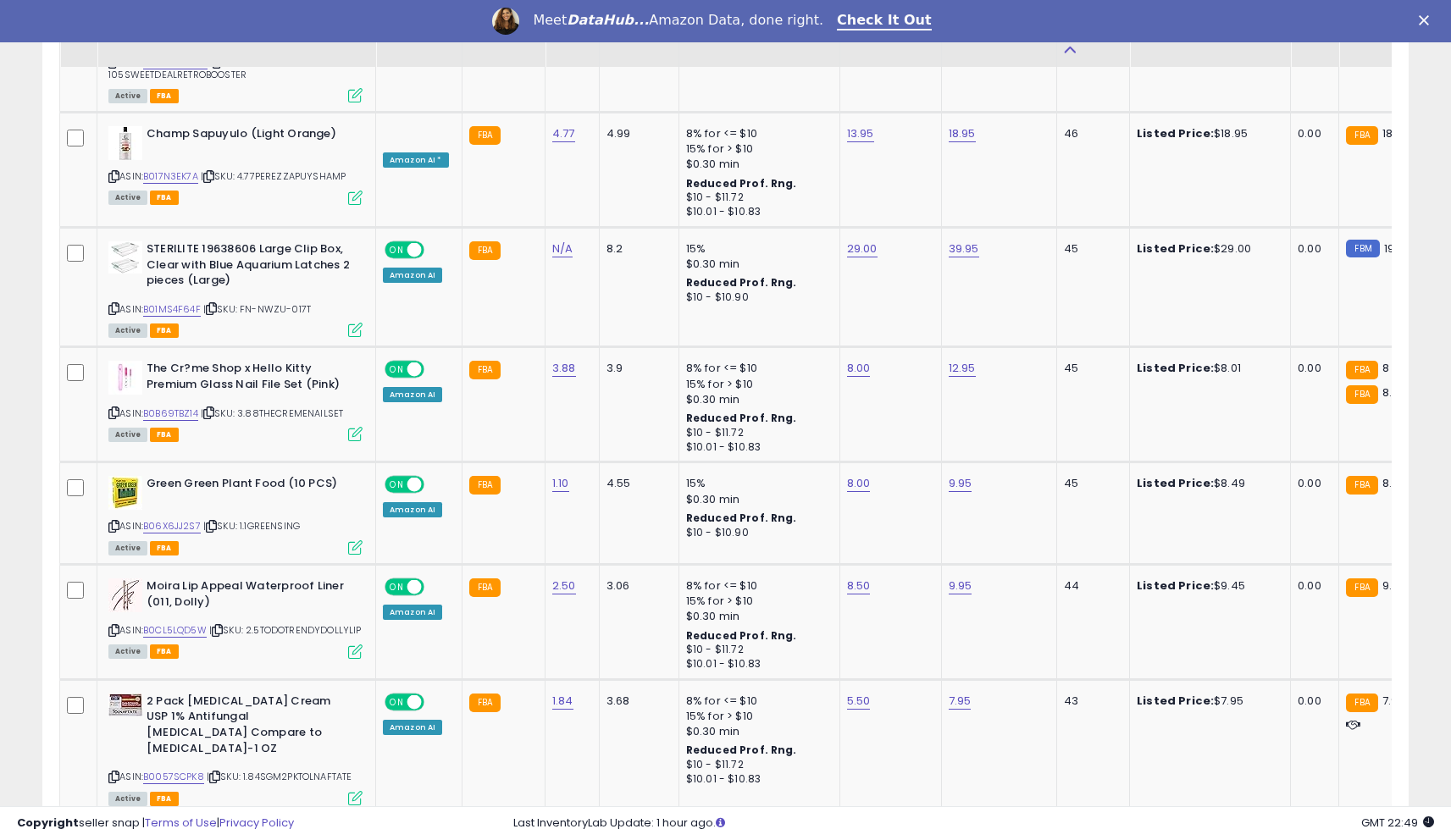
click at [1285, 834] on link "6" at bounding box center [1289, 848] width 29 height 29
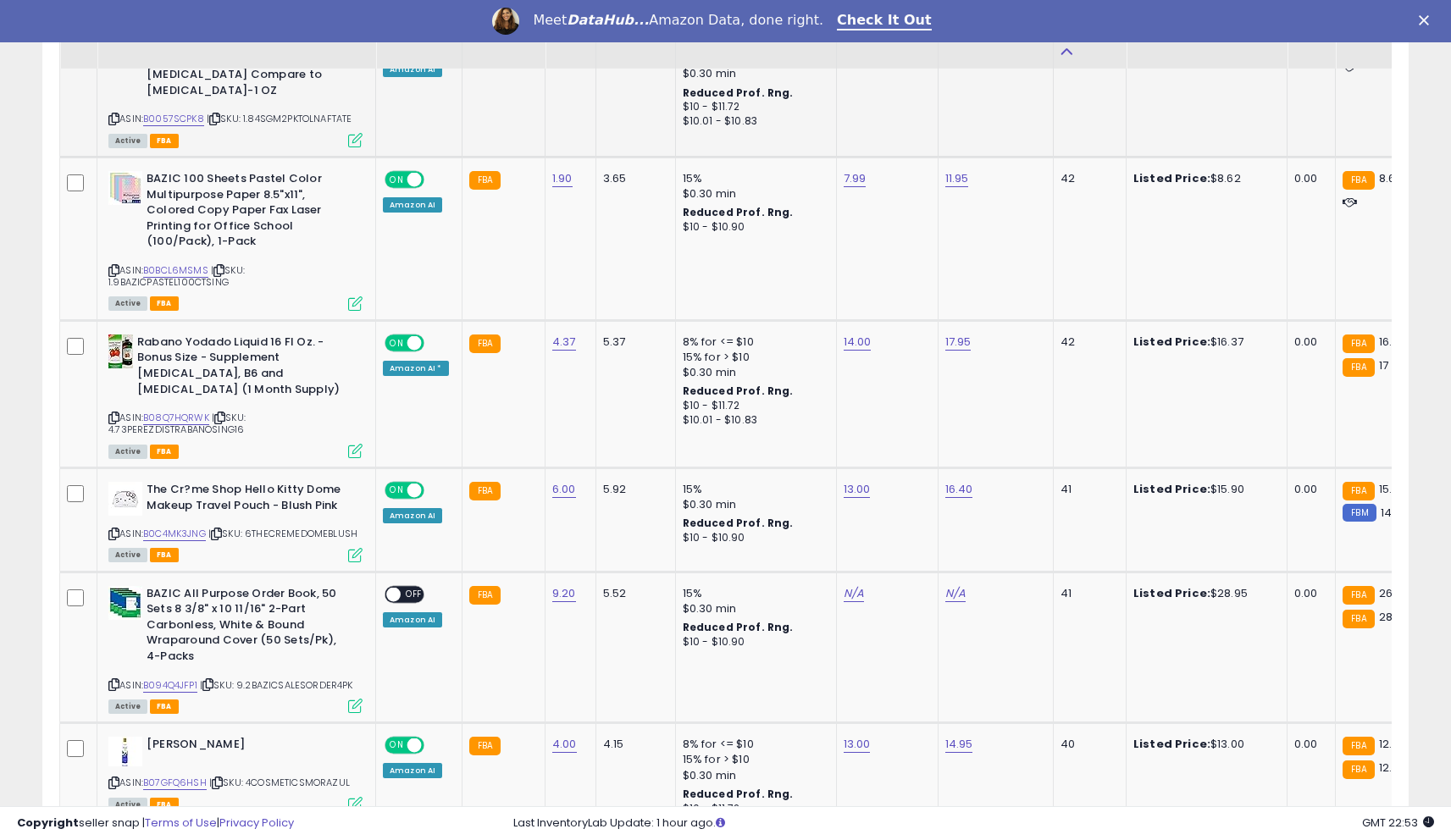
scroll to position [911, 0]
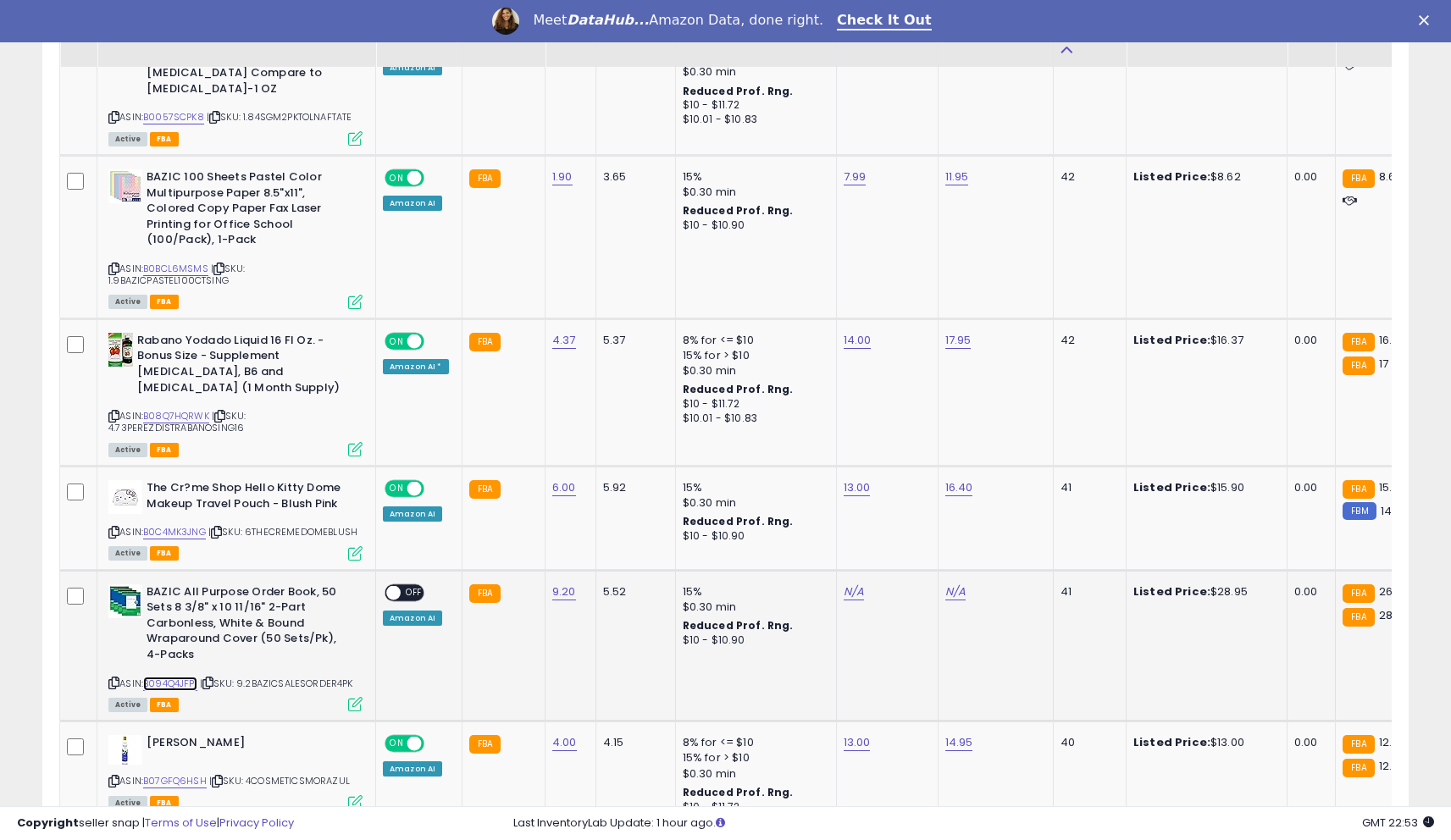
click at [178, 677] on link "B094Q4JFP1" at bounding box center [170, 684] width 54 height 14
click at [848, 583] on link "N/A" at bounding box center [853, 591] width 20 height 17
click at [802, 524] on input "number" at bounding box center [806, 520] width 151 height 29
type input "**"
click at [915, 528] on button "submit" at bounding box center [901, 518] width 29 height 26
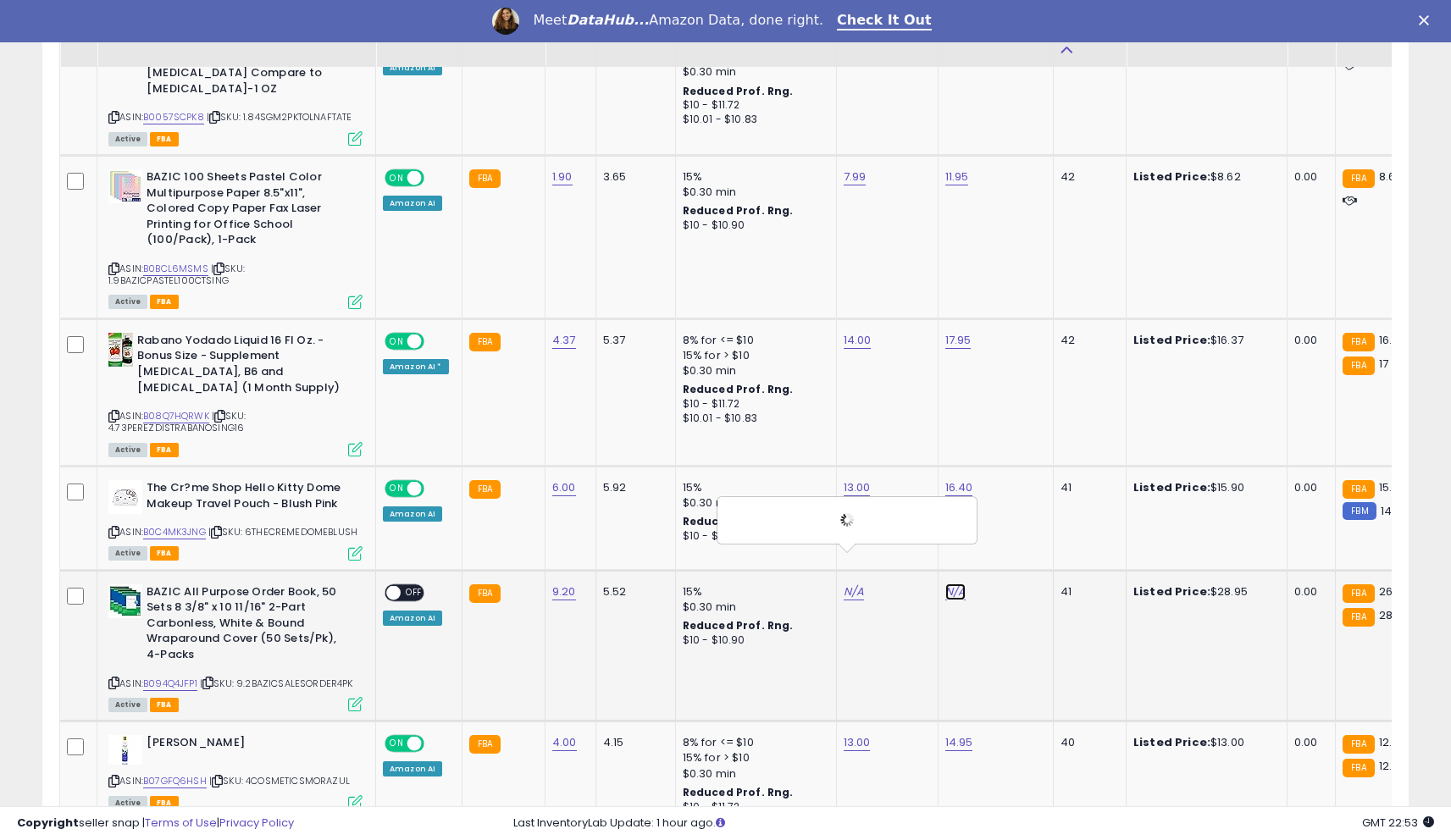
click at [946, 583] on link "N/A" at bounding box center [955, 591] width 20 height 17
click at [899, 513] on input "number" at bounding box center [907, 520] width 151 height 29
type input "*****"
click at [1008, 519] on icon "submit" at bounding box center [1002, 517] width 10 height 10
click at [407, 585] on span "OFF" at bounding box center [414, 592] width 27 height 14
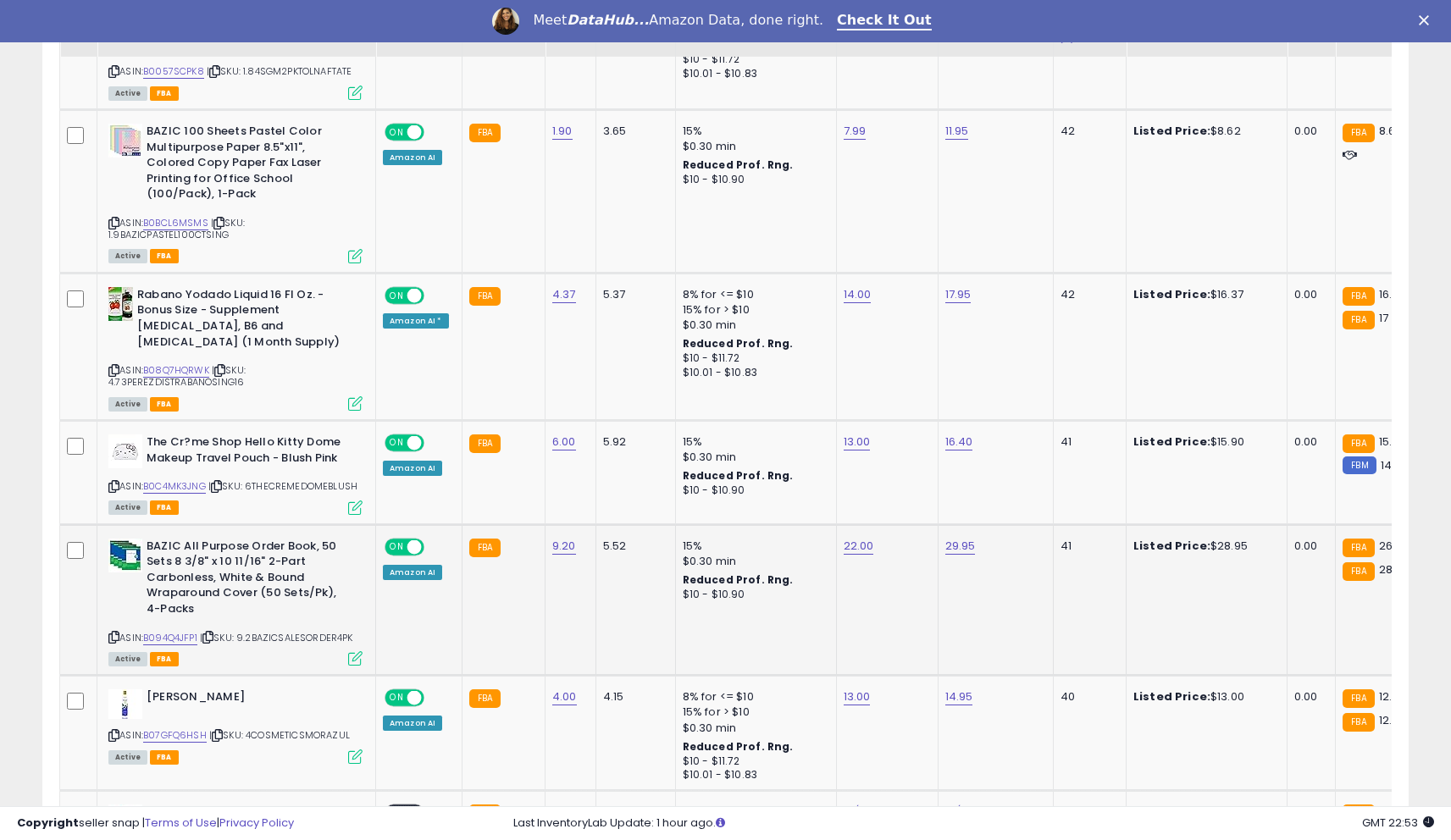
scroll to position [976, 0]
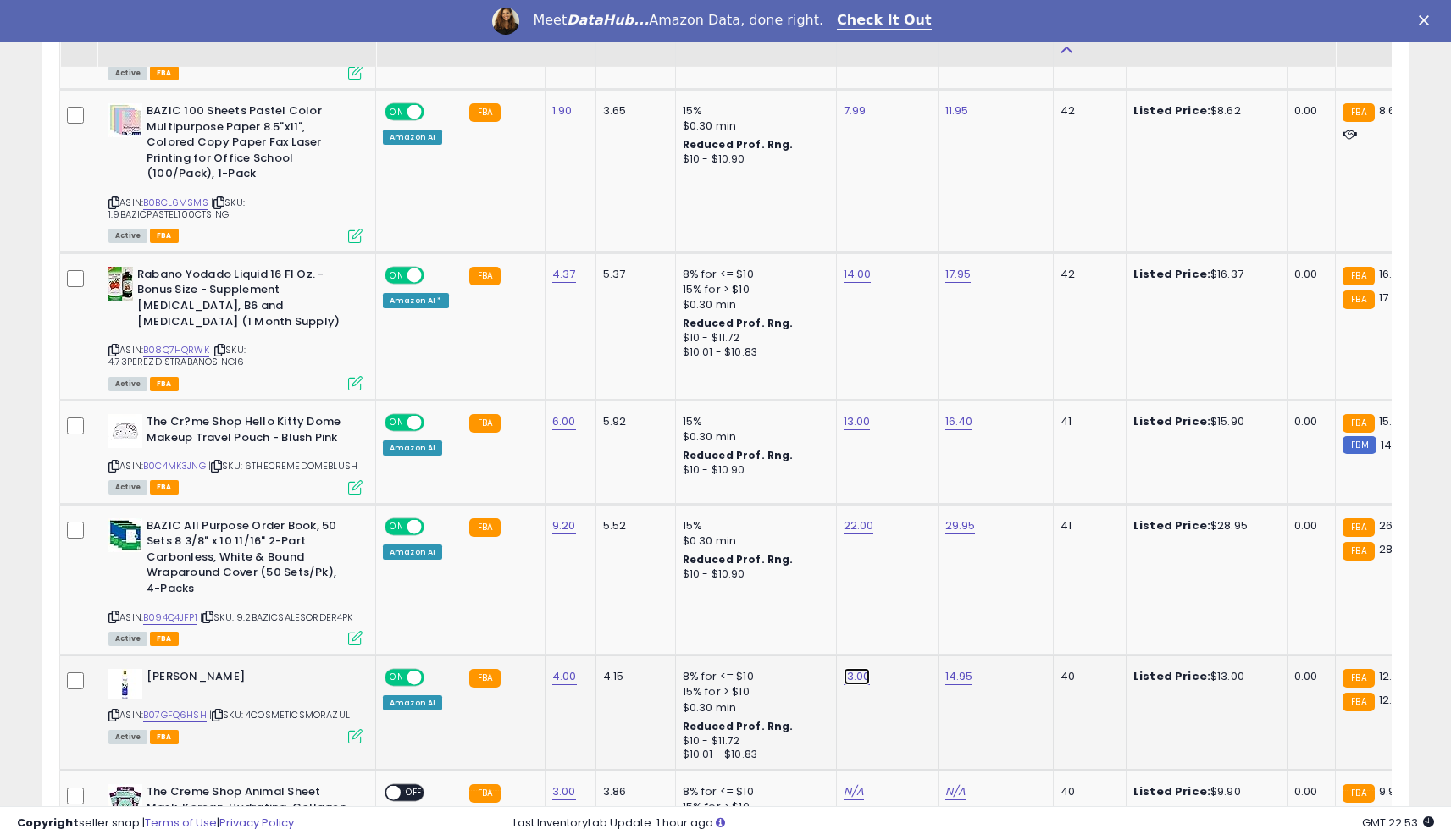
click at [850, 668] on link "13.00" at bounding box center [857, 676] width 27 height 17
click at [799, 611] on input "*****" at bounding box center [809, 605] width 151 height 29
click at [799, 611] on input "******" at bounding box center [809, 605] width 151 height 29
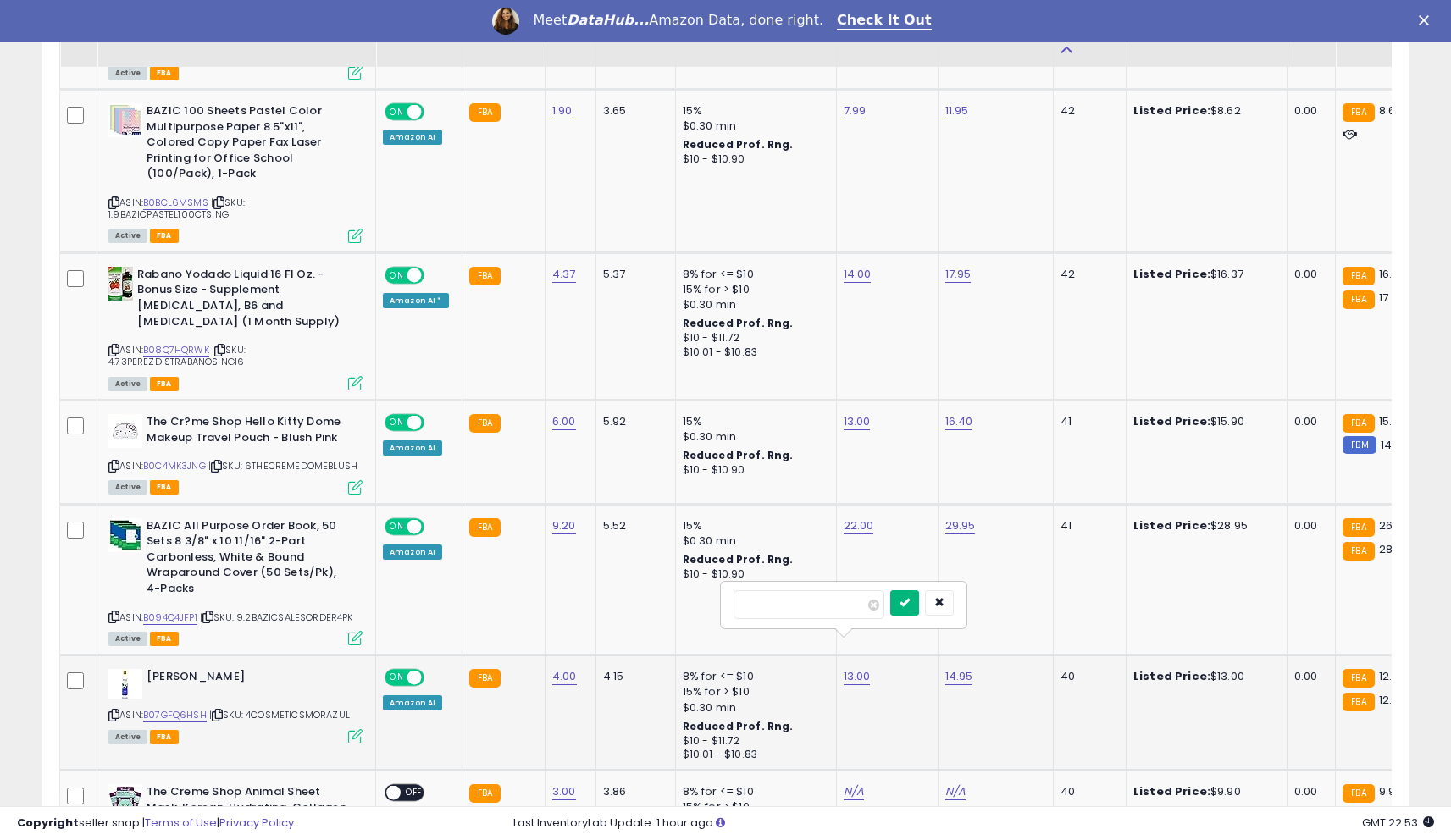
type input "****"
click at [919, 612] on button "submit" at bounding box center [905, 603] width 29 height 26
click at [181, 708] on link "B07GFQ6HSH" at bounding box center [175, 715] width 64 height 14
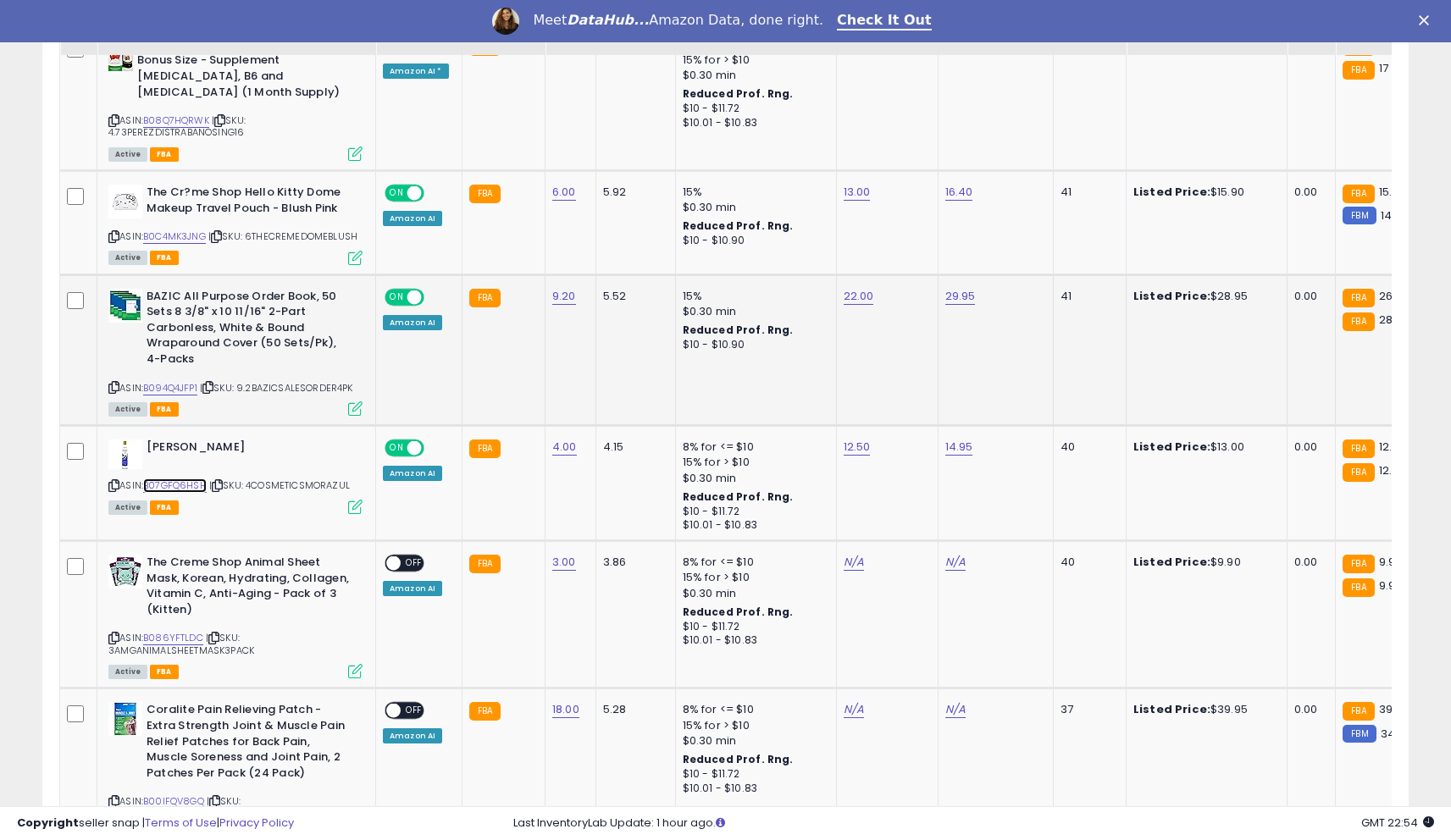
scroll to position [1211, 0]
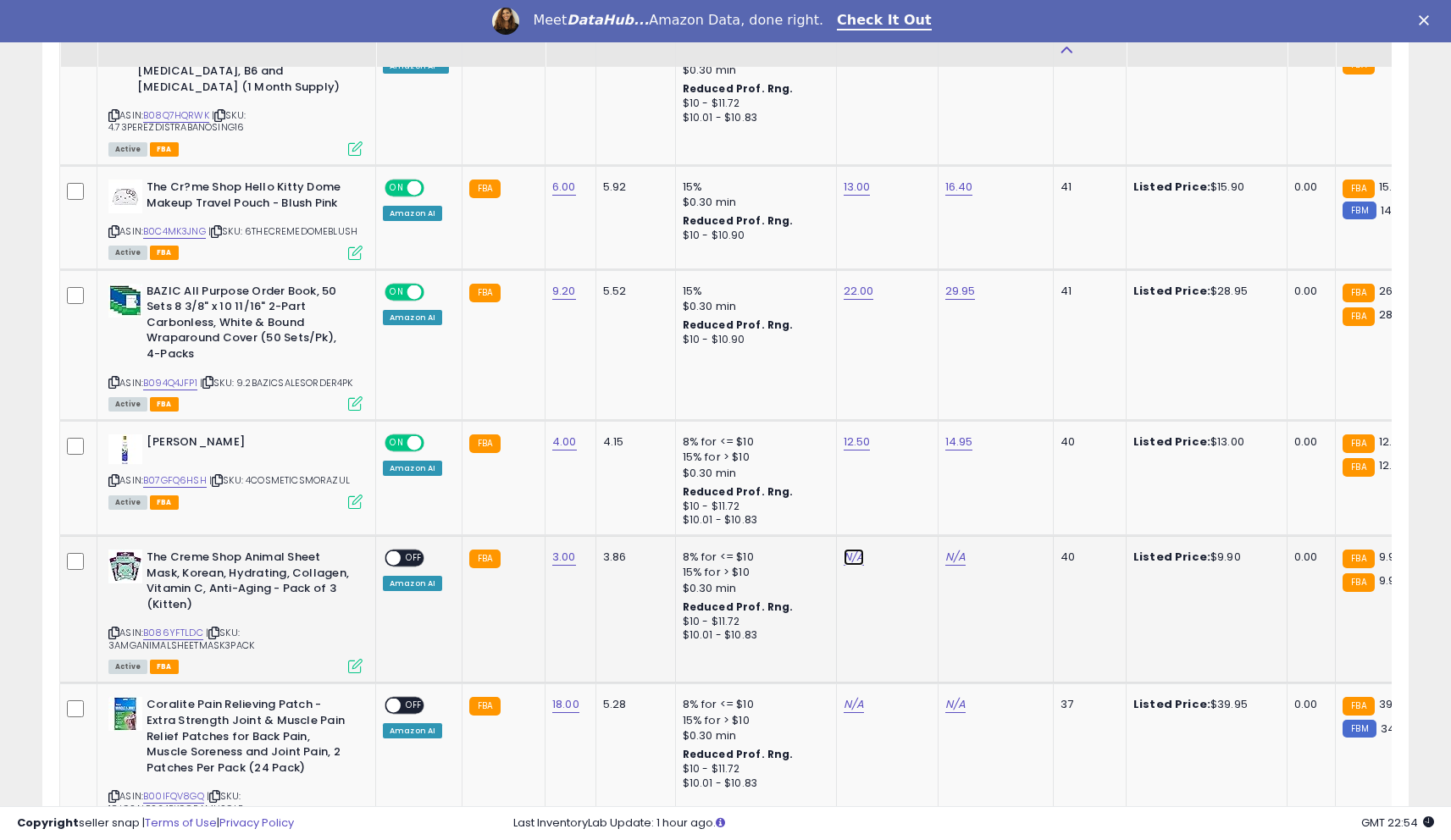
click at [845, 549] on link "N/A" at bounding box center [853, 557] width 20 height 17
click at [809, 503] on div at bounding box center [840, 485] width 244 height 45
click at [796, 494] on input "number" at bounding box center [806, 485] width 151 height 29
type input "*"
click at [907, 485] on icon "submit" at bounding box center [900, 482] width 10 height 10
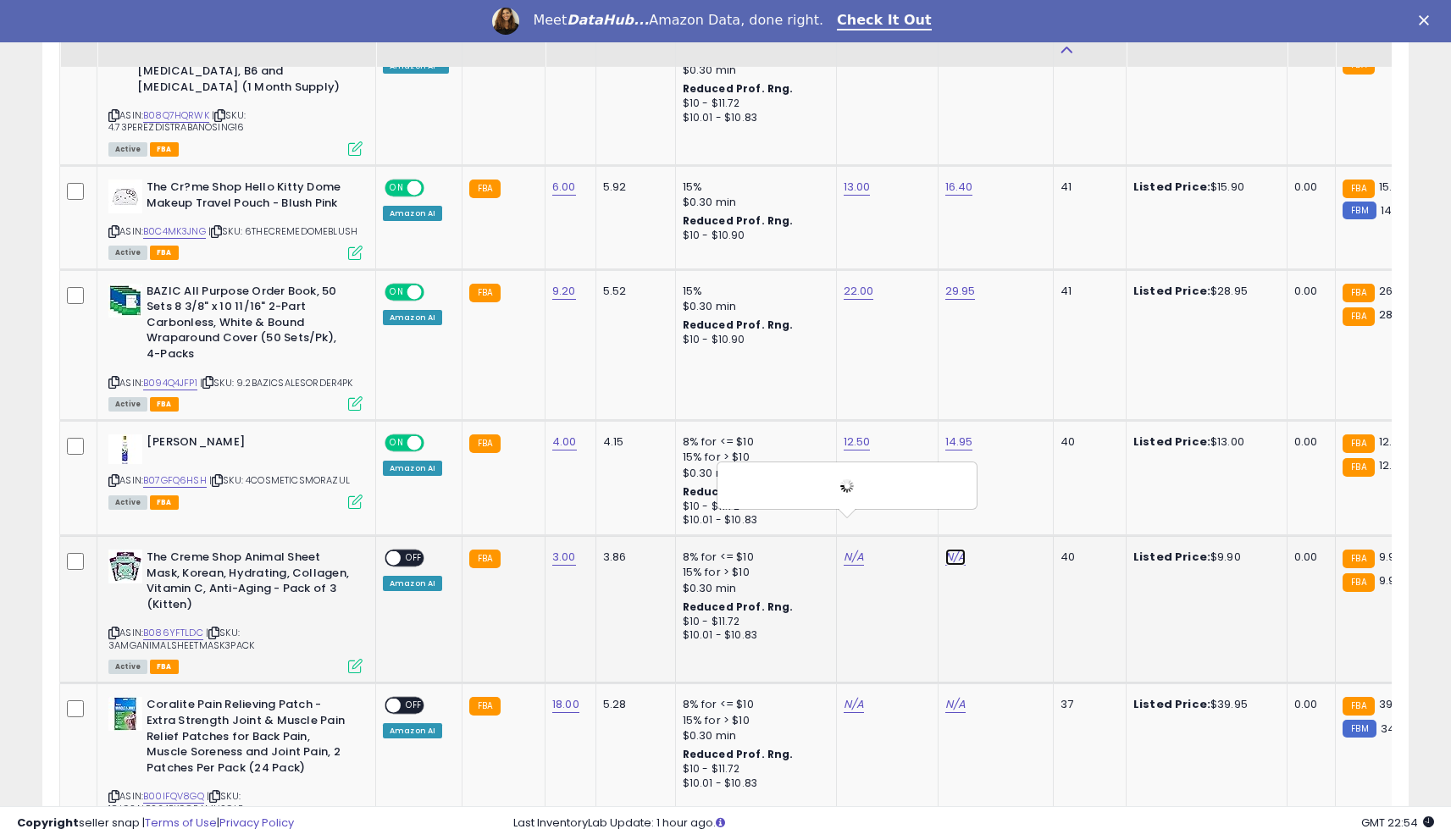
click at [952, 549] on link "N/A" at bounding box center [955, 557] width 20 height 17
click at [891, 490] on input "number" at bounding box center [907, 485] width 151 height 29
type input "****"
click at [1017, 484] on button "submit" at bounding box center [1003, 483] width 29 height 26
click at [951, 697] on link "N/A" at bounding box center [955, 705] width 20 height 17
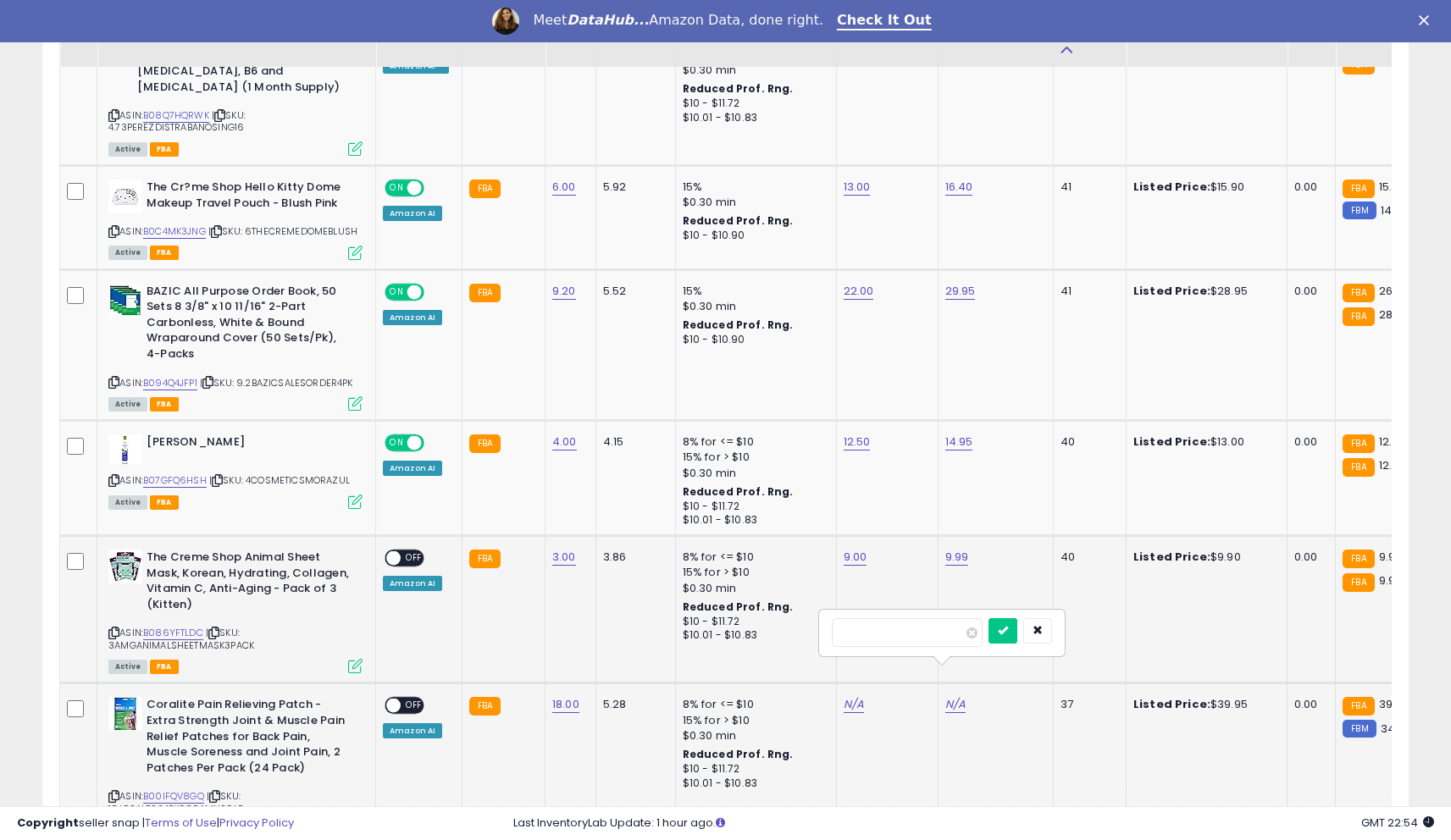
click at [904, 635] on input "number" at bounding box center [907, 632] width 151 height 29
type input "*****"
click at [1009, 630] on button "submit" at bounding box center [1003, 630] width 29 height 26
click at [837, 683] on td "N/A" at bounding box center [886, 765] width 102 height 164
click at [847, 697] on link "N/A" at bounding box center [853, 705] width 20 height 17
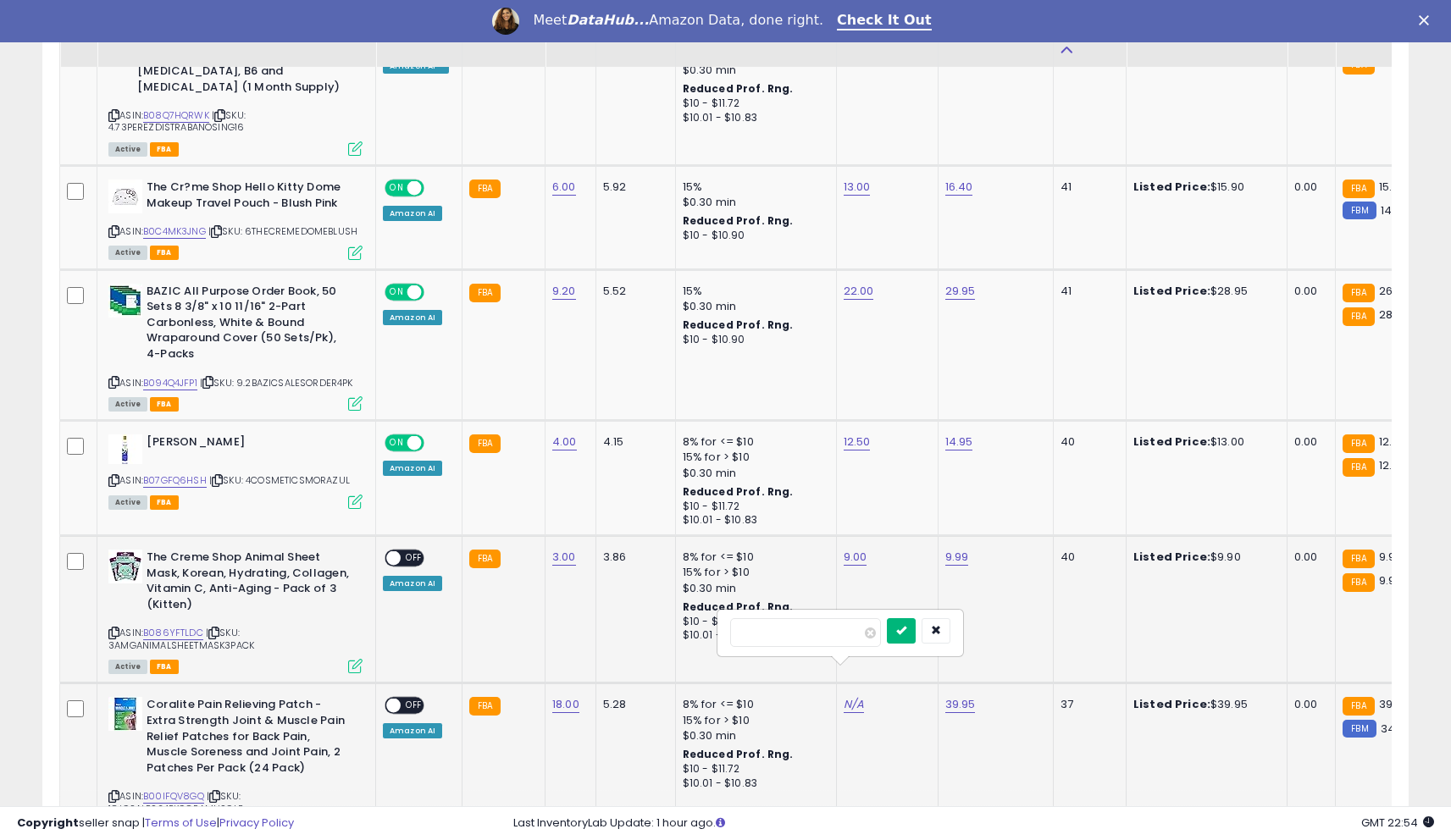
type input "**"
click at [907, 627] on icon "submit" at bounding box center [900, 629] width 10 height 10
click at [403, 551] on span "OFF" at bounding box center [414, 559] width 27 height 14
click at [407, 698] on span "OFF" at bounding box center [414, 705] width 27 height 14
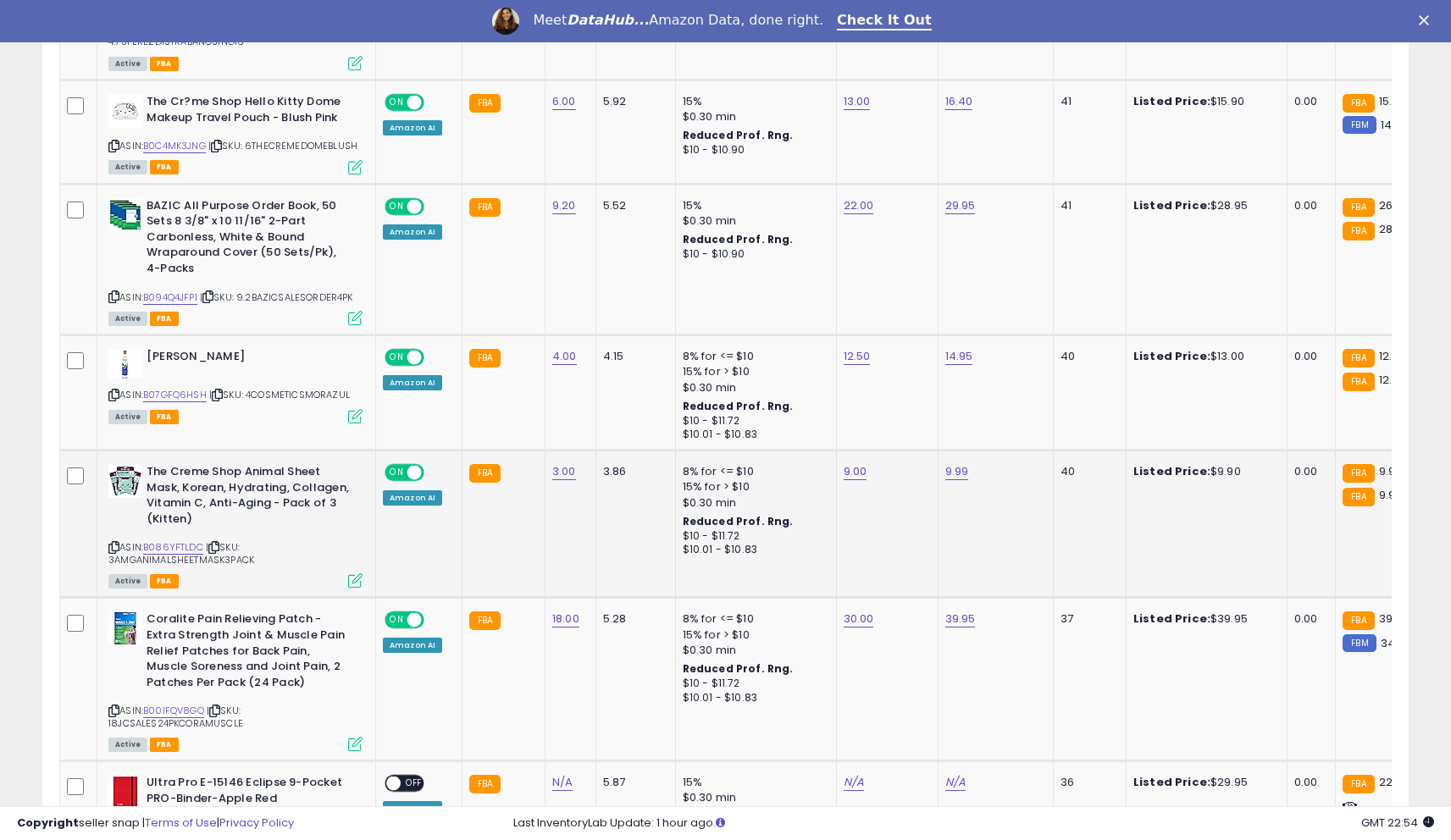
scroll to position [1357, 0]
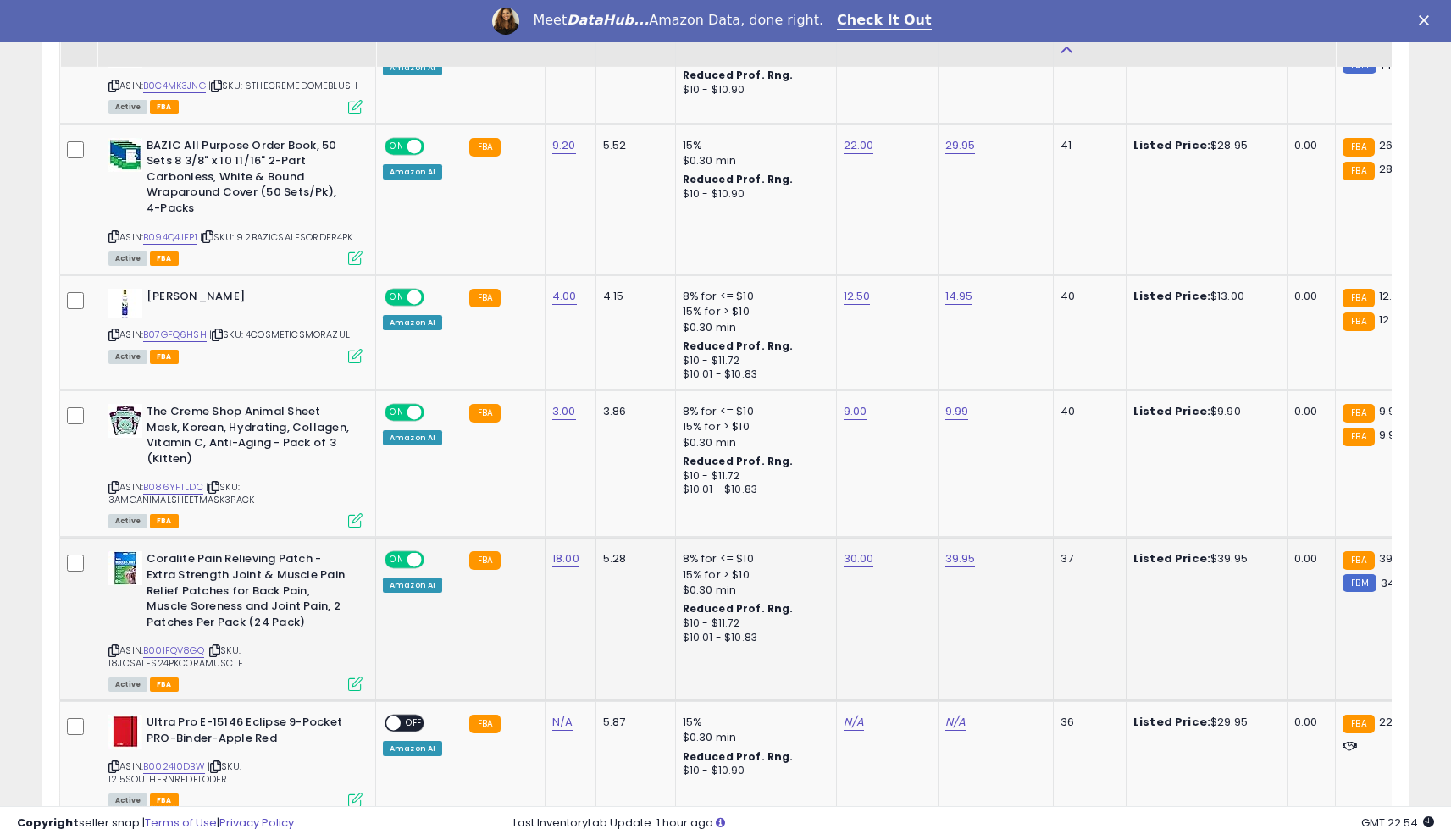
click at [183, 610] on div "ASIN: B00IFQV8GQ | SKU: 18JCSALES24PKCORAMUSCLE Active FBA" at bounding box center [235, 620] width 254 height 138
click at [179, 612] on div "ASIN: B00IFQV8GQ | SKU: 18JCSALES24PKCORAMUSCLE Active FBA" at bounding box center [235, 620] width 254 height 138
click at [166, 643] on link "B00IFQV8GQ" at bounding box center [174, 651] width 61 height 14
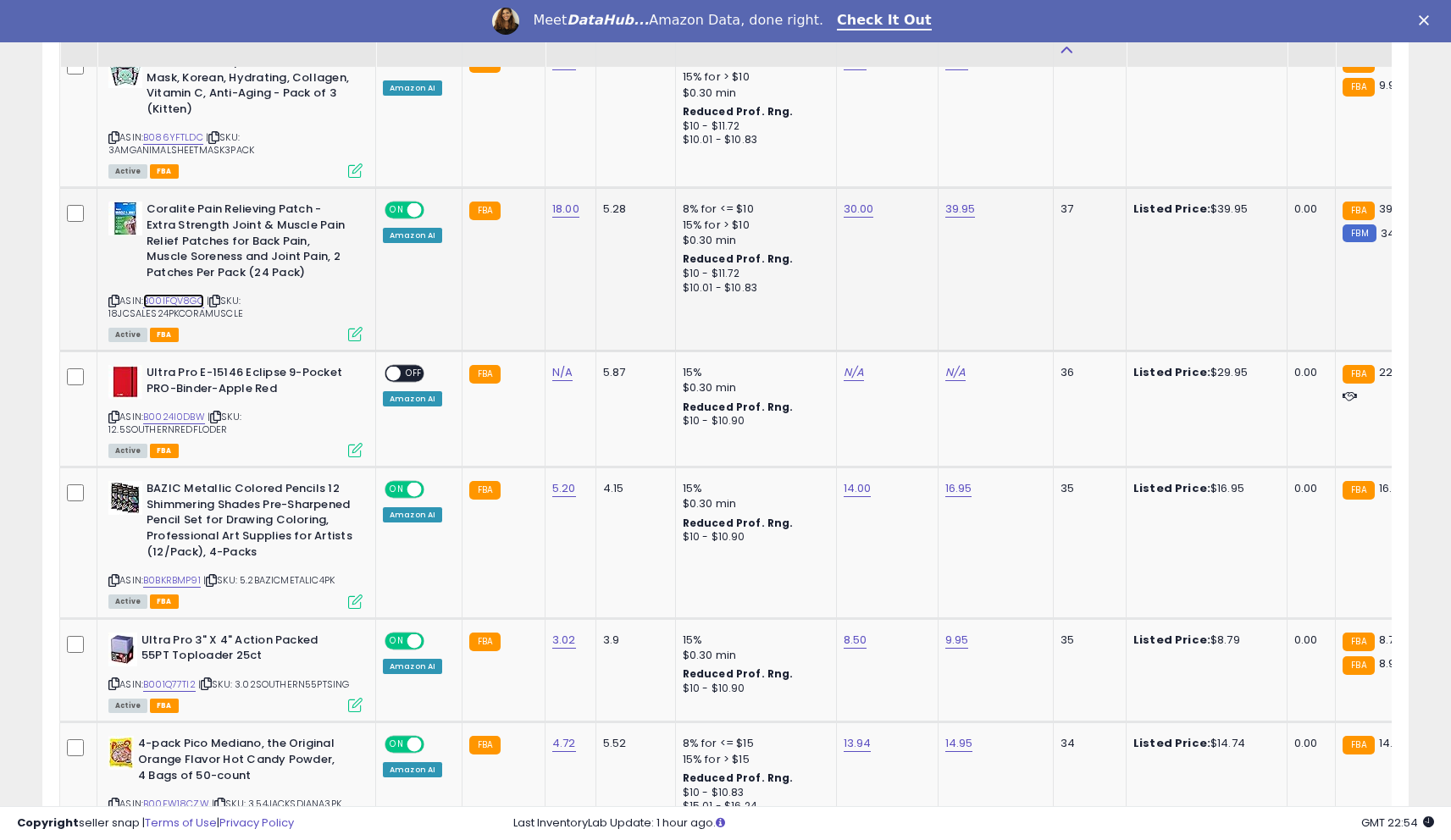
scroll to position [1707, 0]
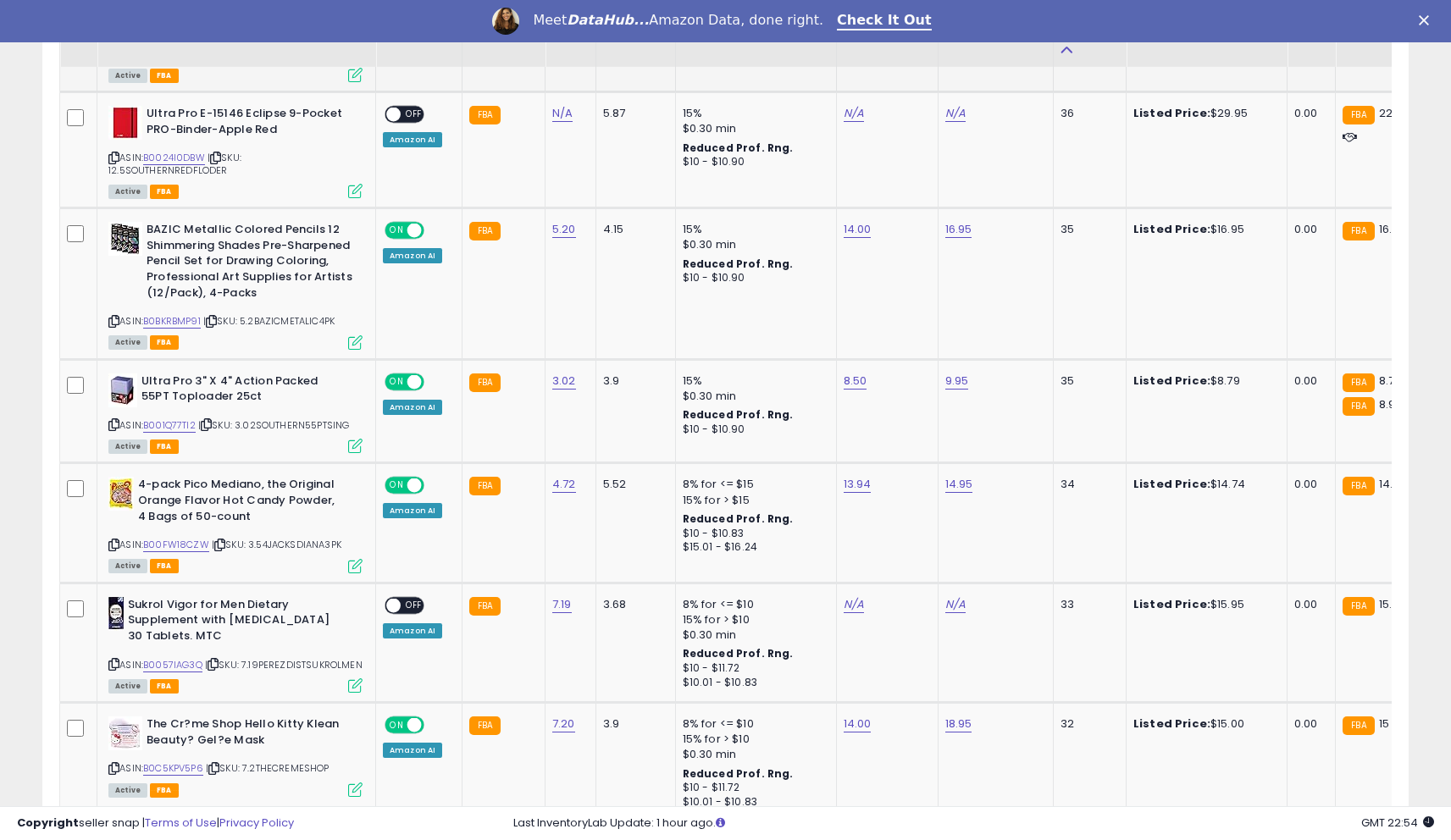
click at [639, 514] on td "5.52" at bounding box center [636, 522] width 80 height 119
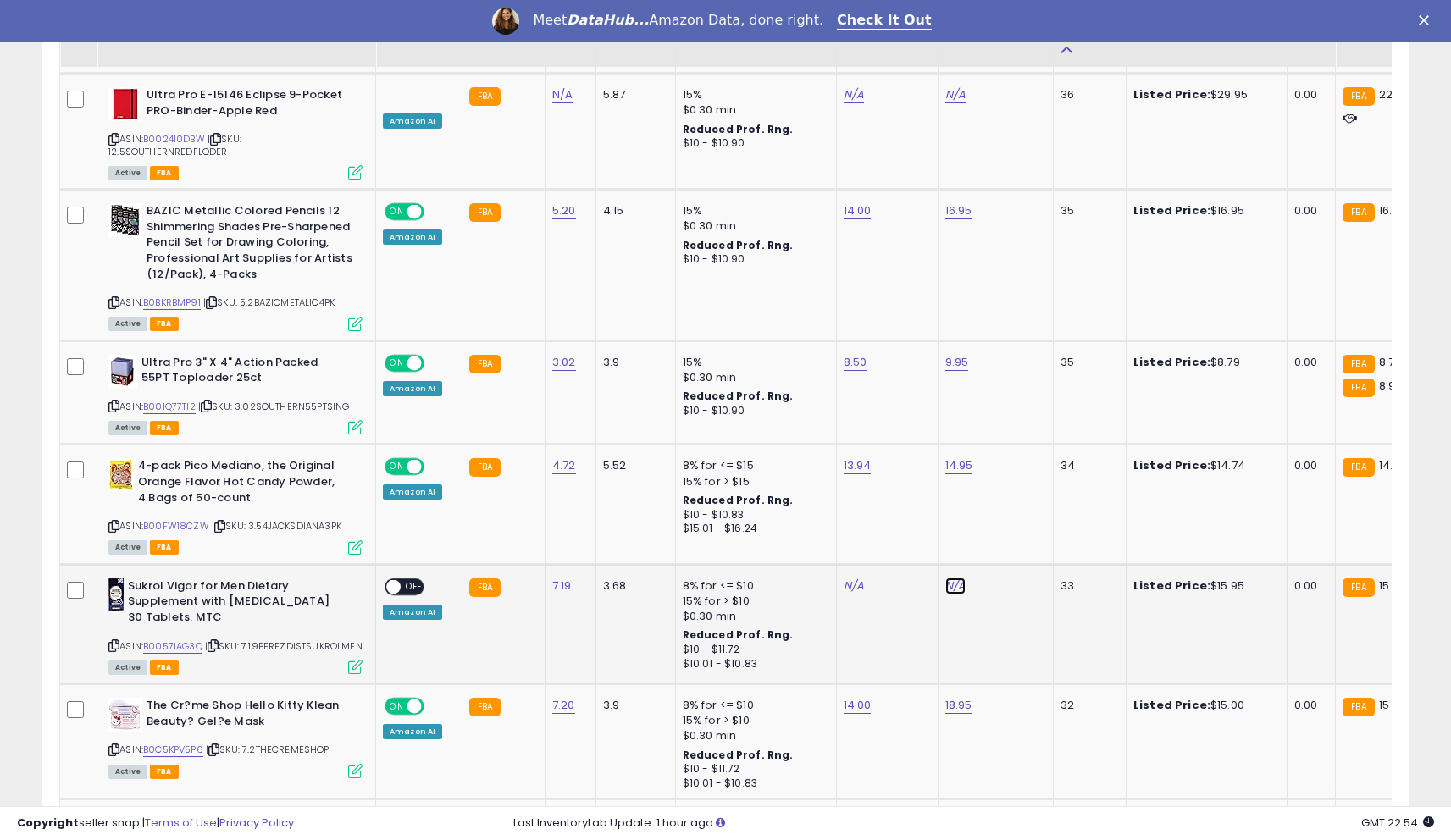
click at [949, 578] on link "N/A" at bounding box center [955, 586] width 20 height 17
click at [891, 515] on input "number" at bounding box center [907, 514] width 151 height 29
type input "*****"
click at [1010, 523] on button "submit" at bounding box center [1003, 512] width 29 height 26
click at [846, 578] on link "N/A" at bounding box center [853, 586] width 20 height 17
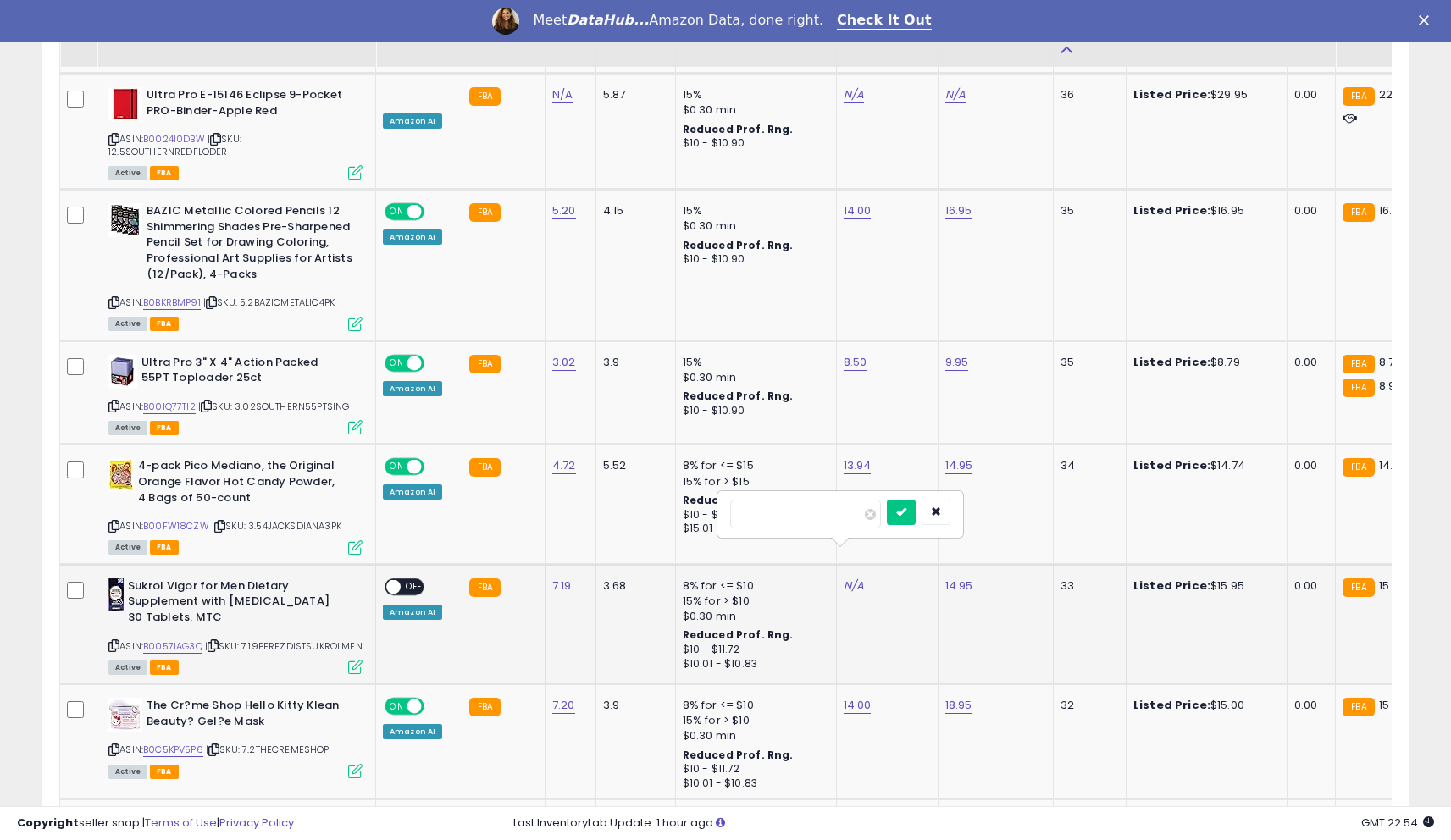
click at [820, 528] on input "number" at bounding box center [806, 514] width 151 height 29
type input "****"
click at [907, 514] on icon "submit" at bounding box center [900, 511] width 10 height 10
click at [396, 579] on span at bounding box center [393, 586] width 14 height 14
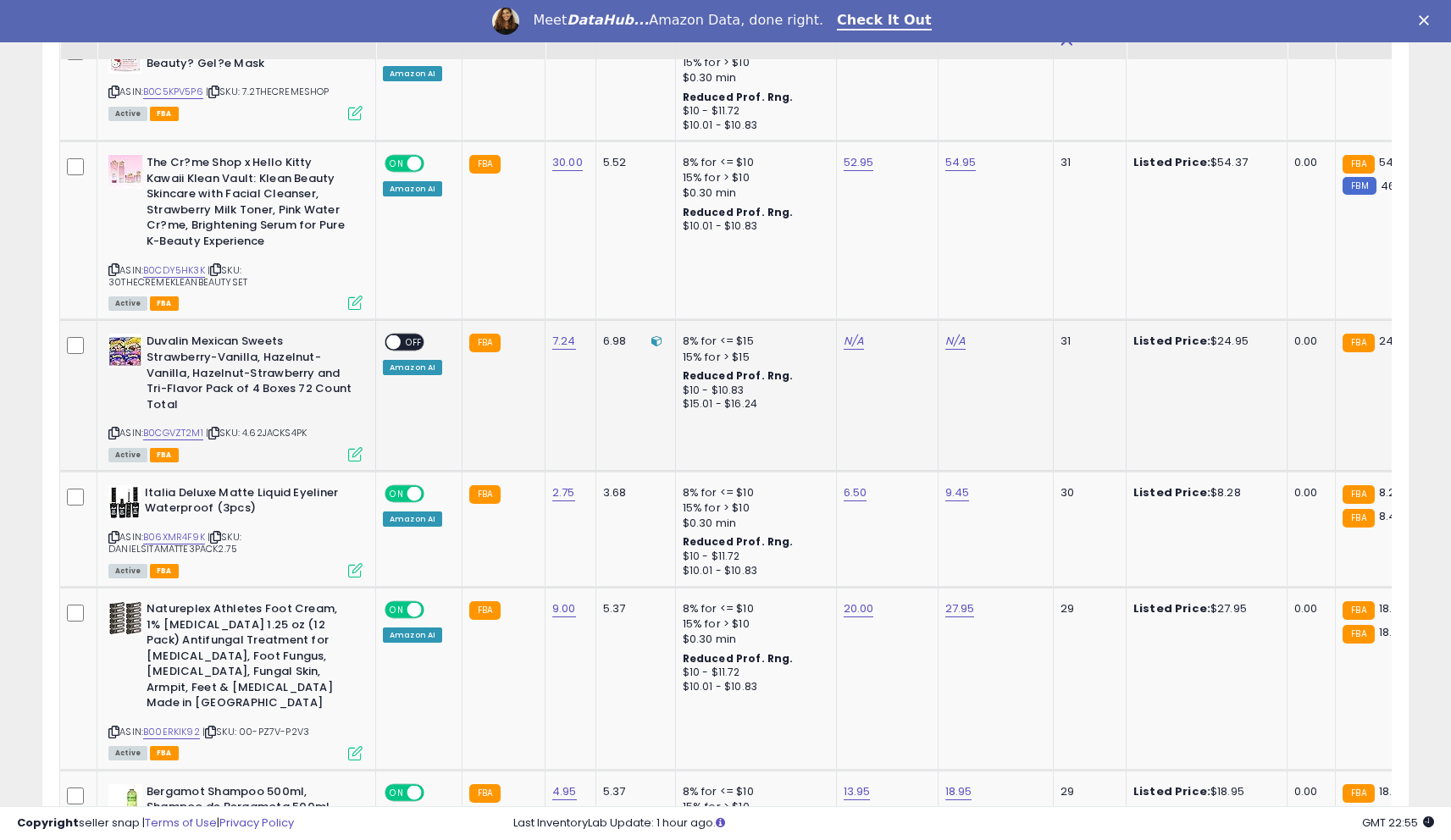
scroll to position [2646, 0]
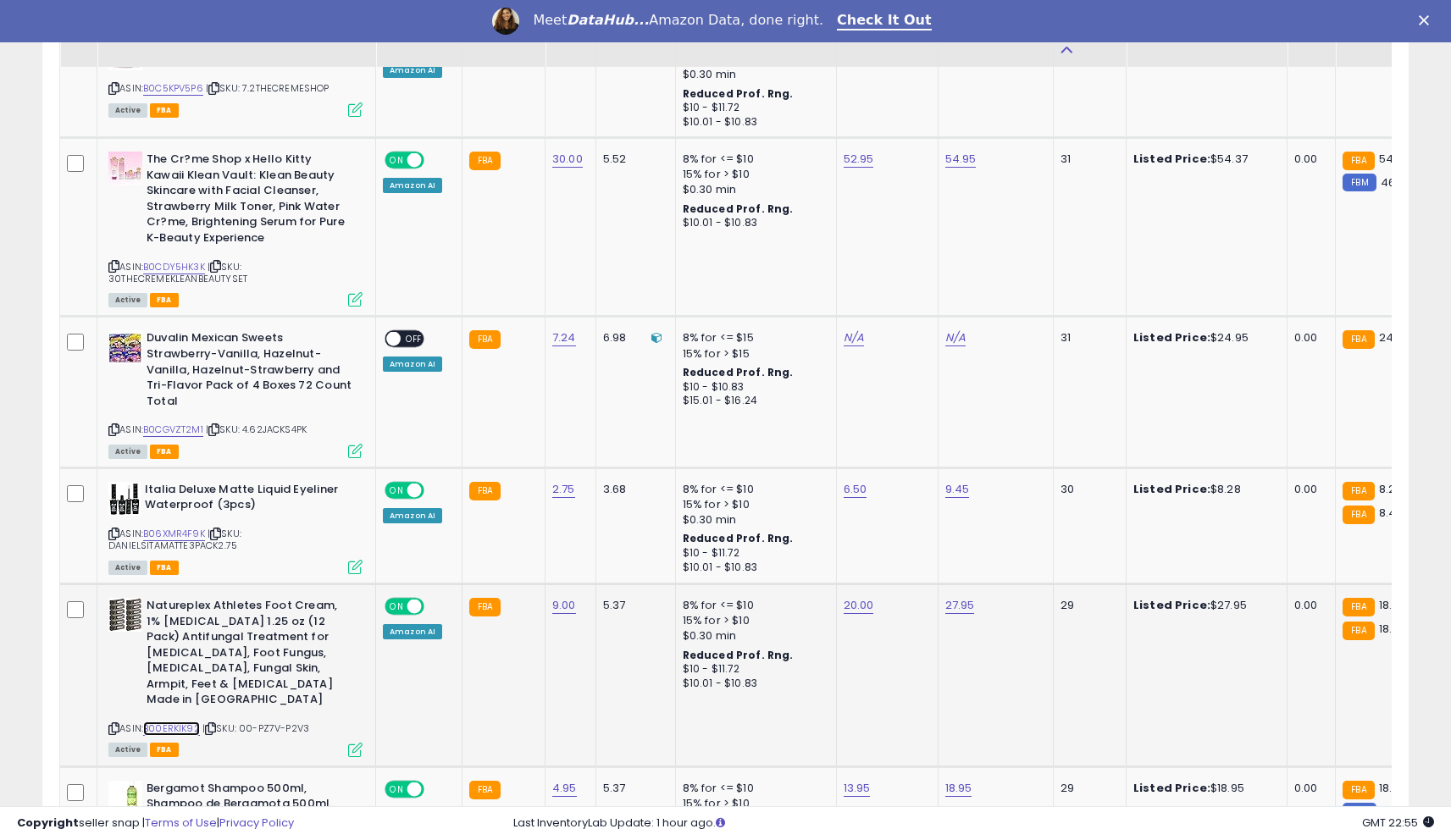
click at [187, 721] on link "B00ERKIK92" at bounding box center [172, 728] width 57 height 14
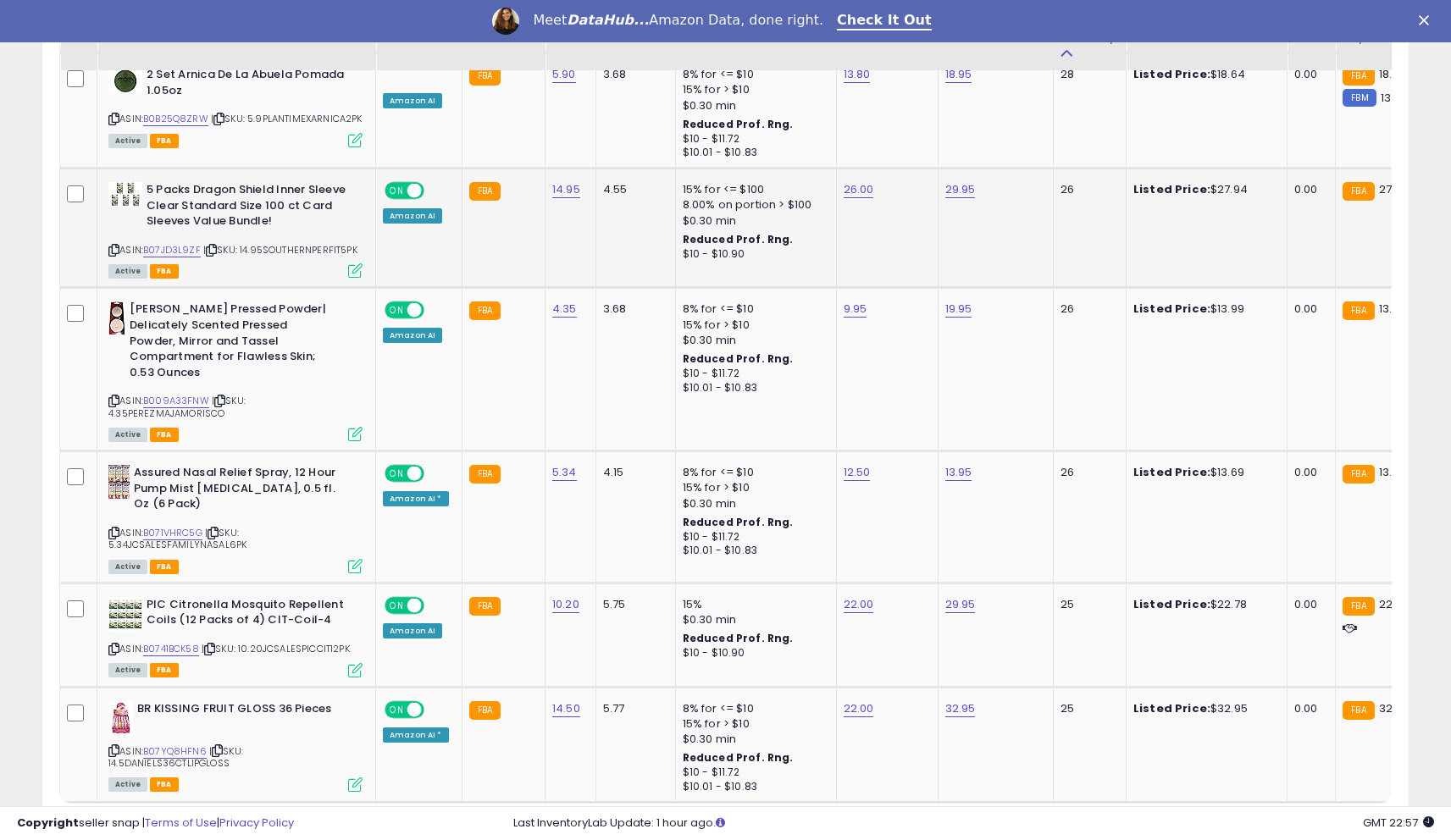
scroll to position [3495, 0]
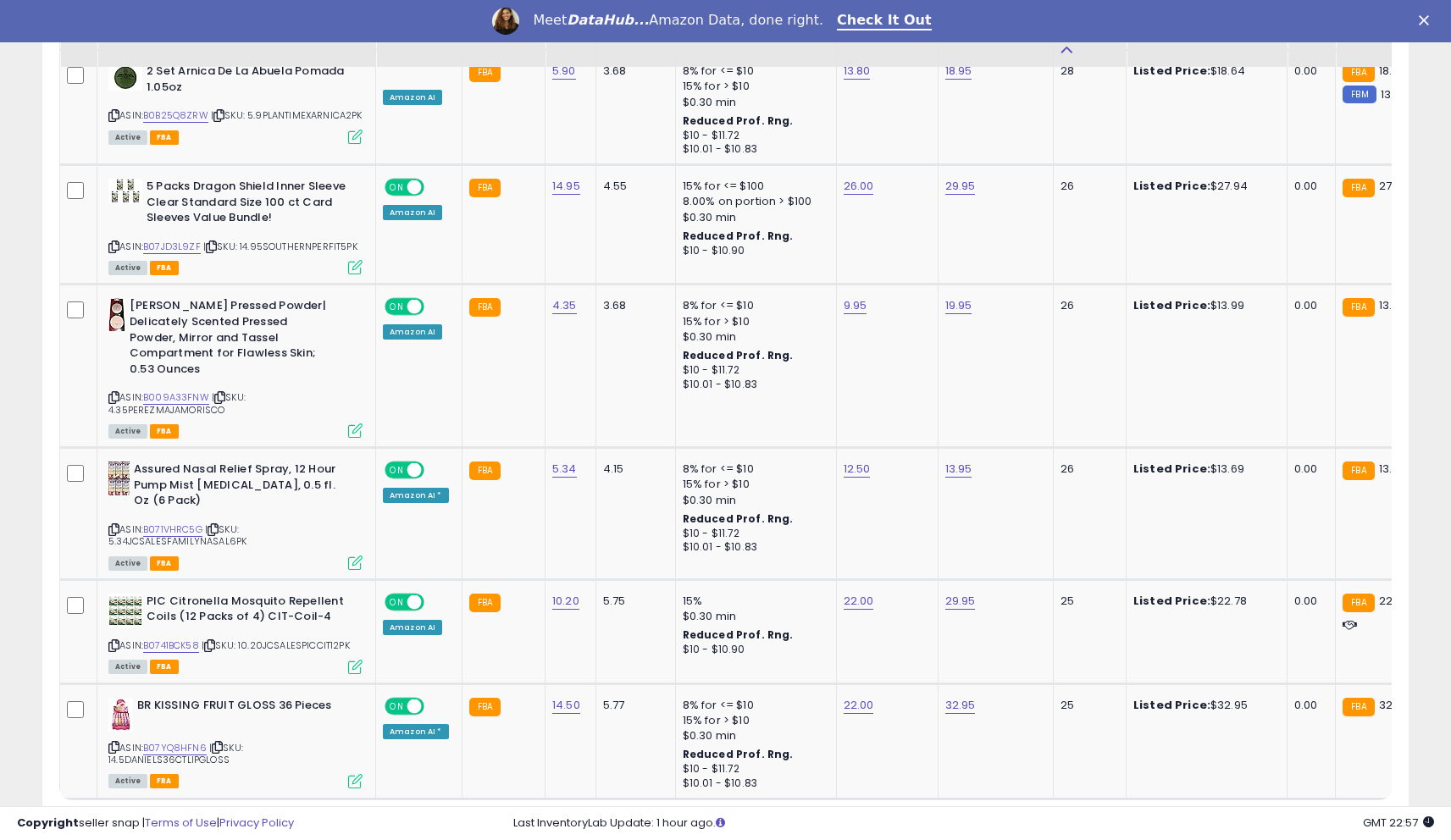
click at [1286, 817] on link "7" at bounding box center [1289, 831] width 29 height 29
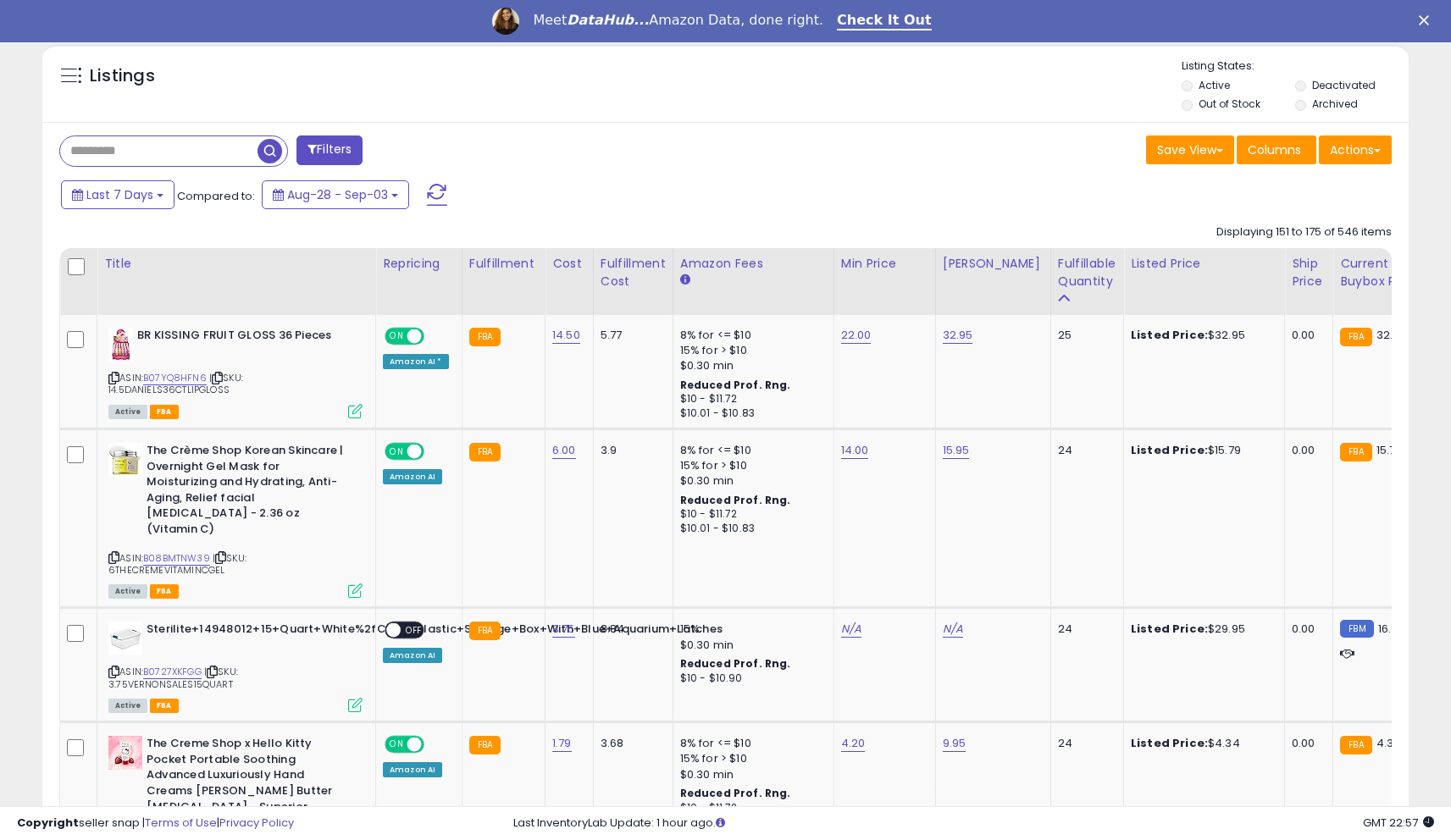
scroll to position [682, 0]
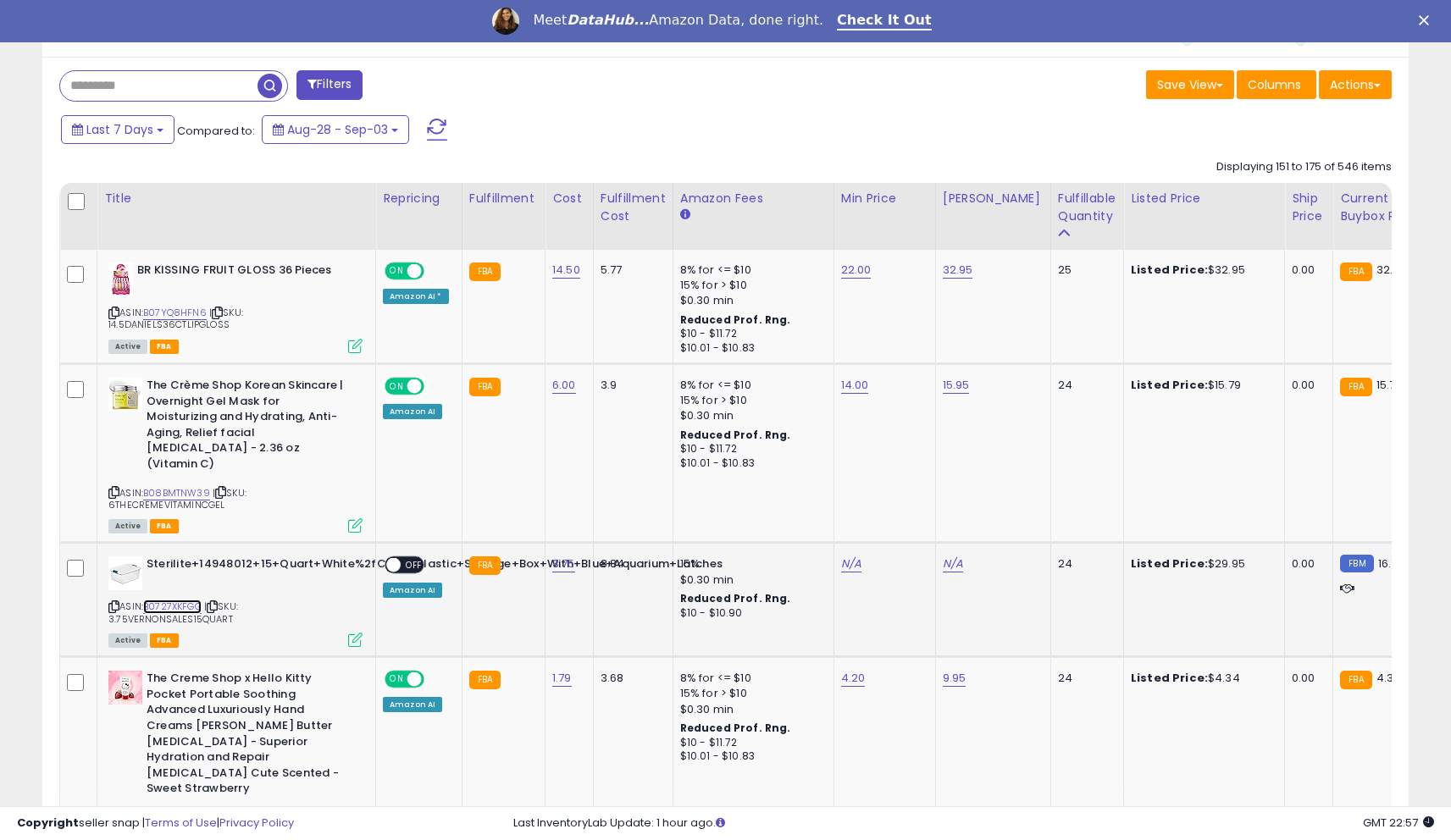
click at [181, 599] on link "B0727XKFGG" at bounding box center [173, 606] width 58 height 14
click at [853, 556] on link "N/A" at bounding box center [851, 564] width 20 height 17
click at [812, 515] on input "number" at bounding box center [803, 508] width 151 height 29
type input "**"
click at [904, 511] on icon "submit" at bounding box center [898, 505] width 10 height 10
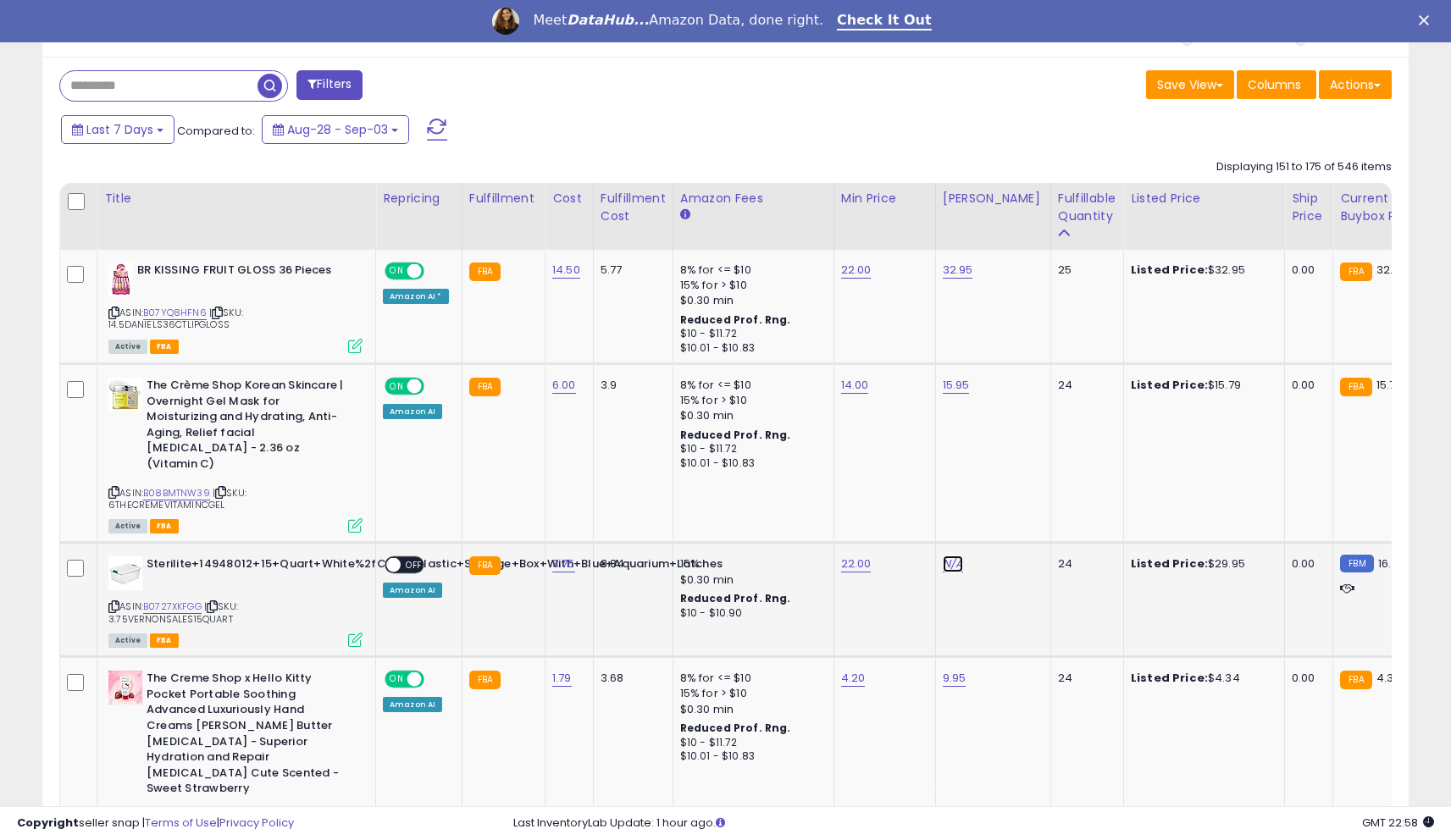
click at [943, 556] on link "N/A" at bounding box center [953, 564] width 20 height 17
click at [909, 513] on input "number" at bounding box center [905, 508] width 151 height 29
type input "*****"
click at [1006, 508] on icon "submit" at bounding box center [999, 505] width 10 height 10
click at [405, 559] on span "OFF" at bounding box center [414, 566] width 27 height 14
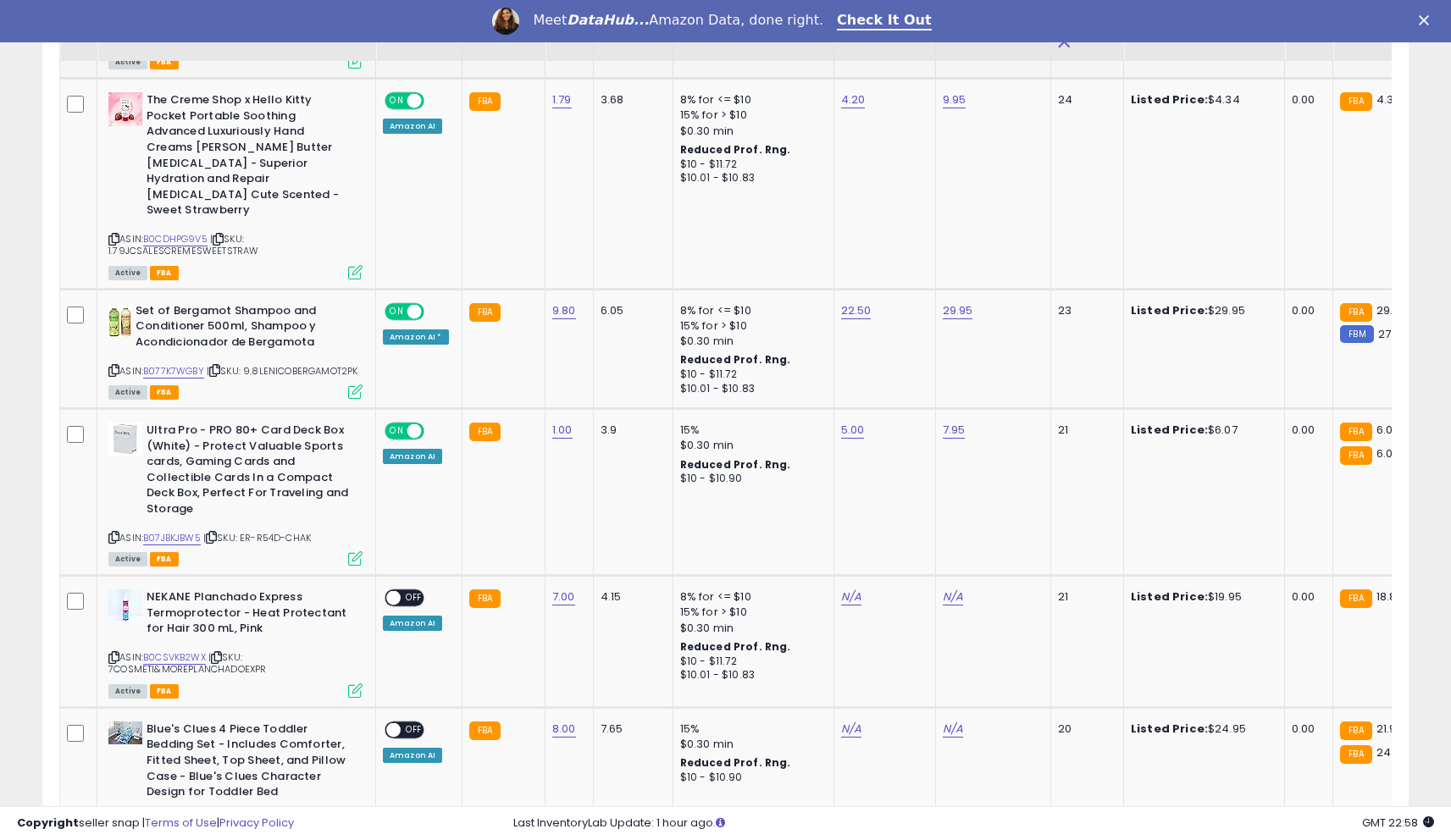
scroll to position [1275, 0]
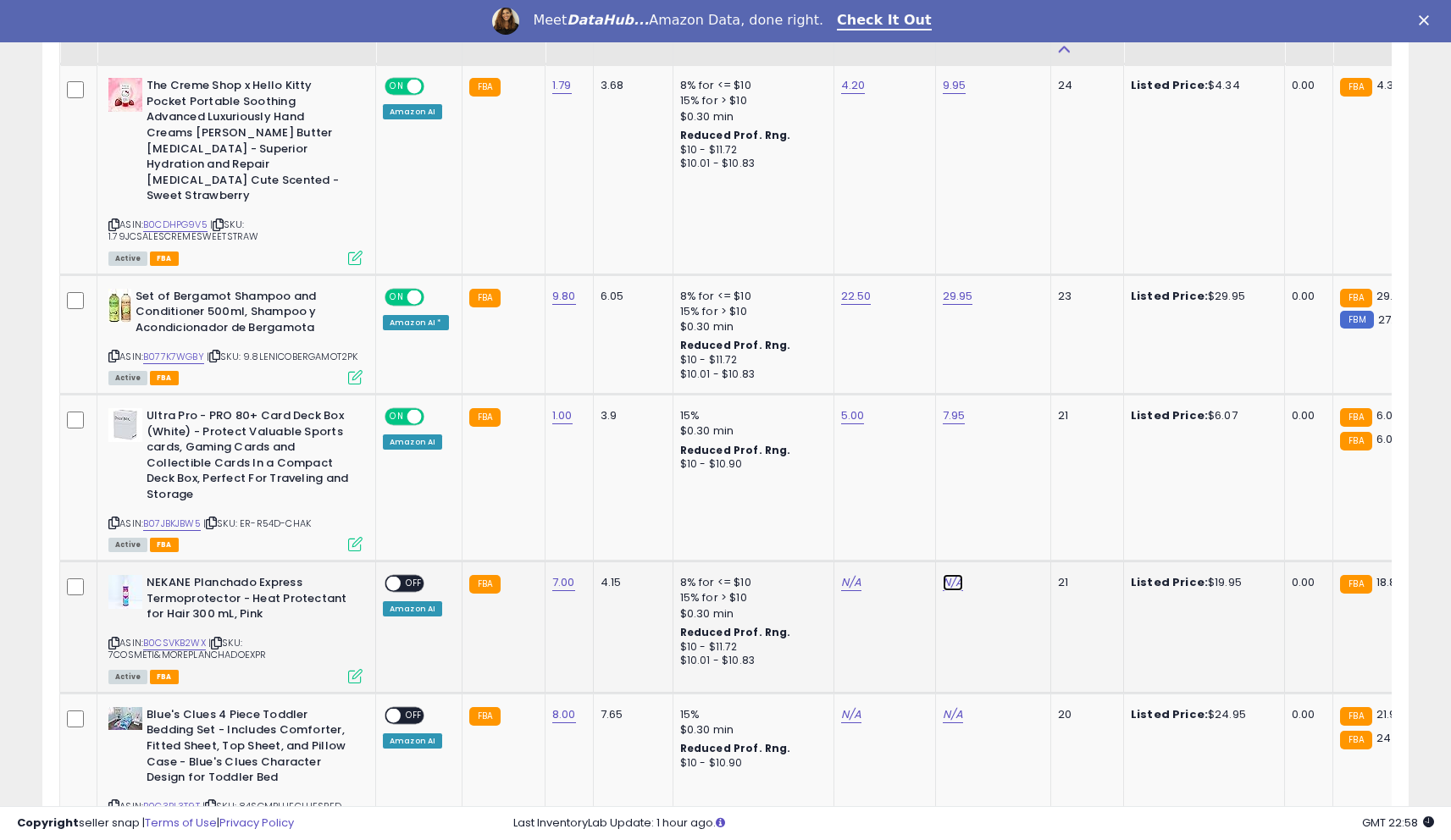
click at [943, 574] on link "N/A" at bounding box center [953, 582] width 20 height 17
click at [867, 513] on input "number" at bounding box center [905, 507] width 151 height 29
type input "*****"
click at [1006, 507] on icon "submit" at bounding box center [999, 505] width 10 height 10
click at [834, 561] on td "N/A" at bounding box center [884, 627] width 102 height 132
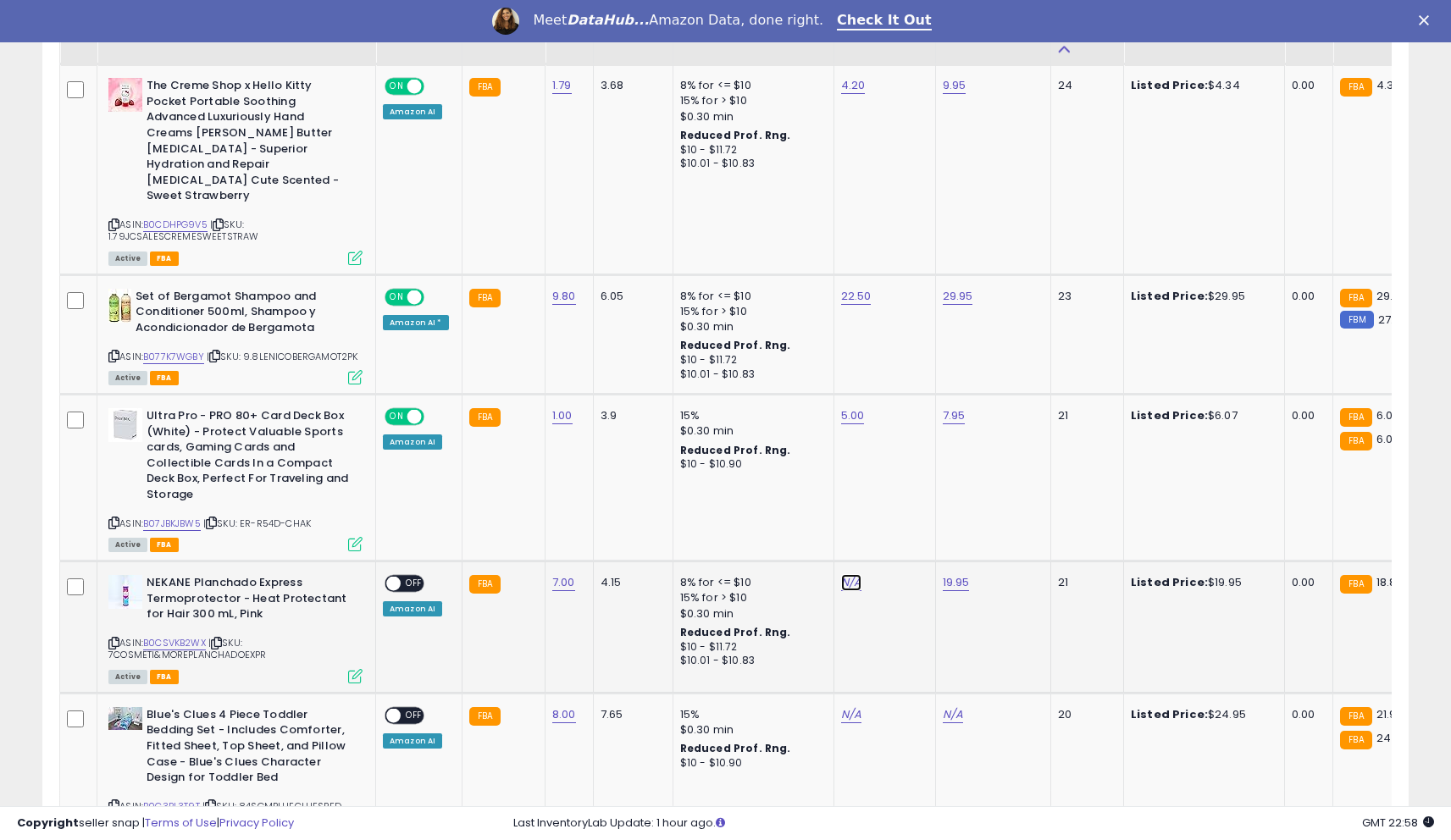
click at [841, 574] on link "N/A" at bounding box center [851, 582] width 20 height 17
click at [825, 523] on div at bounding box center [838, 507] width 244 height 45
click at [814, 518] on input "number" at bounding box center [803, 507] width 151 height 29
type input "**"
click at [904, 510] on icon "submit" at bounding box center [898, 505] width 10 height 10
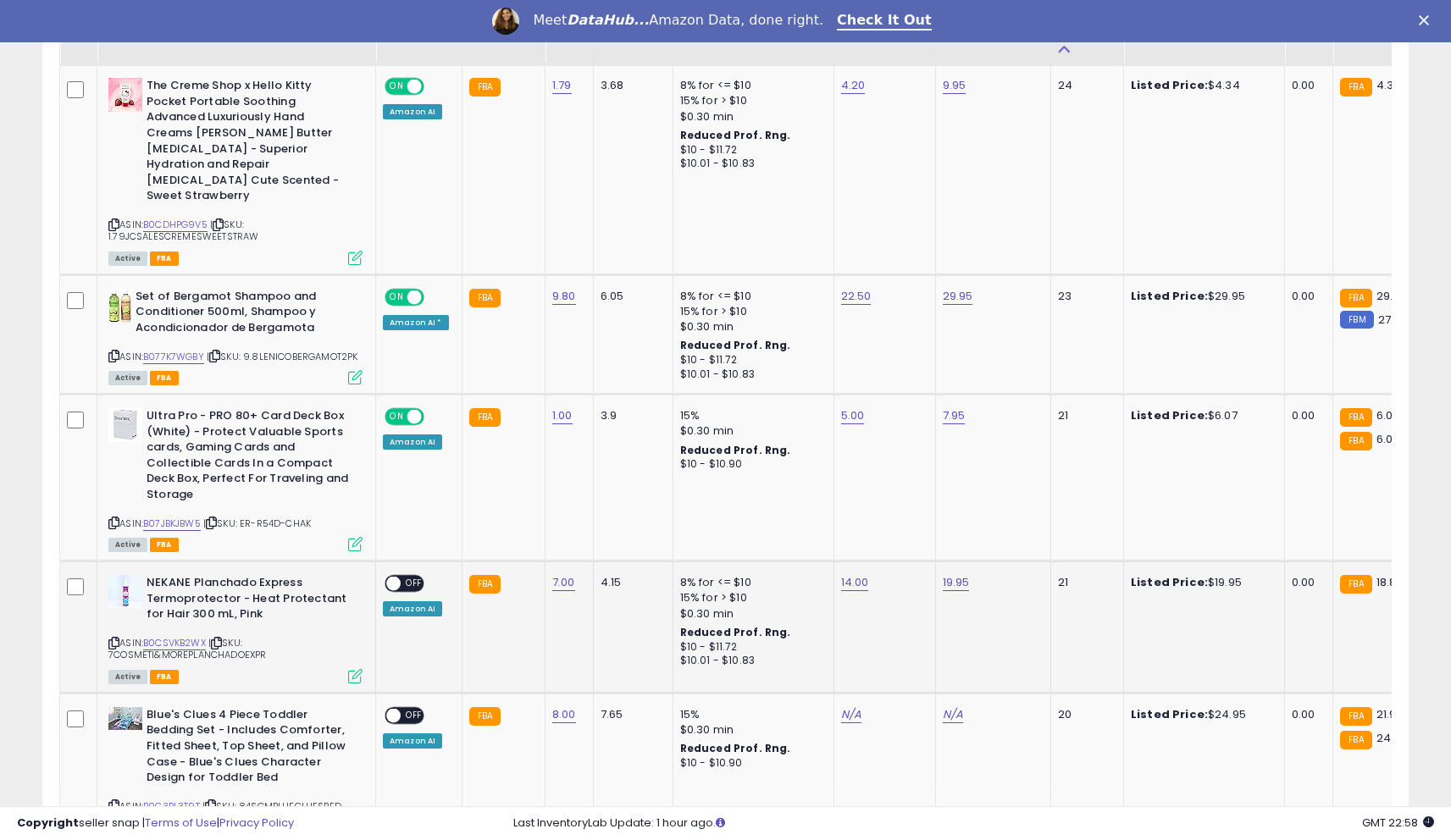
click at [403, 577] on span "OFF" at bounding box center [414, 584] width 27 height 14
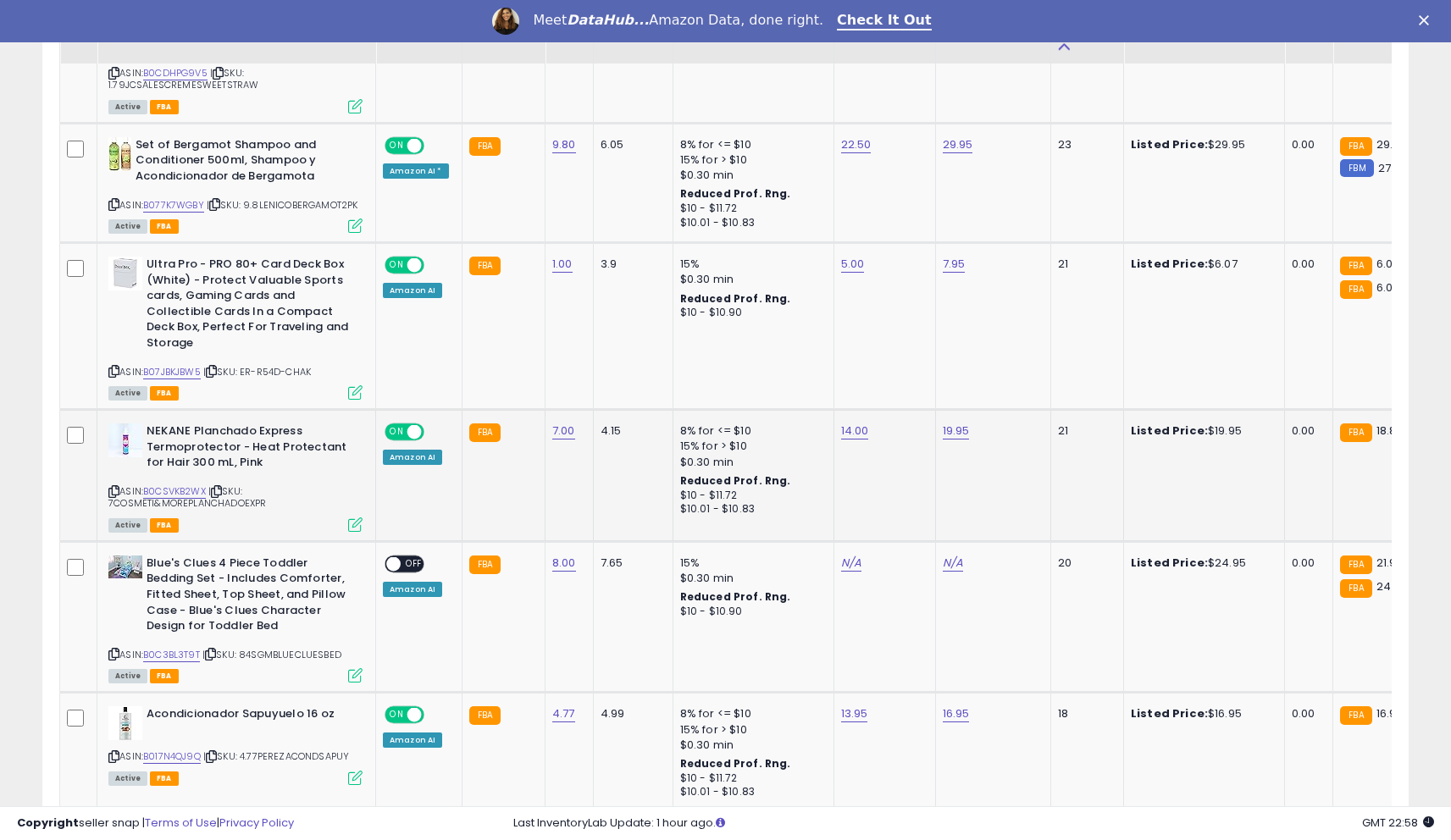
scroll to position [1427, 0]
click at [189, 647] on link "B0C3BL3T9T" at bounding box center [172, 654] width 57 height 14
click at [943, 554] on link "N/A" at bounding box center [953, 562] width 20 height 17
click at [869, 486] on input "number" at bounding box center [905, 487] width 151 height 29
type input "*****"
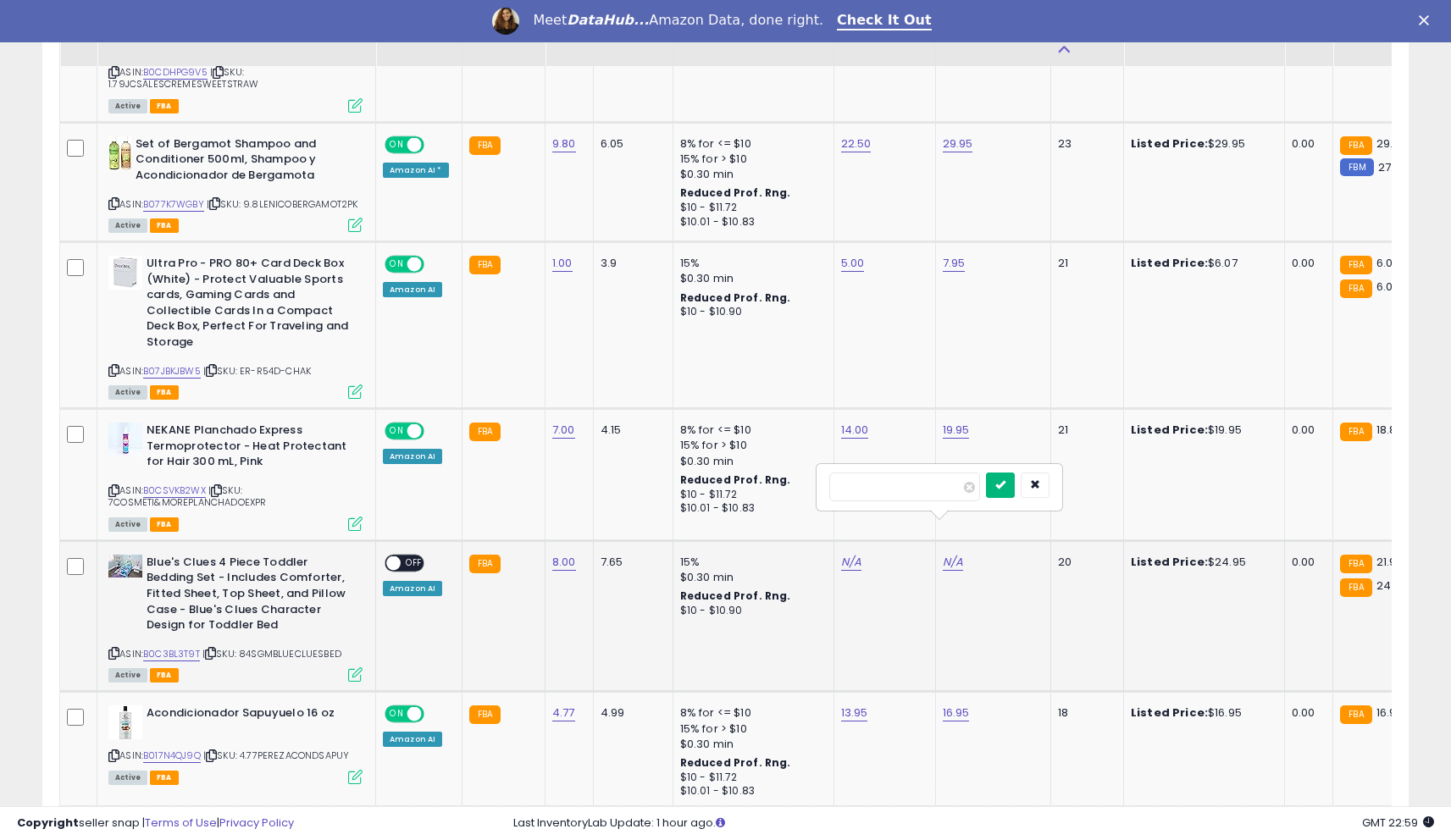
click at [1006, 484] on icon "submit" at bounding box center [999, 484] width 10 height 10
click at [943, 554] on link "29.95" at bounding box center [958, 562] width 30 height 17
click at [1010, 482] on icon "submit" at bounding box center [1004, 484] width 10 height 10
click at [844, 554] on link "N/A" at bounding box center [851, 562] width 20 height 17
click at [806, 482] on input "number" at bounding box center [803, 487] width 151 height 29
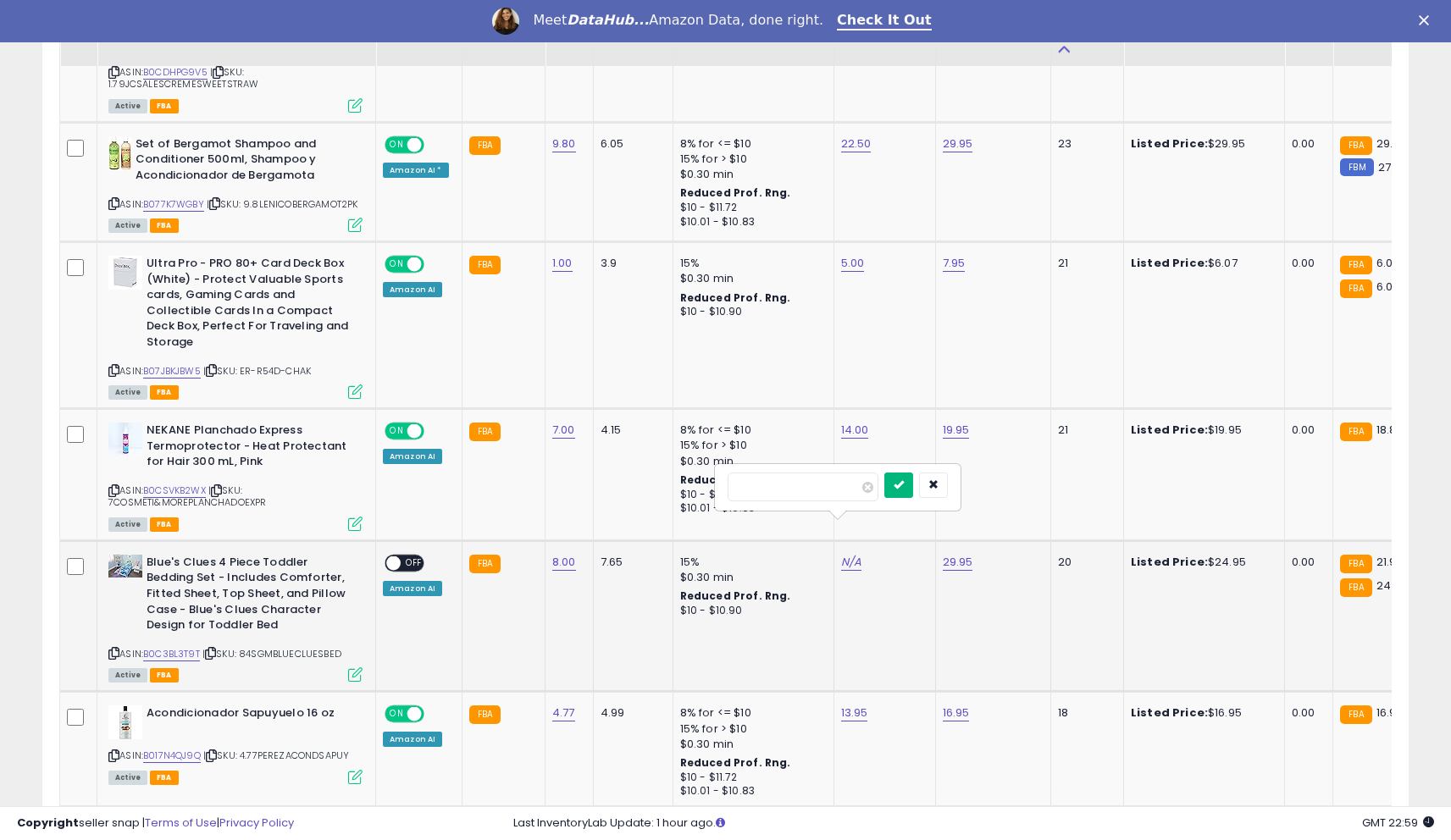
type input "**"
click at [912, 491] on button "submit" at bounding box center [899, 485] width 29 height 26
click at [382, 540] on td "ON OFF Amazon AI" at bounding box center [420, 615] width 87 height 150
click at [393, 556] on span at bounding box center [393, 563] width 14 height 14
click at [394, 556] on span at bounding box center [393, 563] width 14 height 14
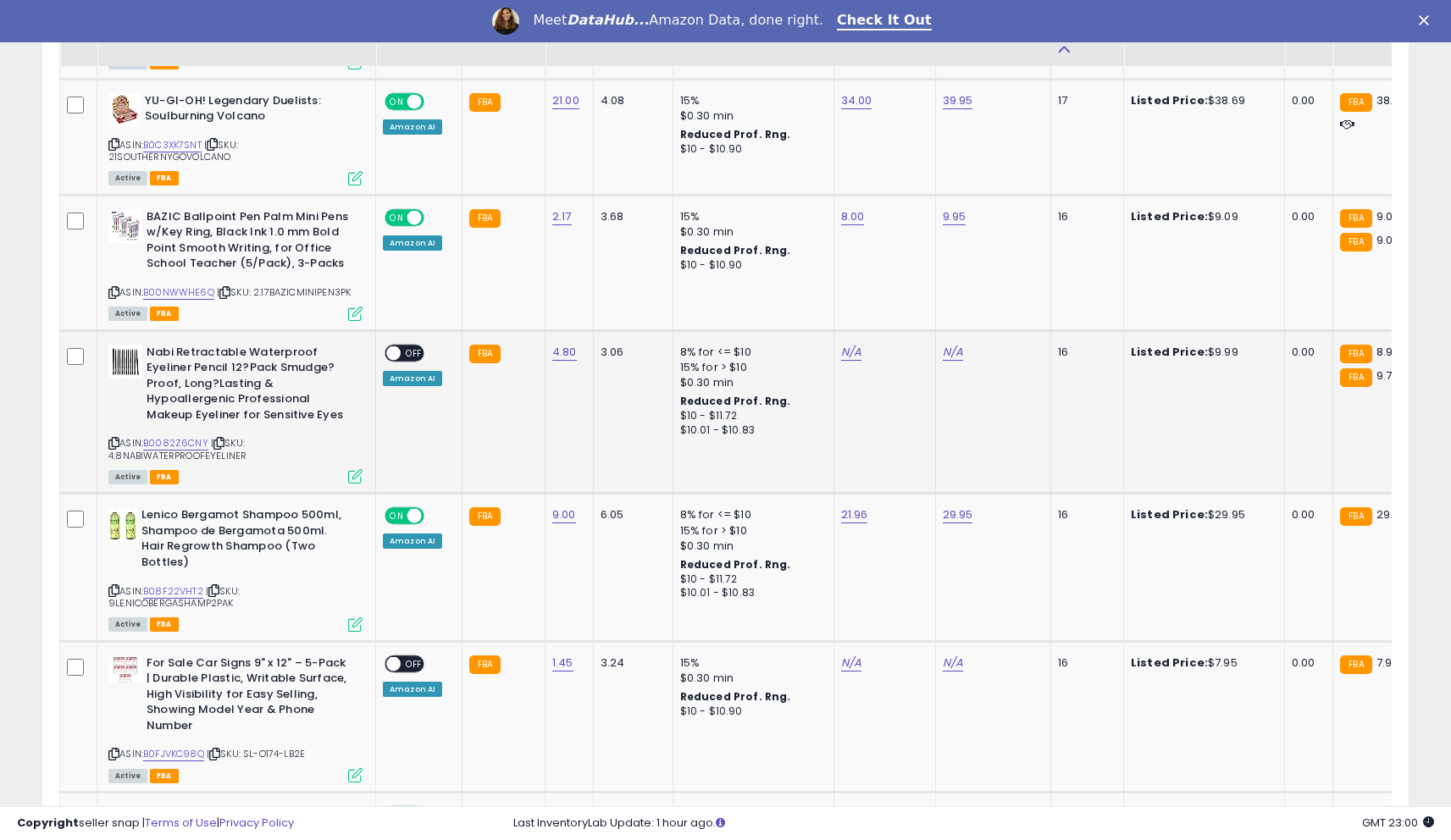
scroll to position [2594, 0]
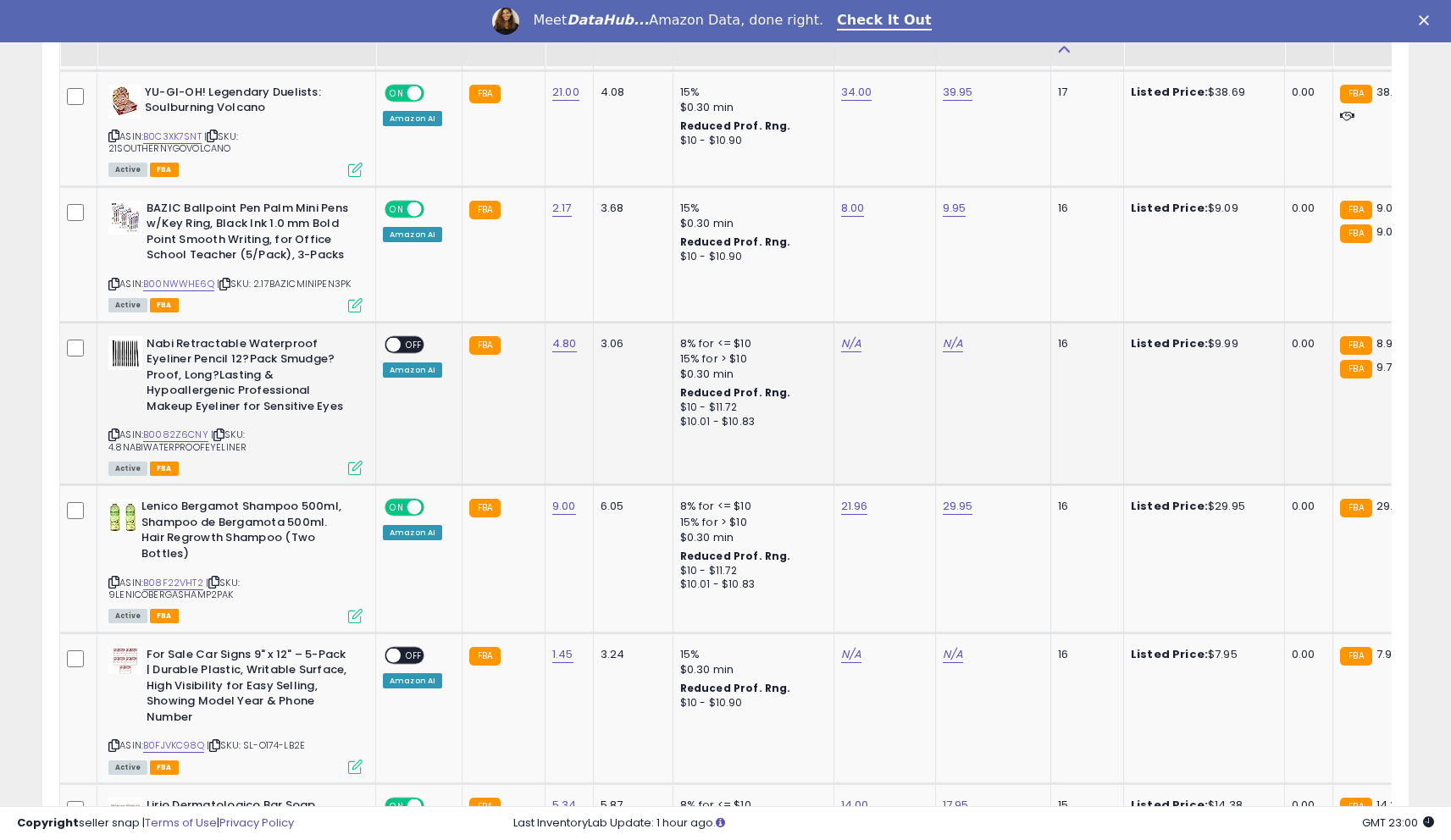
click at [446, 644] on td "ON OFF Amazon AI" at bounding box center [420, 708] width 87 height 150
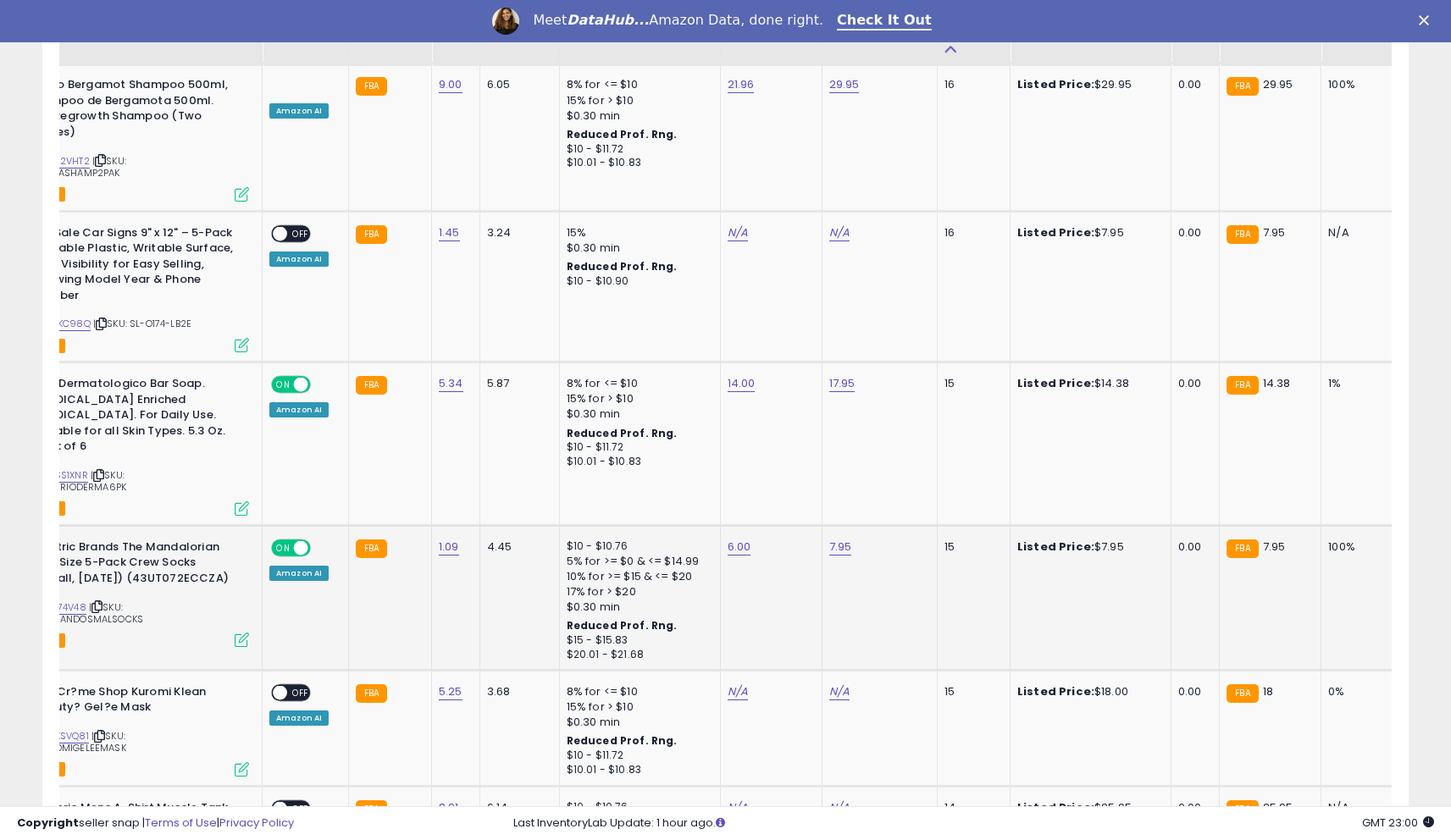
scroll to position [0, 89]
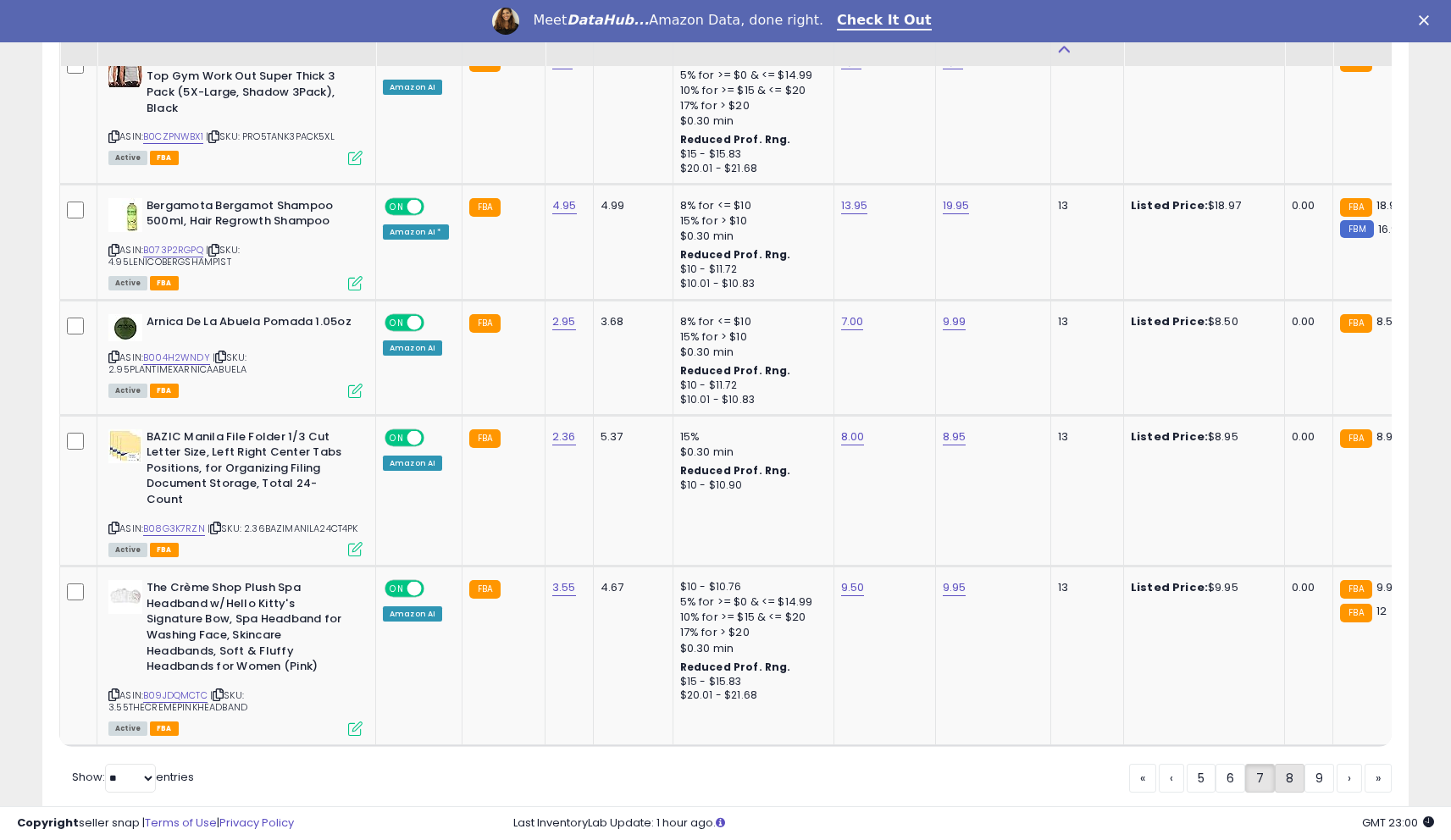
click at [1280, 764] on link "8" at bounding box center [1289, 778] width 29 height 29
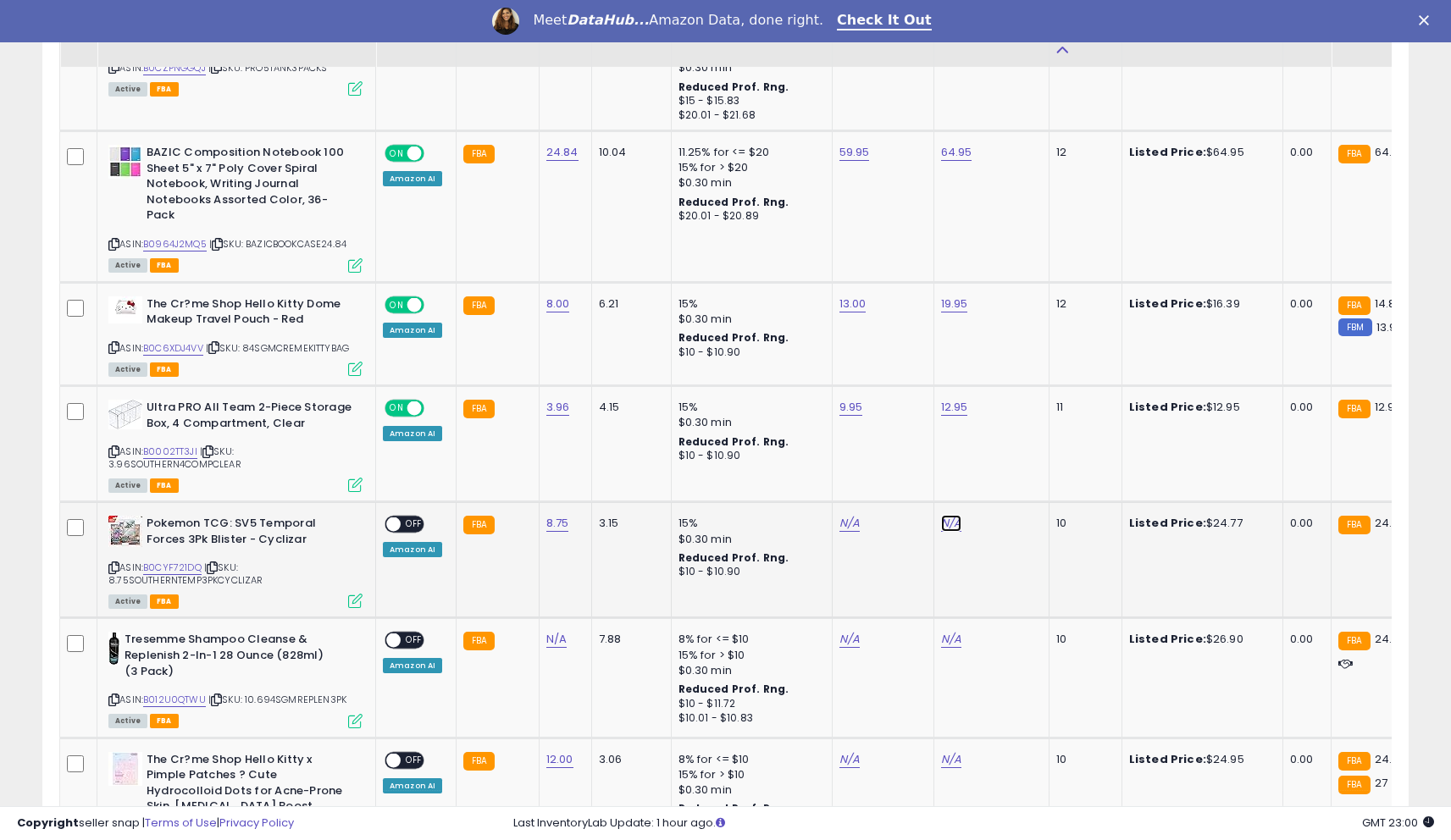
click at [945, 515] on link "N/A" at bounding box center [951, 523] width 20 height 17
click at [895, 471] on input "number" at bounding box center [905, 467] width 151 height 29
type input "*"
type input "*****"
click at [1015, 456] on button "submit" at bounding box center [1000, 466] width 29 height 26
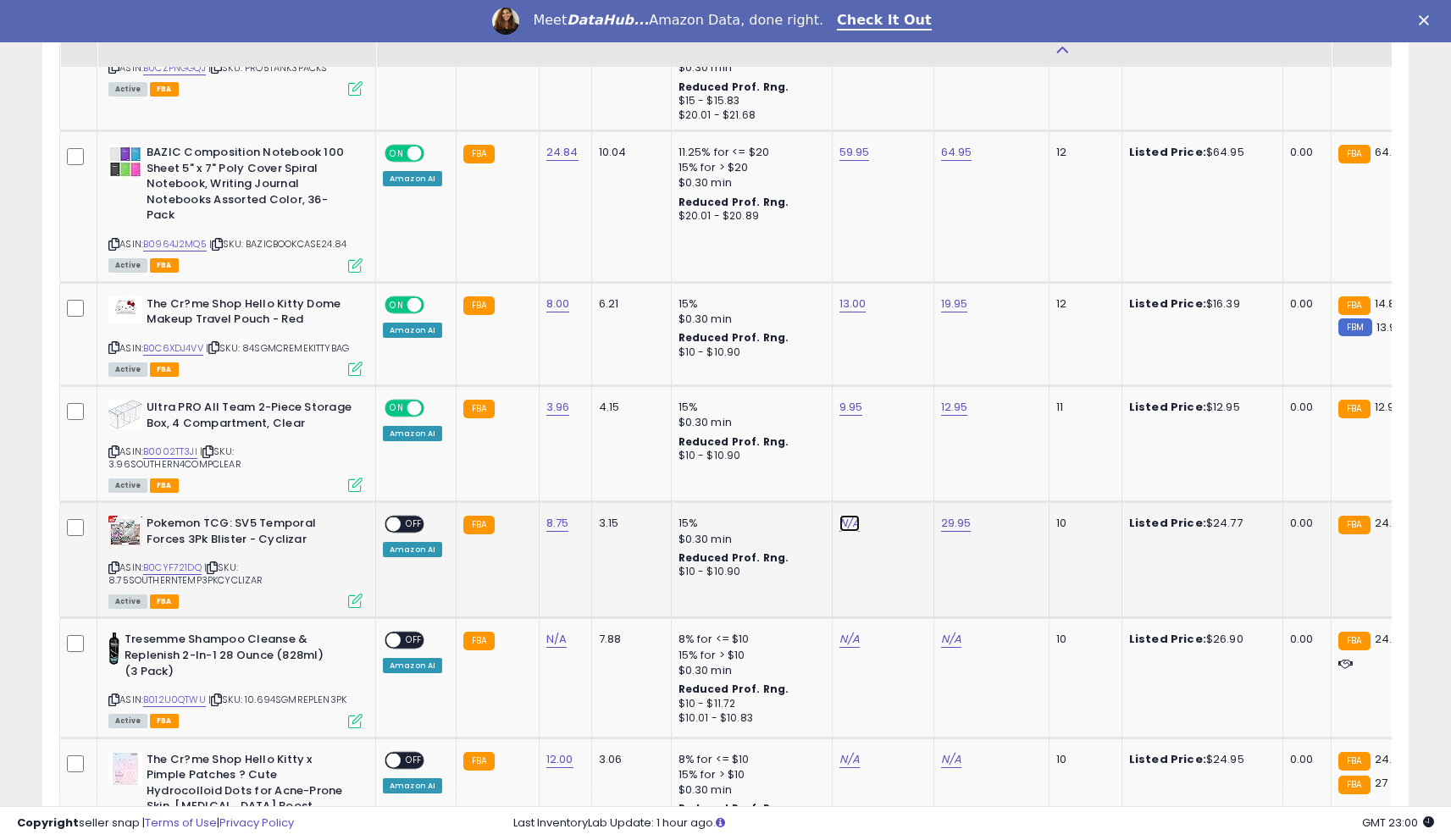
click at [850, 515] on link "N/A" at bounding box center [849, 523] width 20 height 17
click at [795, 477] on input "number" at bounding box center [803, 467] width 151 height 29
type input "*****"
click at [906, 458] on button "submit" at bounding box center [899, 466] width 29 height 26
click at [397, 518] on span at bounding box center [393, 525] width 14 height 14
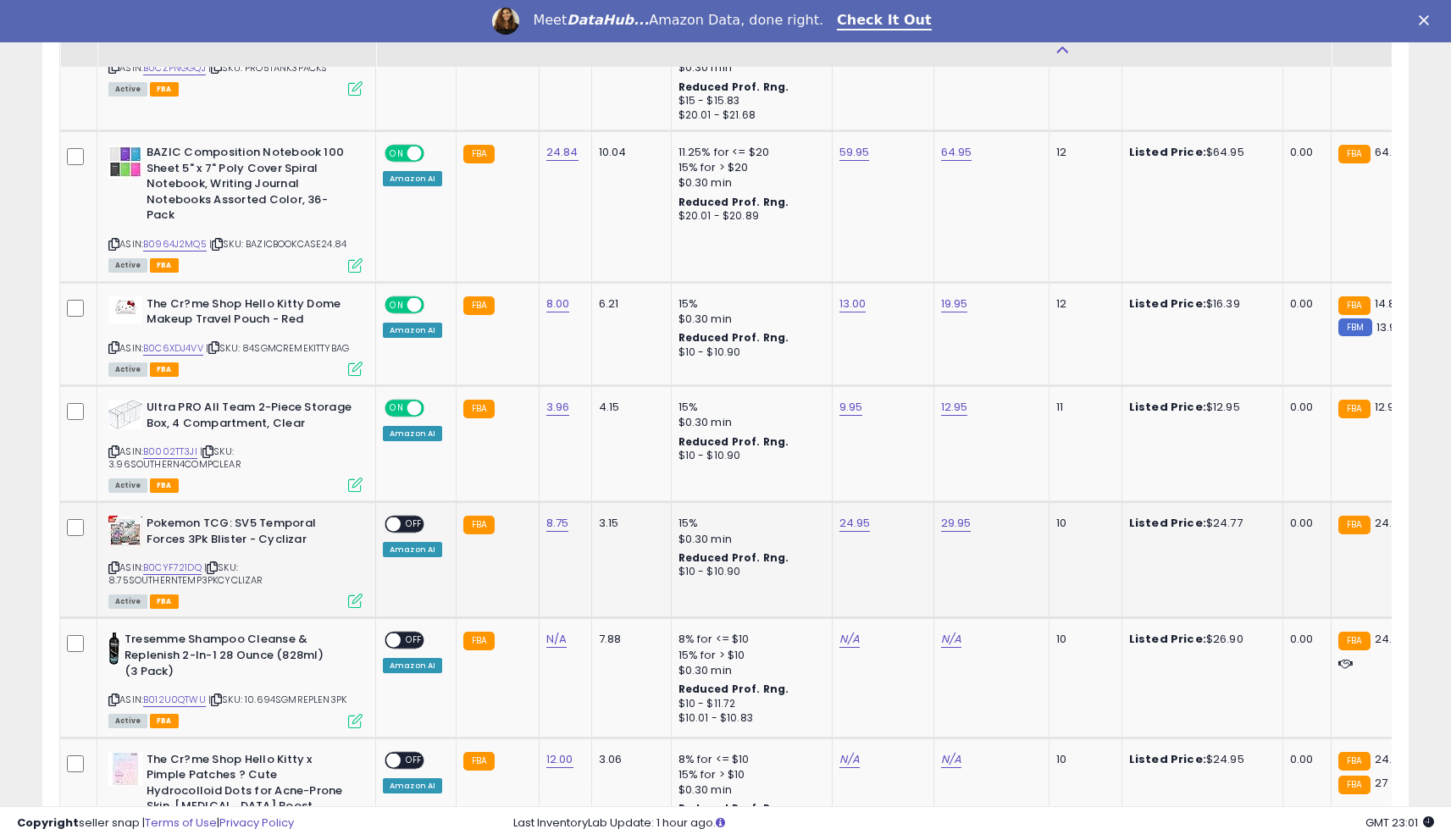
click at [397, 518] on span at bounding box center [393, 525] width 14 height 14
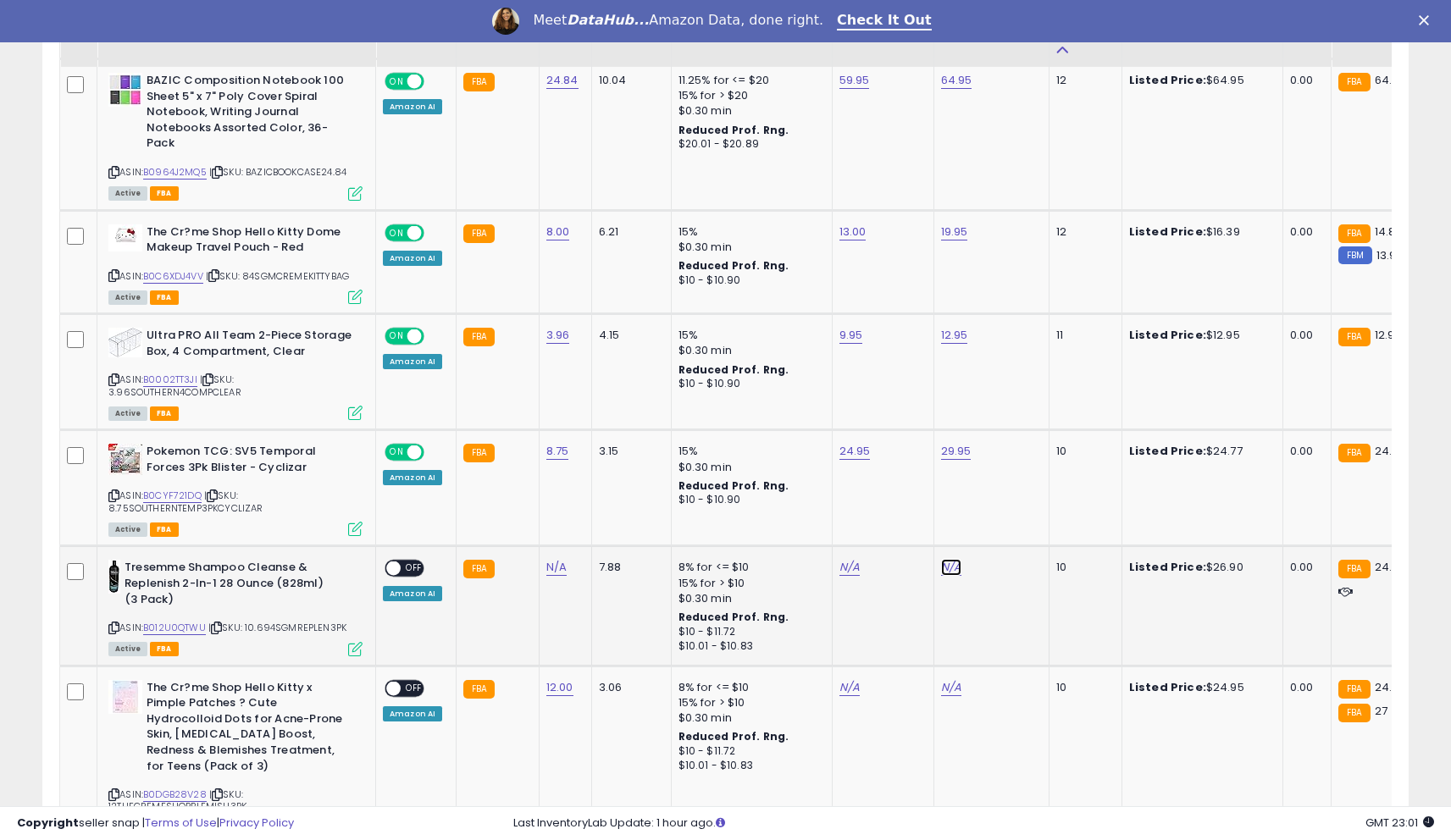
click at [941, 559] on link "N/A" at bounding box center [951, 567] width 20 height 17
click at [876, 505] on input "number" at bounding box center [905, 512] width 151 height 29
type input "*****"
click at [1015, 512] on button "submit" at bounding box center [1000, 510] width 29 height 26
click at [863, 559] on div "N/A" at bounding box center [880, 566] width 81 height 15
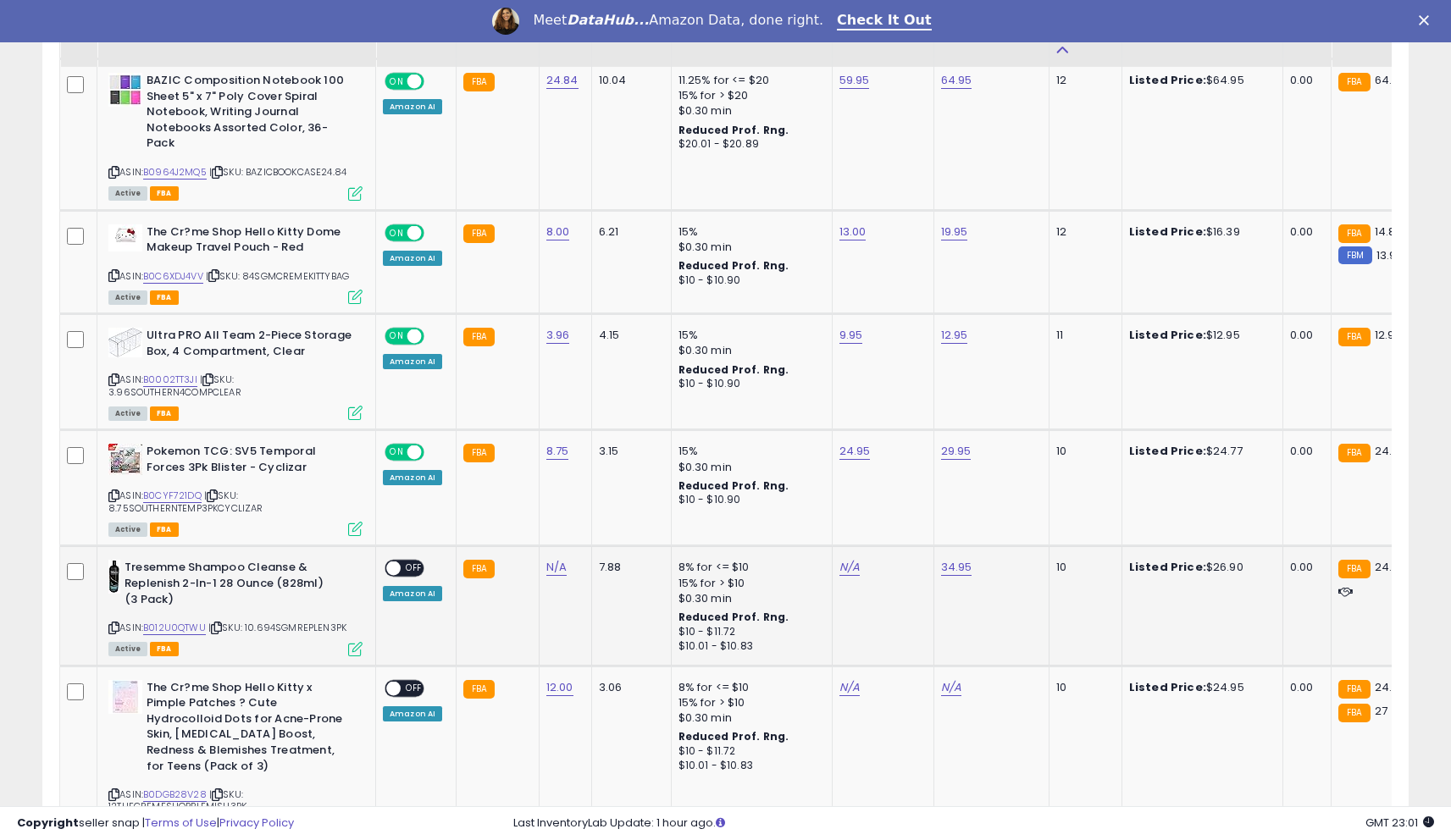
click at [855, 559] on div "N/A" at bounding box center [880, 566] width 81 height 15
click at [849, 559] on link "N/A" at bounding box center [849, 567] width 20 height 17
click at [799, 509] on input "number" at bounding box center [803, 512] width 151 height 29
type input "**"
click at [893, 517] on div "**" at bounding box center [837, 512] width 220 height 29
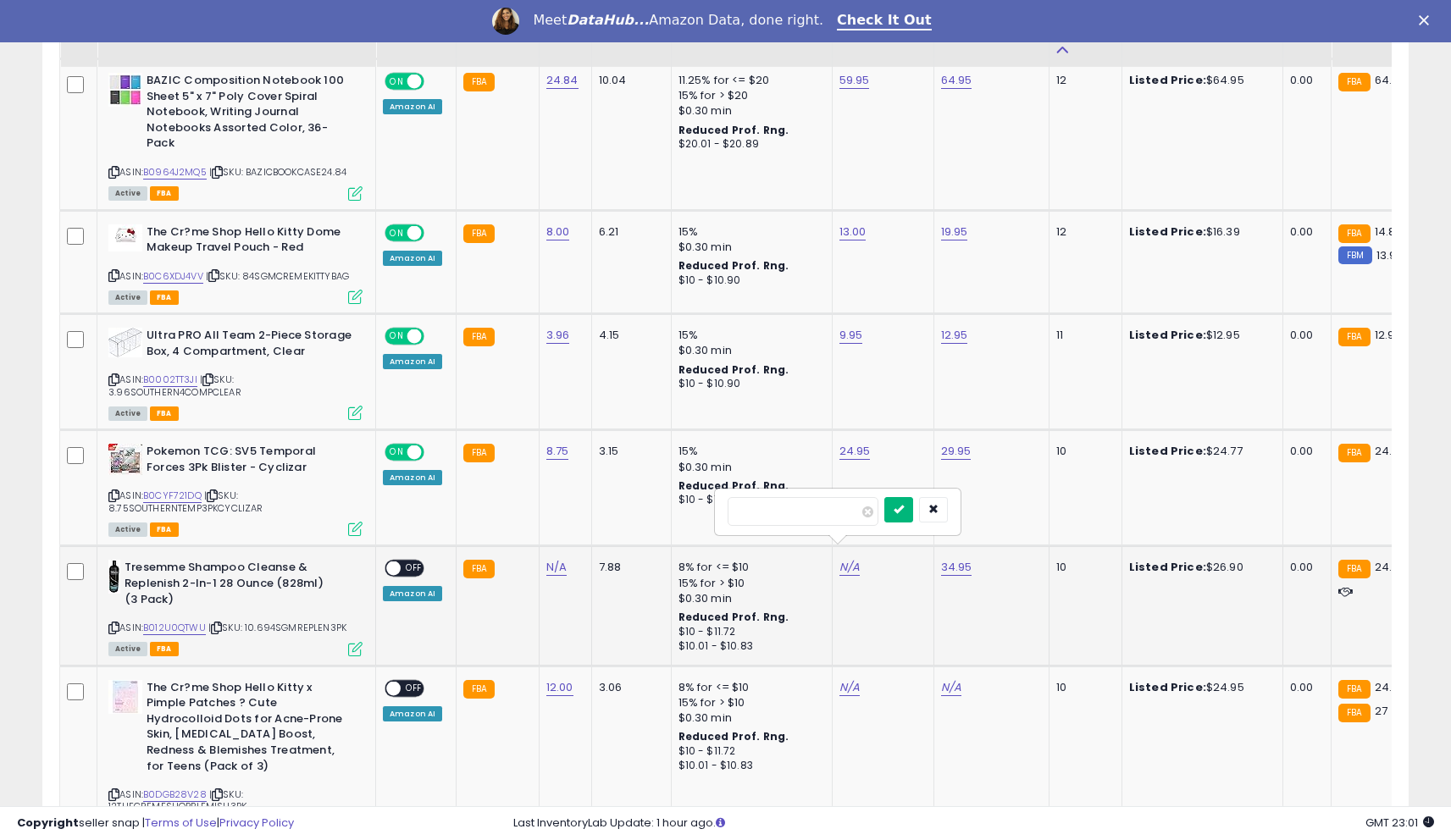
click at [913, 513] on button "submit" at bounding box center [899, 510] width 29 height 26
click at [400, 561] on span at bounding box center [393, 568] width 14 height 14
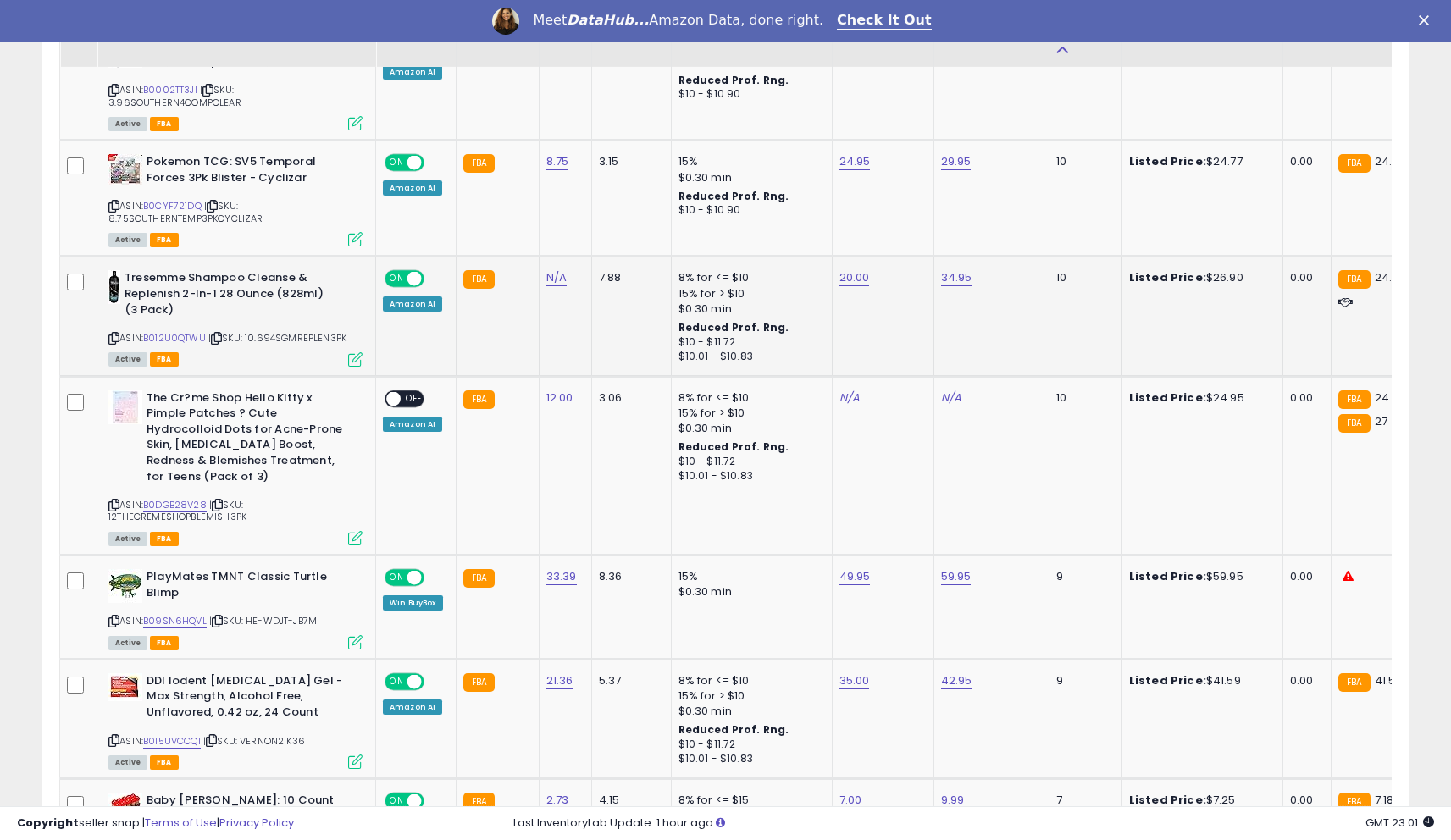
scroll to position [1309, 0]
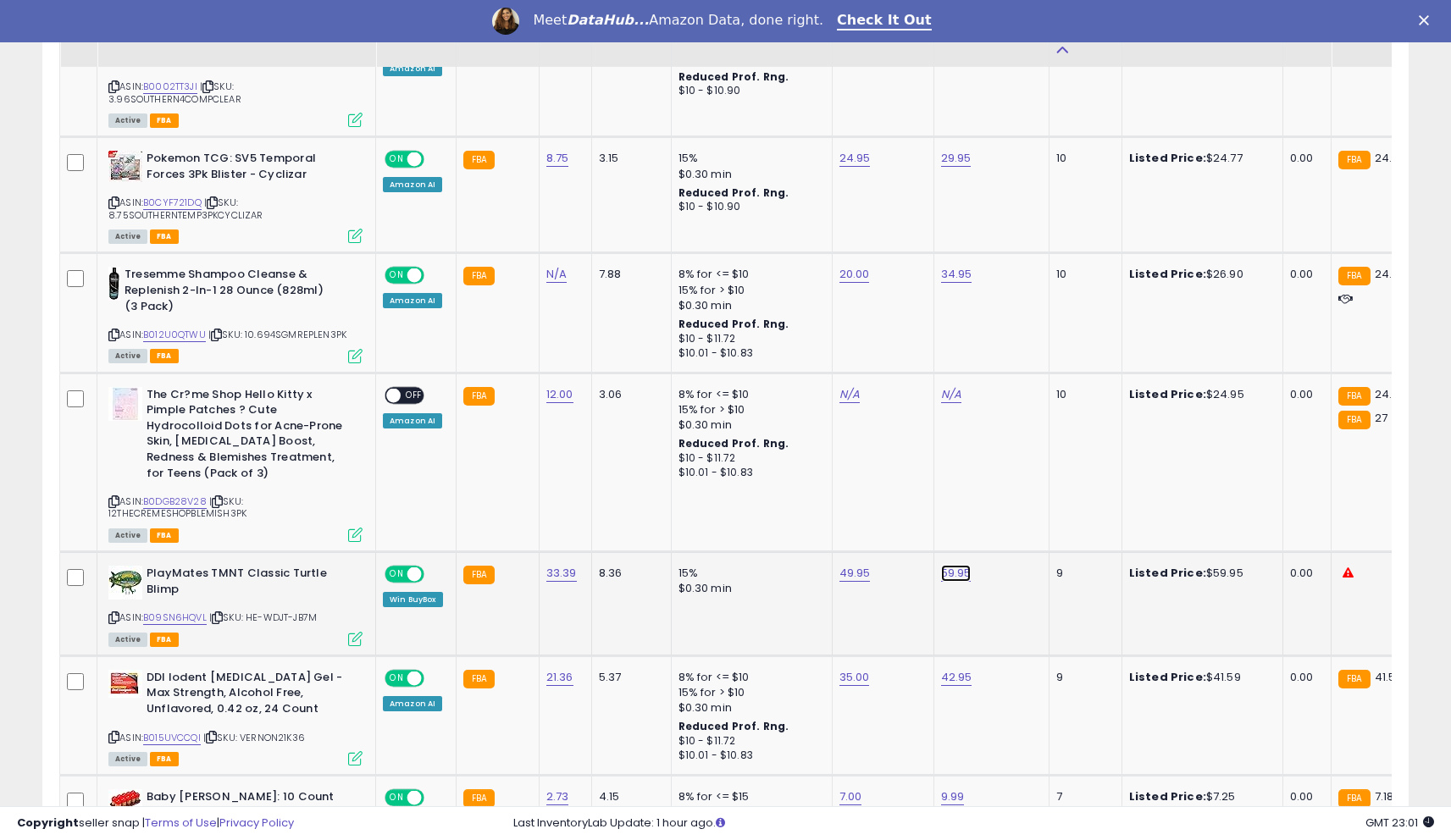
click at [941, 565] on link "59.95" at bounding box center [956, 573] width 30 height 17
click at [881, 509] on input "*****" at bounding box center [909, 501] width 151 height 29
click at [881, 508] on input "*****" at bounding box center [909, 501] width 151 height 29
type input "*****"
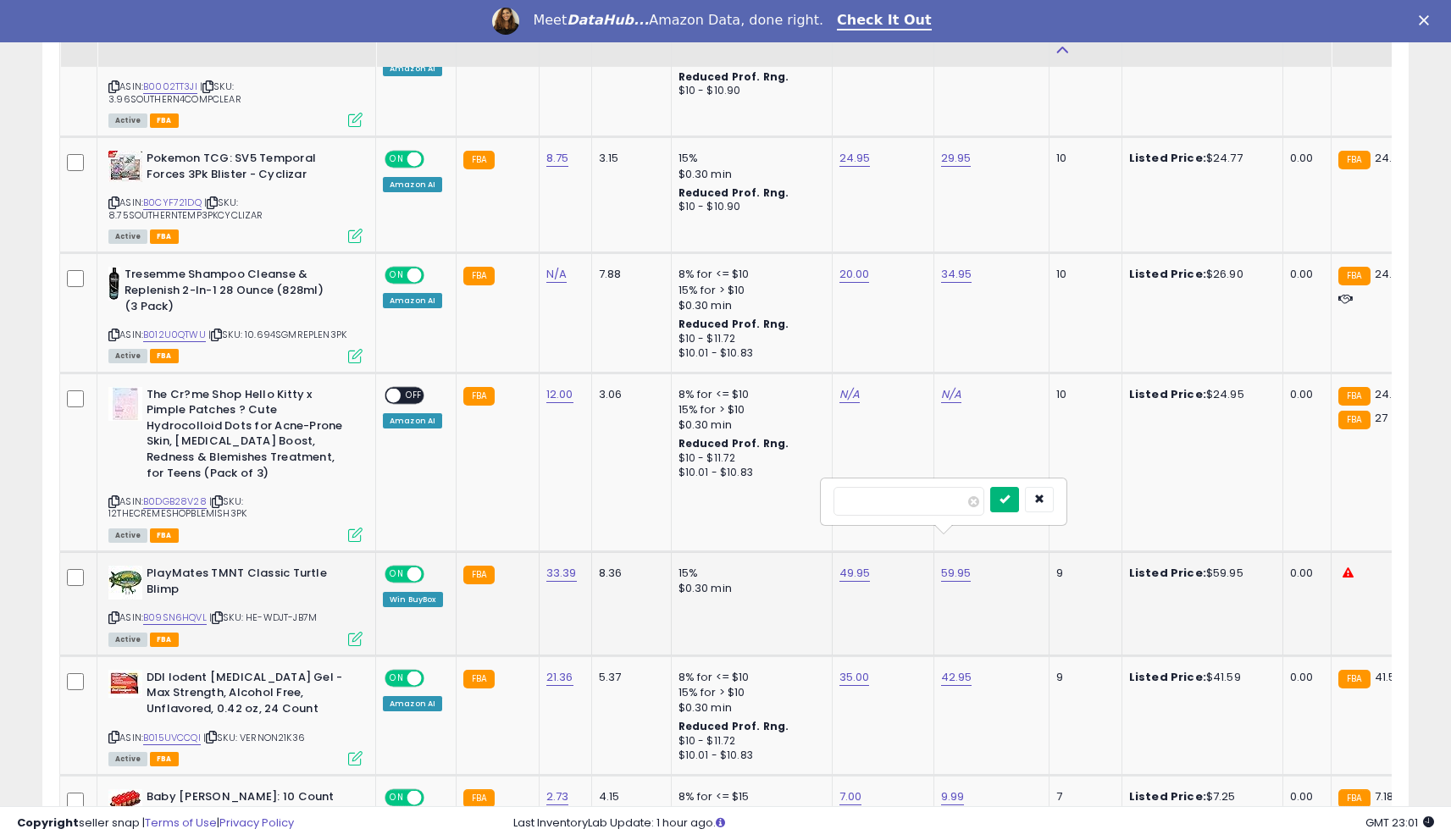
click at [1010, 494] on icon "submit" at bounding box center [1004, 498] width 10 height 10
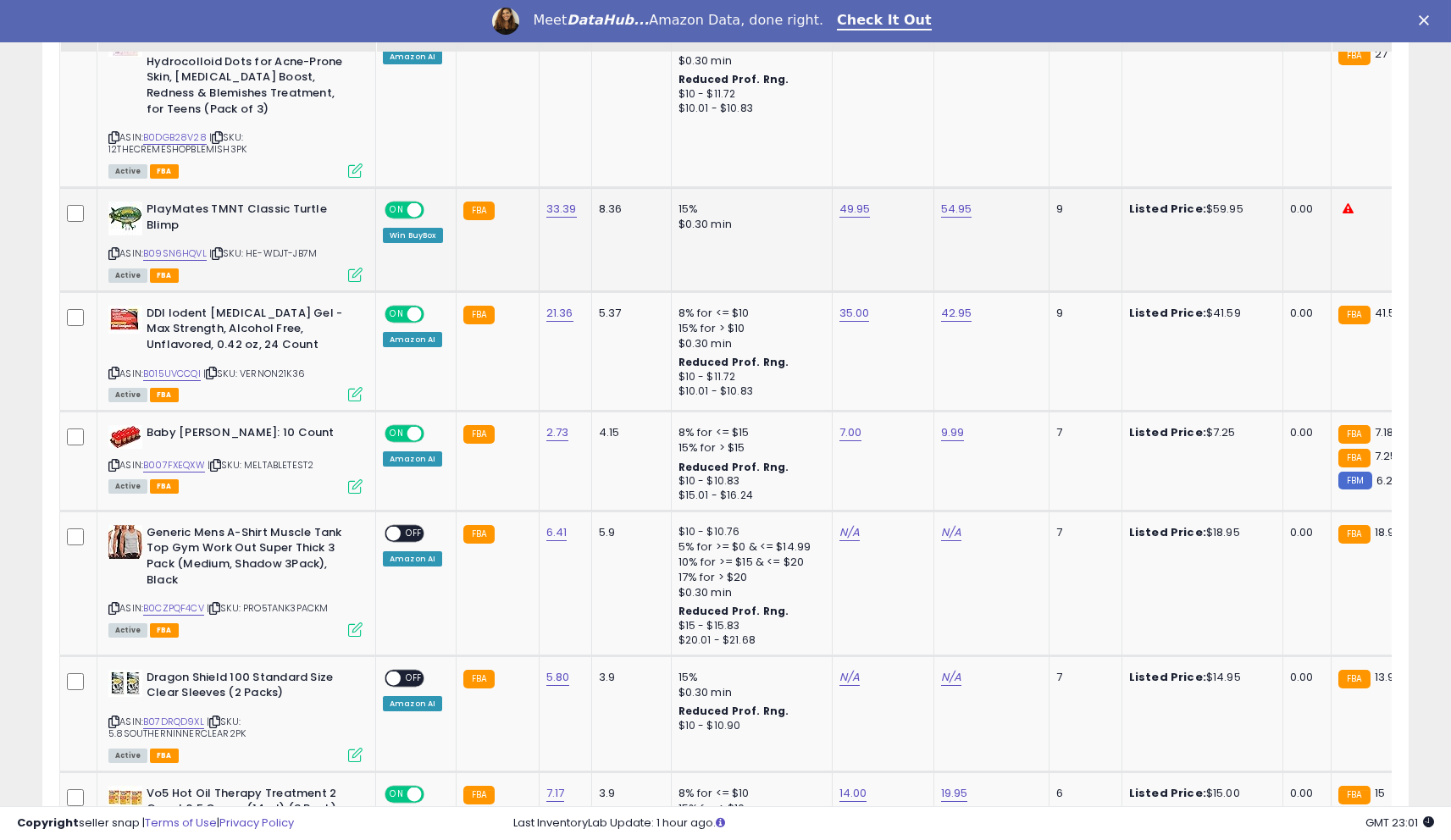
scroll to position [1697, 0]
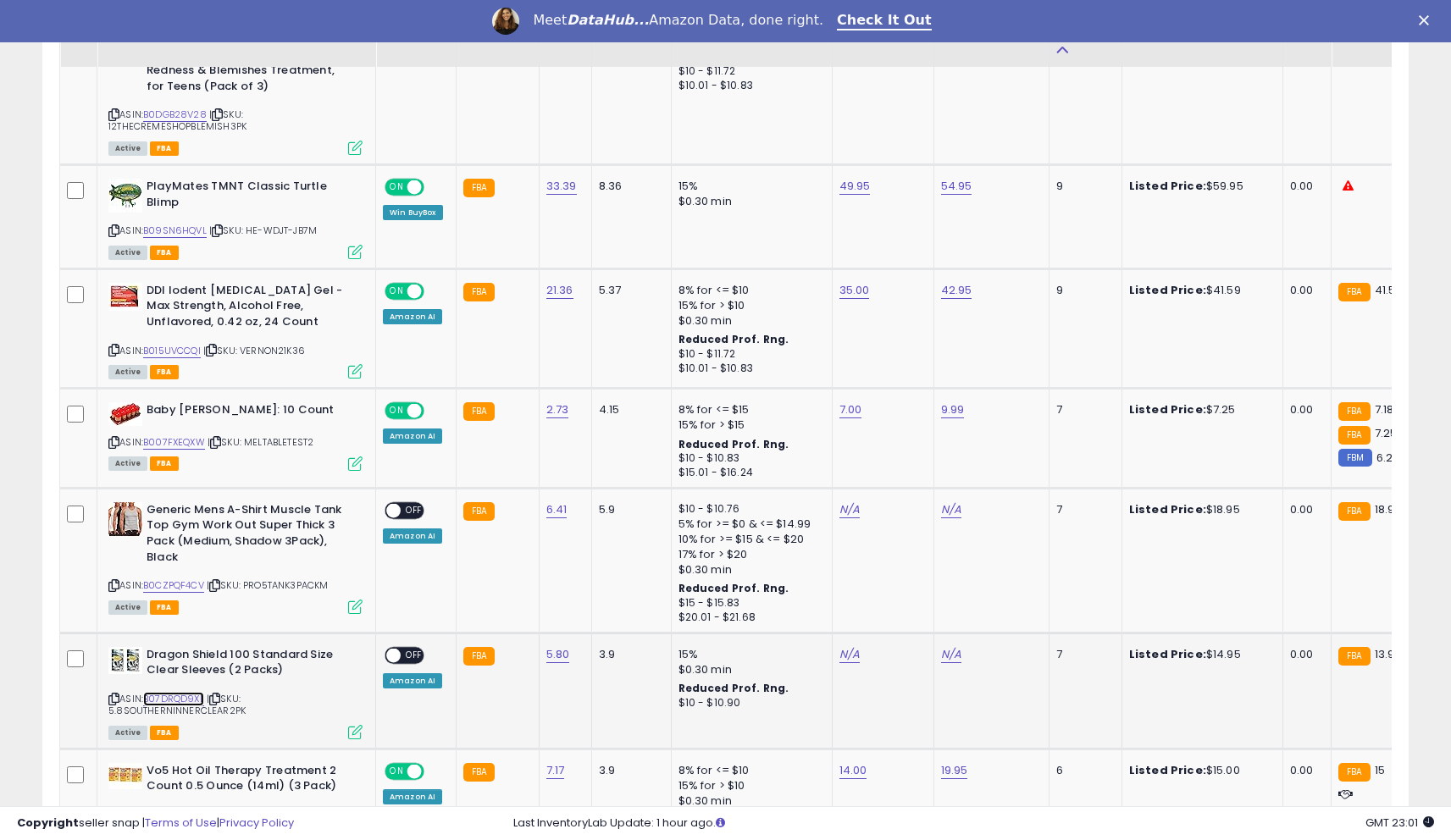
click at [189, 692] on link "B07DRQD9XL" at bounding box center [174, 699] width 61 height 14
click at [941, 646] on link "N/A" at bounding box center [951, 654] width 20 height 17
click at [900, 587] on input "number" at bounding box center [905, 582] width 151 height 29
type input "*****"
click at [1015, 588] on button "submit" at bounding box center [1000, 581] width 29 height 26
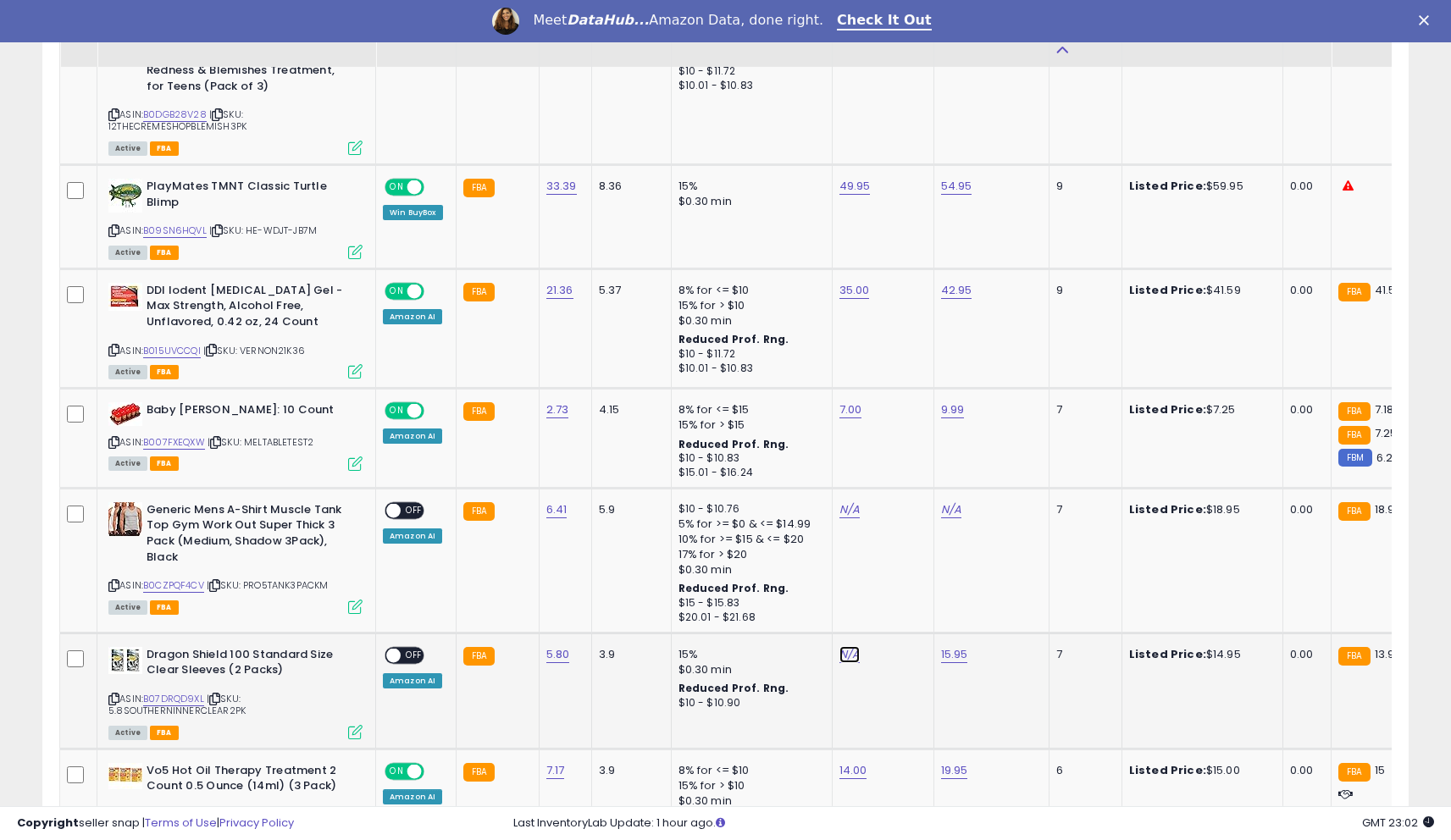
click at [840, 646] on link "N/A" at bounding box center [849, 654] width 20 height 17
click at [814, 599] on div at bounding box center [838, 582] width 244 height 45
click at [783, 581] on input "number" at bounding box center [803, 582] width 151 height 29
type input "*****"
click at [904, 587] on button "submit" at bounding box center [899, 581] width 29 height 26
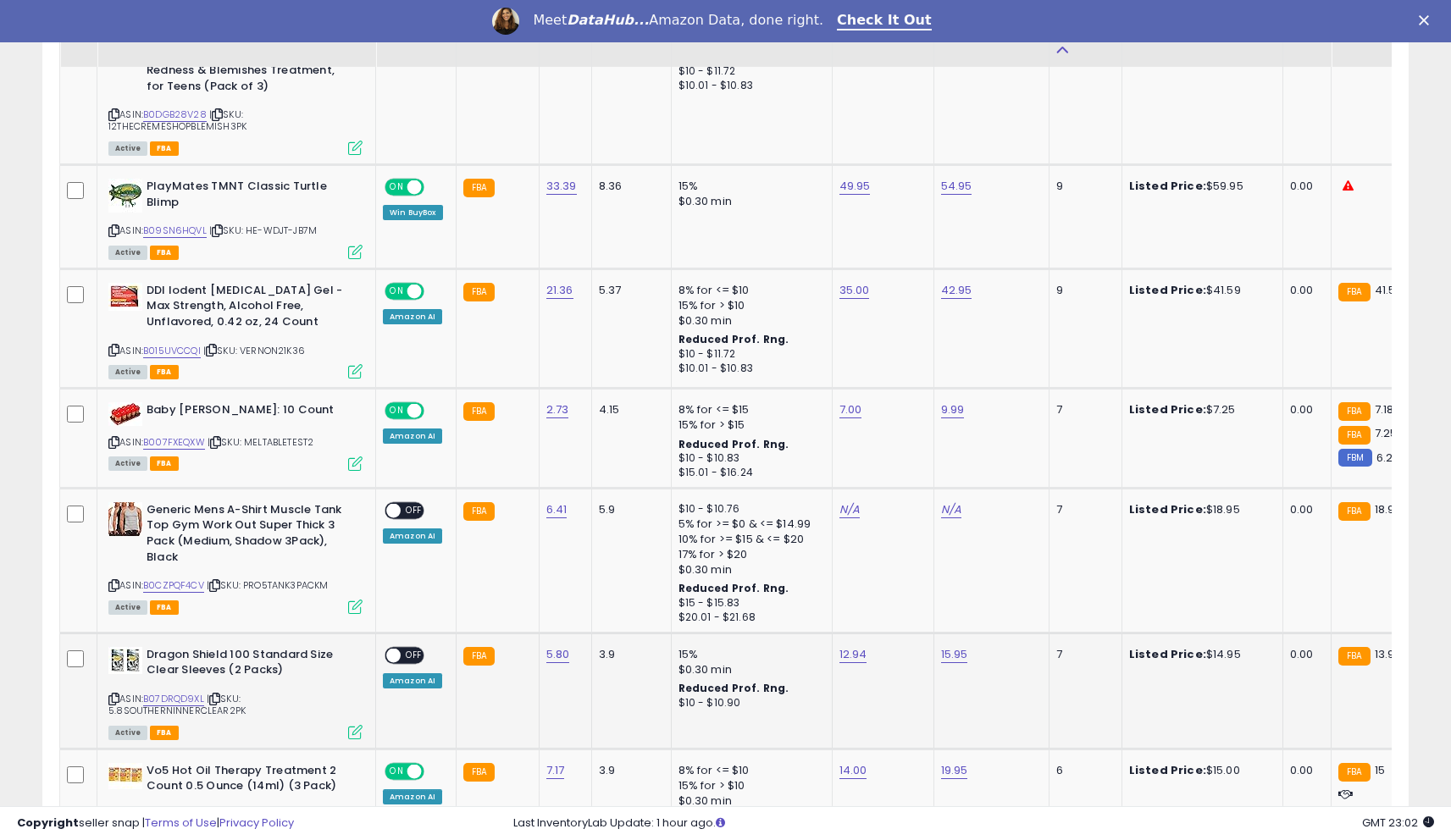
click at [401, 648] on div "ON OFF" at bounding box center [385, 655] width 40 height 14
click at [388, 646] on div "ON OFF" at bounding box center [404, 655] width 40 height 18
click at [397, 648] on span at bounding box center [393, 655] width 14 height 14
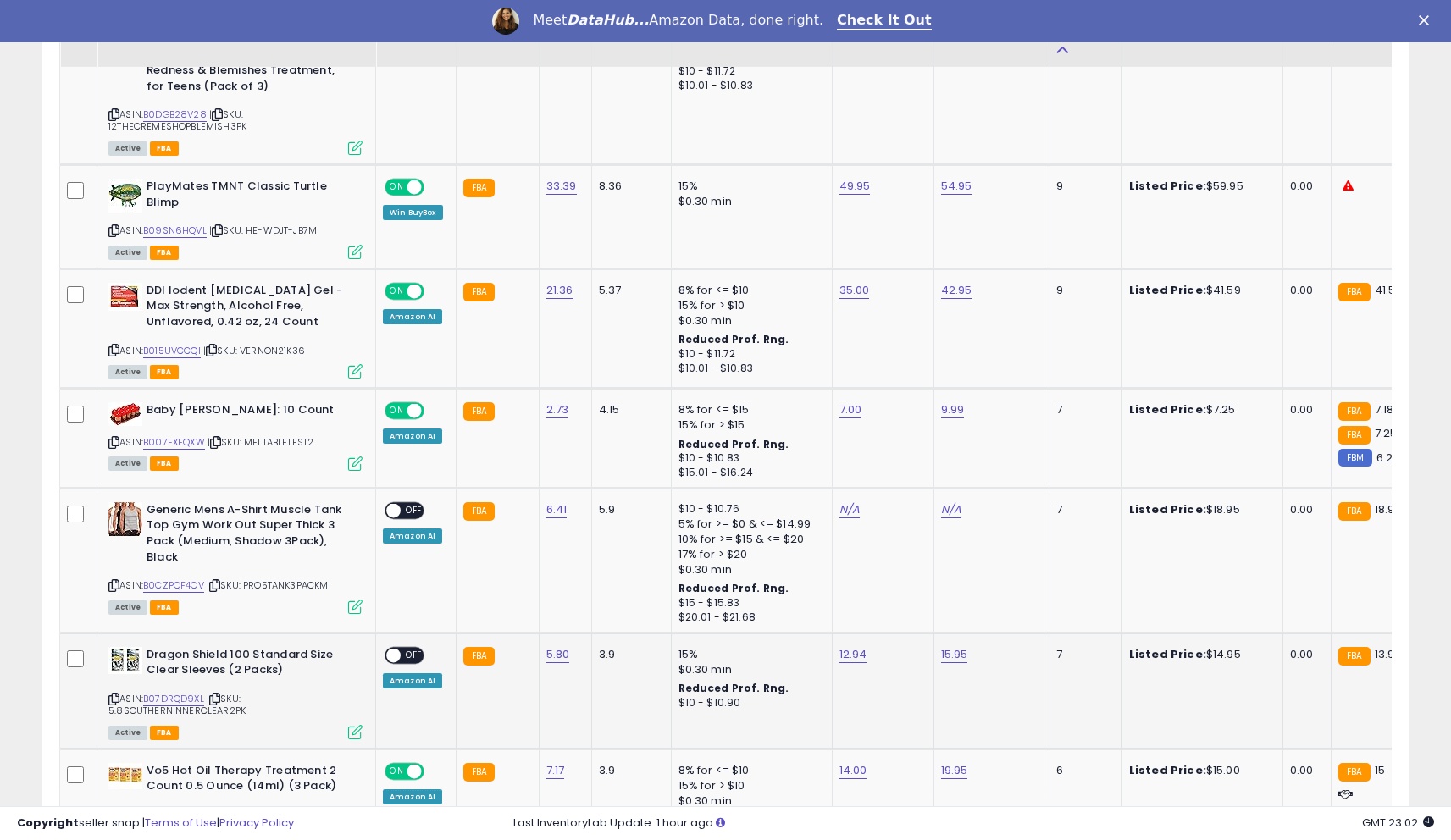
click at [398, 648] on span at bounding box center [393, 655] width 14 height 14
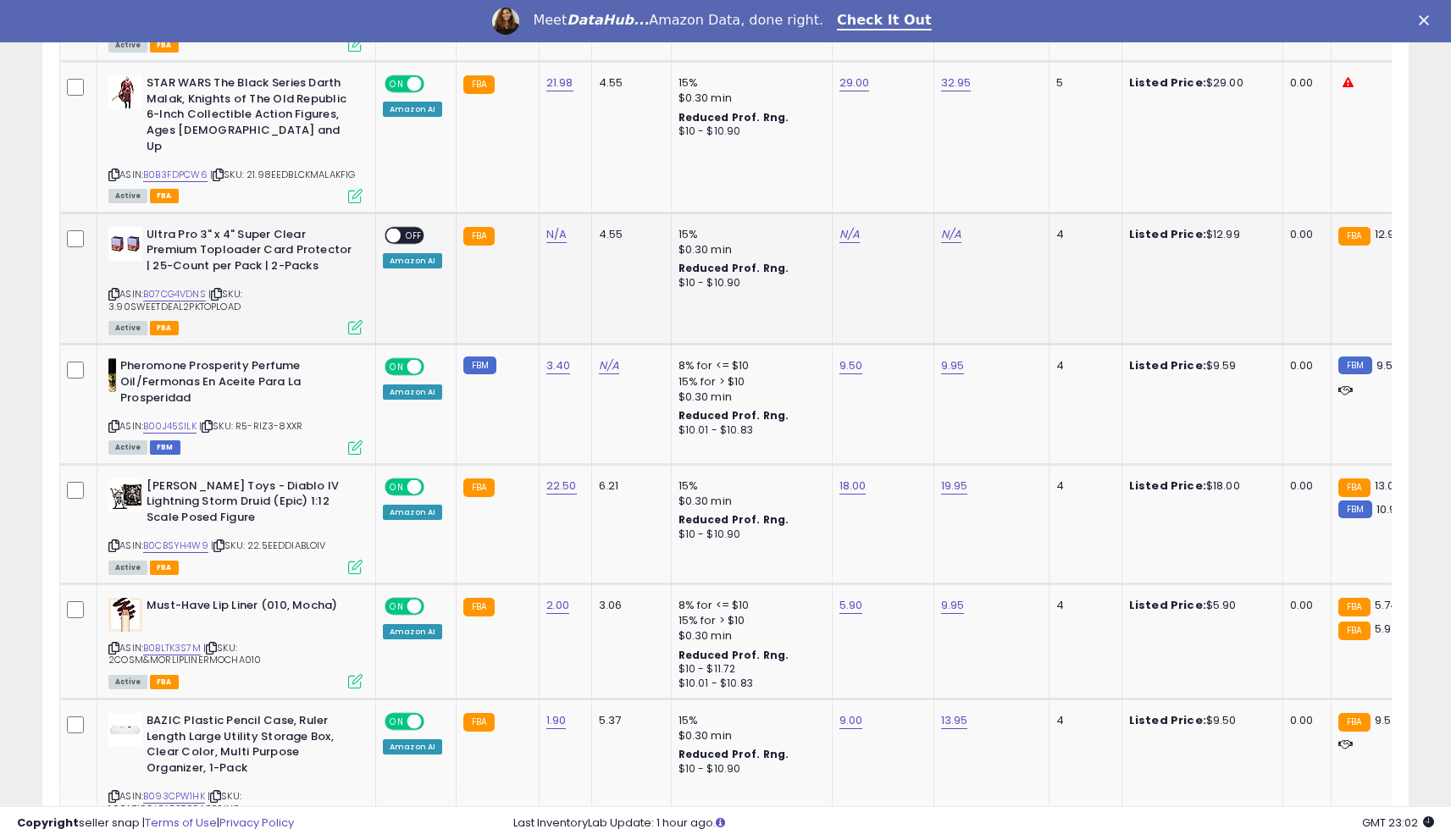
scroll to position [2822, 0]
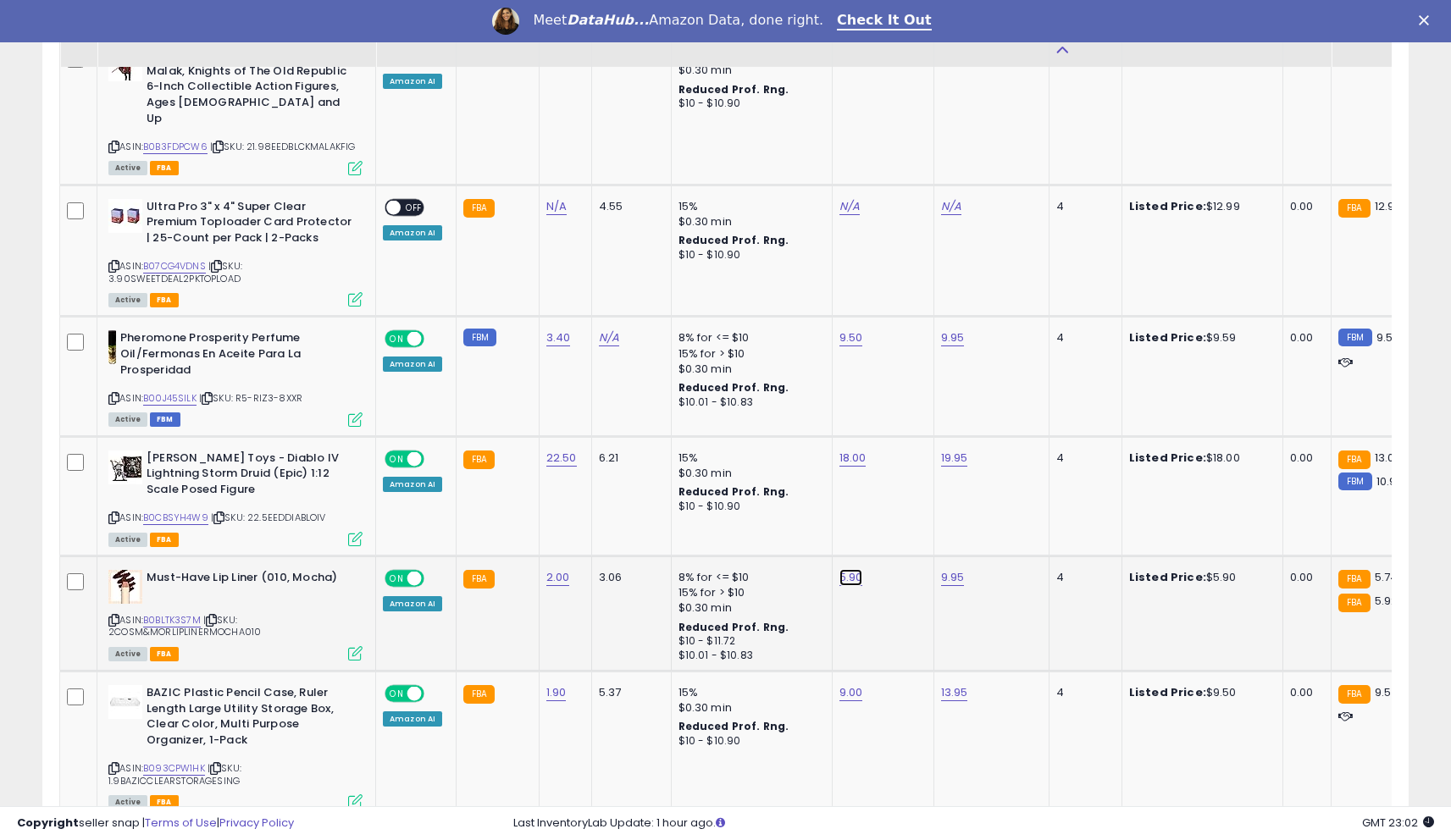
click at [844, 569] on link "5.90" at bounding box center [851, 577] width 24 height 17
click at [812, 493] on input "****" at bounding box center [804, 490] width 151 height 29
type input "***"
click at [905, 482] on icon "submit" at bounding box center [899, 487] width 10 height 10
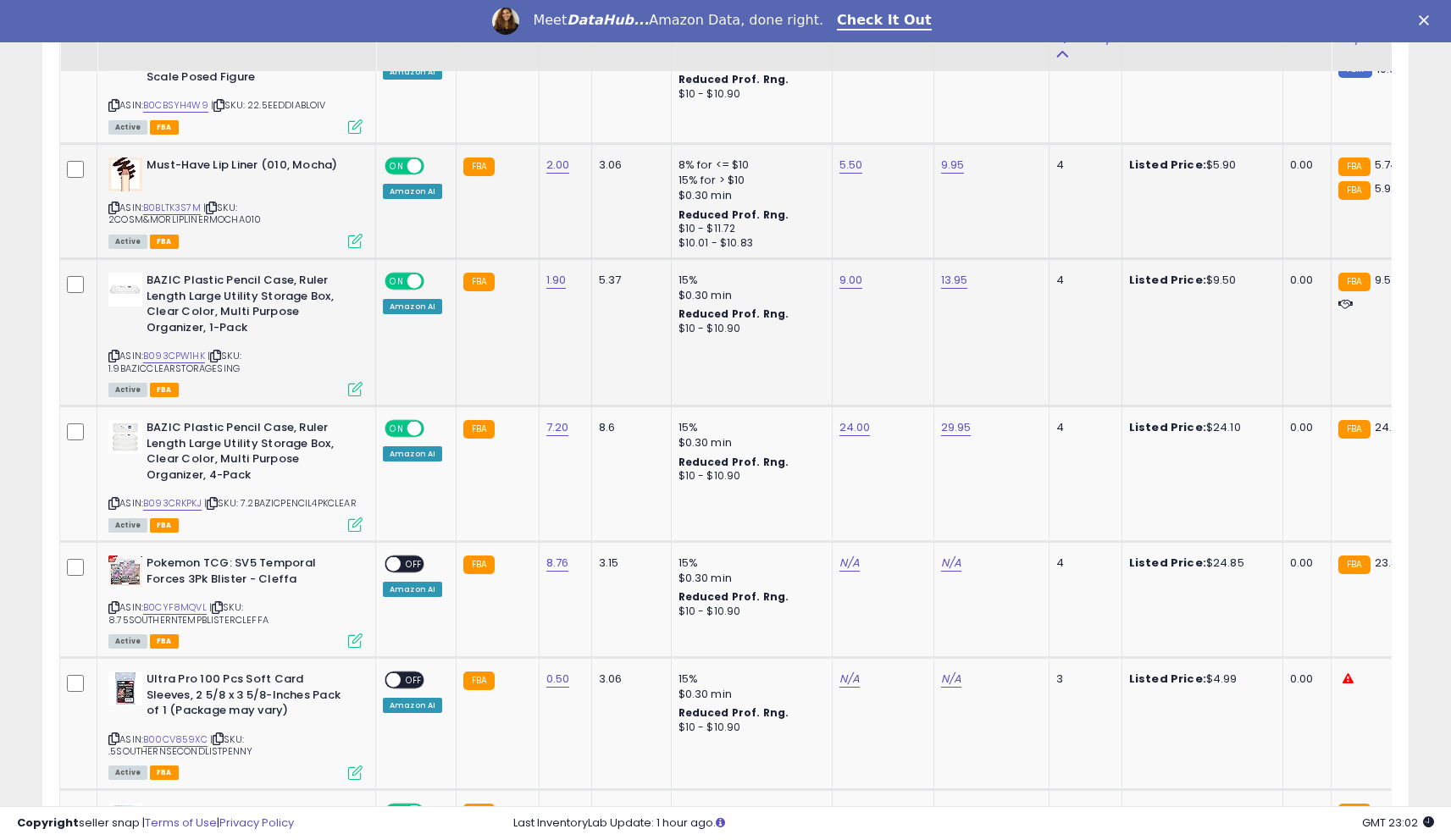
scroll to position [3241, 0]
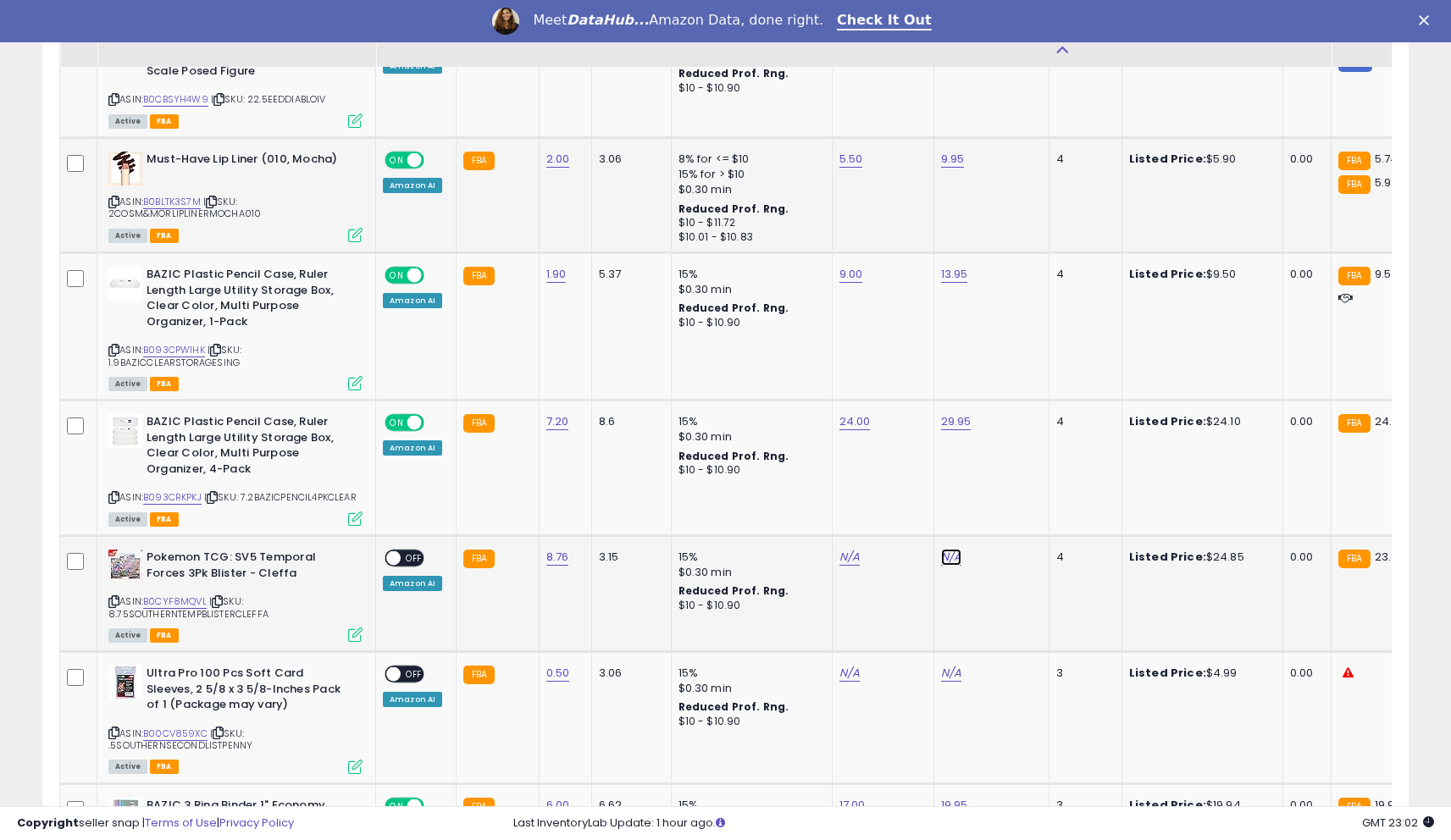
click at [955, 549] on link "N/A" at bounding box center [951, 557] width 20 height 17
click at [907, 484] on div at bounding box center [939, 470] width 220 height 29
click at [886, 477] on input "number" at bounding box center [905, 470] width 151 height 29
type input "*****"
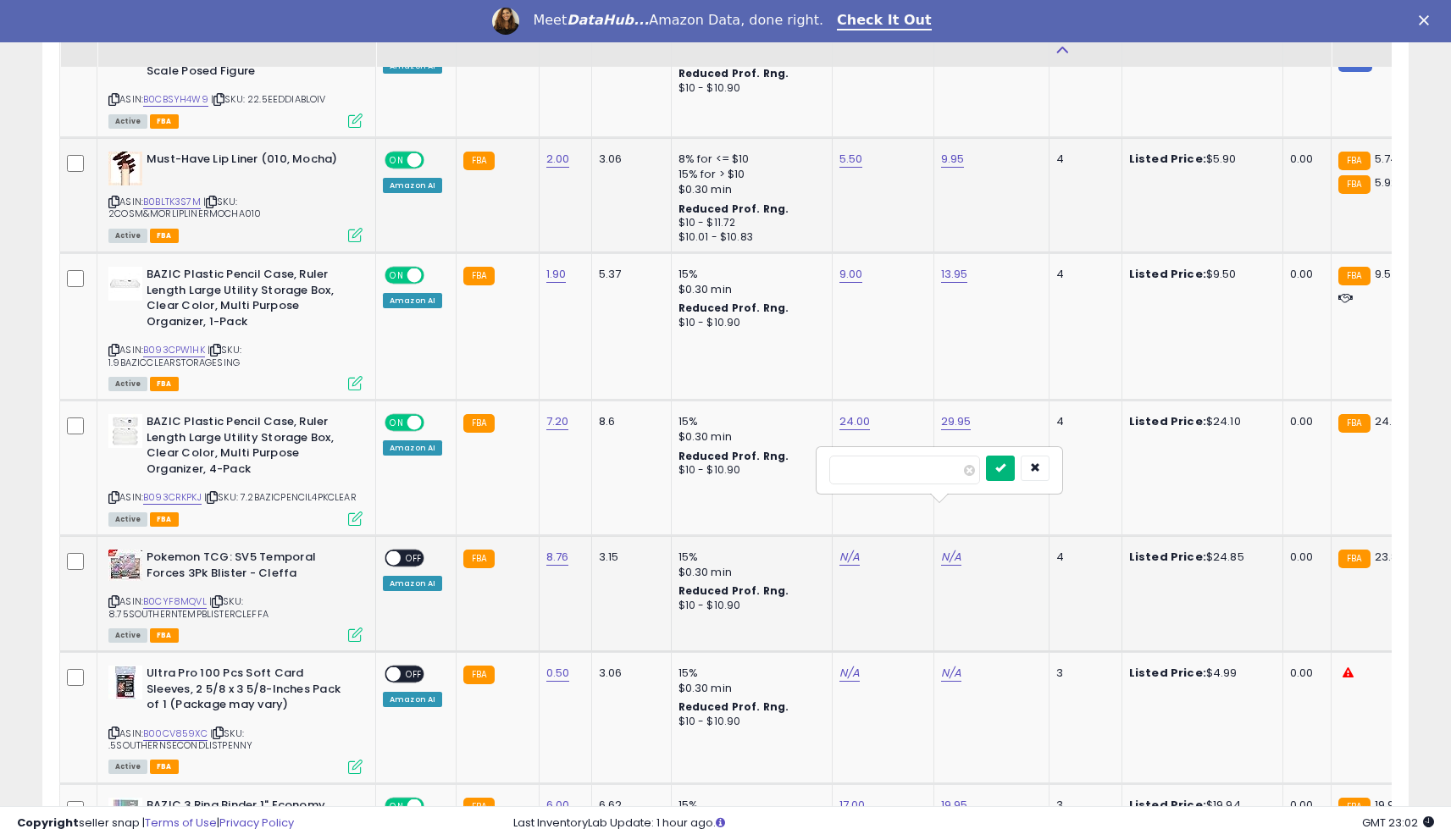
click at [1006, 469] on icon "submit" at bounding box center [999, 466] width 10 height 10
click at [855, 550] on div "N/A" at bounding box center [880, 557] width 81 height 15
click at [839, 549] on link "N/A" at bounding box center [849, 557] width 20 height 17
click at [814, 476] on input "number" at bounding box center [803, 470] width 151 height 29
type input "**"
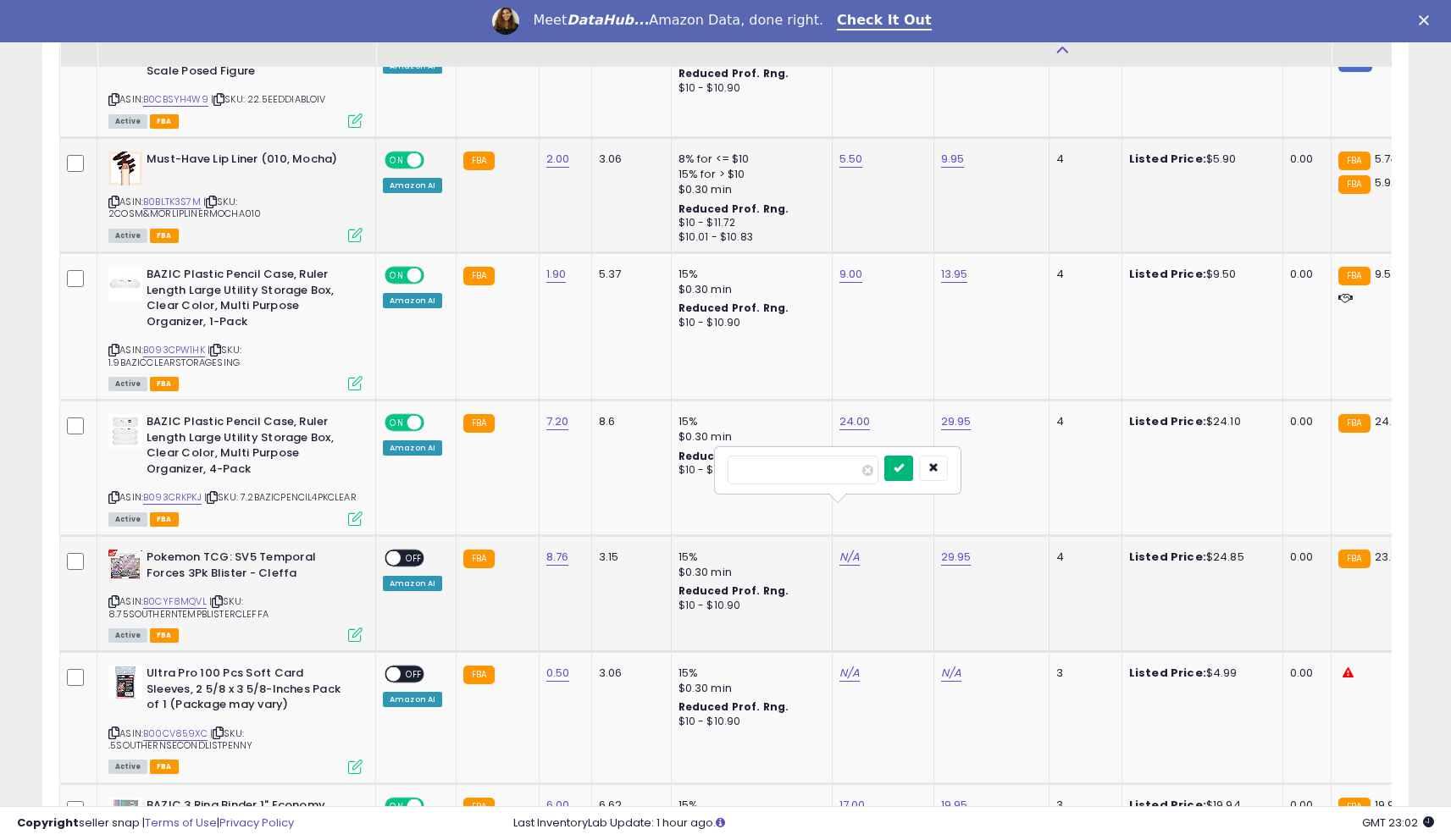
click at [904, 467] on icon "submit" at bounding box center [898, 466] width 10 height 10
click at [387, 551] on span at bounding box center [393, 559] width 14 height 14
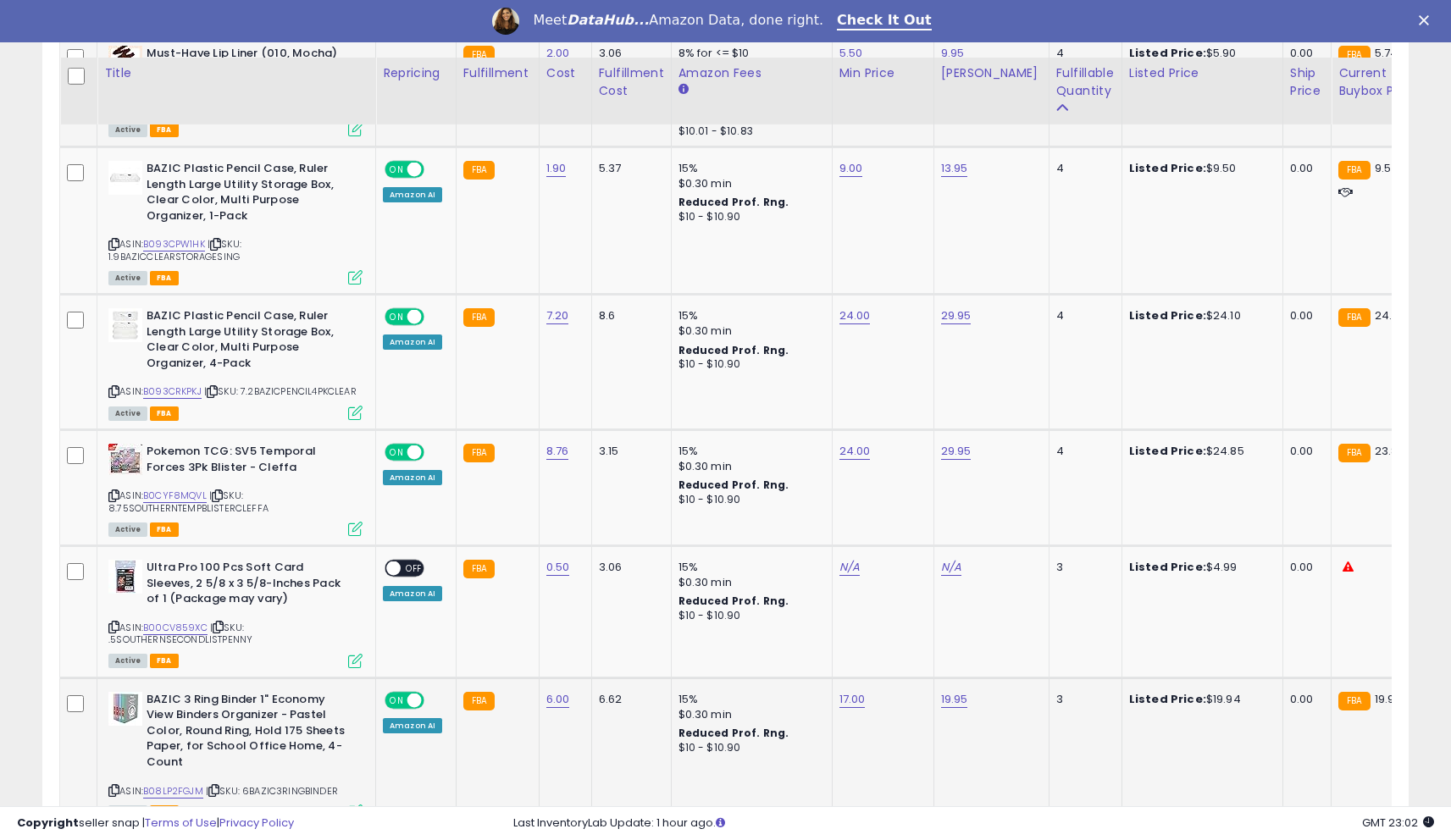
scroll to position [3449, 0]
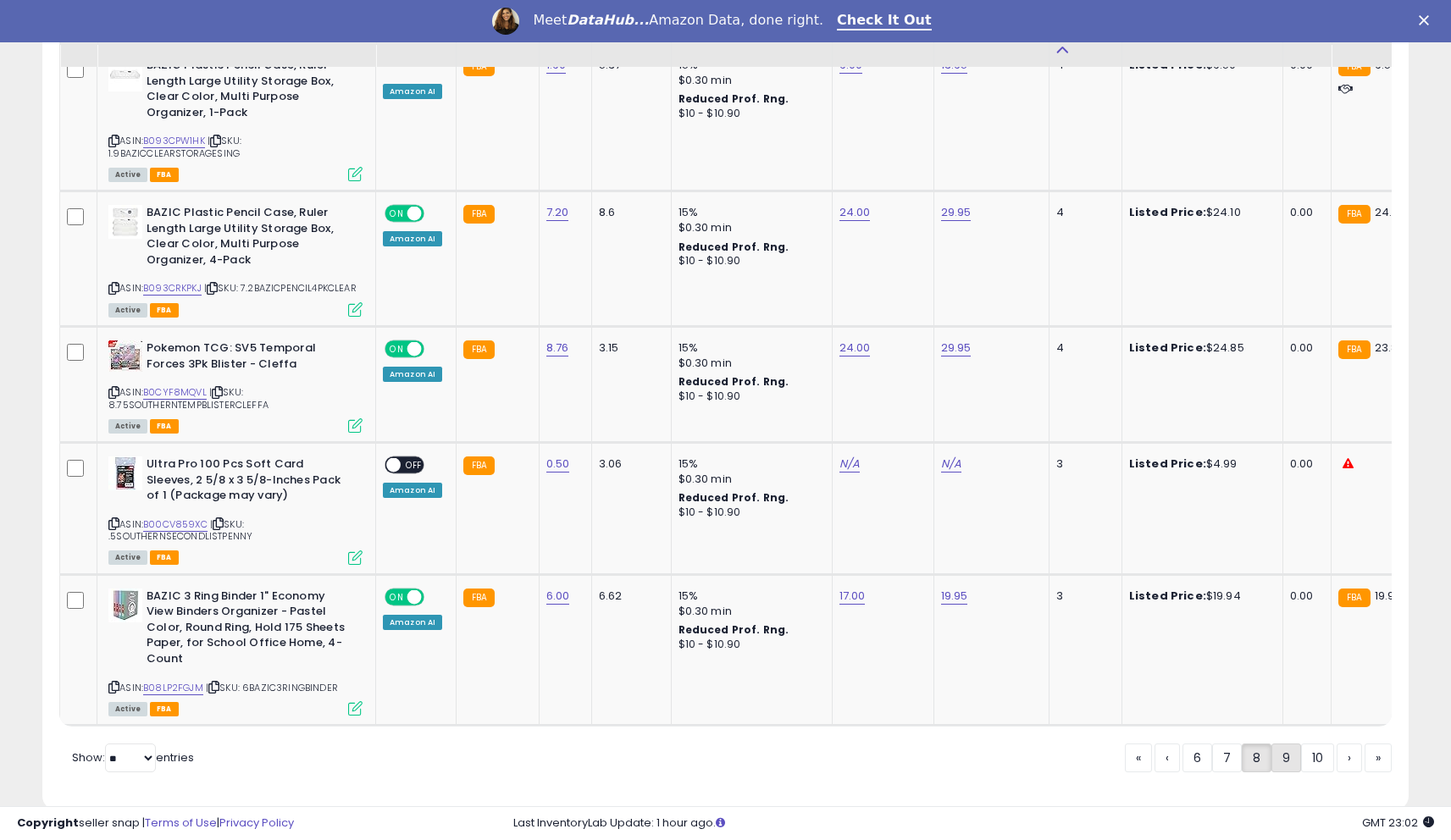
click at [1288, 744] on link "9" at bounding box center [1285, 758] width 29 height 29
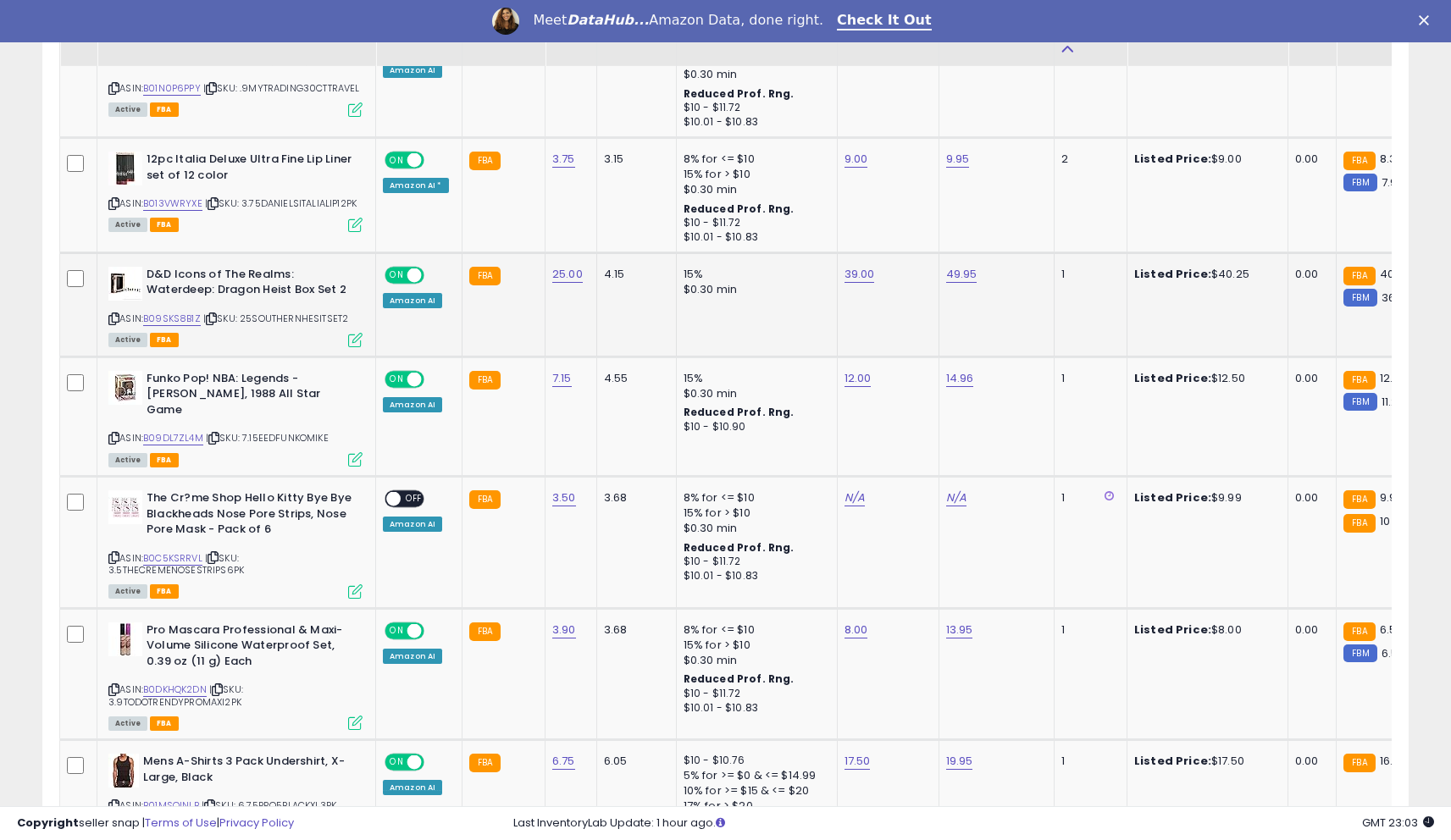
scroll to position [1047, 0]
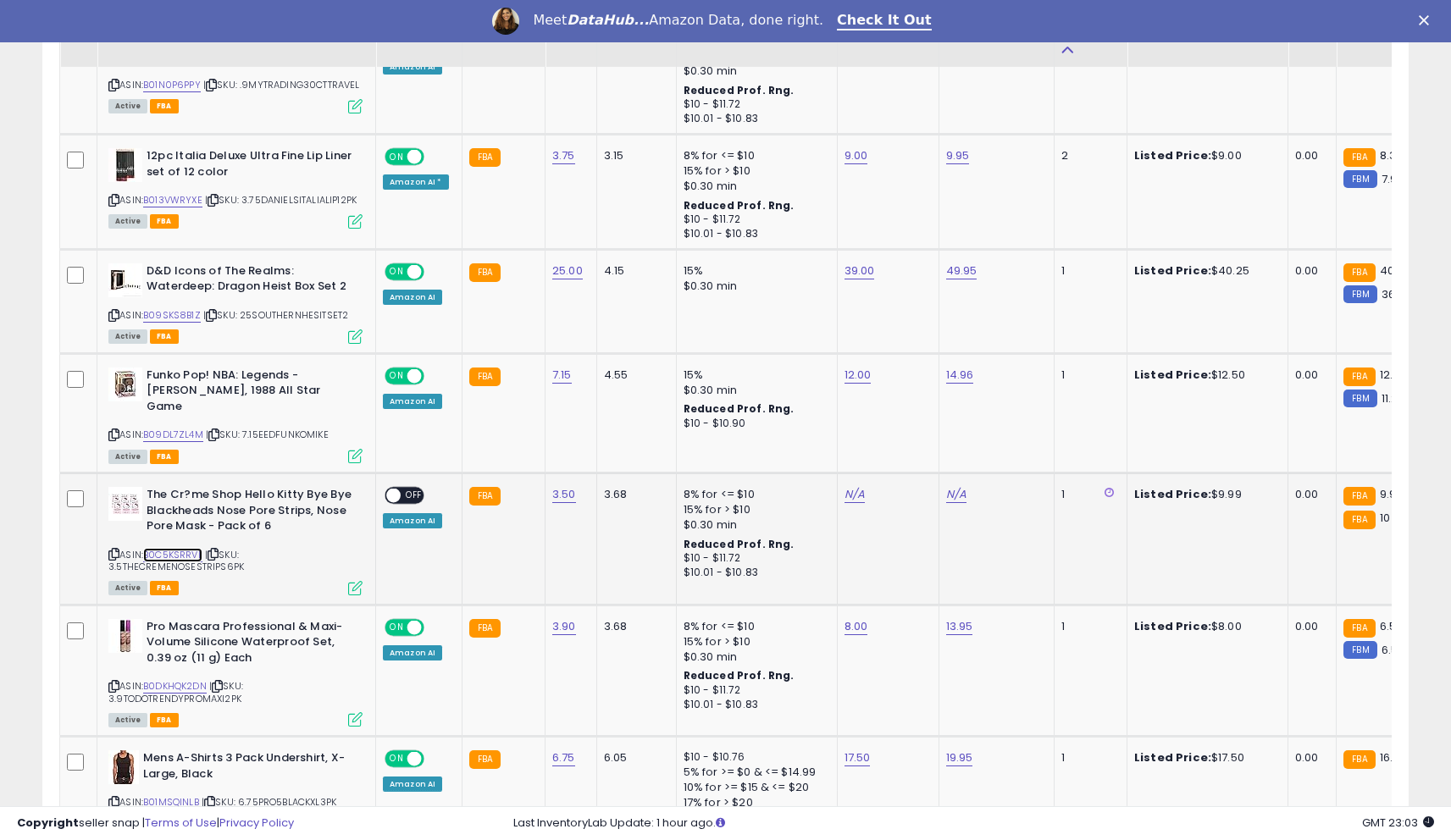
click at [179, 548] on link "B0C5KSRRVL" at bounding box center [173, 555] width 59 height 14
click at [520, 529] on td "FBA" at bounding box center [503, 538] width 83 height 132
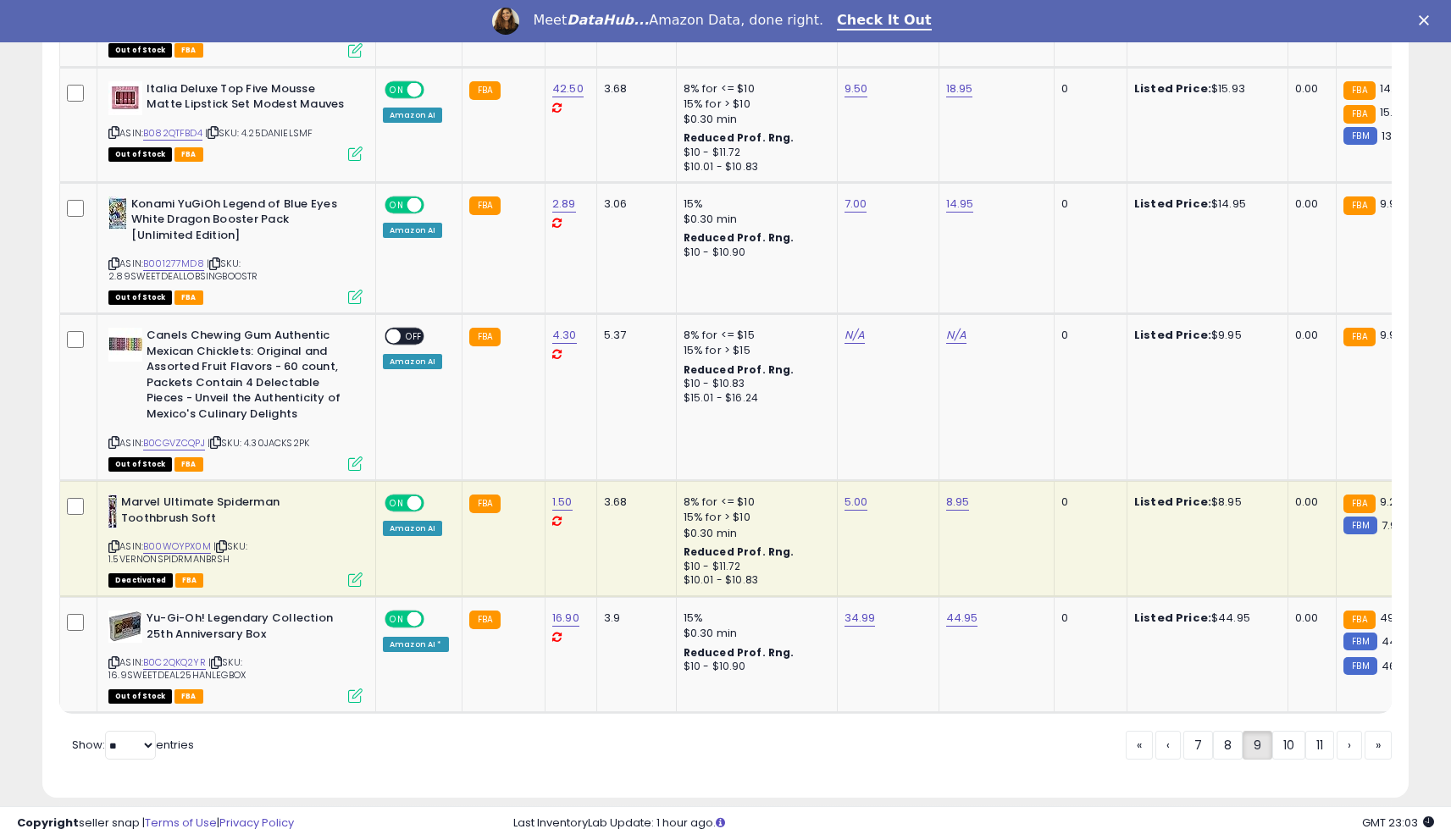
scroll to position [3441, 0]
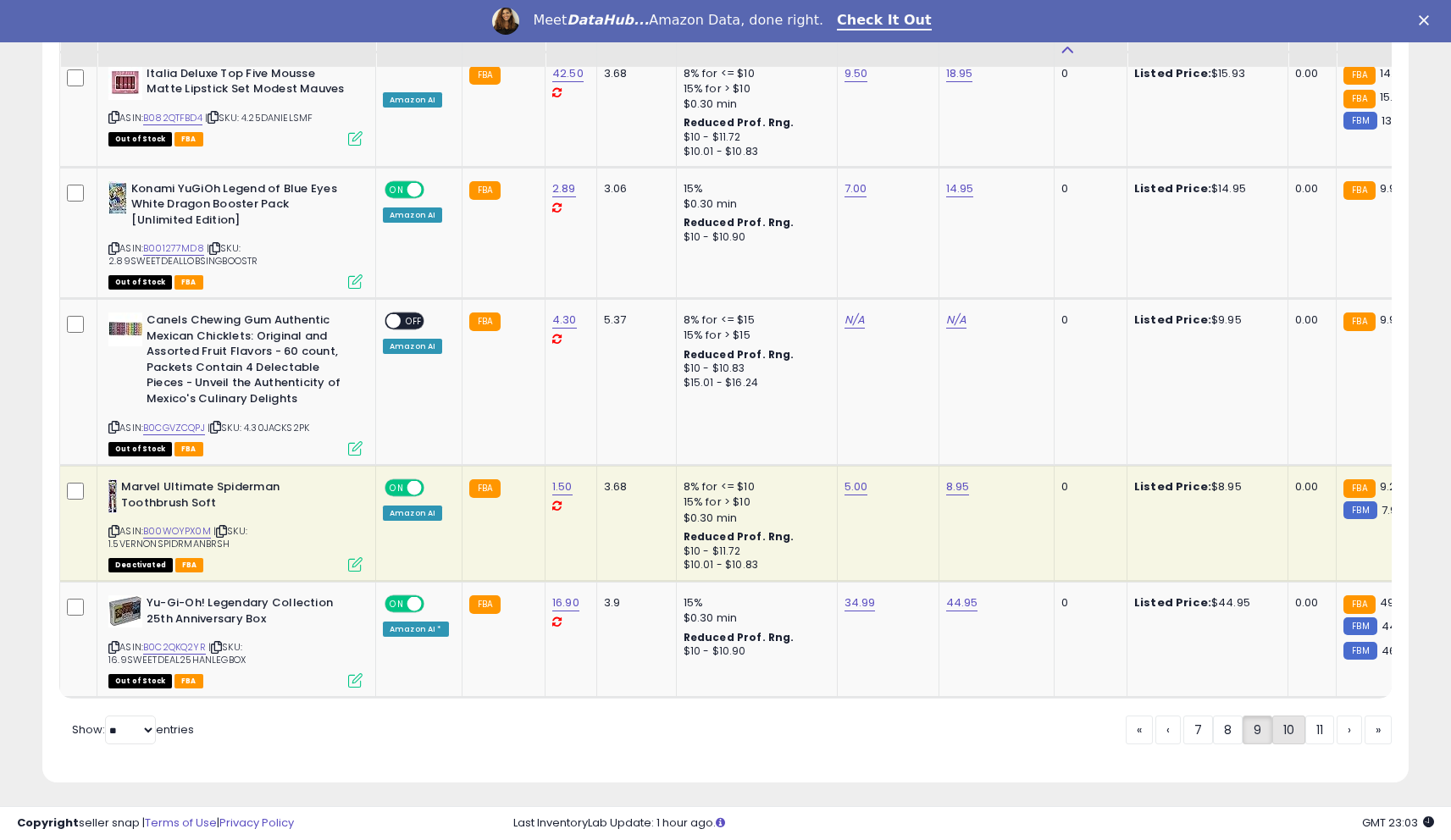
click at [1276, 728] on link "10" at bounding box center [1288, 730] width 33 height 29
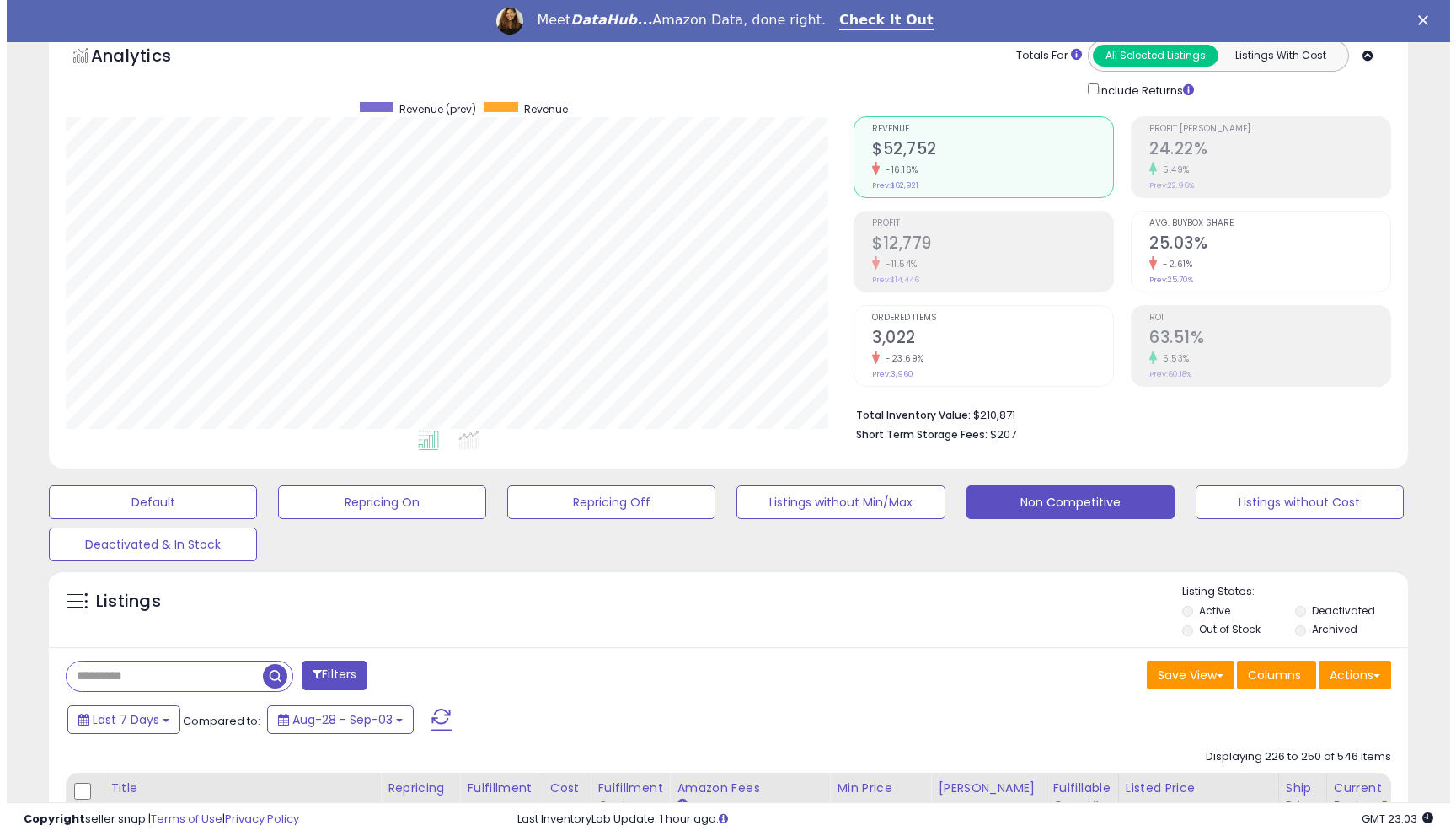
scroll to position [0, 0]
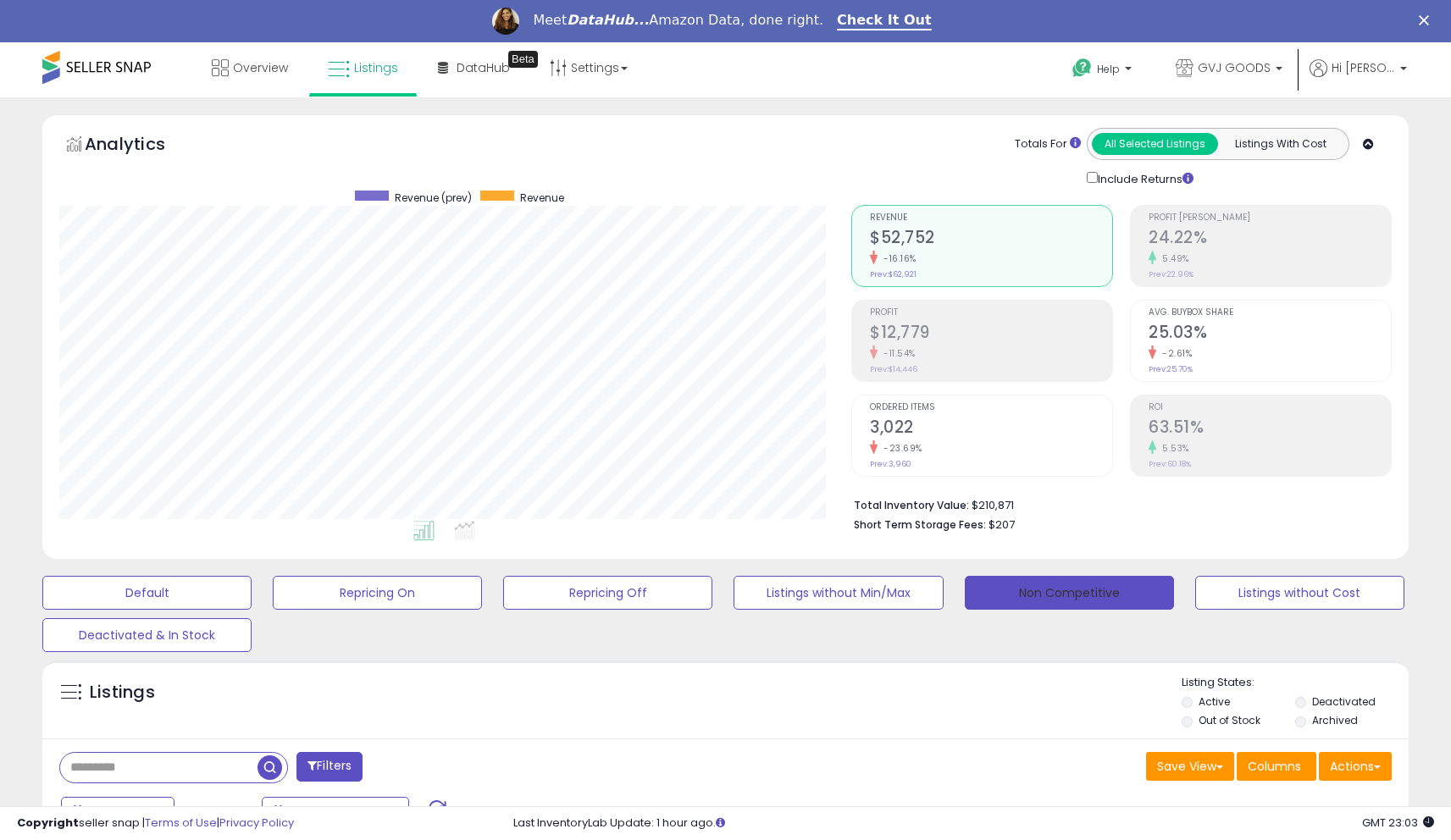
click at [1091, 596] on button "Non Competitive" at bounding box center [1069, 593] width 209 height 34
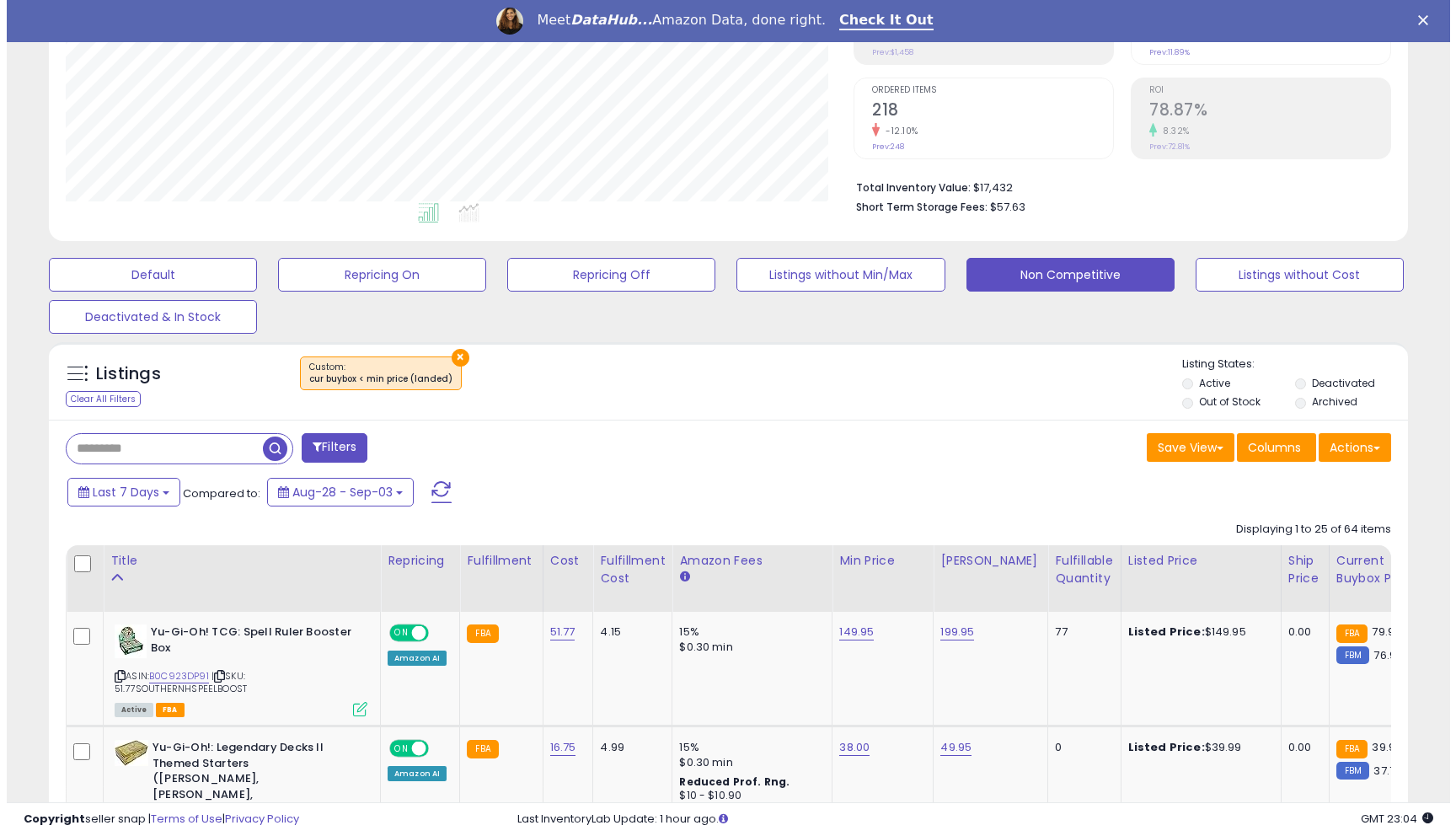
scroll to position [193, 0]
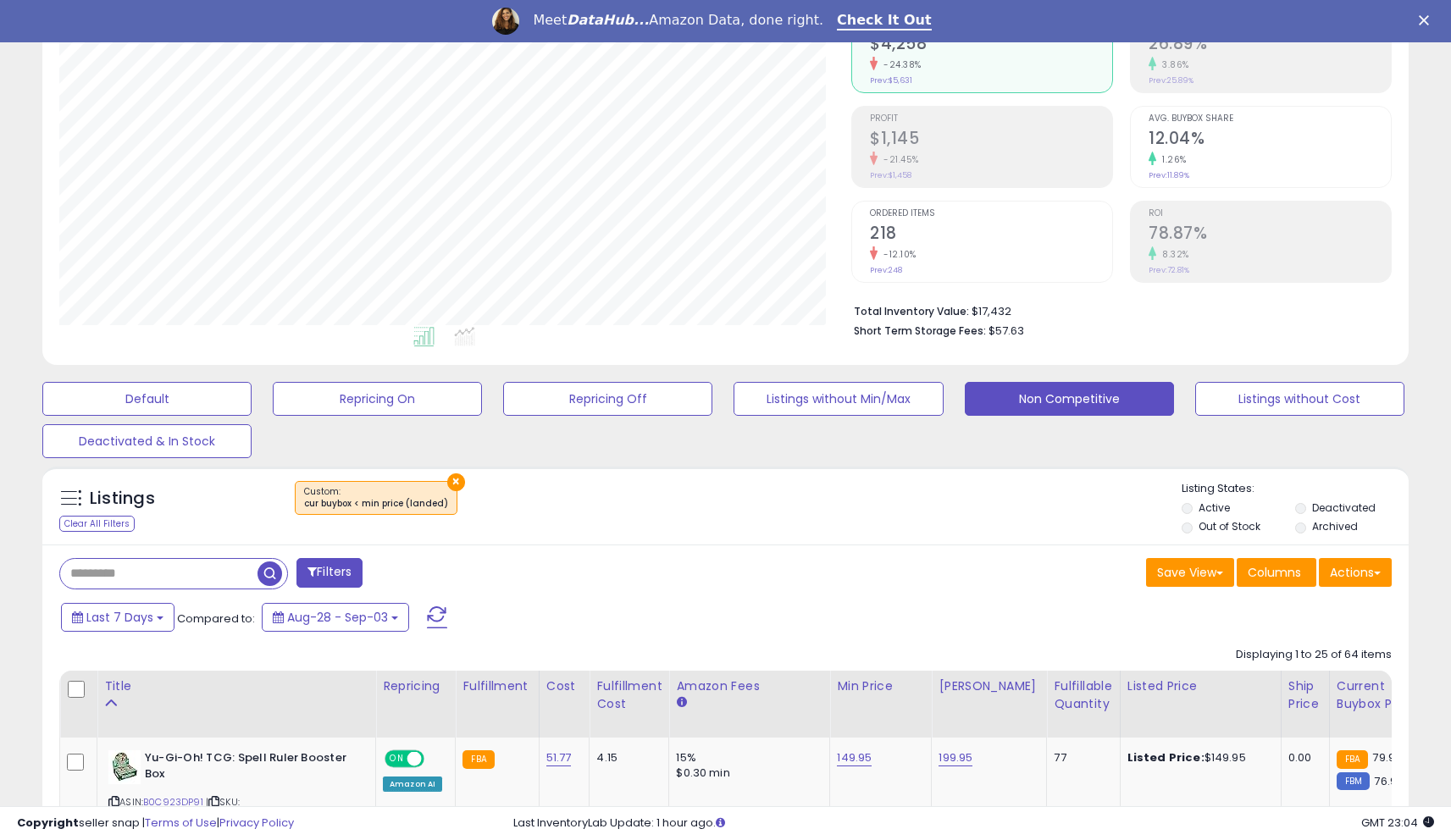
click at [457, 477] on button "×" at bounding box center [456, 482] width 18 height 18
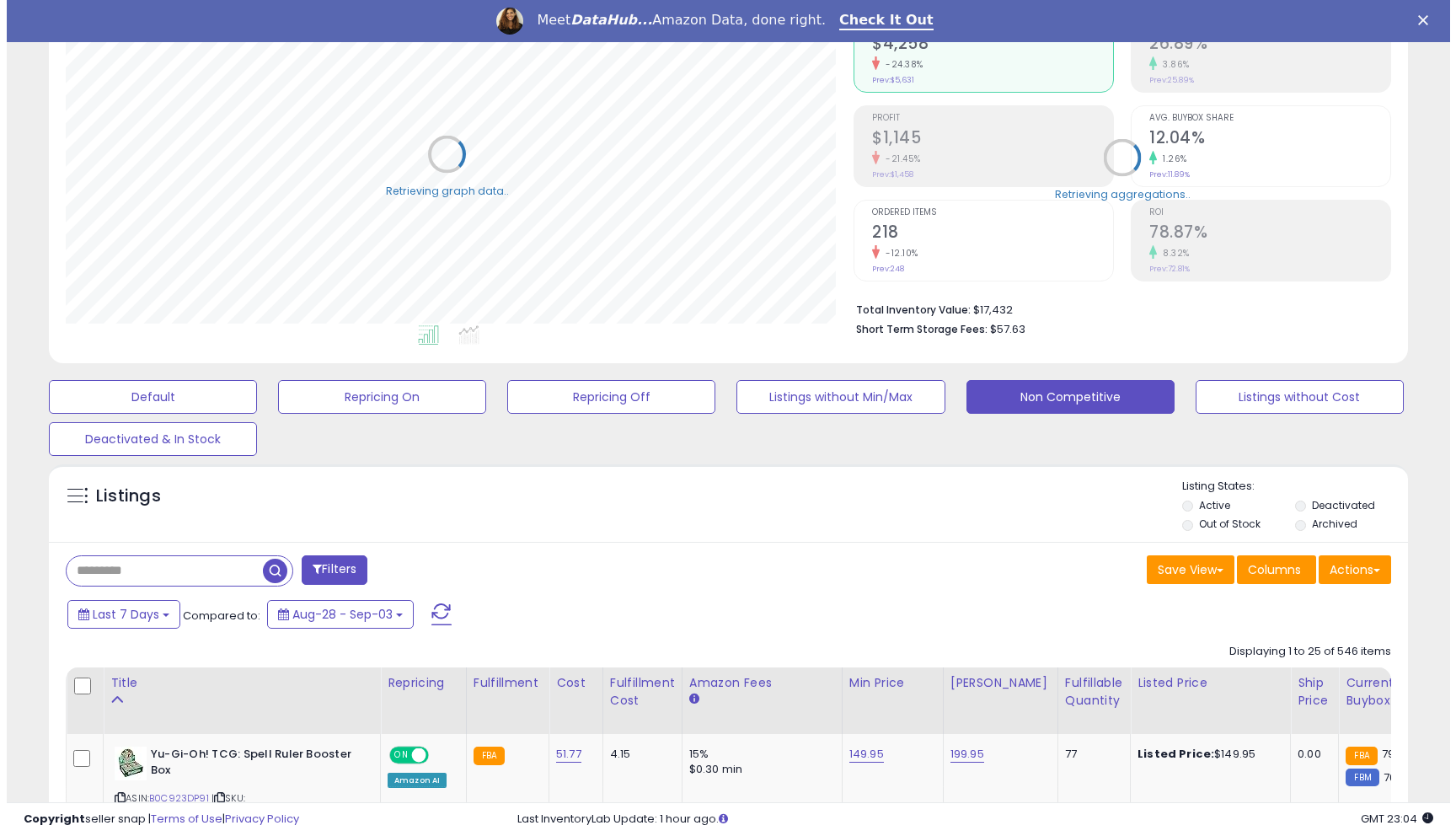
scroll to position [842557, 842015]
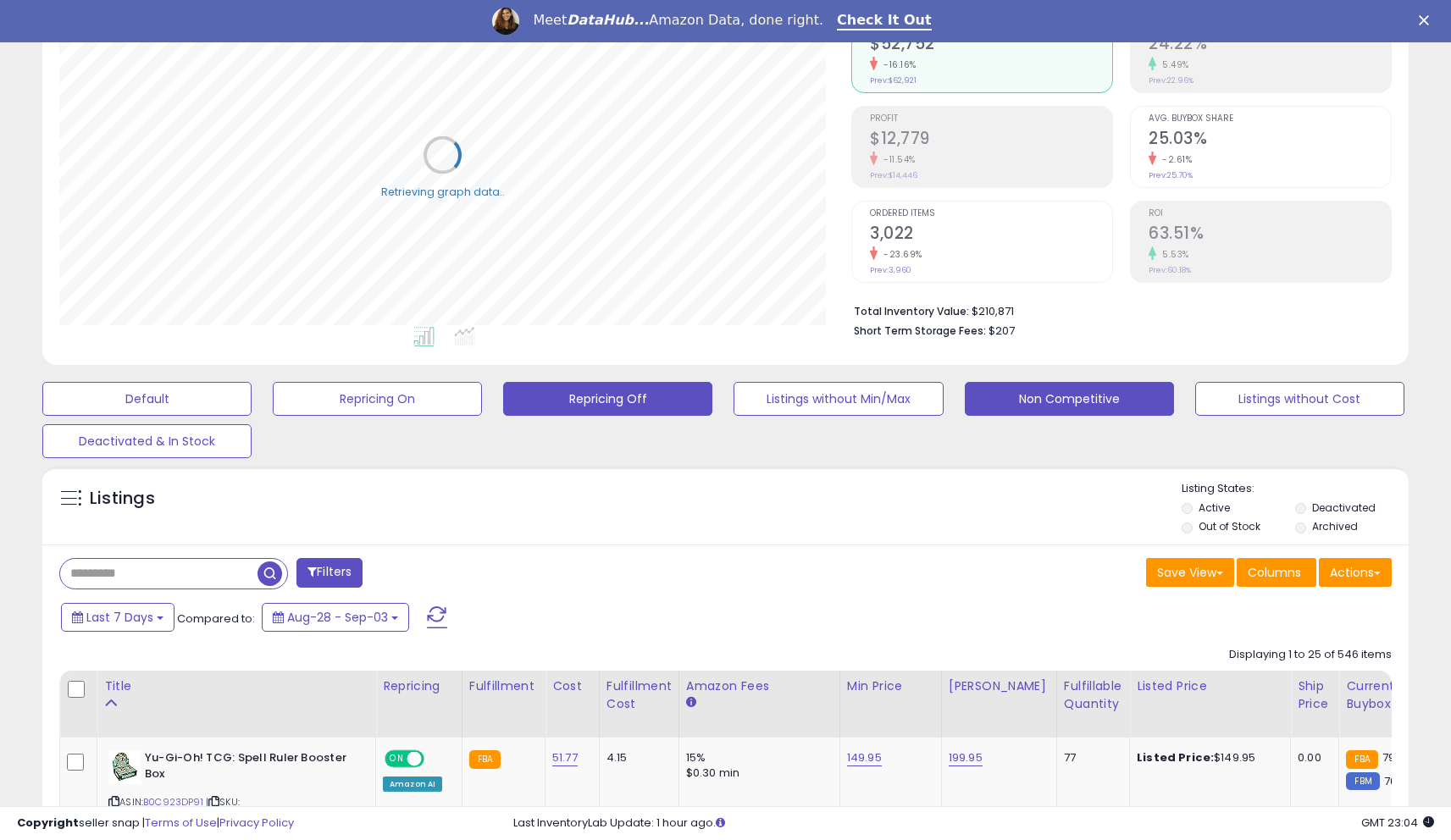
click at [527, 404] on button "Repricing Off" at bounding box center [607, 399] width 209 height 34
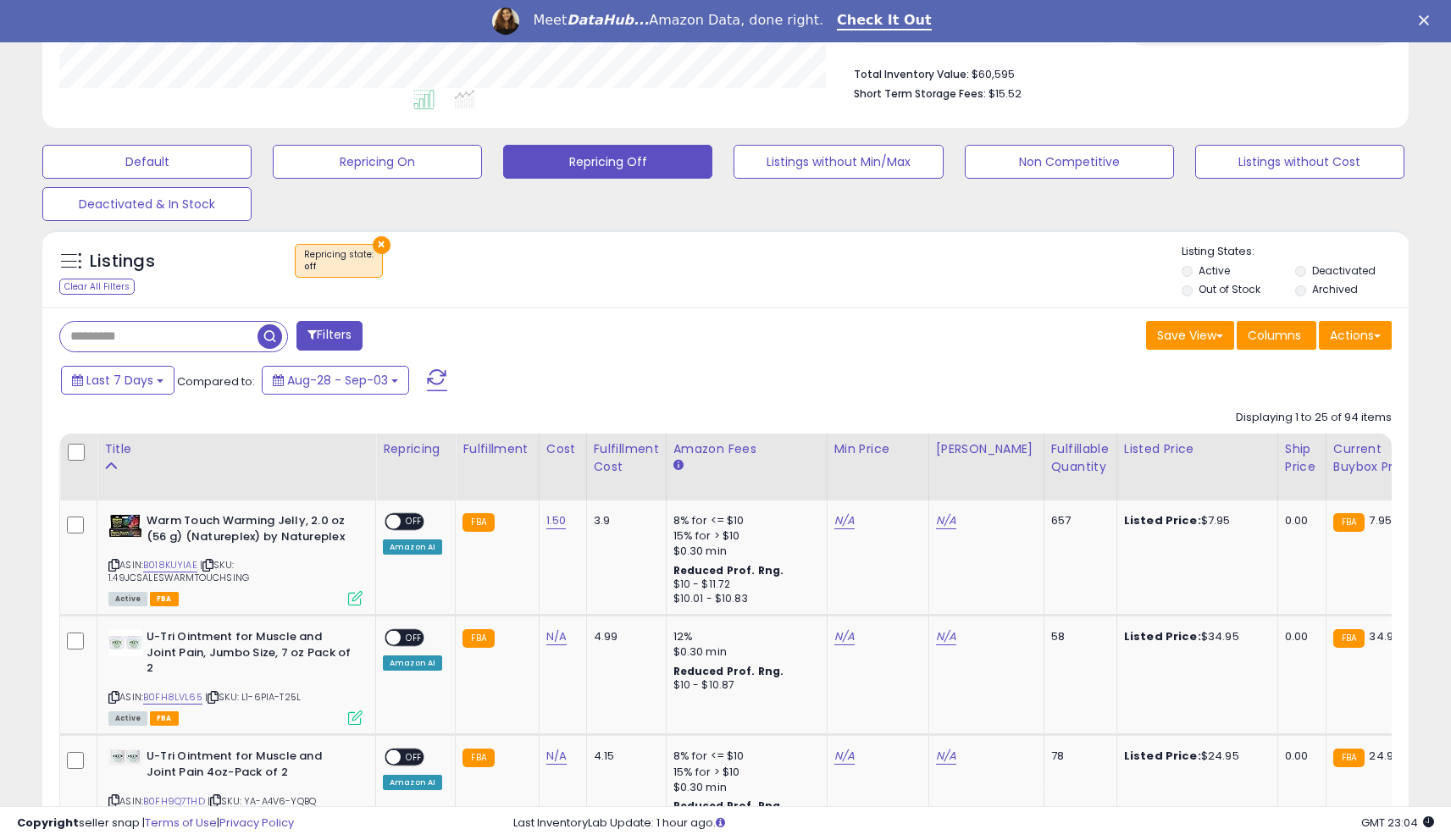
scroll to position [347, 792]
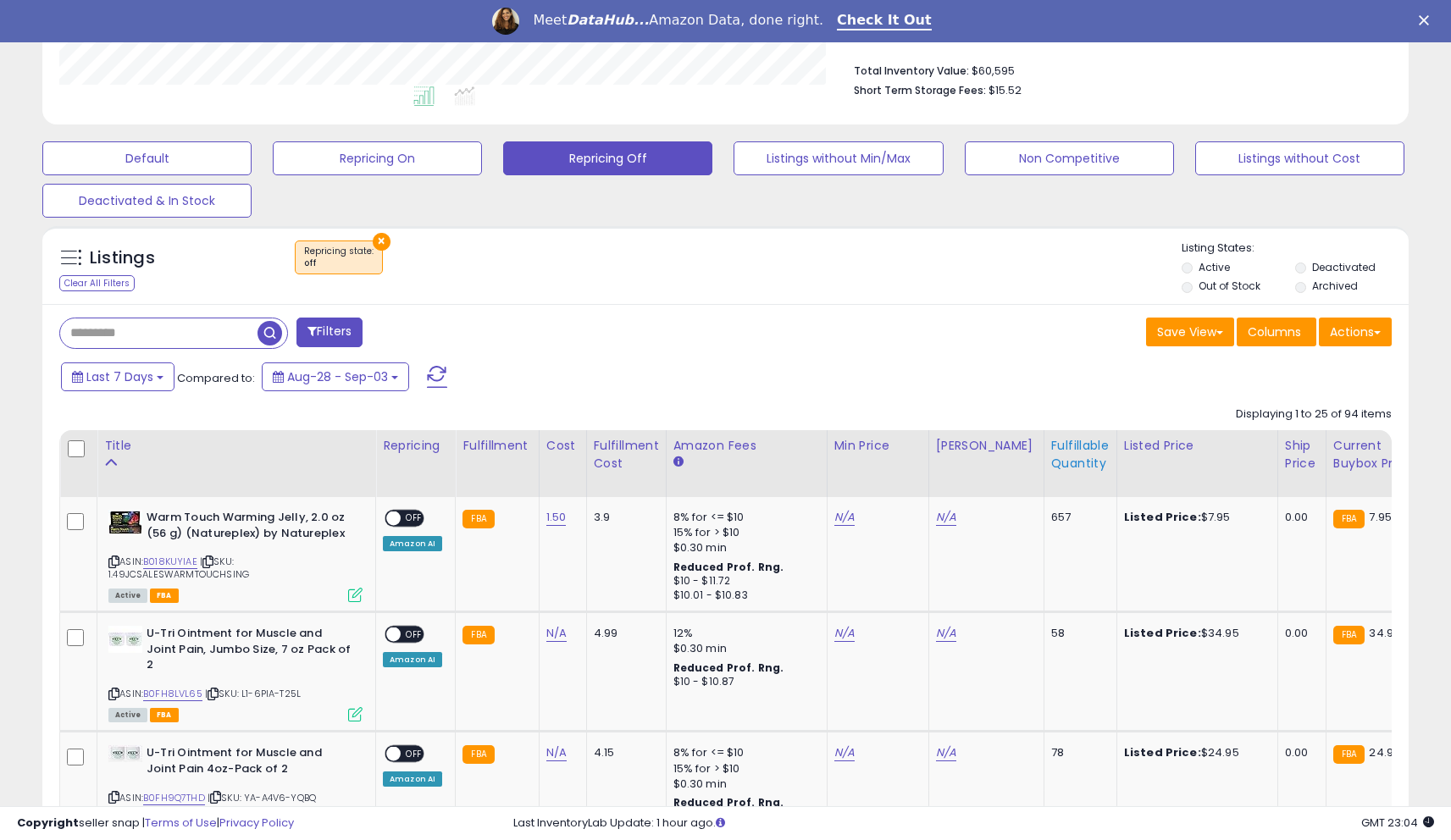
click at [1051, 463] on div "Fulfillable Quantity" at bounding box center [1080, 455] width 58 height 35
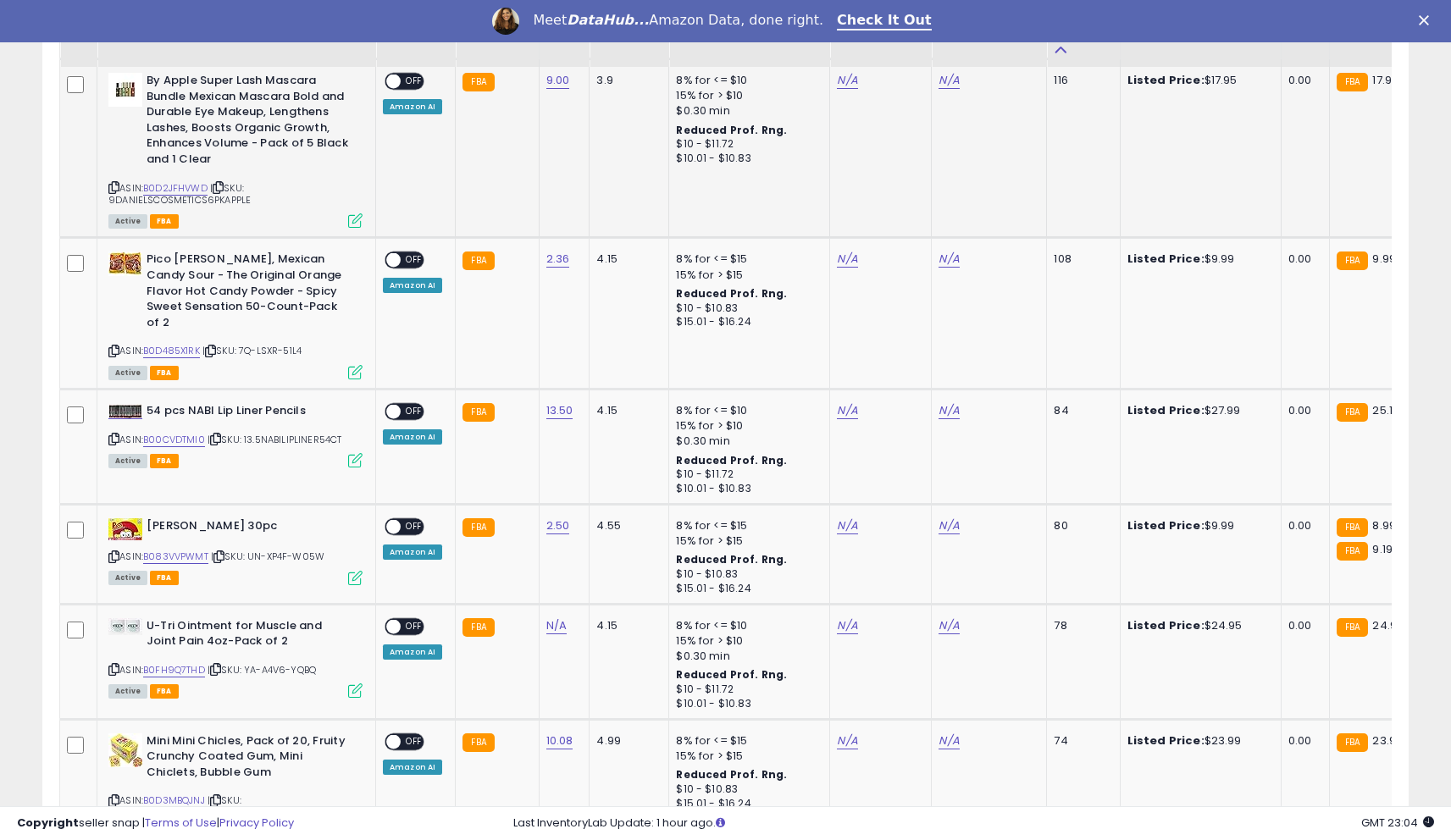
scroll to position [1291, 0]
click at [188, 553] on link "B083VVPWMT" at bounding box center [176, 556] width 66 height 14
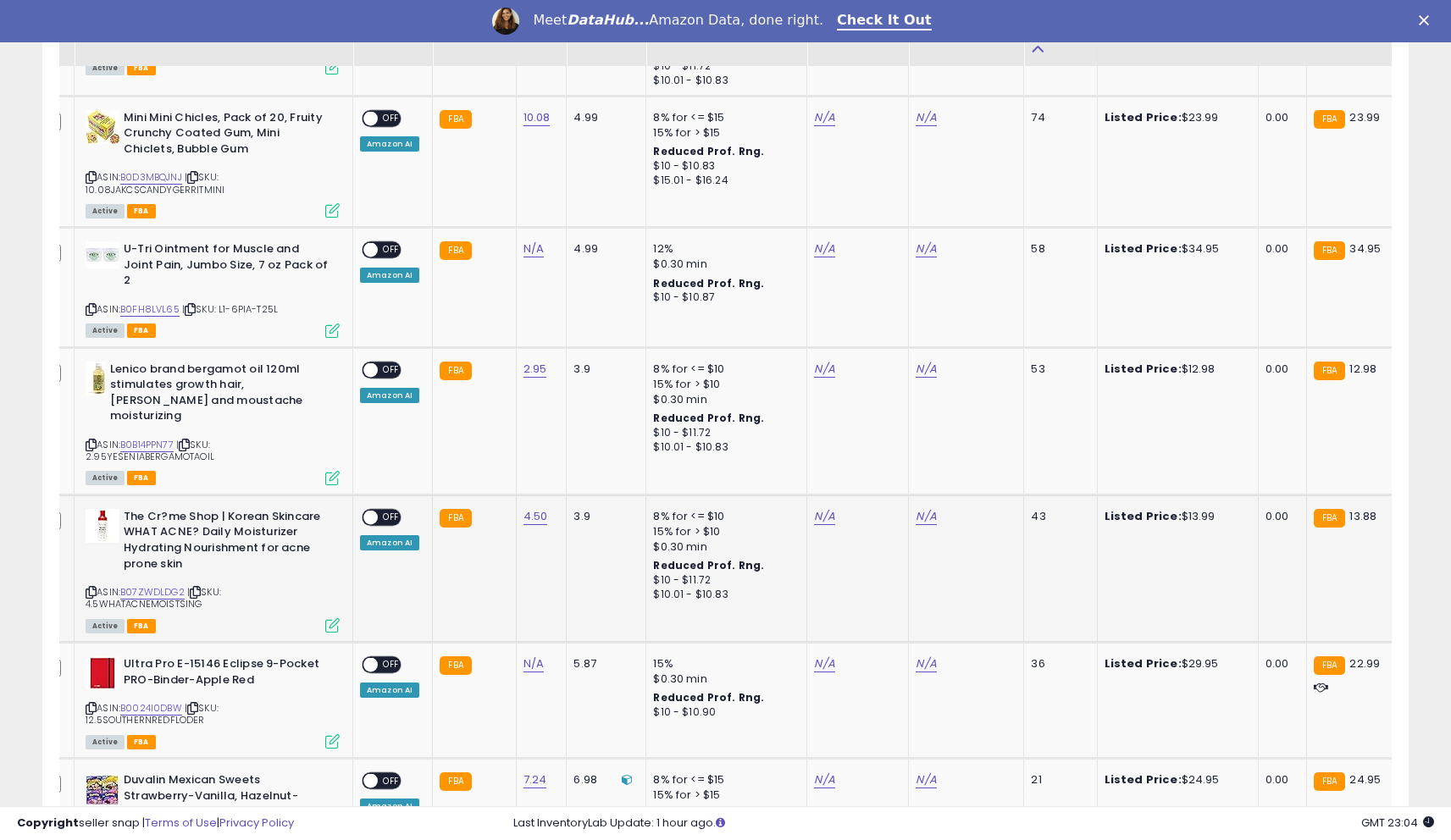
scroll to position [0, 25]
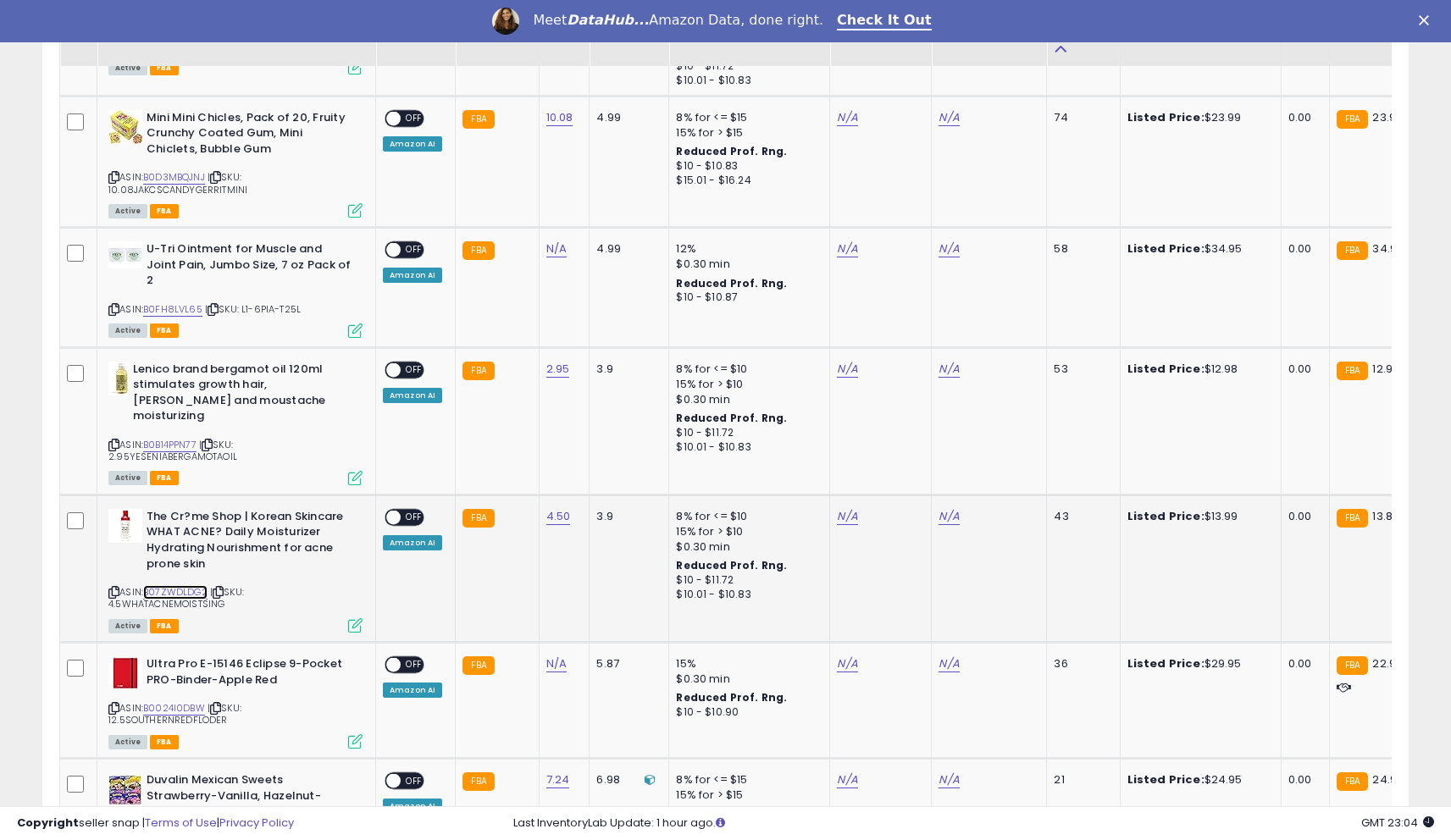
click at [190, 585] on link "B07ZWDLDG2" at bounding box center [175, 592] width 65 height 14
click at [939, 508] on link "N/A" at bounding box center [948, 516] width 20 height 17
click at [872, 436] on input "number" at bounding box center [902, 444] width 151 height 29
type input "*****"
click at [1000, 449] on button "submit" at bounding box center [998, 443] width 29 height 26
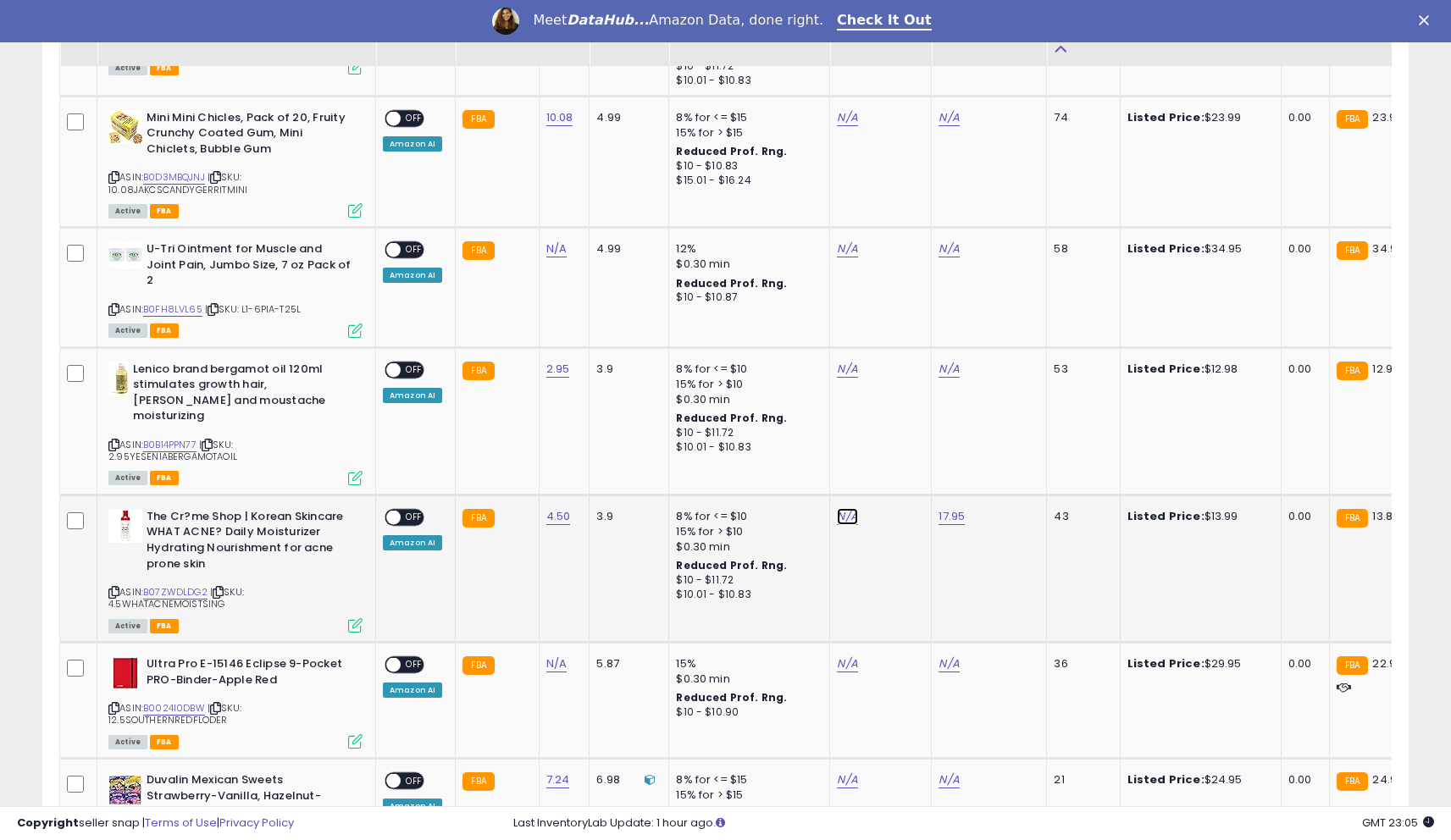
click at [837, 508] on link "N/A" at bounding box center [846, 516] width 20 height 17
click at [765, 454] on input "number" at bounding box center [800, 444] width 151 height 29
type input "****"
click at [928, 437] on div at bounding box center [914, 444] width 64 height 29
click at [911, 441] on button "submit" at bounding box center [896, 443] width 29 height 26
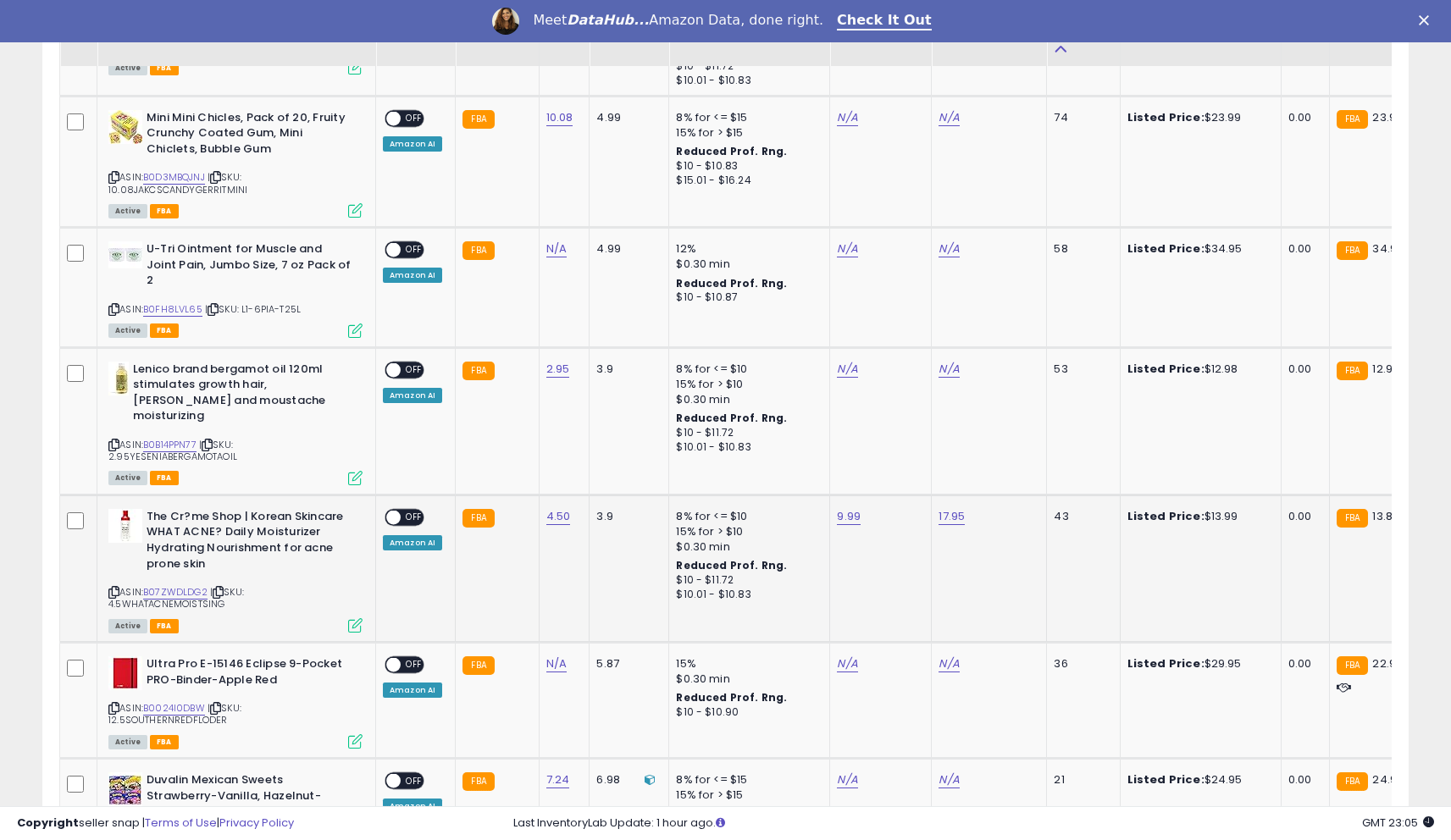
click at [412, 510] on span "OFF" at bounding box center [414, 517] width 27 height 14
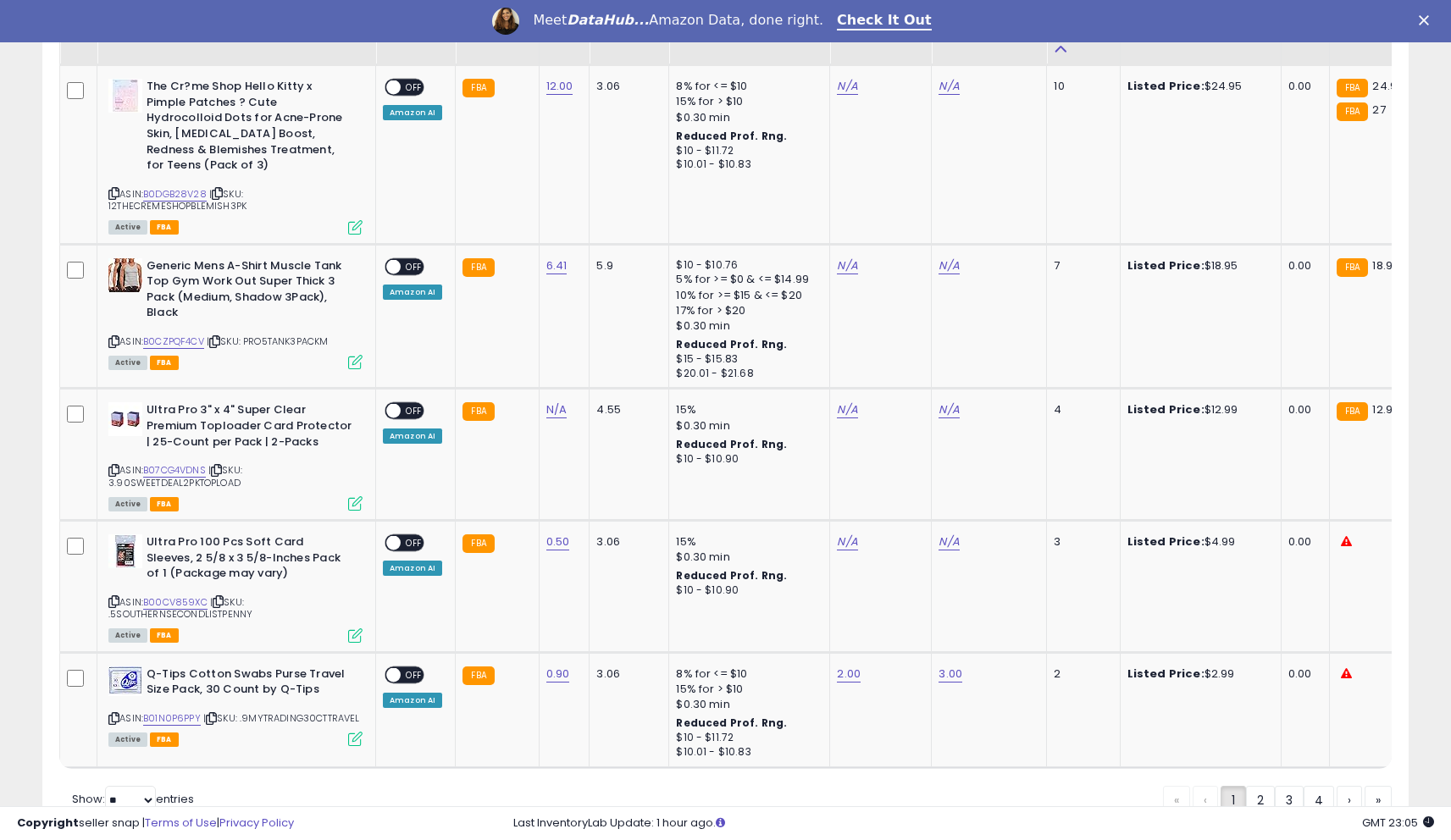
click at [1255, 786] on link "2" at bounding box center [1261, 800] width 29 height 29
